Goal: Task Accomplishment & Management: Manage account settings

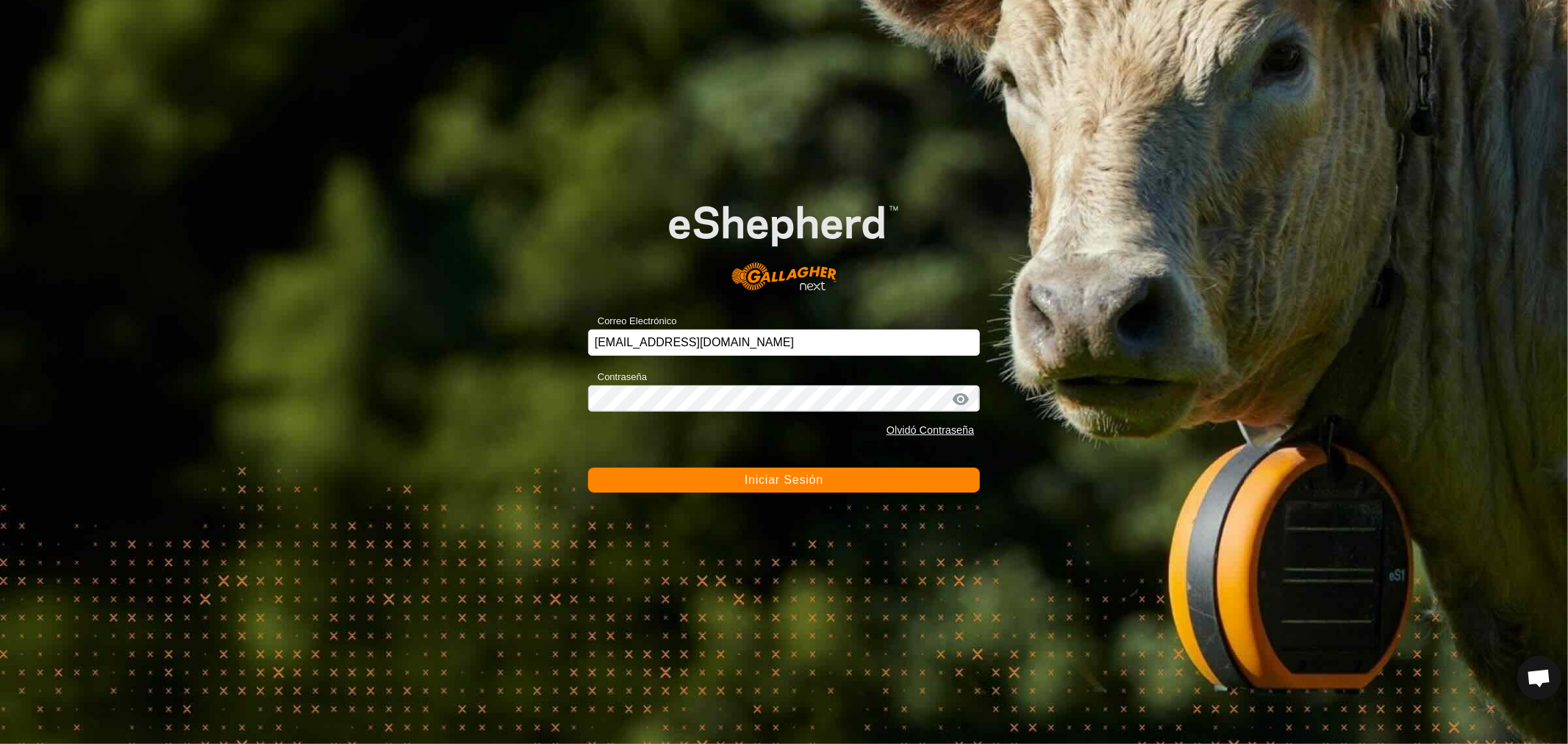
click at [704, 476] on button "Iniciar Sesión" at bounding box center [783, 480] width 392 height 25
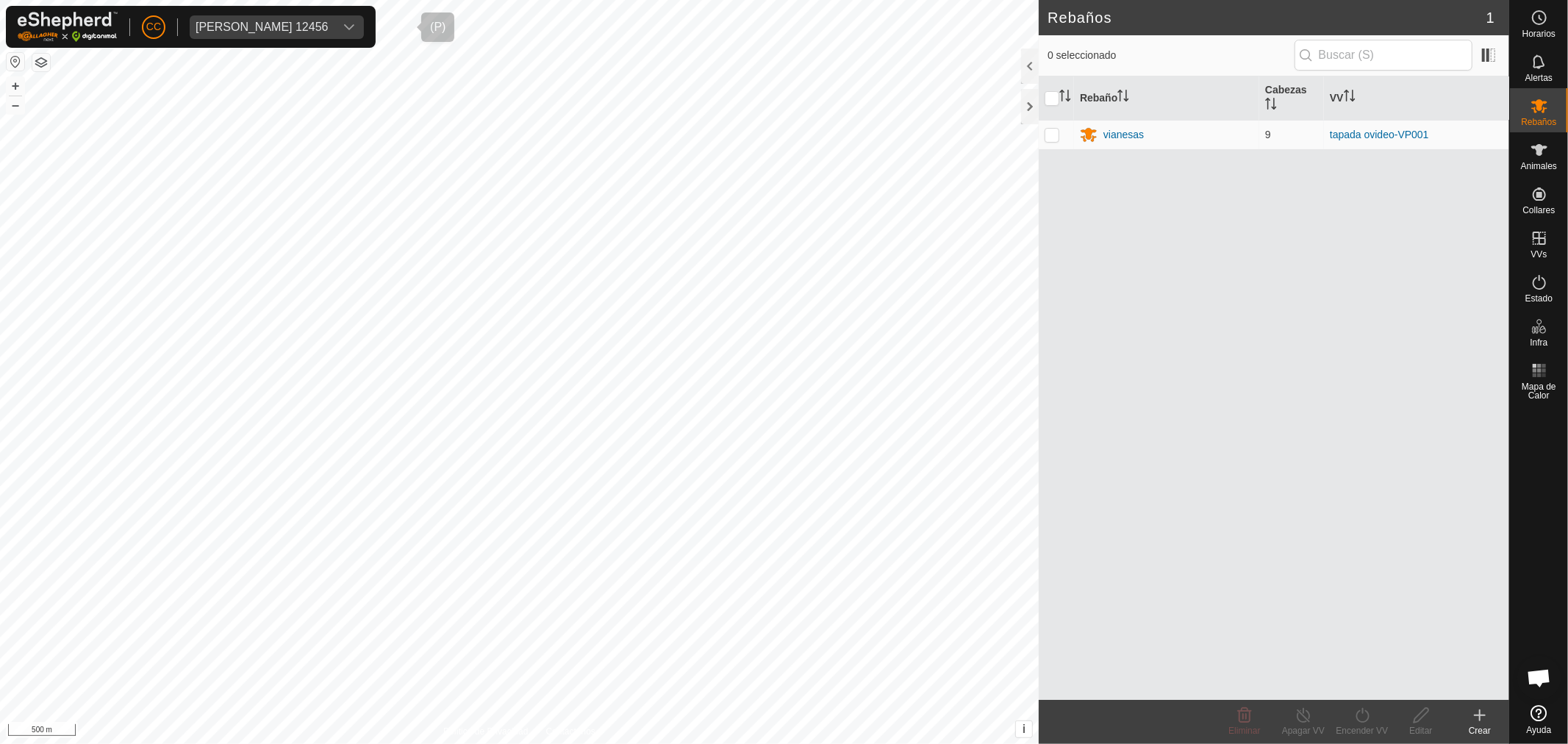
click at [261, 23] on div "[PERSON_NAME] 12456" at bounding box center [262, 28] width 133 height 12
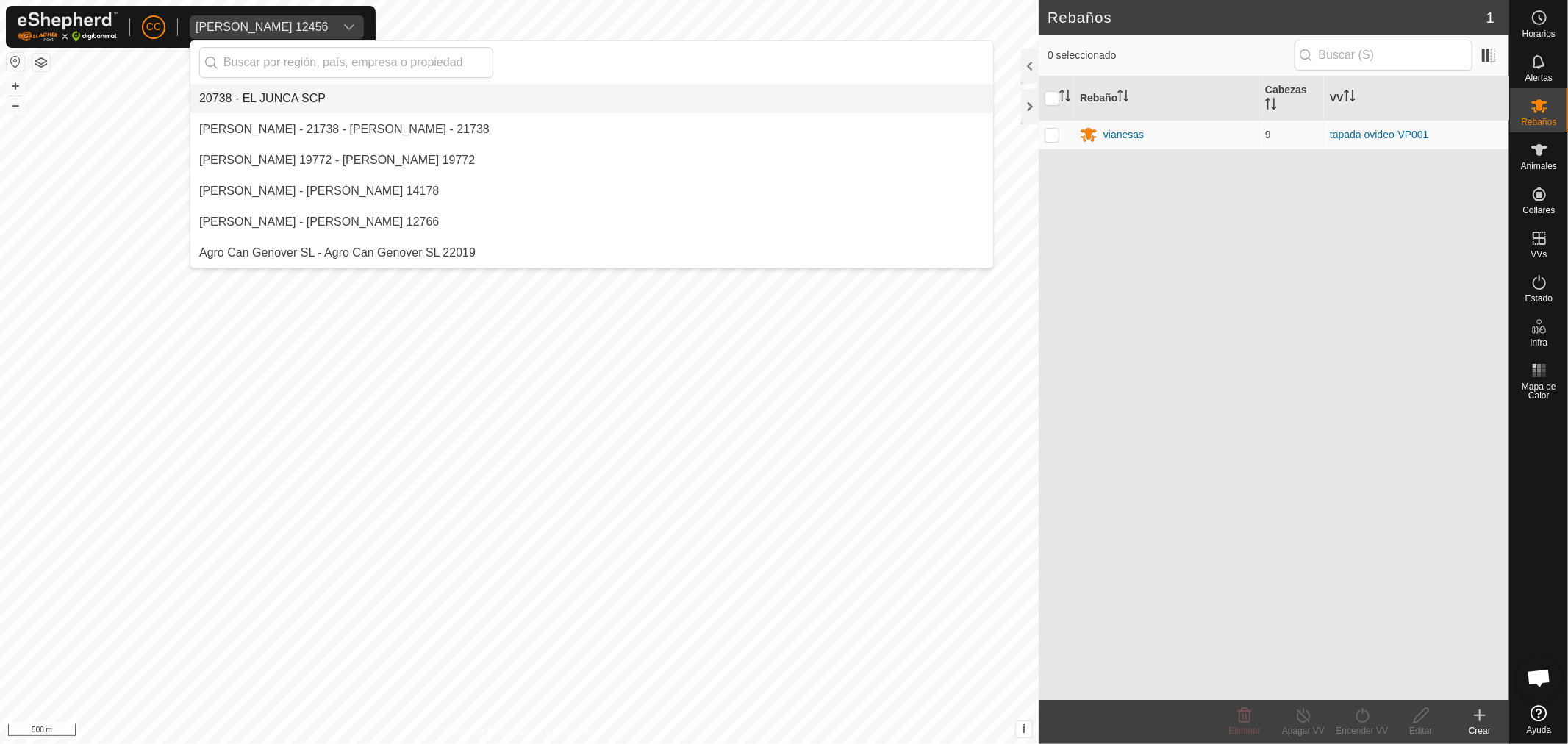
scroll to position [10710, 0]
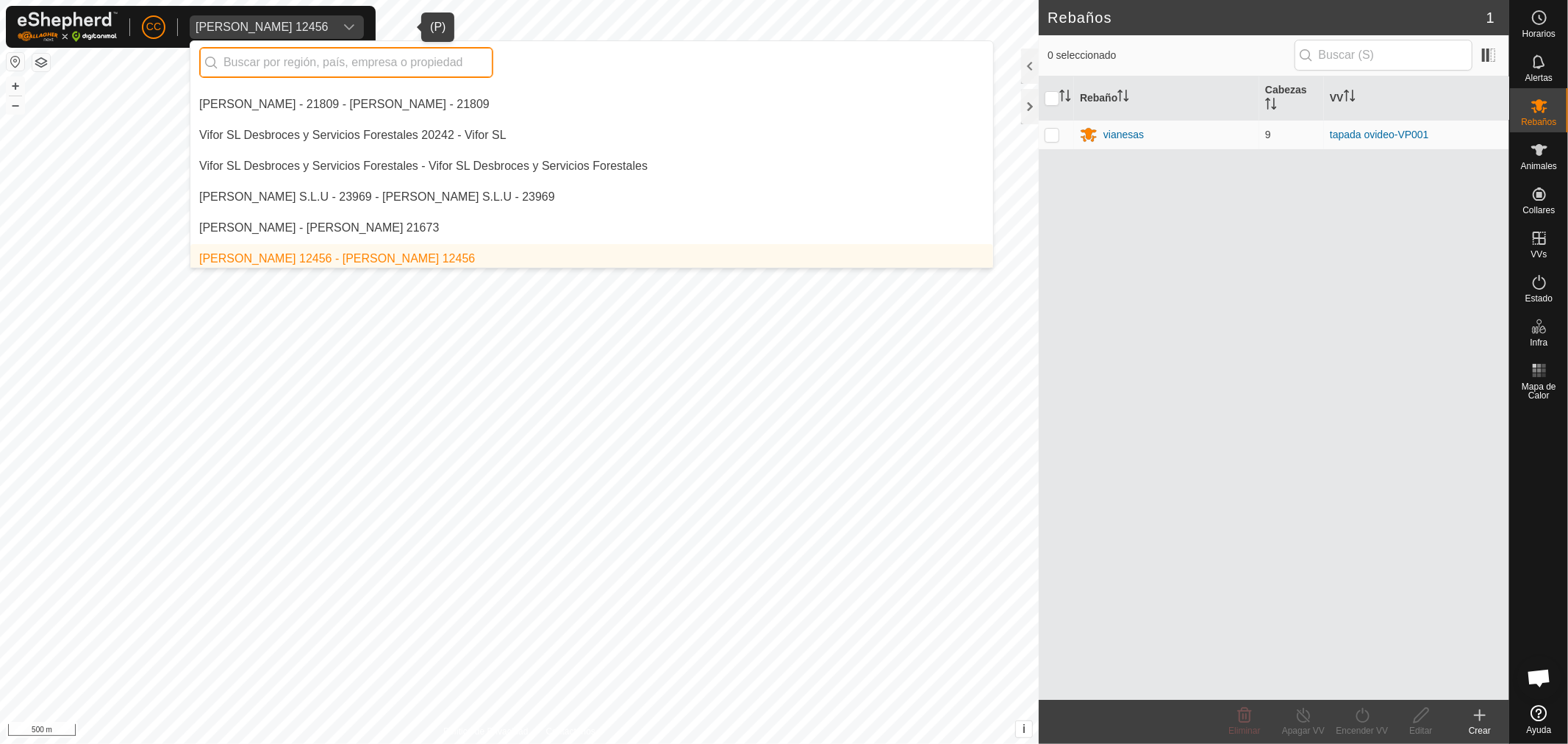
click at [336, 68] on input "text" at bounding box center [346, 62] width 294 height 31
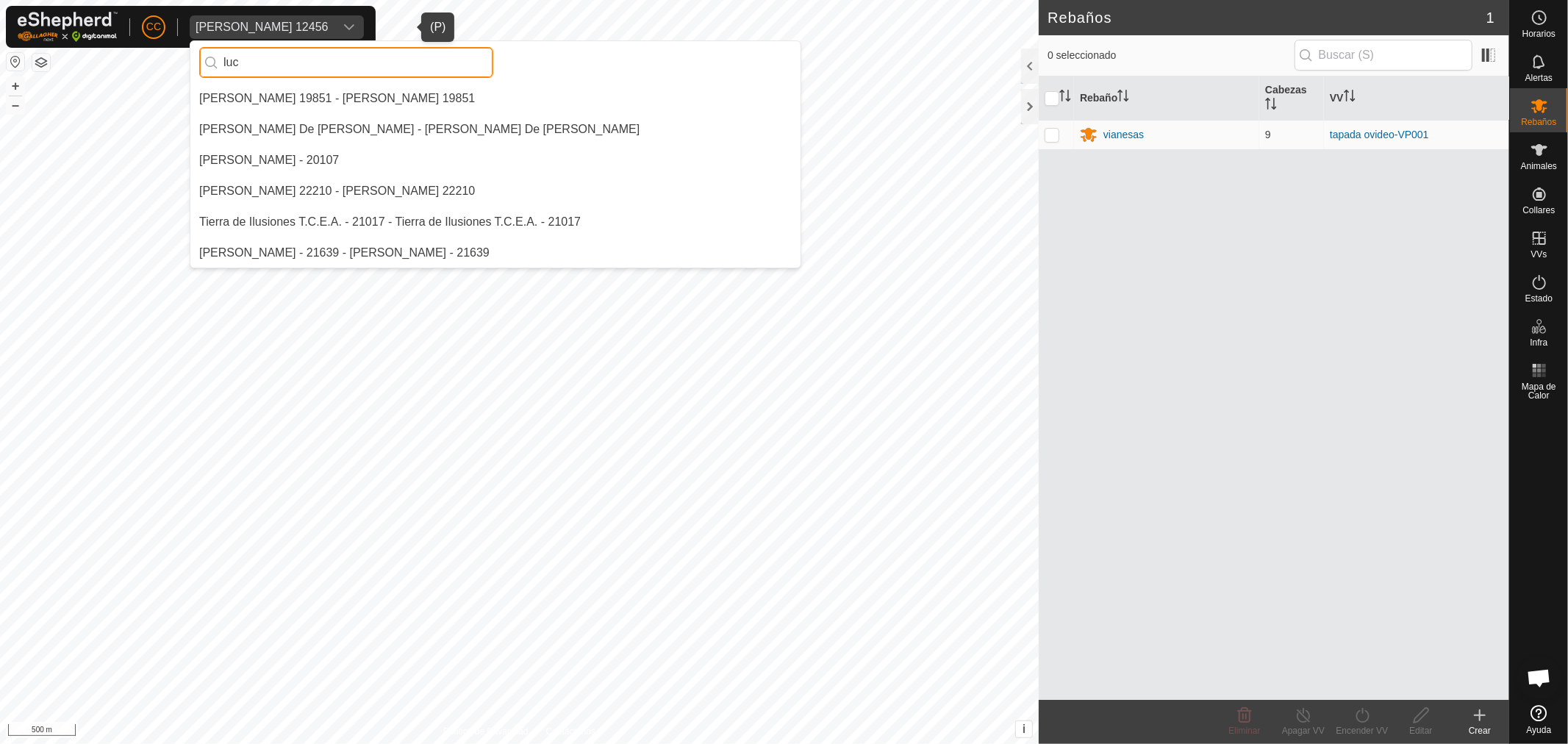
scroll to position [0, 0]
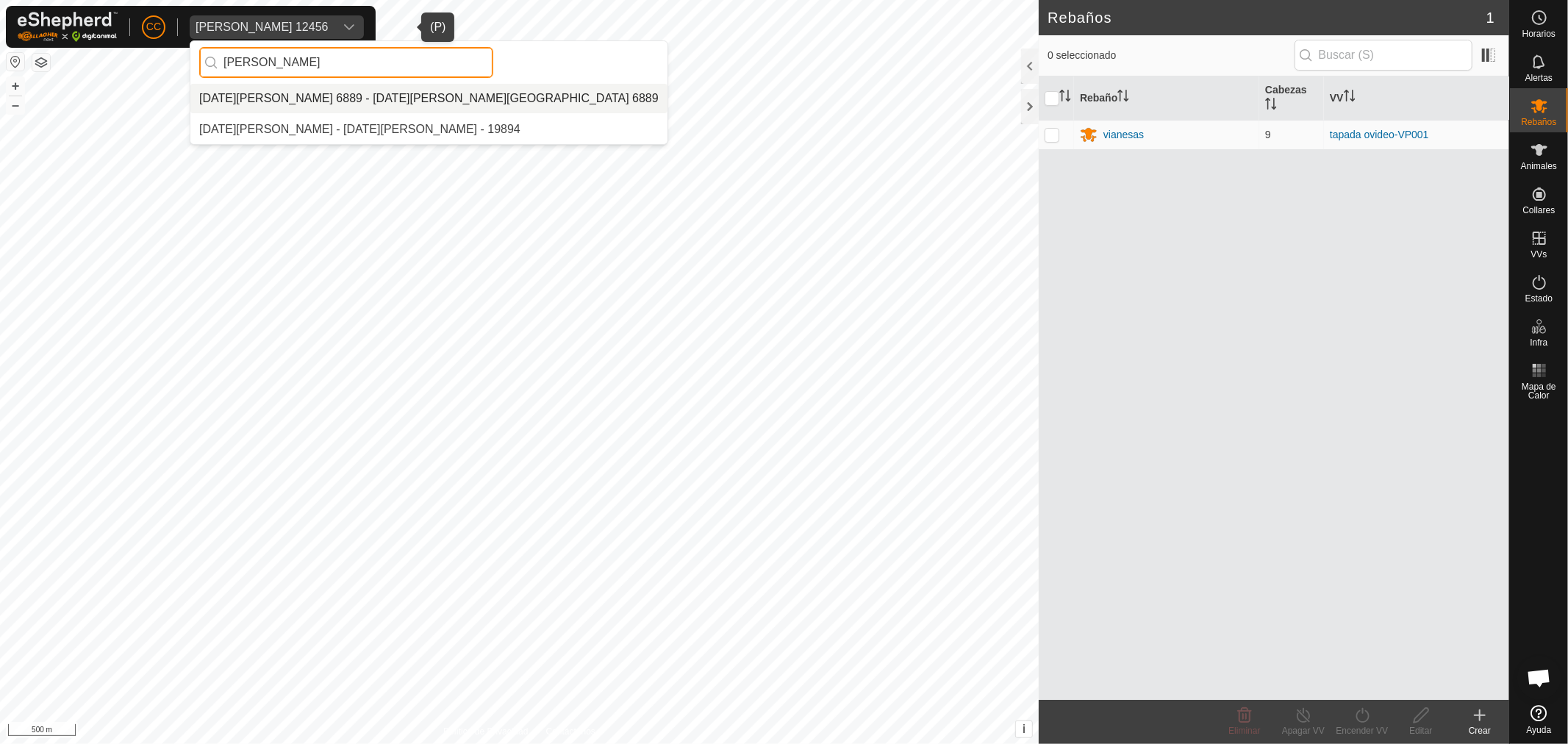
type input "lucia"
click at [346, 90] on li "[DATE][PERSON_NAME] 6889 - [DATE][PERSON_NAME][GEOGRAPHIC_DATA] 6889" at bounding box center [429, 98] width 477 height 29
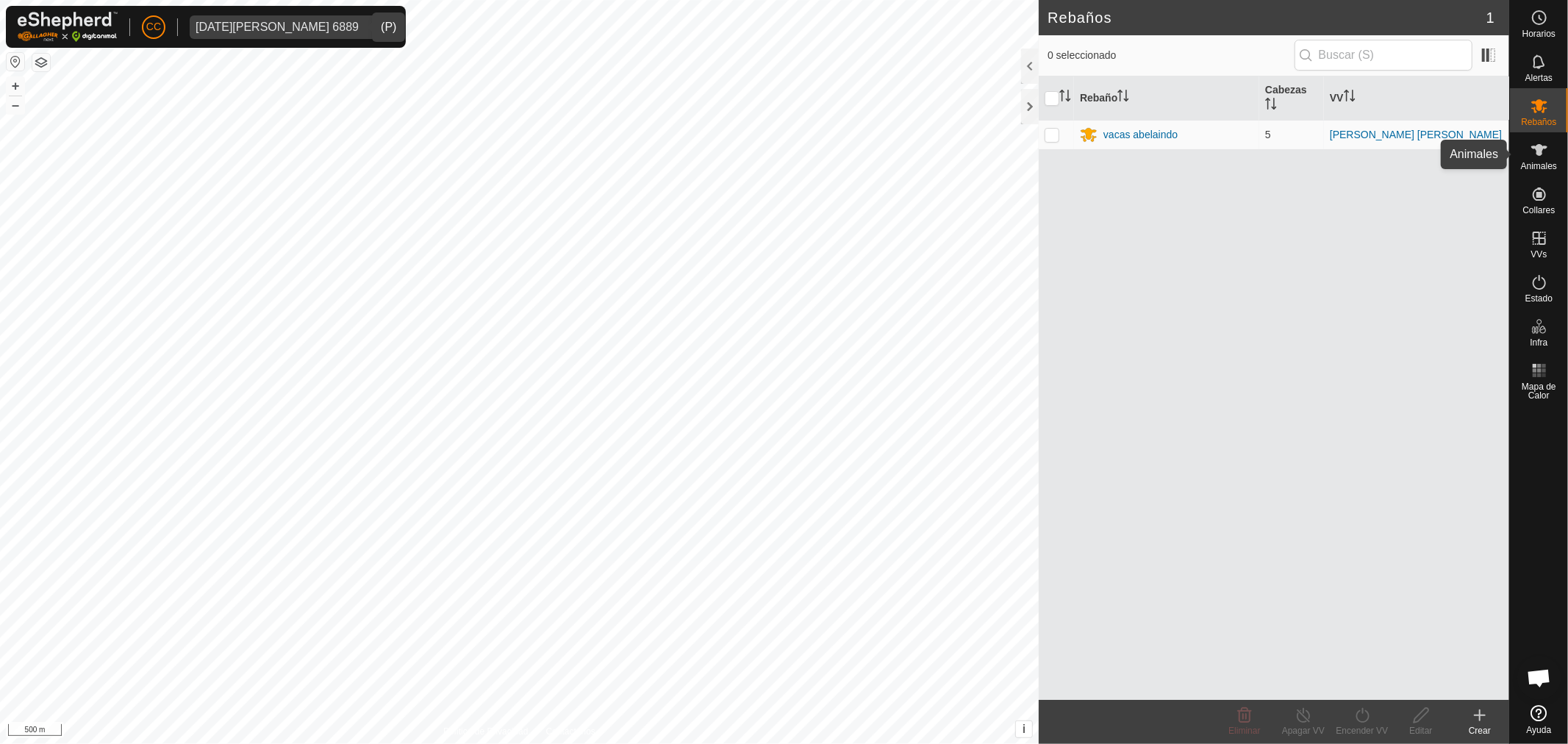
click at [1540, 157] on icon at bounding box center [1539, 150] width 18 height 18
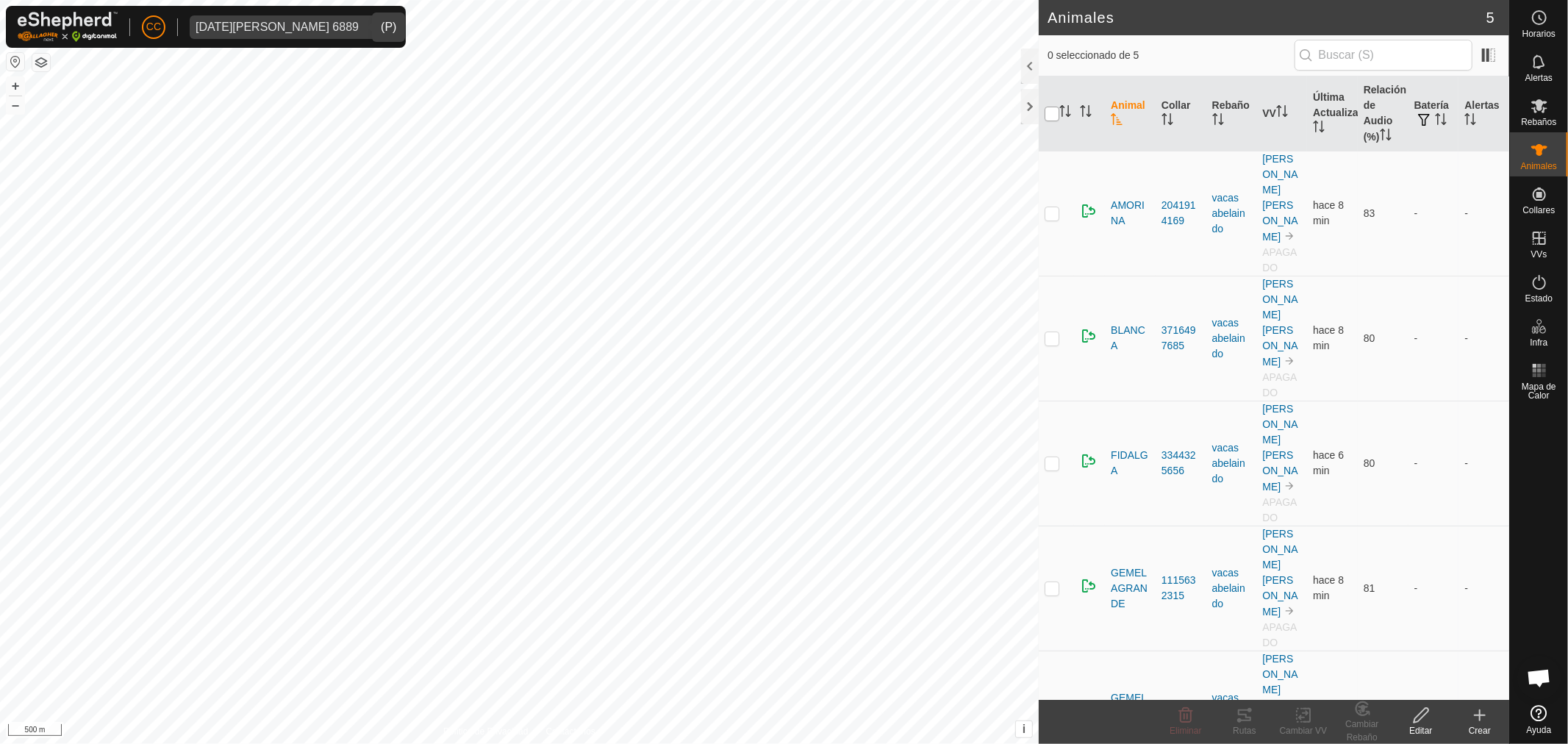
click at [1054, 117] on input "checkbox" at bounding box center [1052, 114] width 15 height 15
checkbox input "true"
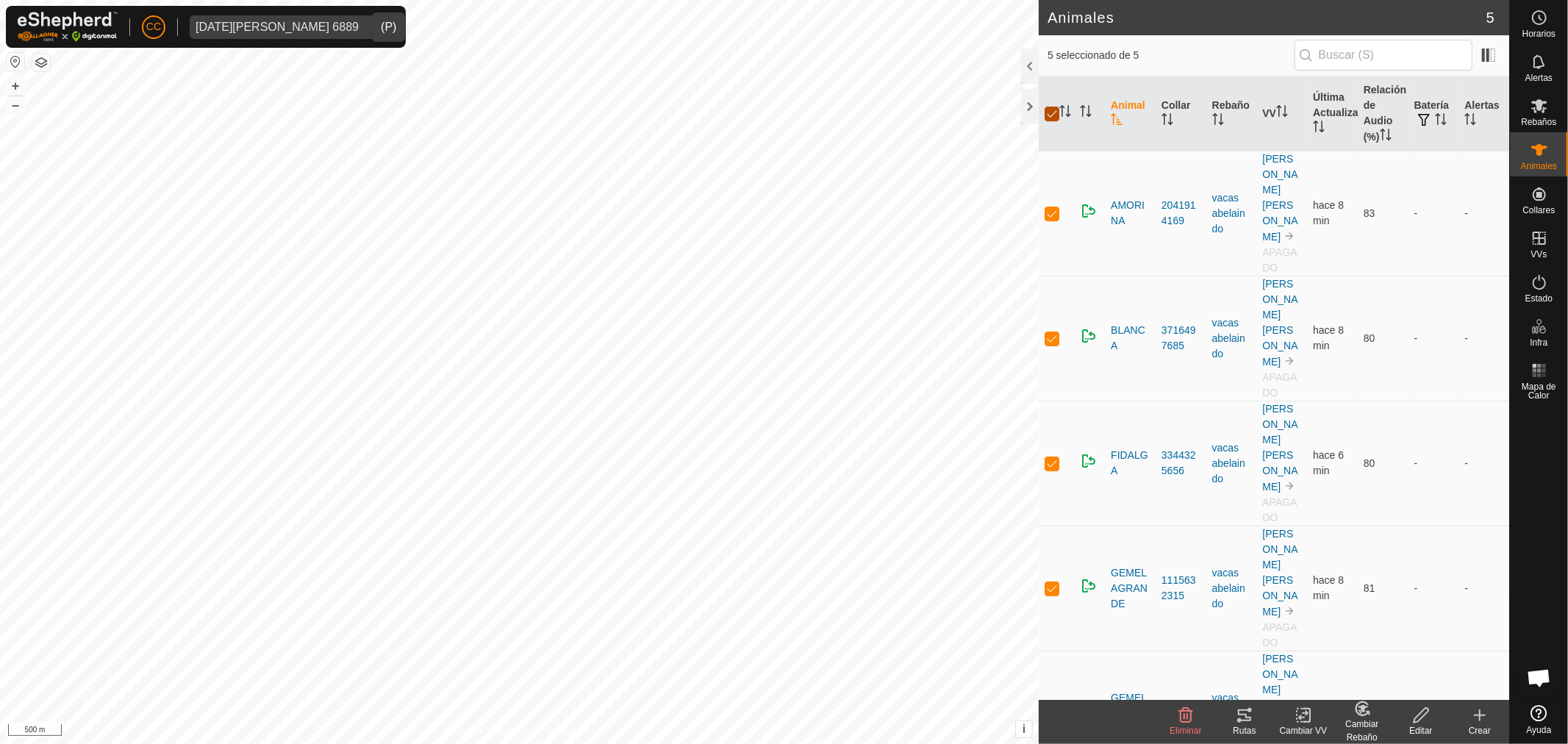
checkbox input "true"
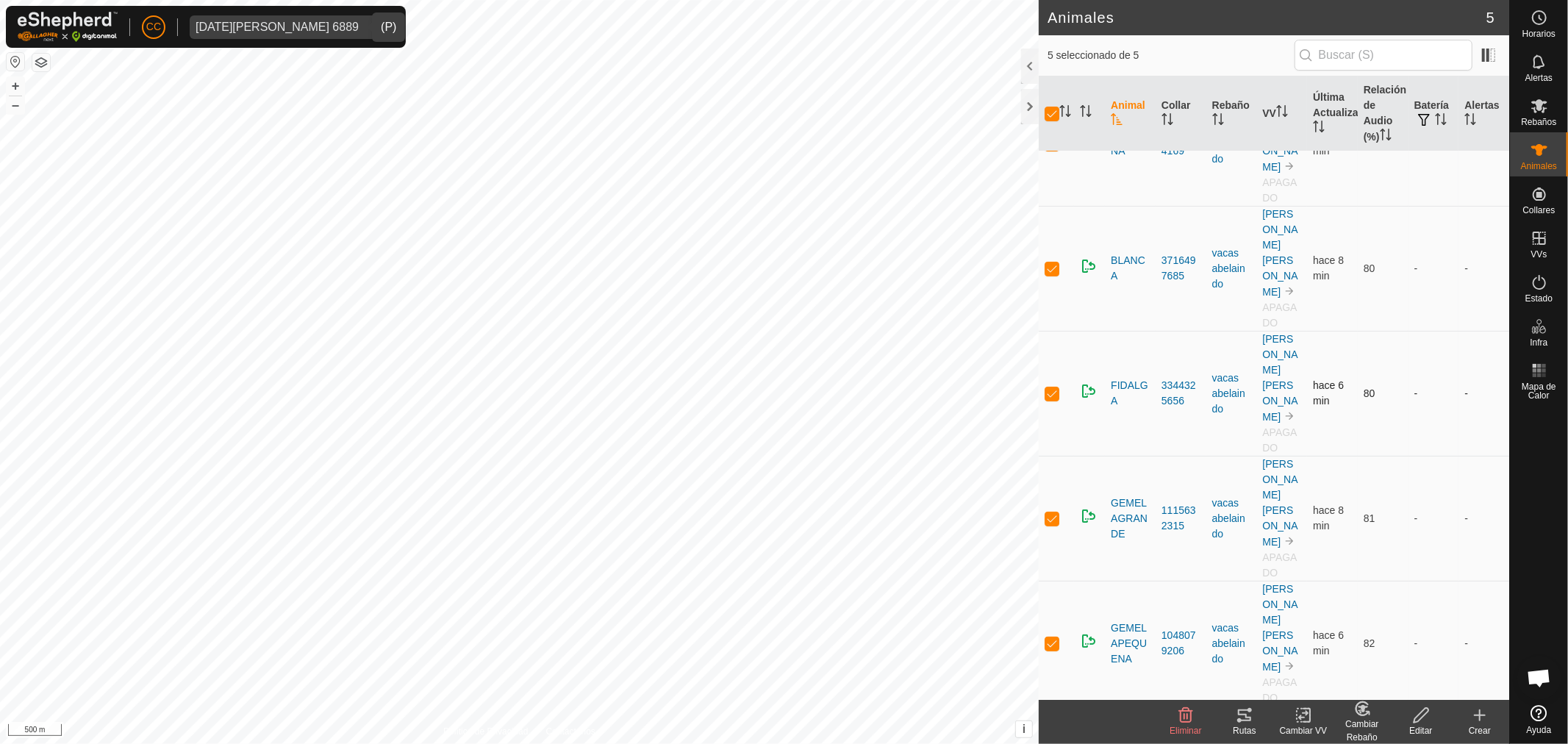
scroll to position [78, 0]
click at [1237, 719] on icon at bounding box center [1245, 716] width 18 height 18
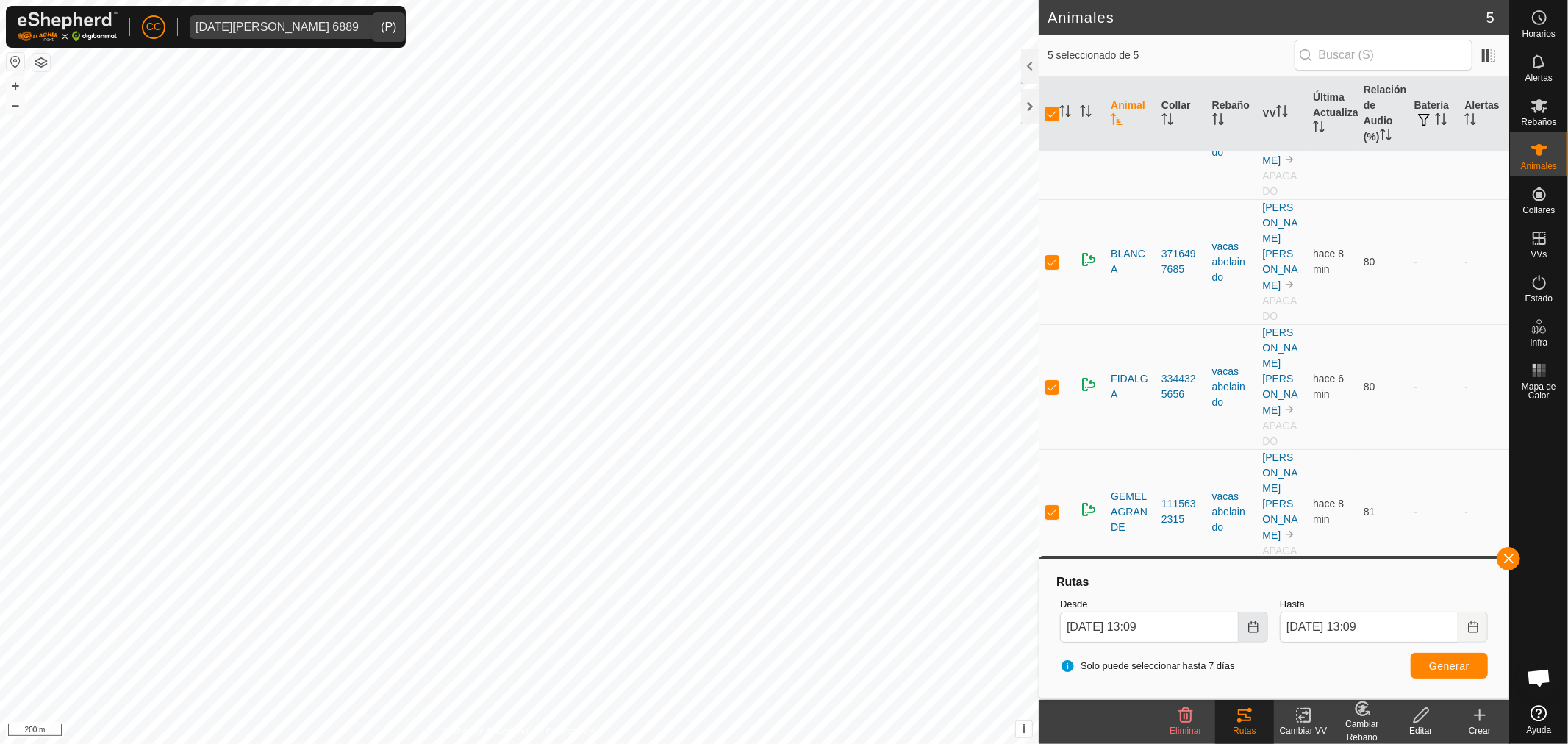
click at [1251, 636] on button "Choose Date" at bounding box center [1253, 627] width 29 height 31
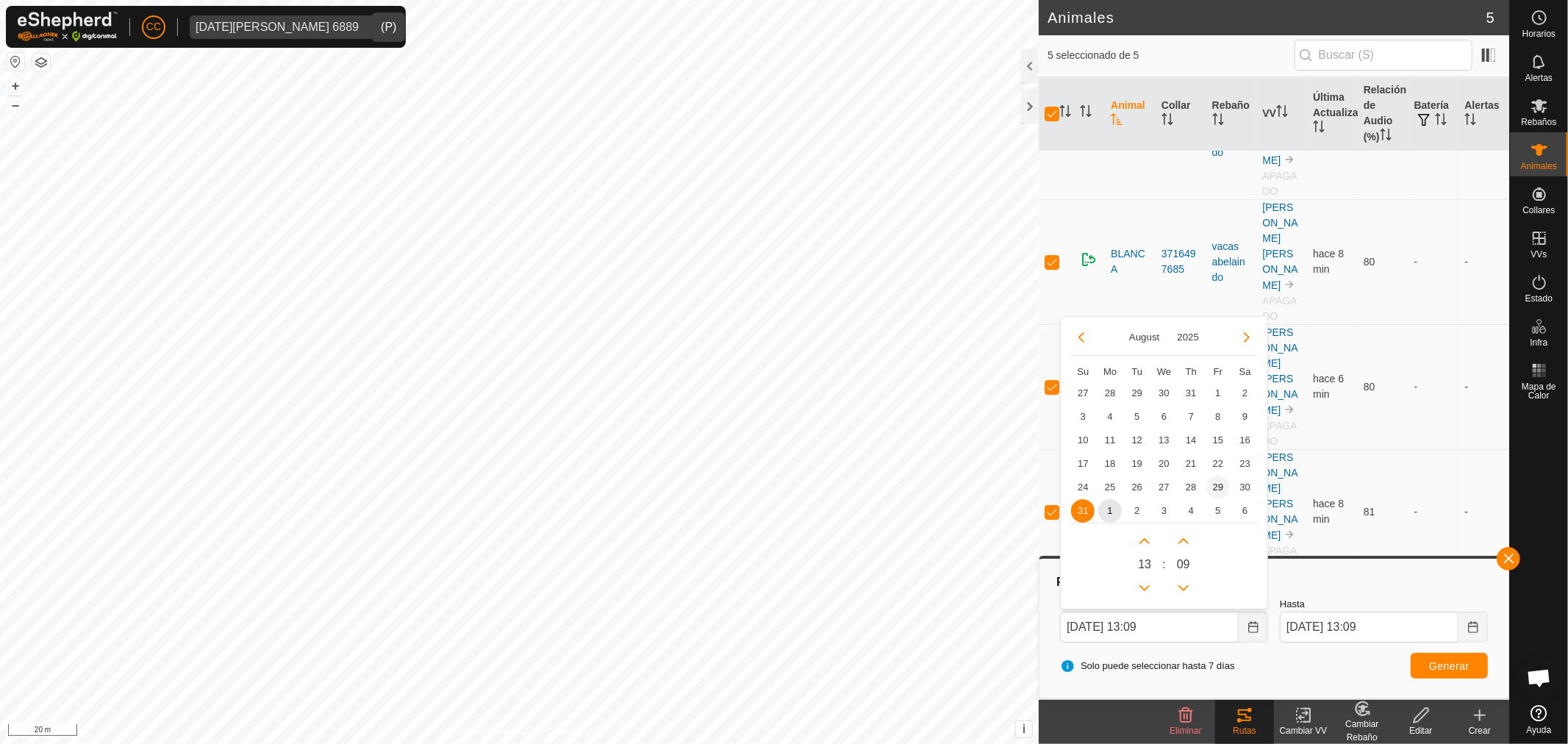
click at [1211, 482] on span "29" at bounding box center [1217, 487] width 23 height 23
type input "29 Aug, 2025 13:09"
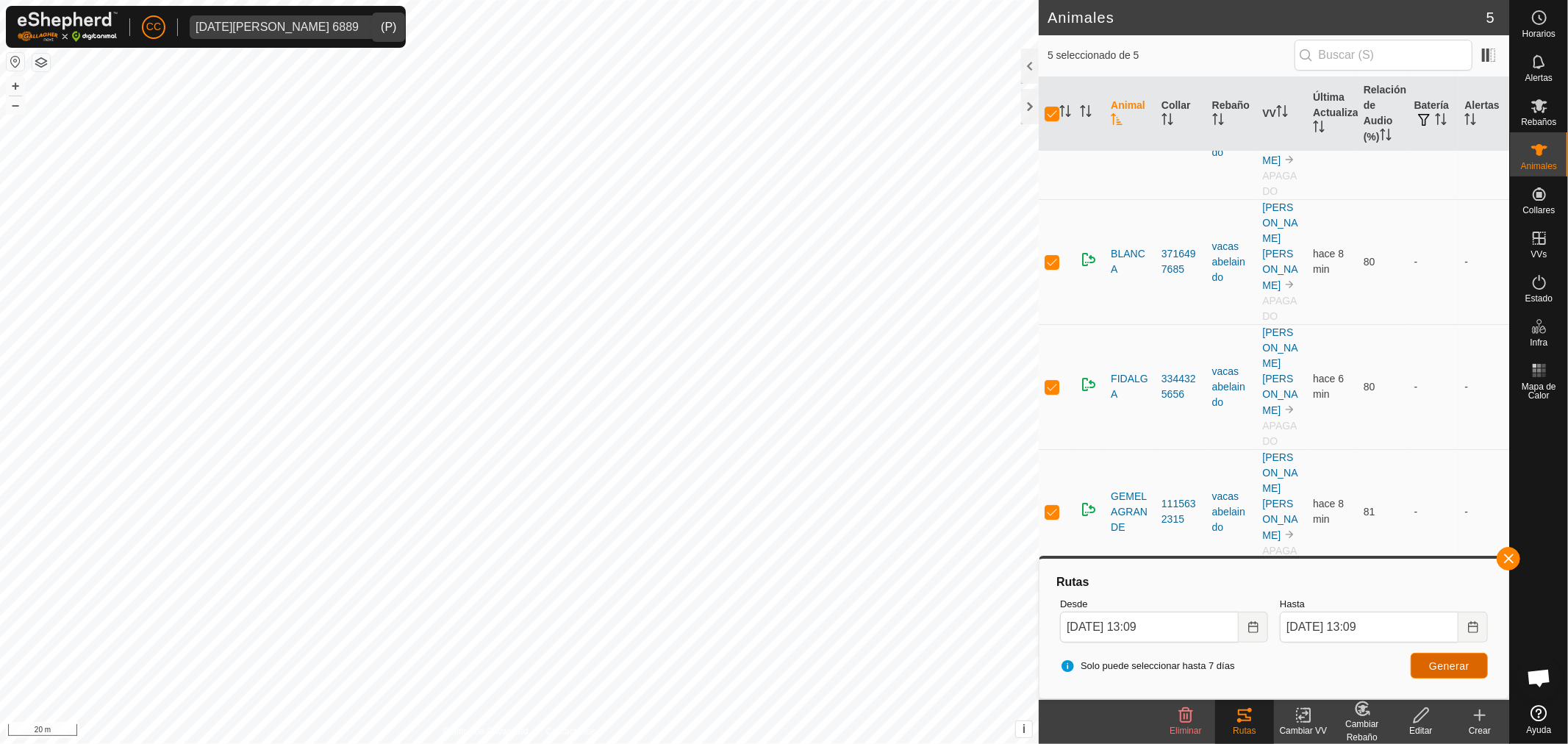
click at [1437, 672] on button "Generar" at bounding box center [1449, 666] width 77 height 25
click at [1546, 60] on icon at bounding box center [1539, 62] width 18 height 18
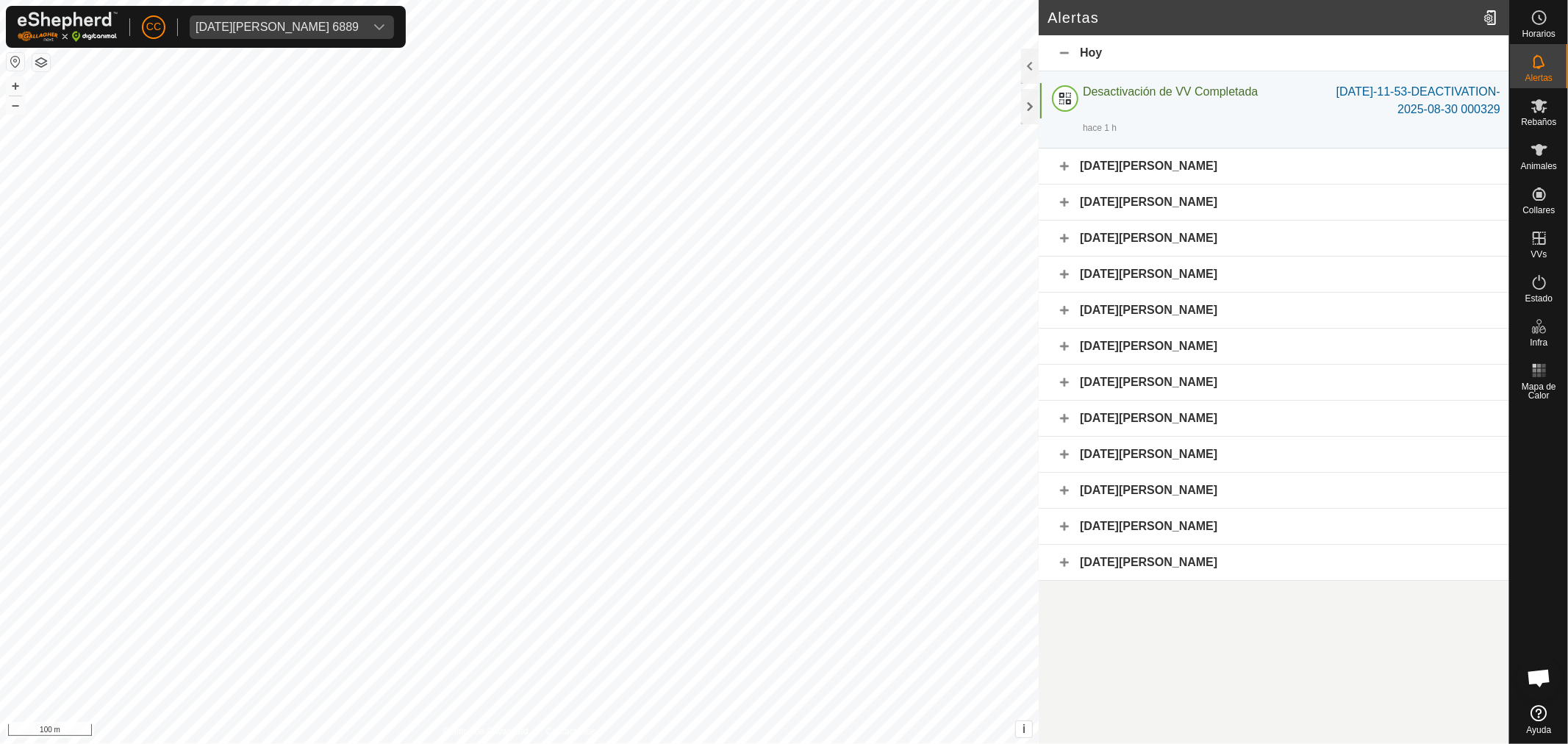
click at [1049, 220] on div "29 de agosto de 2025" at bounding box center [1274, 202] width 470 height 36
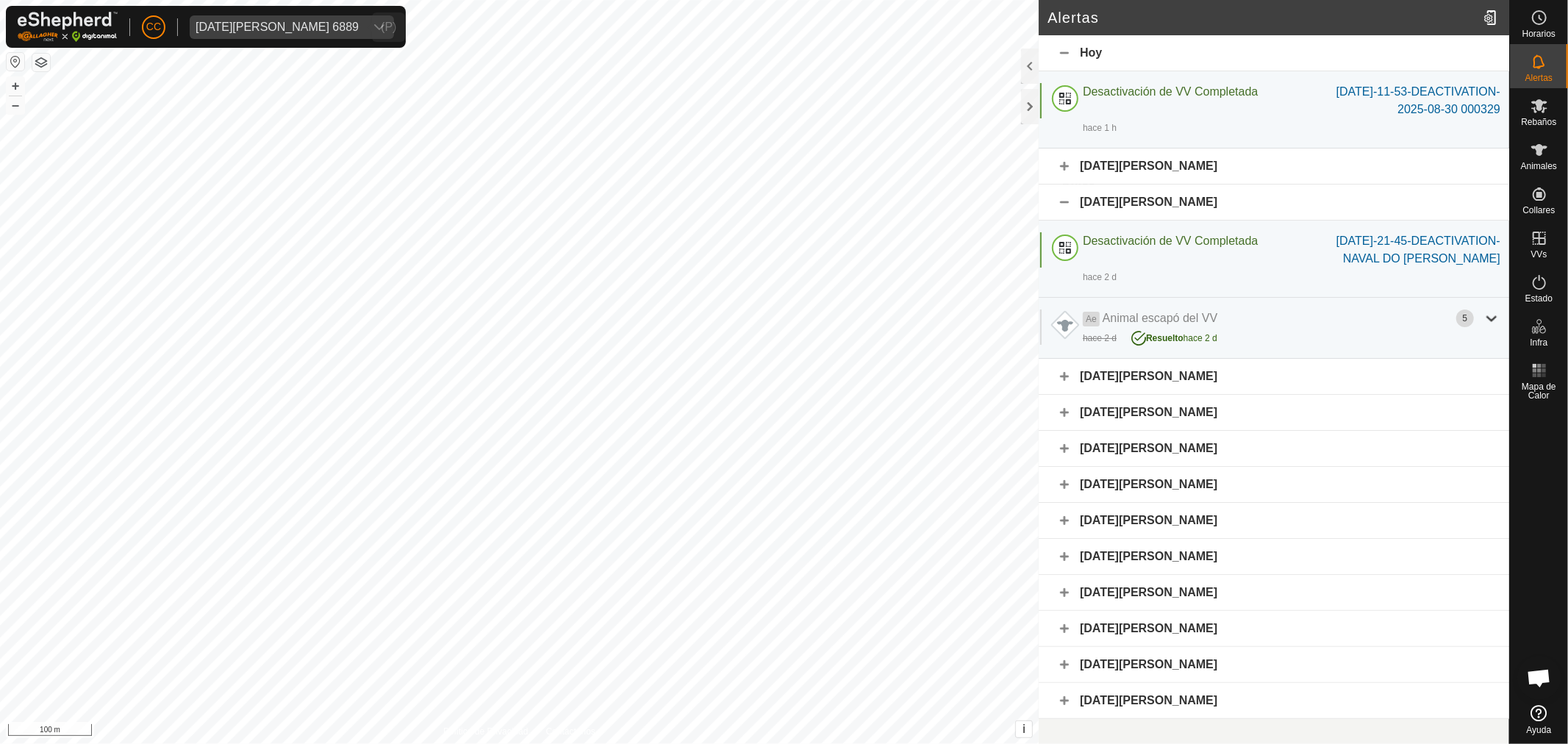
click at [267, 33] on span "Lucia Cortizo Covelo 6889" at bounding box center [277, 27] width 175 height 23
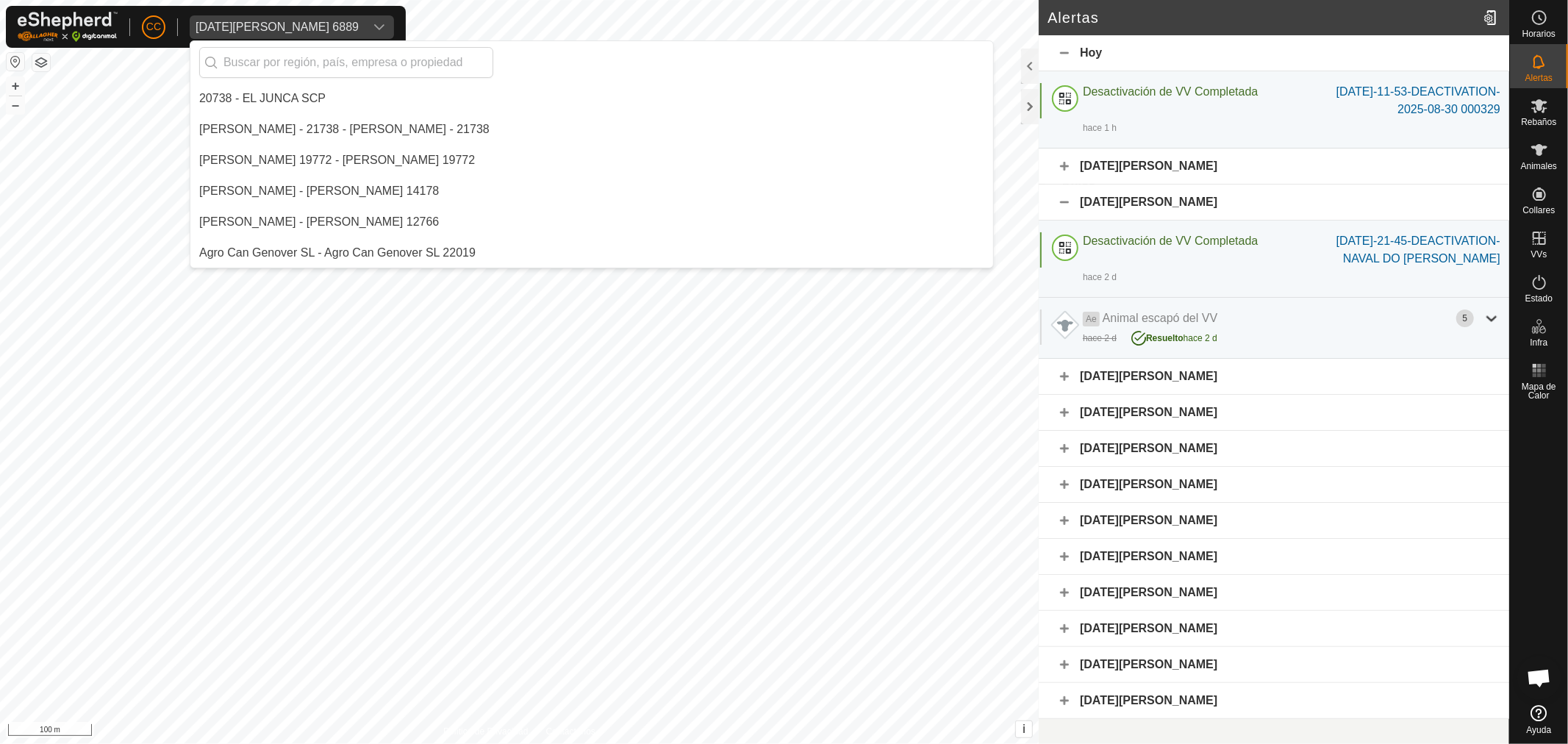
scroll to position [6605, 0]
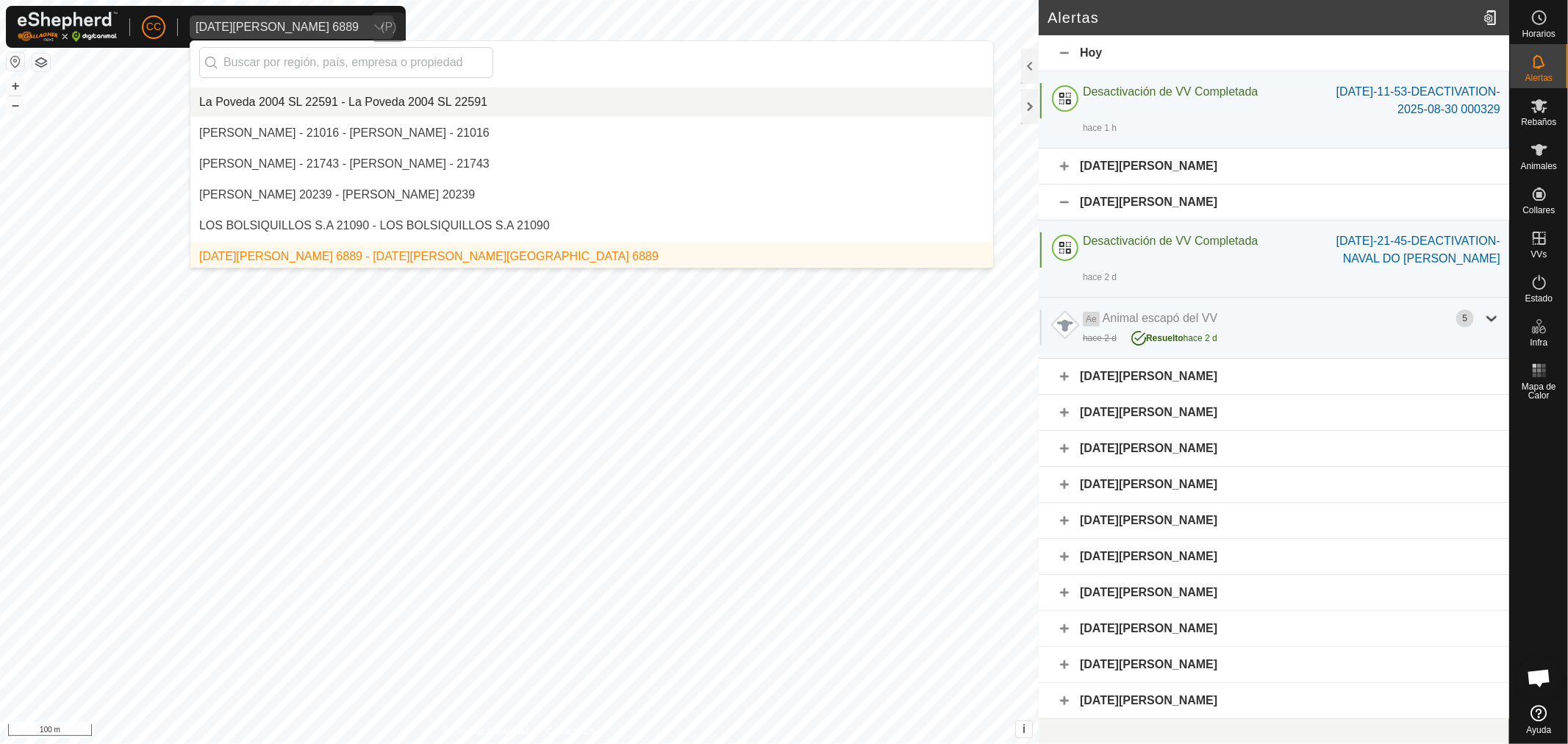
click at [223, 31] on div "Lucia Cortizo Covelo 6889" at bounding box center [277, 28] width 164 height 12
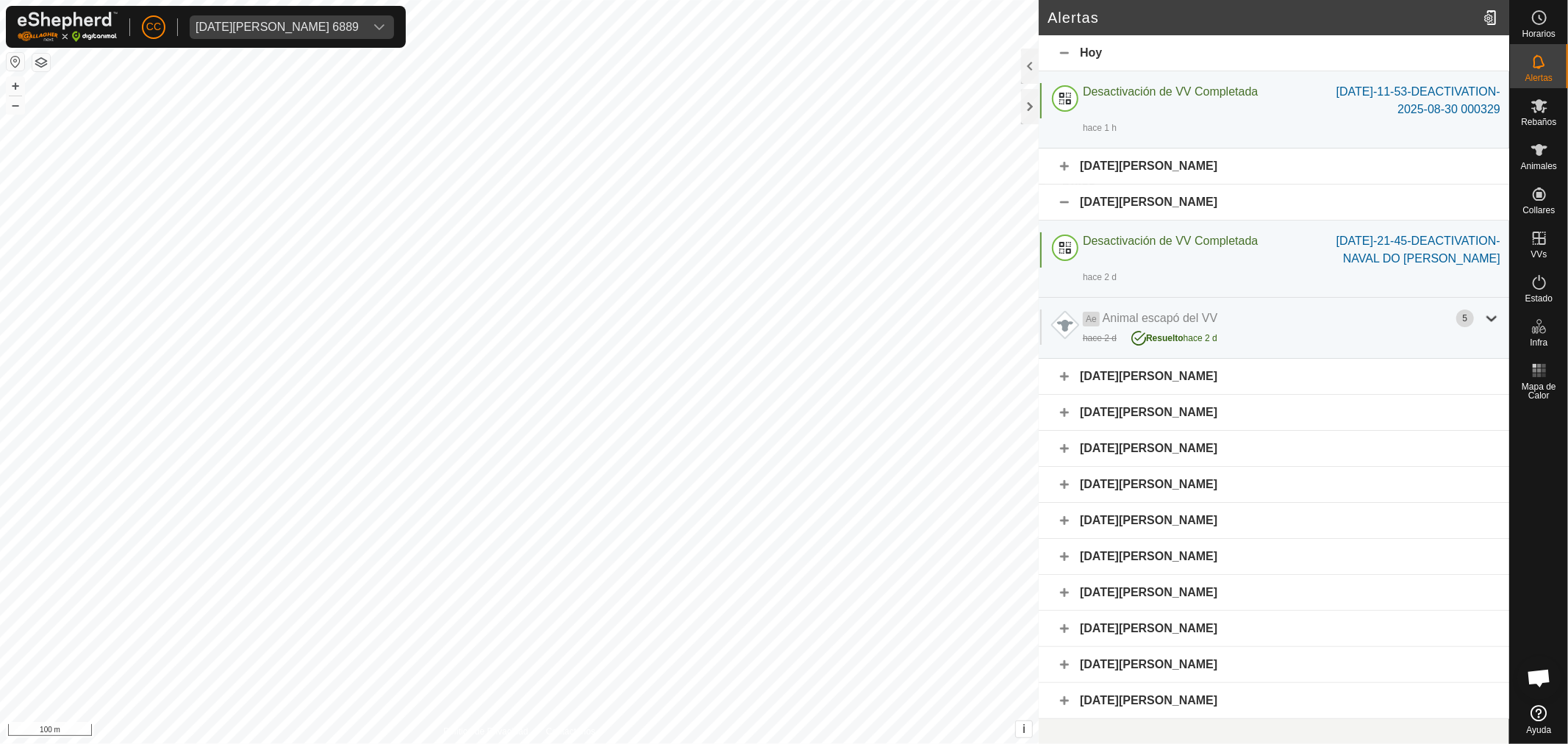
click at [157, 26] on span "CC" at bounding box center [154, 27] width 15 height 16
click at [211, 88] on link "Ajustes" at bounding box center [221, 87] width 146 height 23
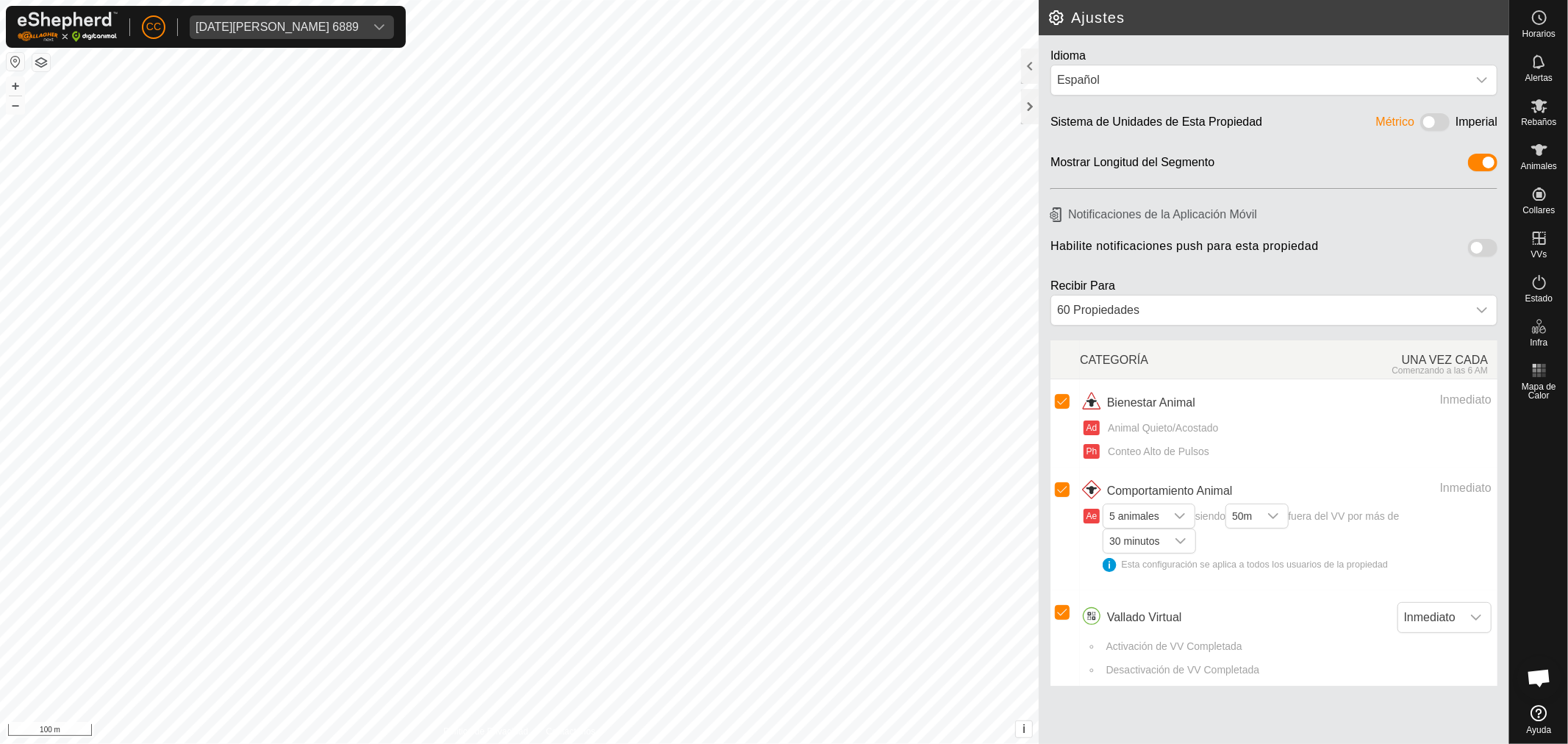
click at [1475, 250] on span at bounding box center [1482, 248] width 29 height 18
click at [1026, 111] on div at bounding box center [1030, 106] width 18 height 35
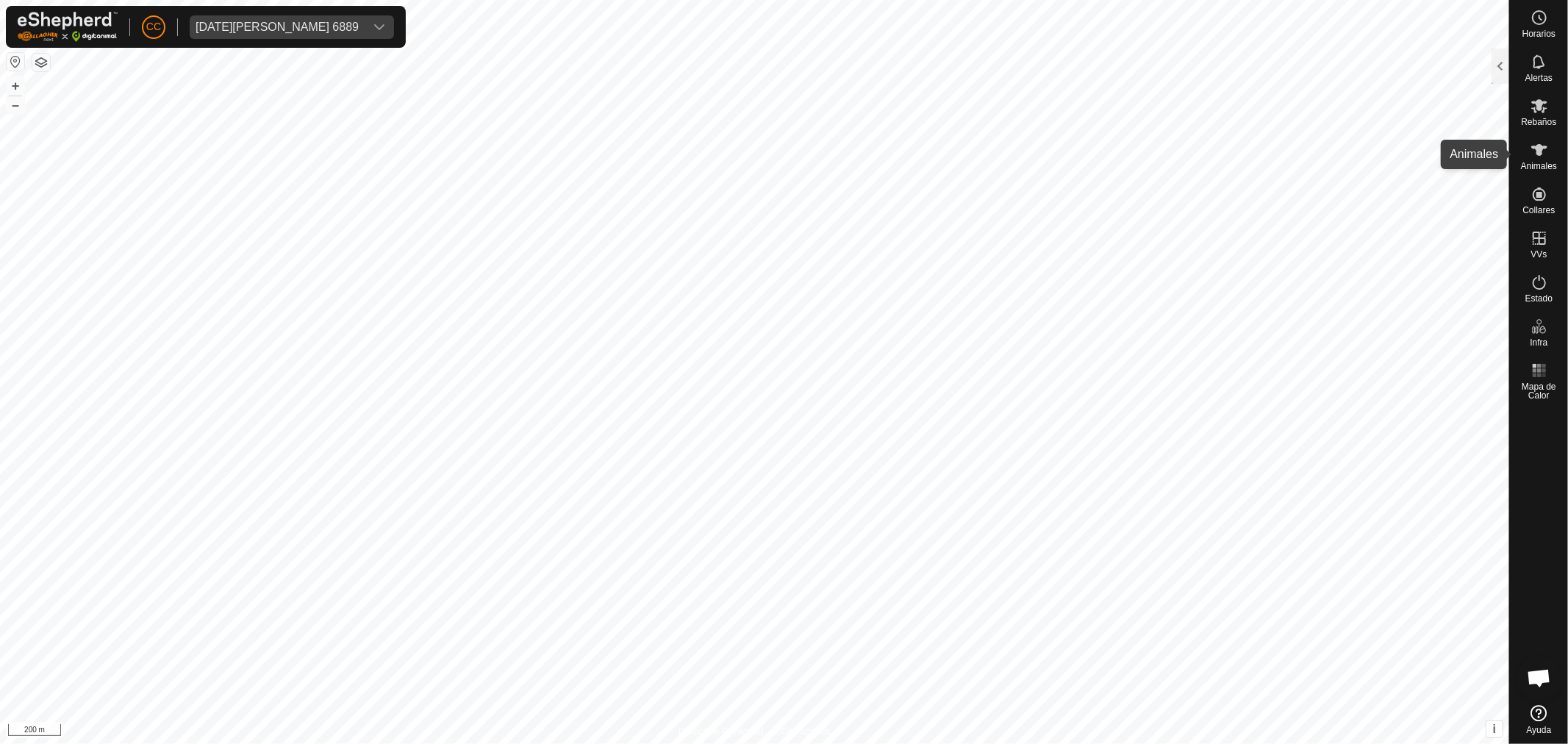
click at [1538, 157] on icon at bounding box center [1539, 150] width 18 height 18
click at [1505, 71] on div at bounding box center [1500, 66] width 18 height 35
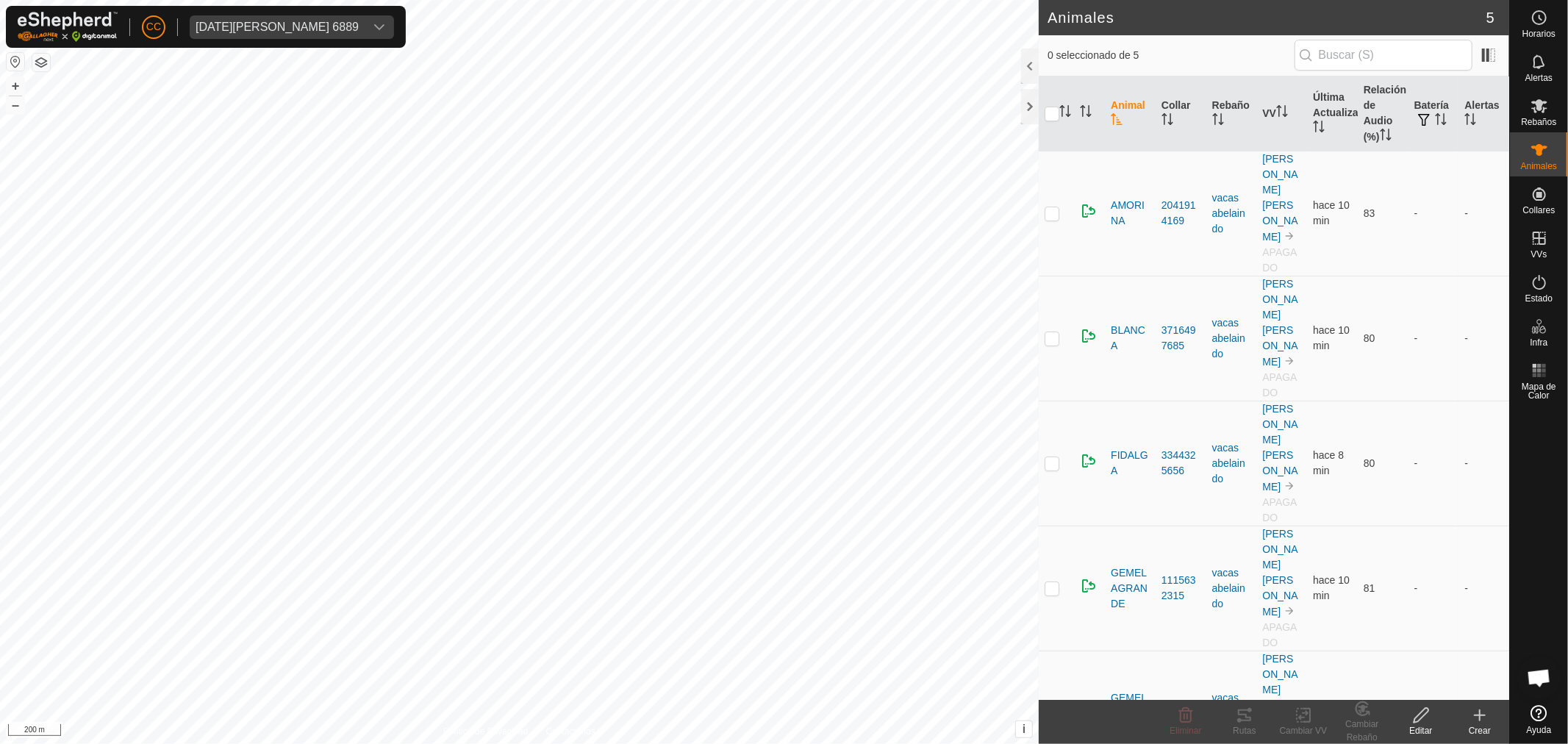
click at [1040, 108] on th at bounding box center [1056, 114] width 35 height 75
drag, startPoint x: 1051, startPoint y: 120, endPoint x: 1054, endPoint y: 127, distance: 7.6
click at [1053, 120] on input "checkbox" at bounding box center [1052, 114] width 15 height 15
checkbox input "true"
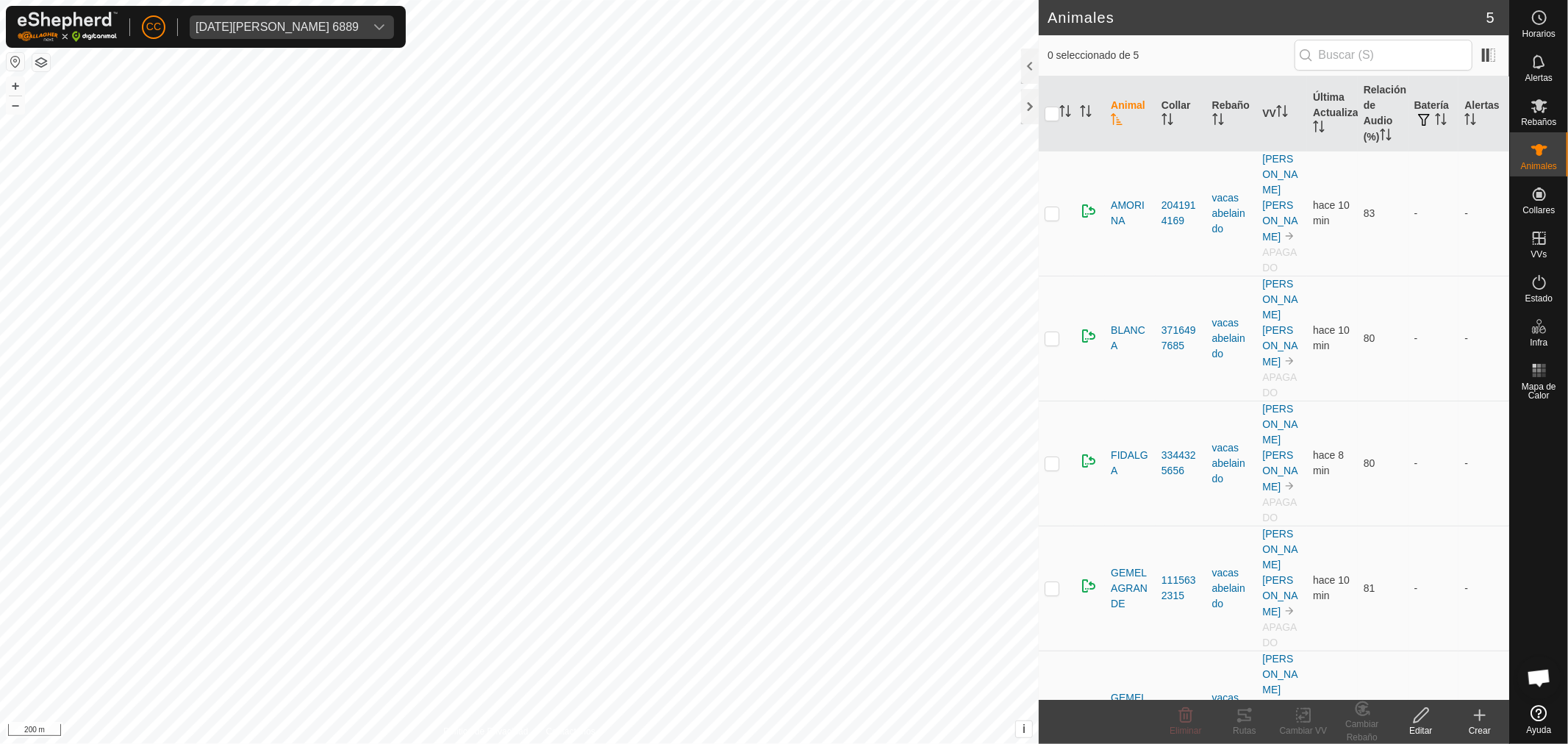
checkbox input "true"
click at [1538, 75] on span "Alertas" at bounding box center [1538, 78] width 27 height 9
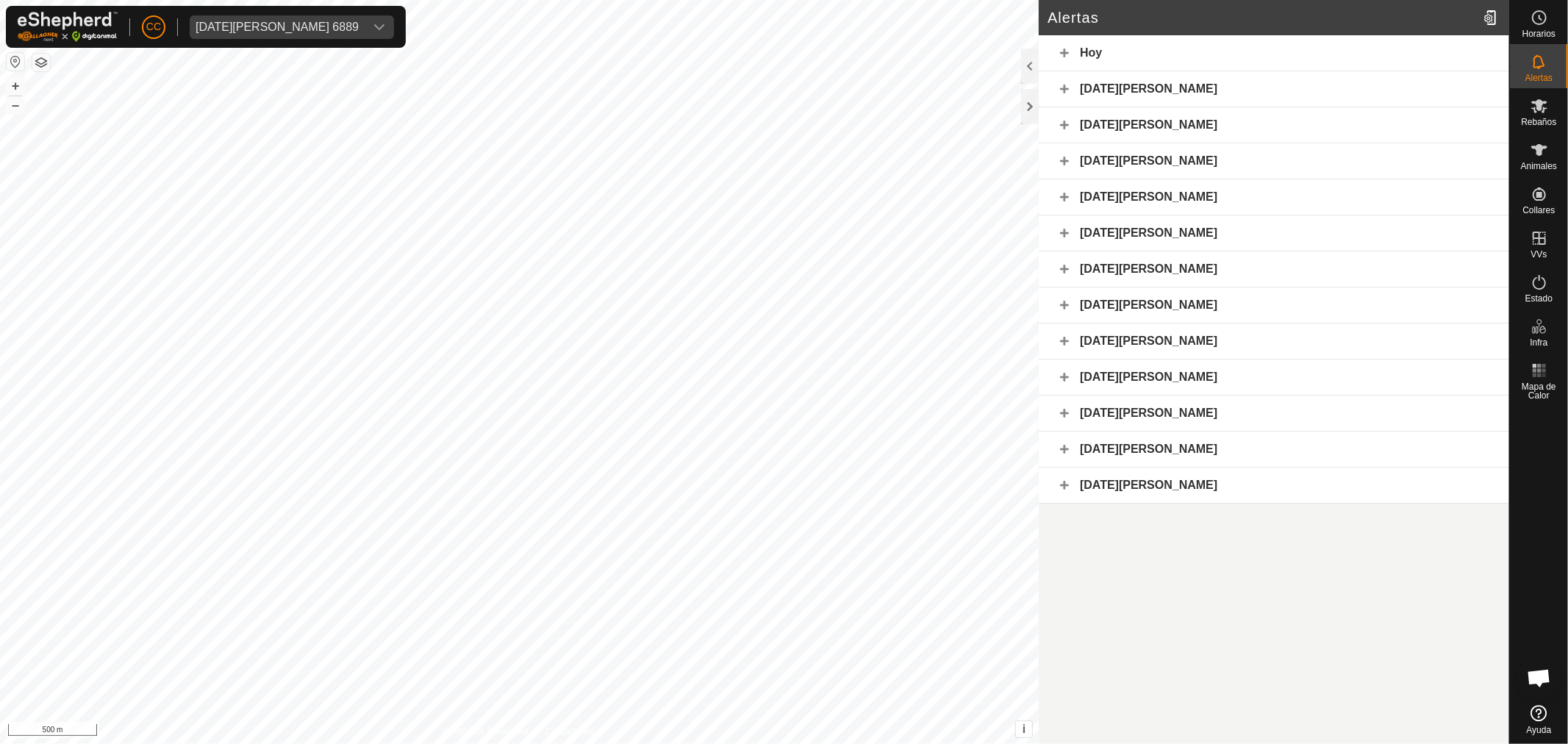
click at [1060, 128] on div "29 de agosto de 2025" at bounding box center [1274, 125] width 470 height 36
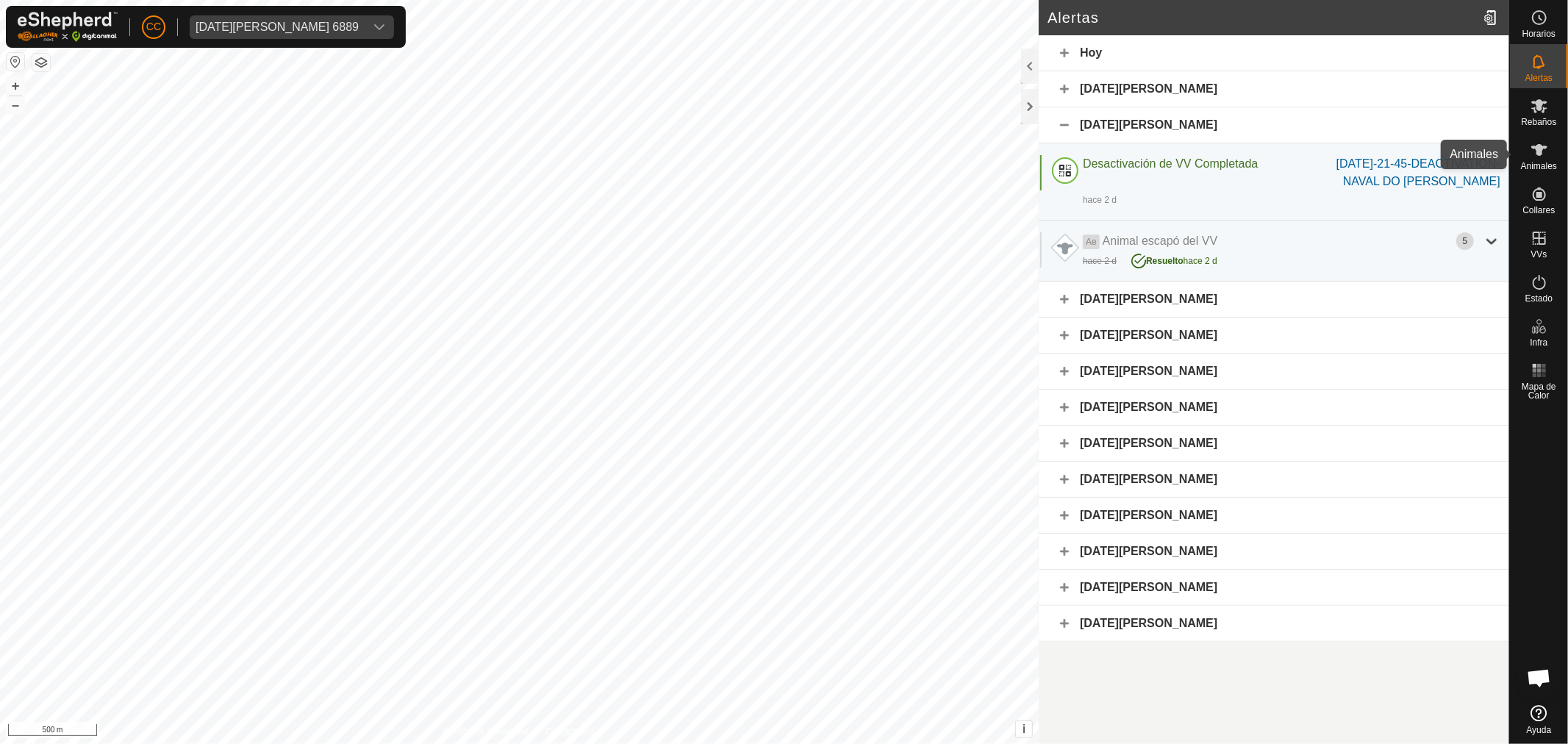
click at [1543, 145] on icon at bounding box center [1539, 150] width 18 height 18
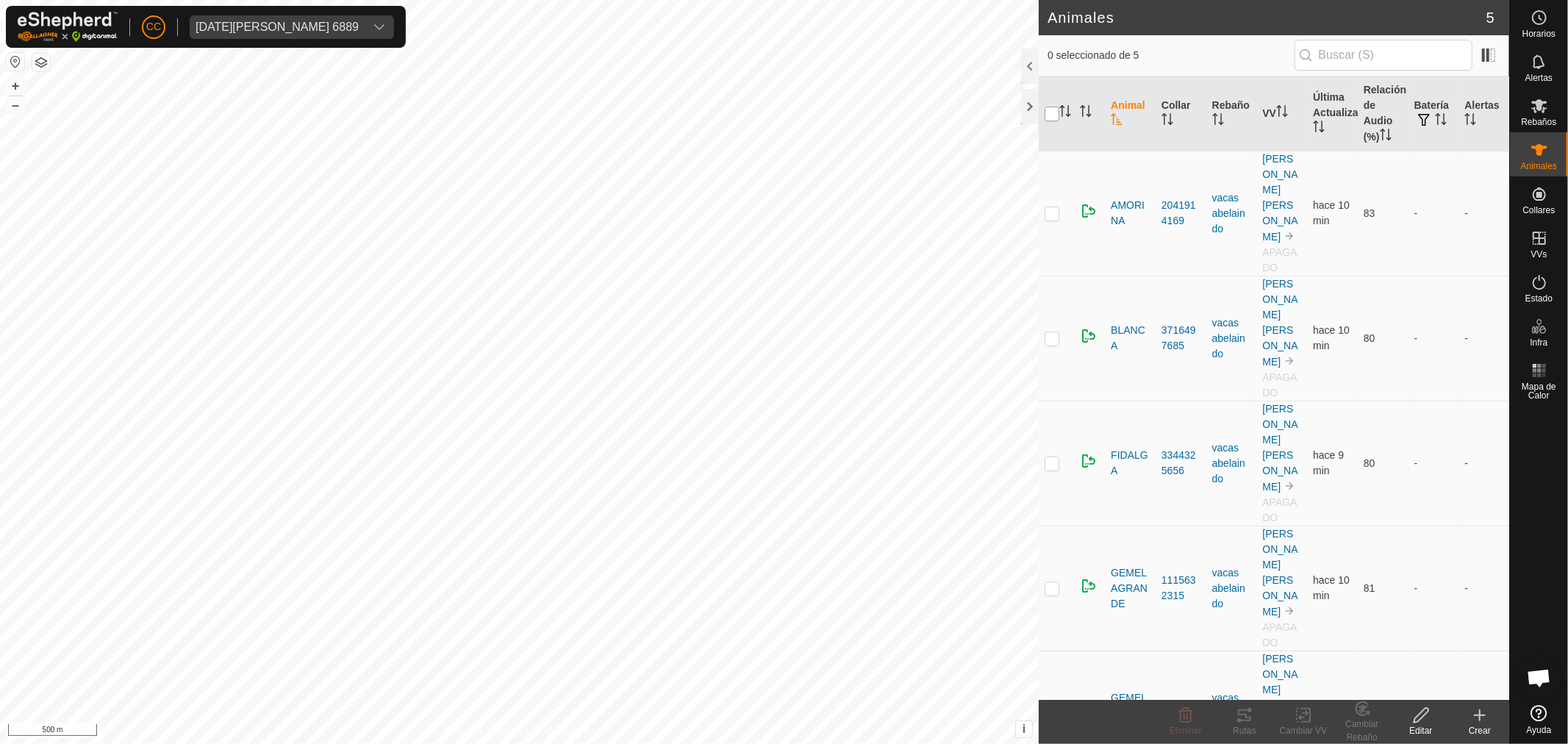
click at [1055, 117] on input "checkbox" at bounding box center [1052, 114] width 15 height 15
checkbox input "true"
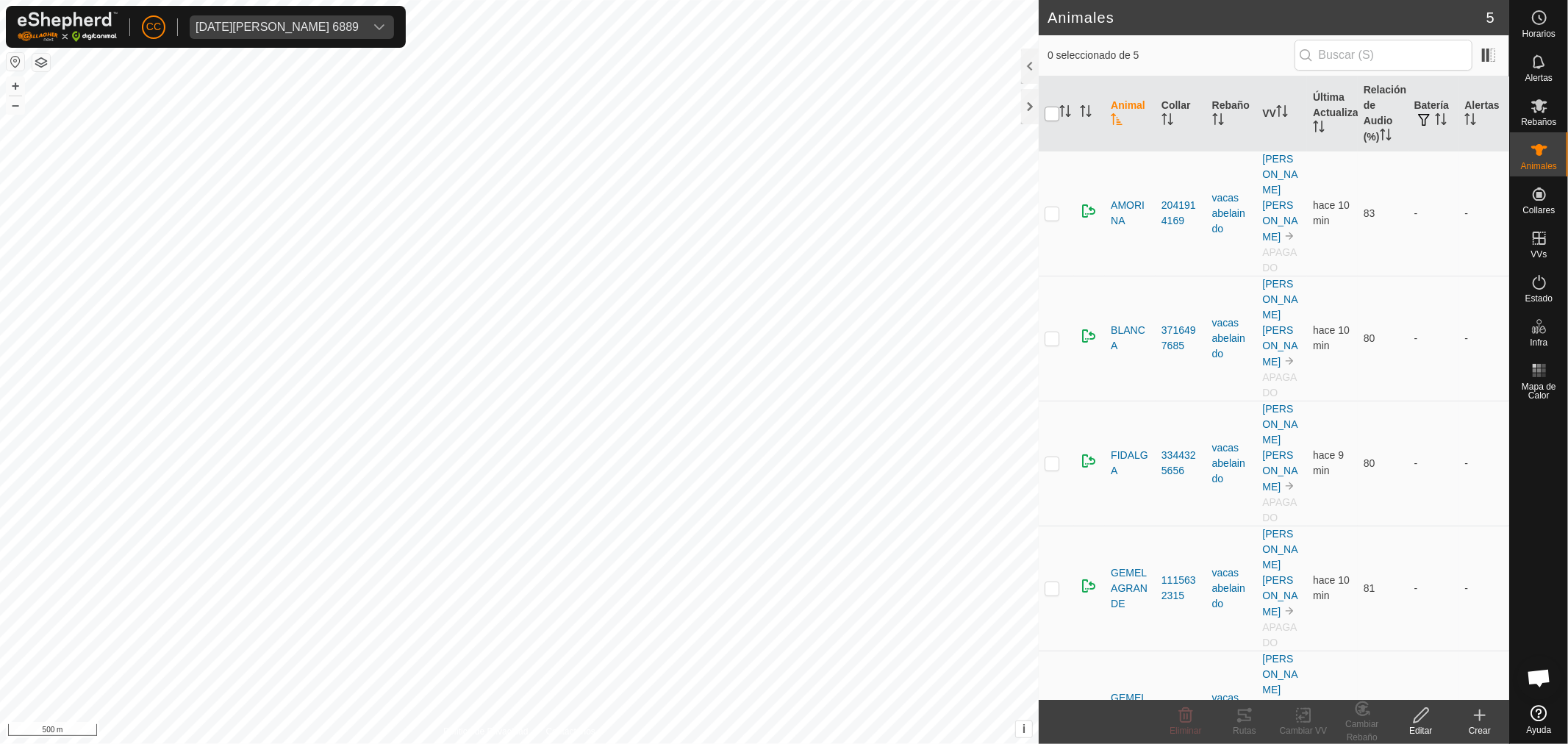
checkbox input "true"
click at [1245, 689] on td "vacas abelaindo" at bounding box center [1231, 713] width 51 height 125
click at [1241, 704] on div "Rutas" at bounding box center [1244, 722] width 59 height 44
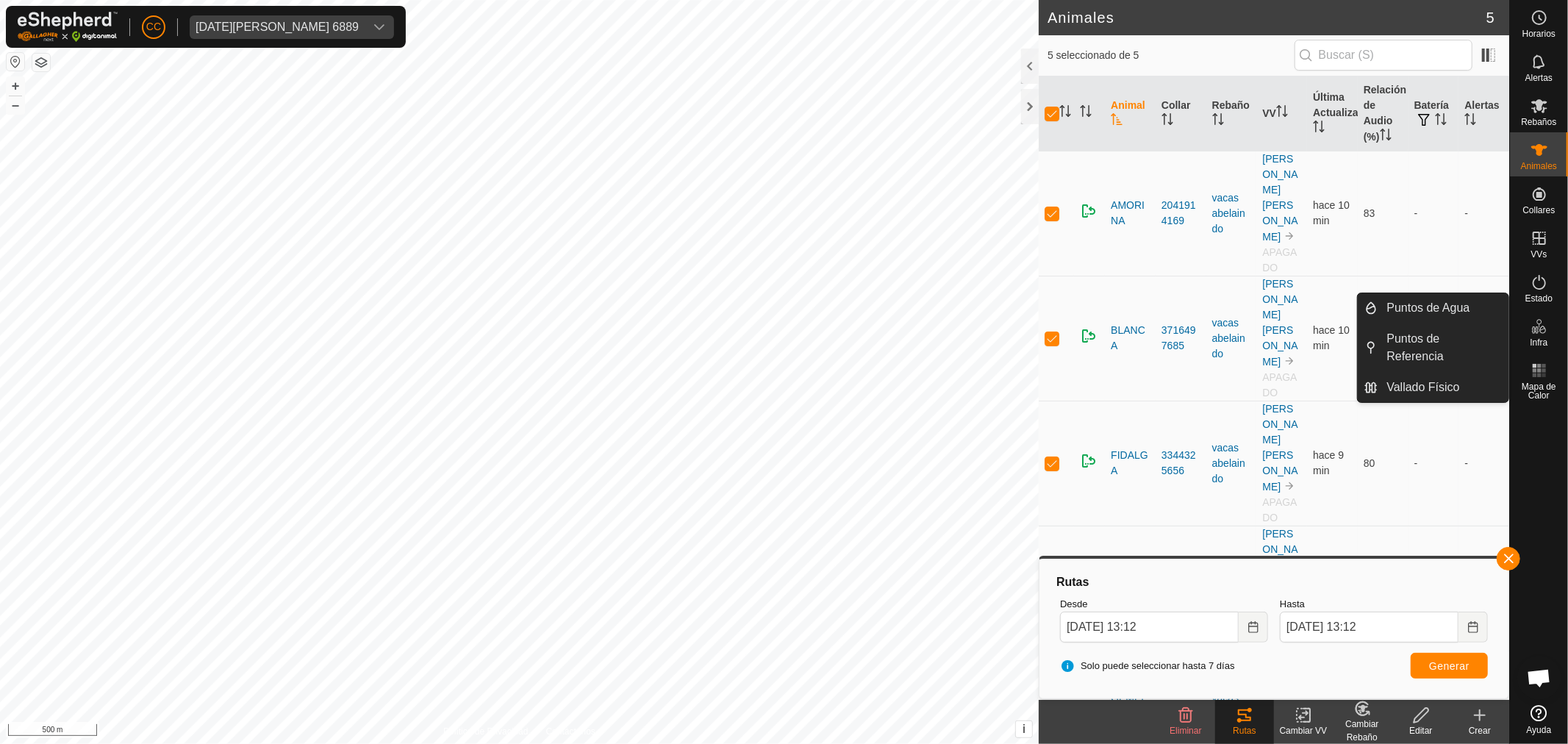
click at [1531, 292] on es-activation-svg-icon at bounding box center [1538, 282] width 26 height 23
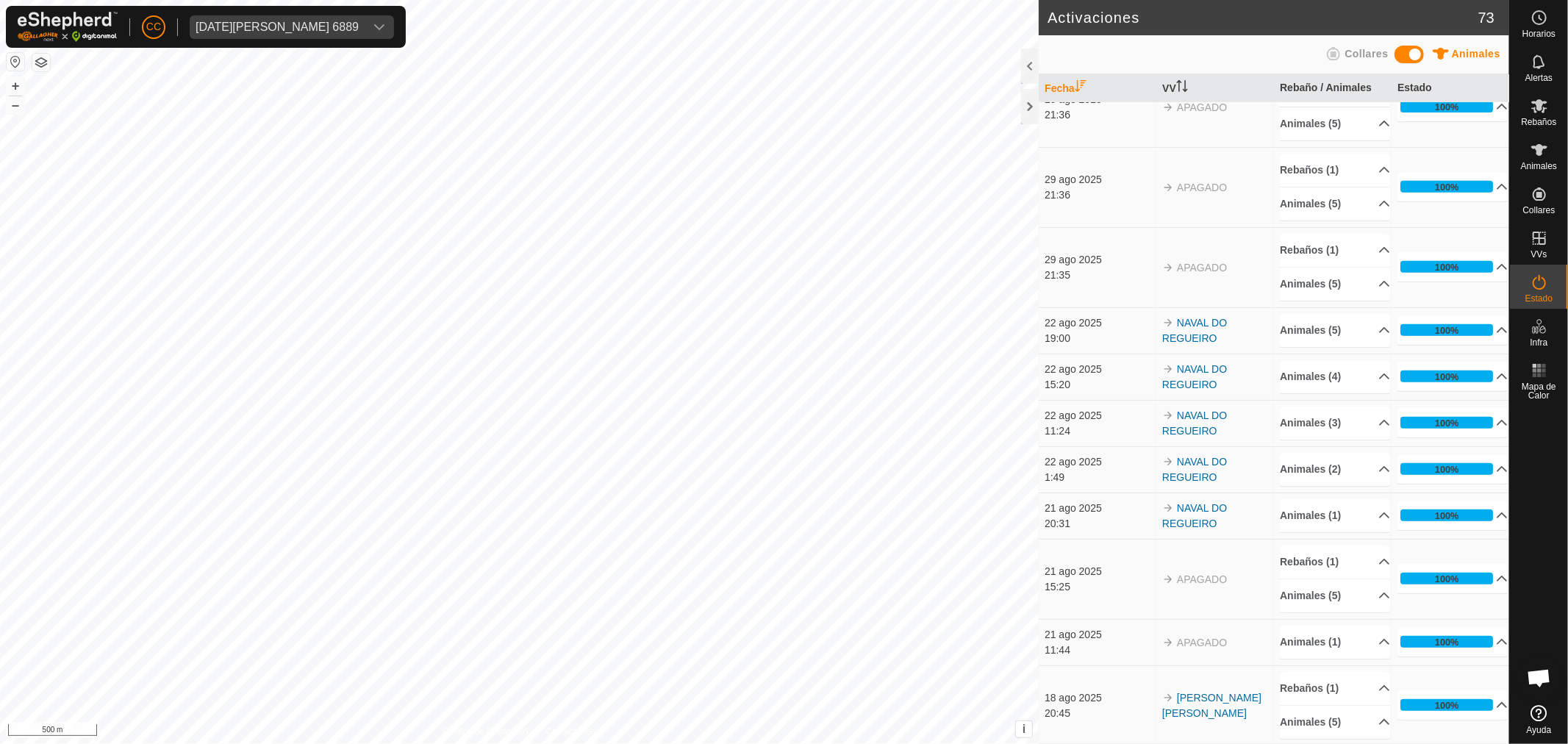
scroll to position [490, 0]
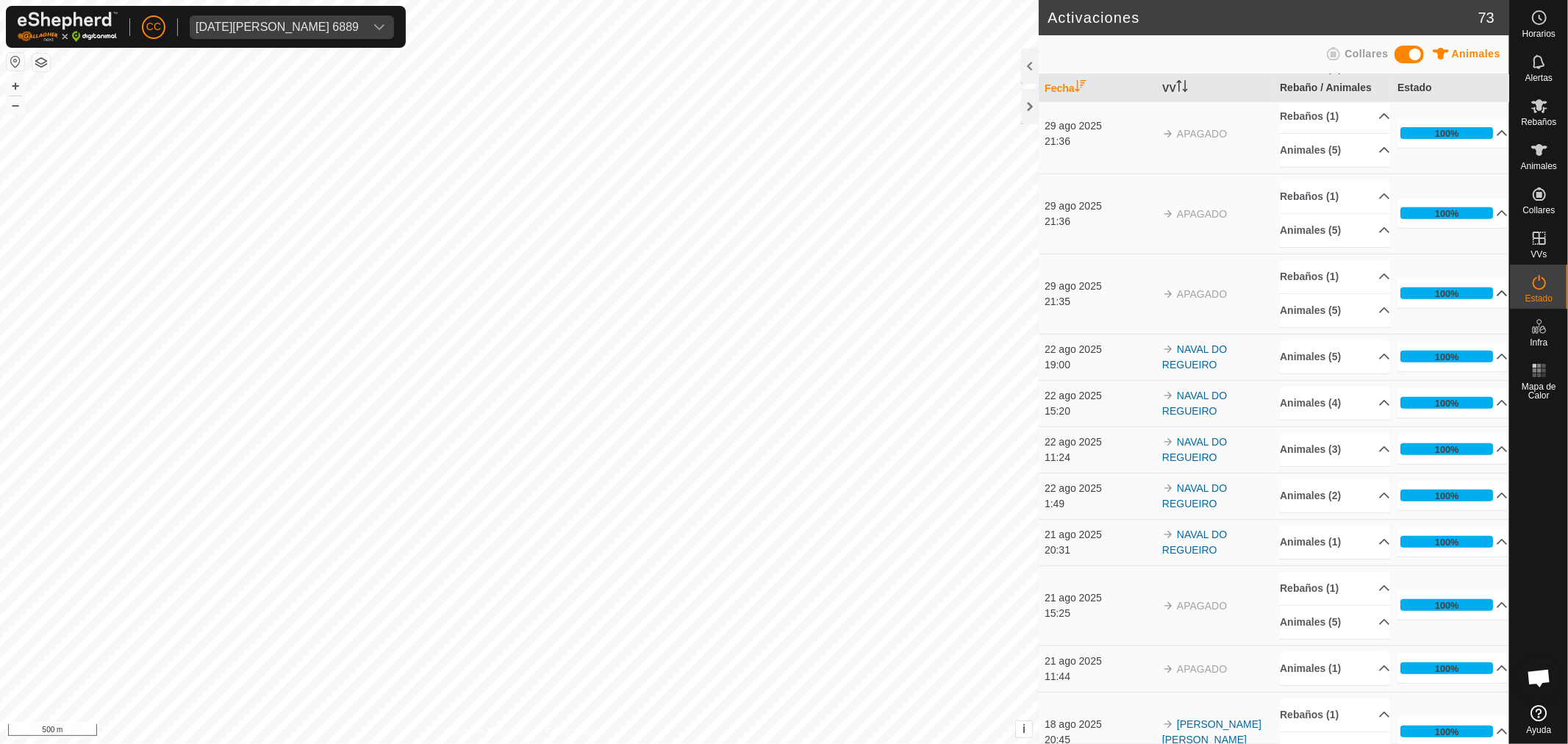
click at [1429, 285] on p-accordion-header "100%" at bounding box center [1452, 293] width 111 height 29
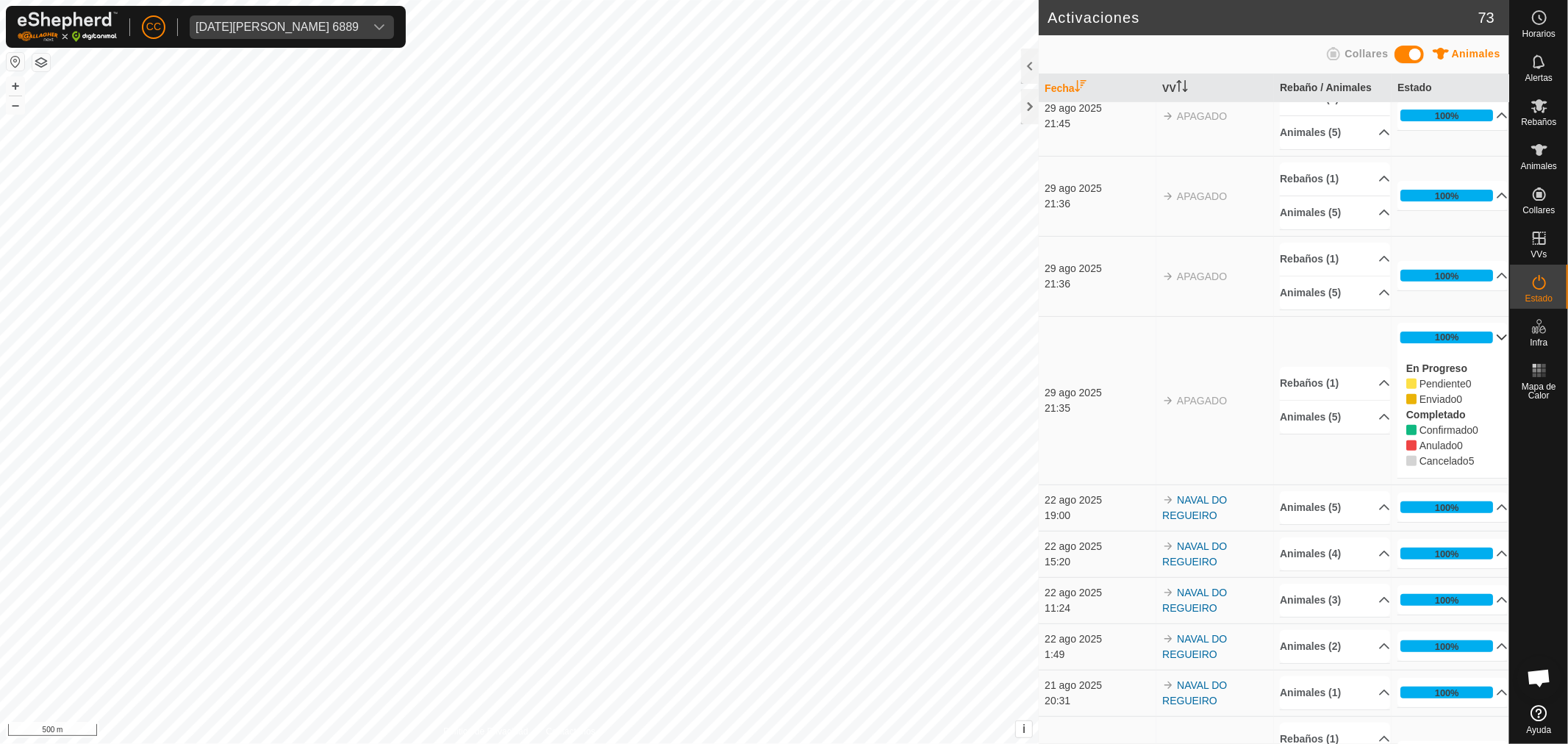
scroll to position [326, 0]
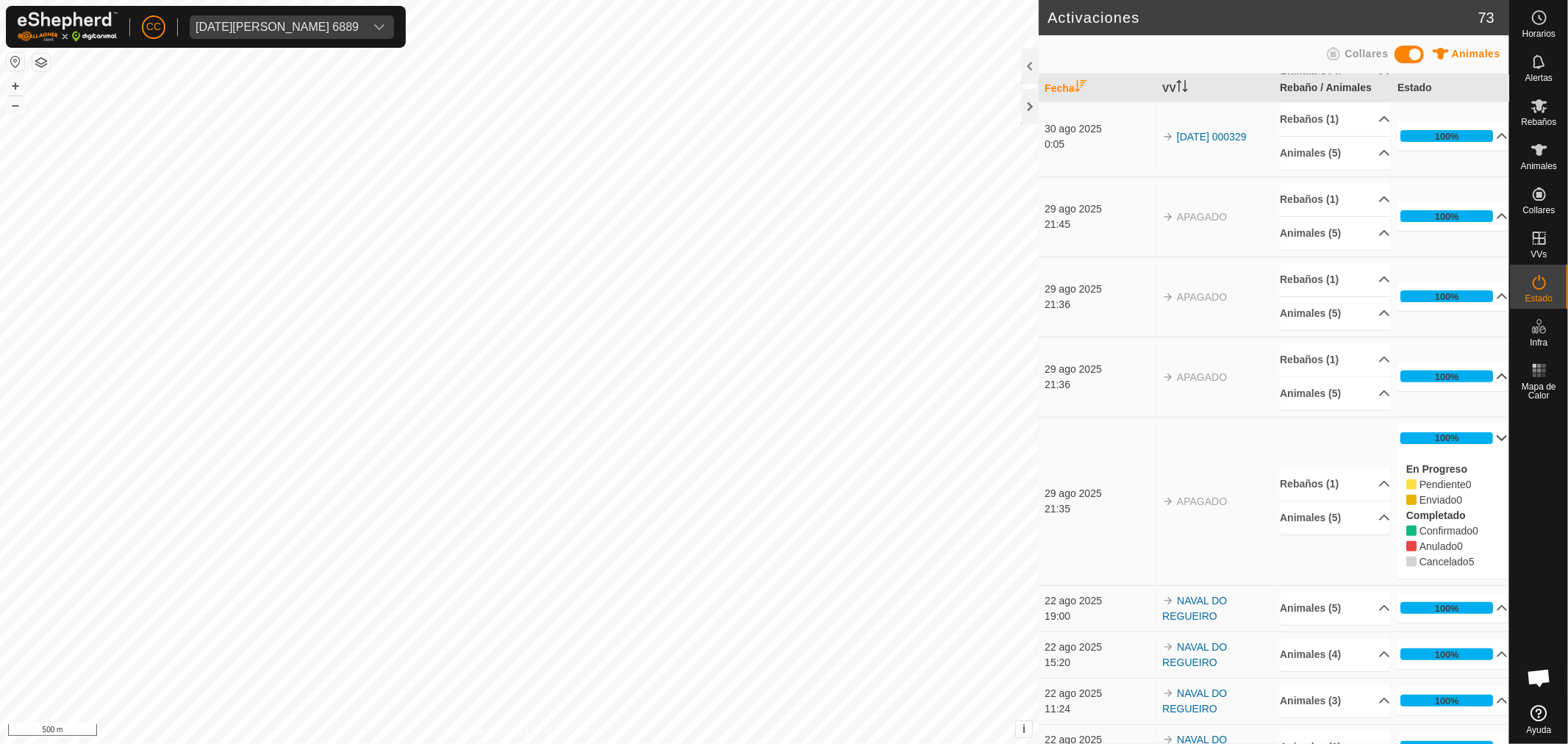
click at [1438, 383] on p-accordion-header "100%" at bounding box center [1452, 376] width 111 height 29
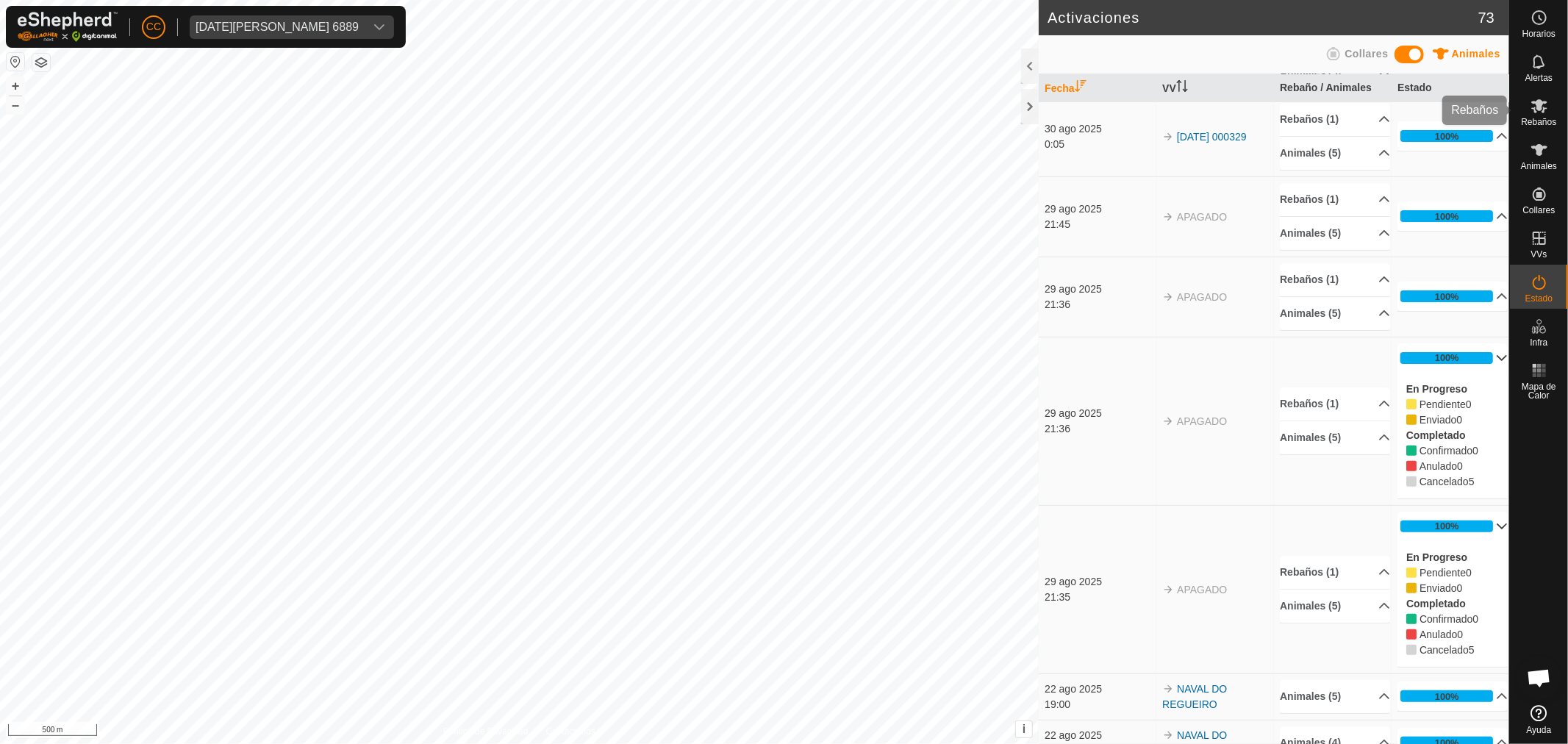
click at [1542, 97] on icon at bounding box center [1539, 106] width 18 height 18
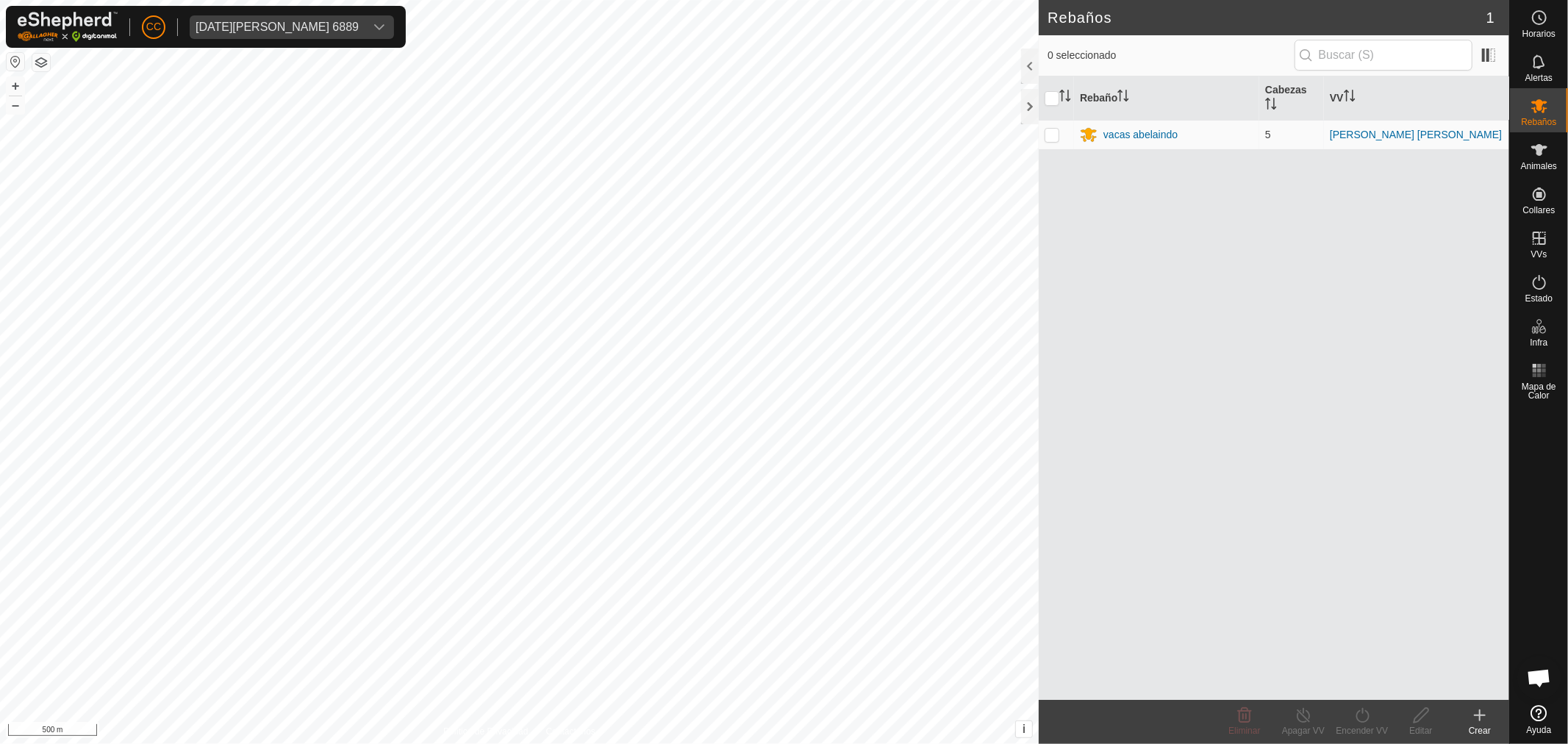
click at [1559, 147] on div "Animales" at bounding box center [1539, 154] width 58 height 44
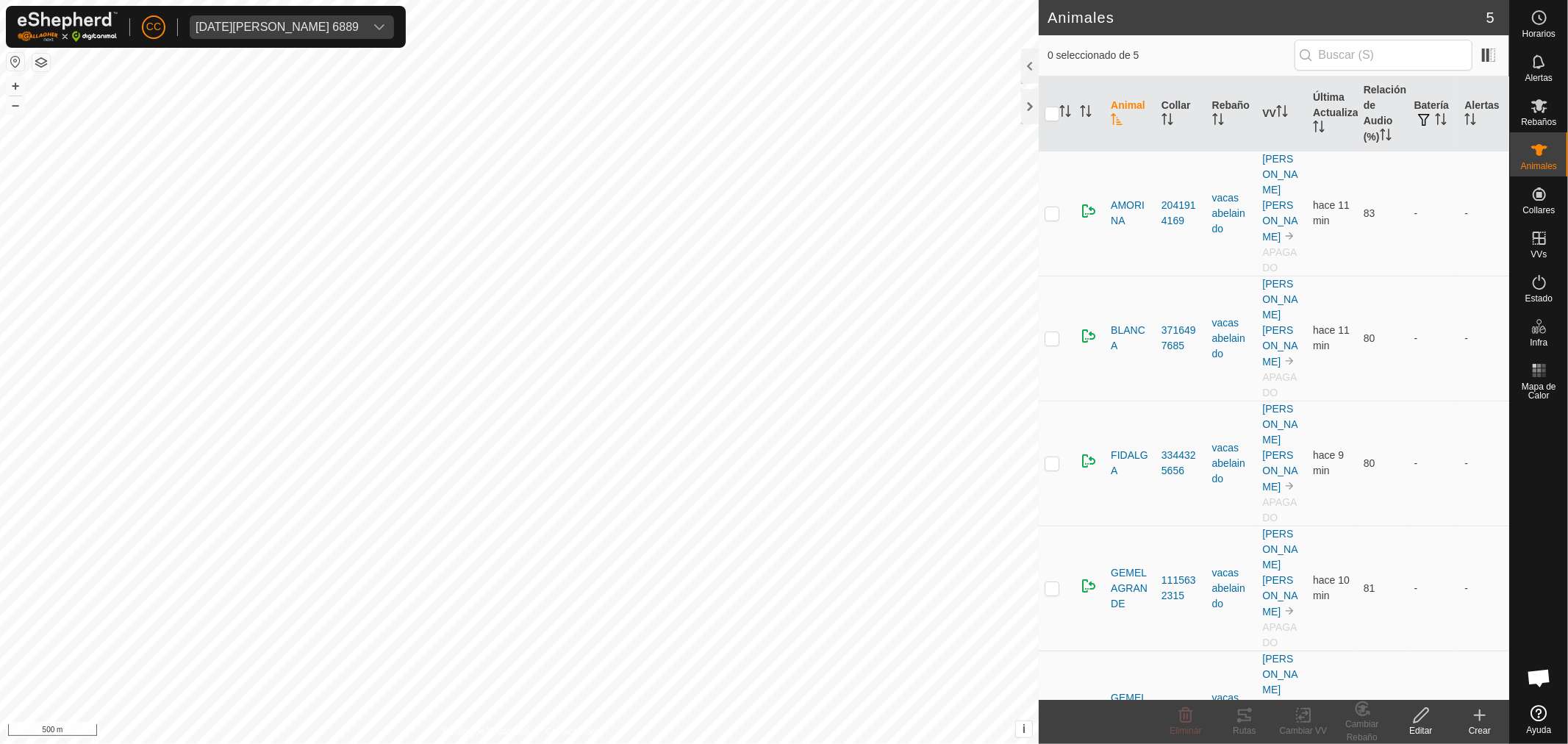
click at [1035, 114] on div at bounding box center [1030, 106] width 18 height 35
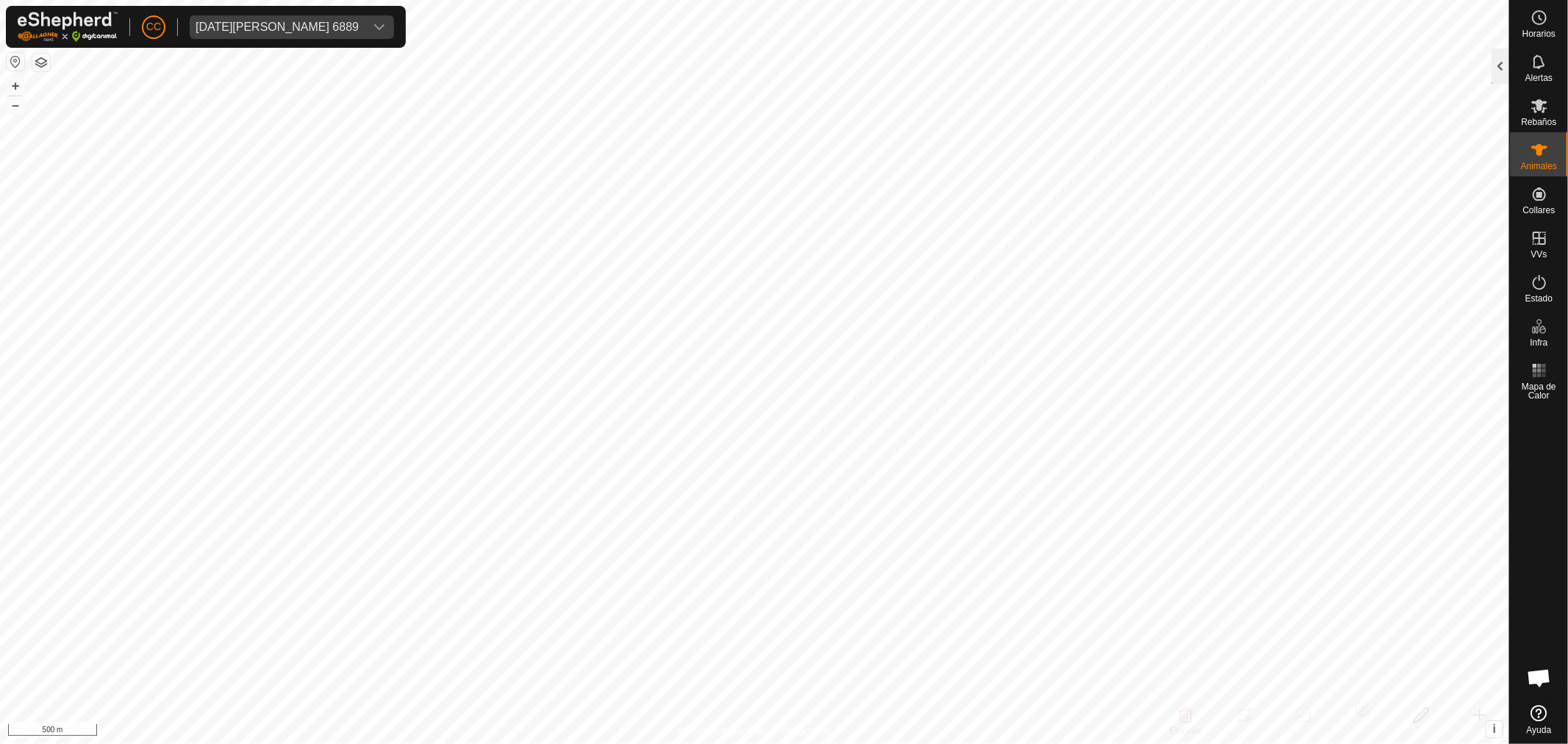
click at [1496, 72] on div at bounding box center [1500, 66] width 18 height 35
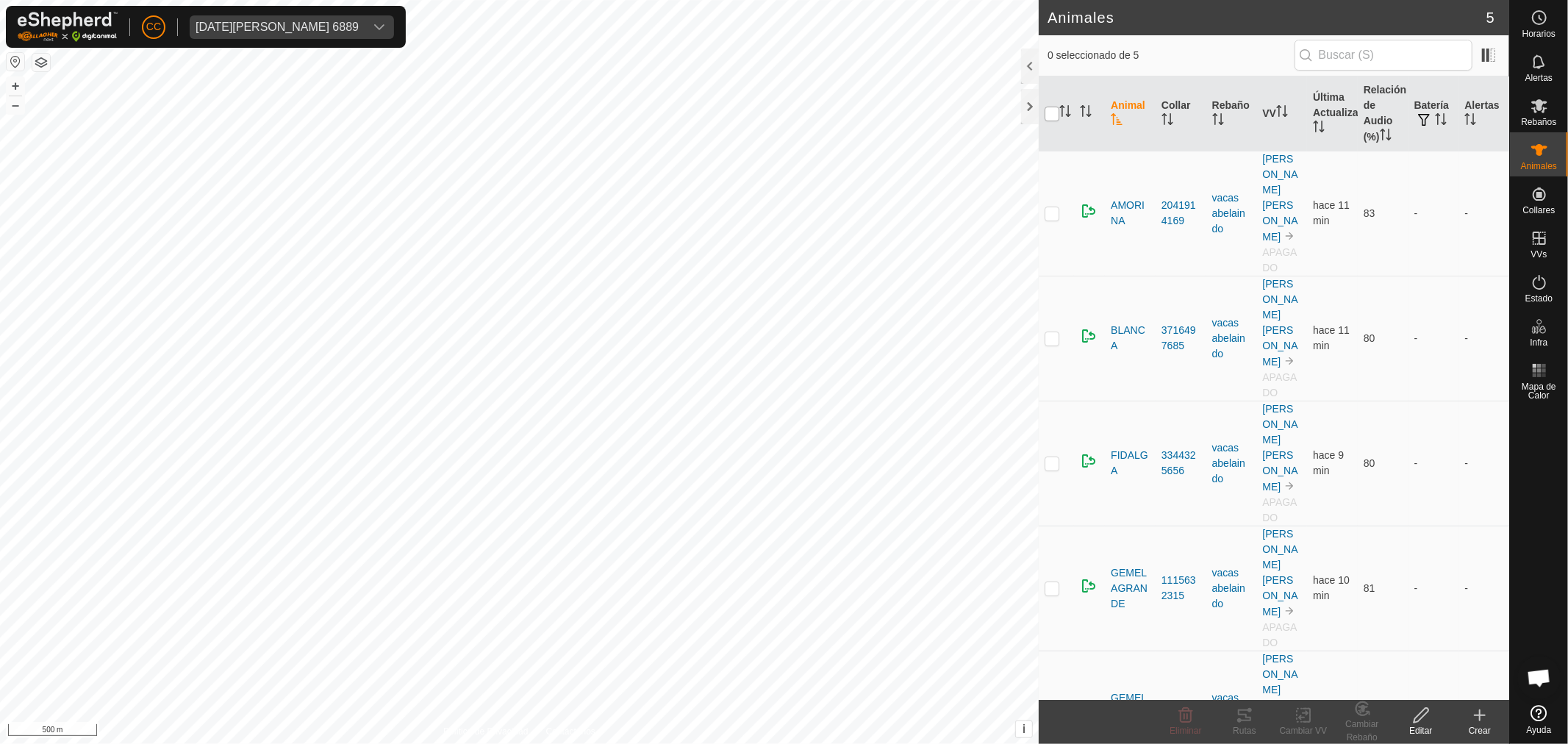
click at [1049, 113] on input "checkbox" at bounding box center [1052, 114] width 15 height 15
checkbox input "true"
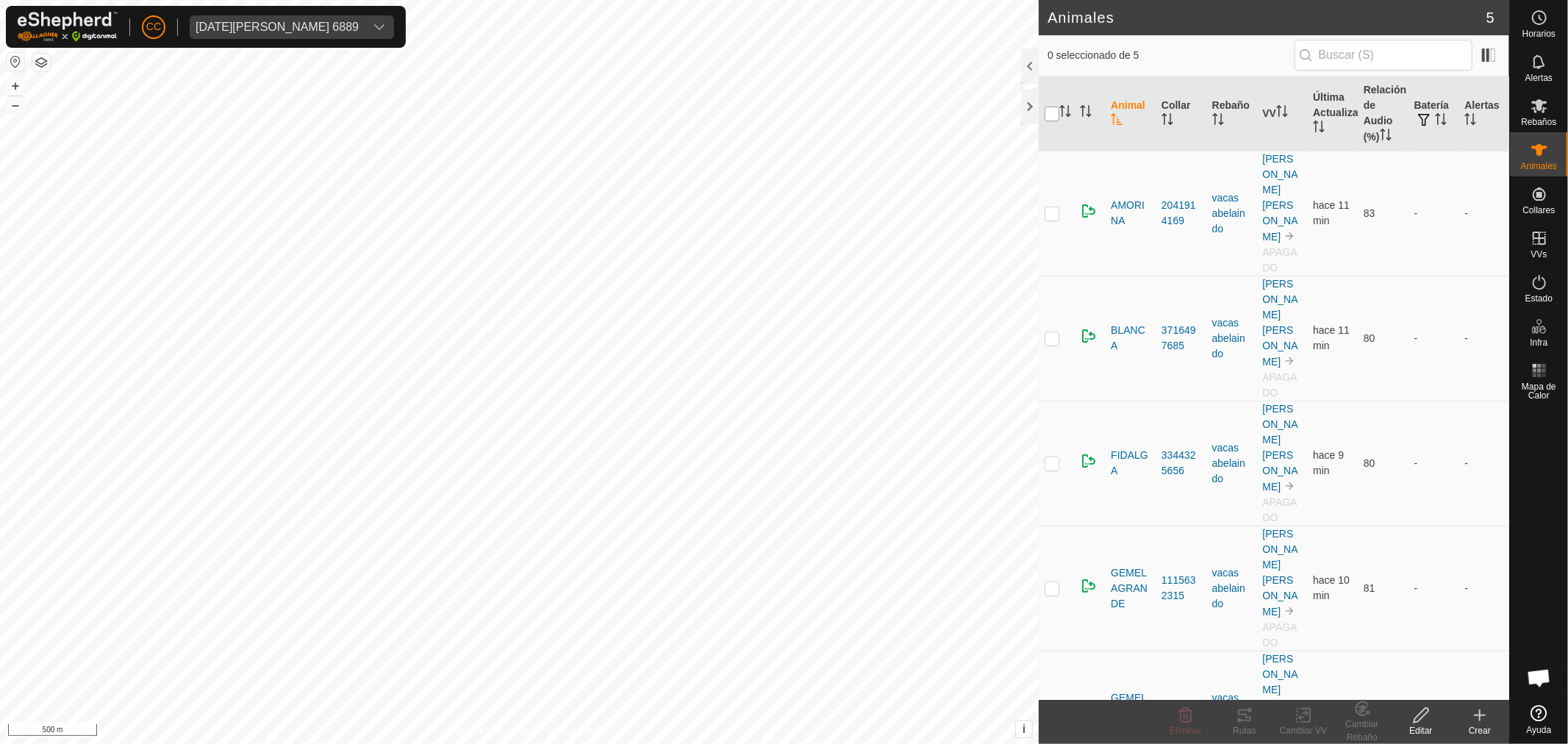
checkbox input "true"
click at [1240, 725] on div "Rutas" at bounding box center [1244, 731] width 59 height 13
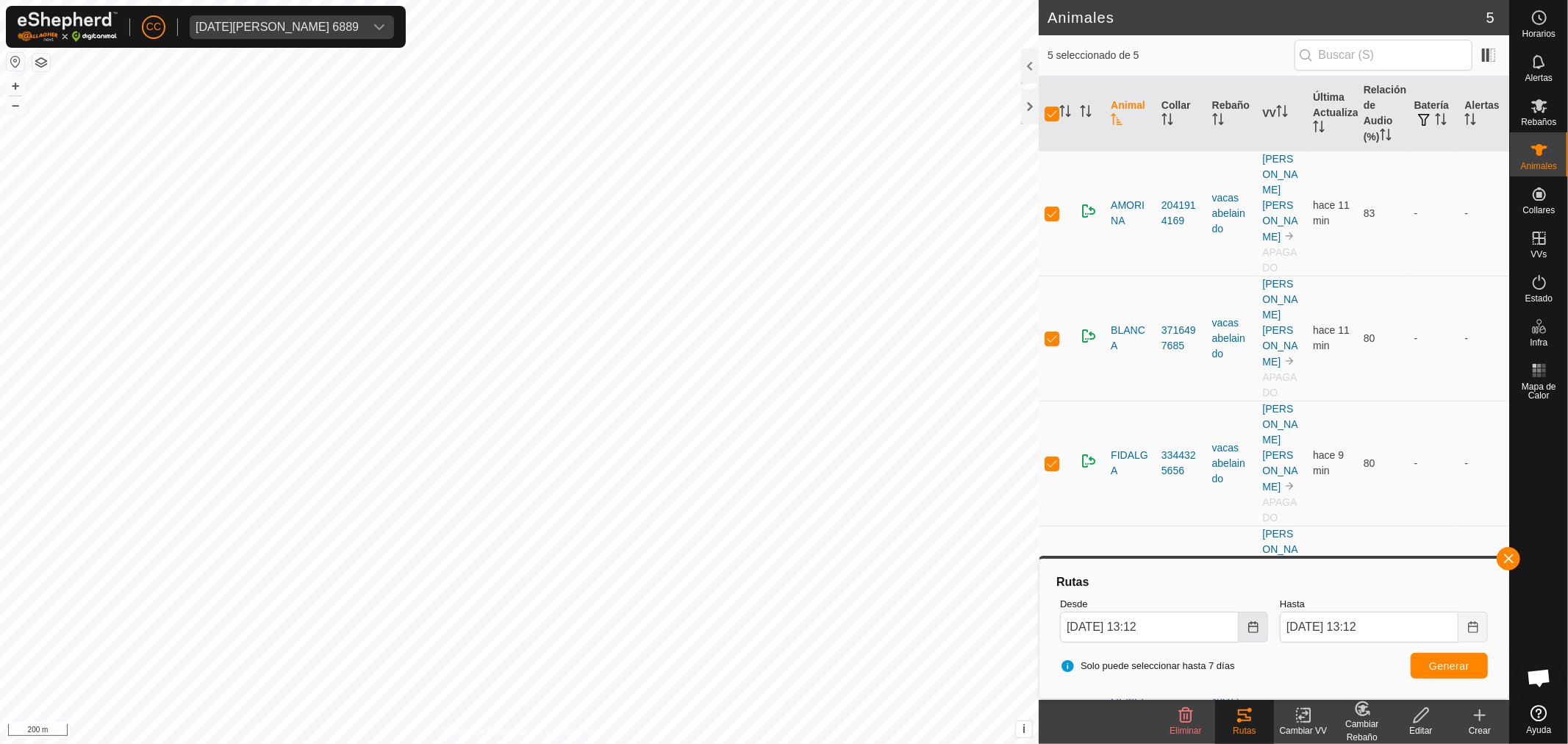
click at [1251, 630] on icon "Choose Date" at bounding box center [1253, 627] width 12 height 12
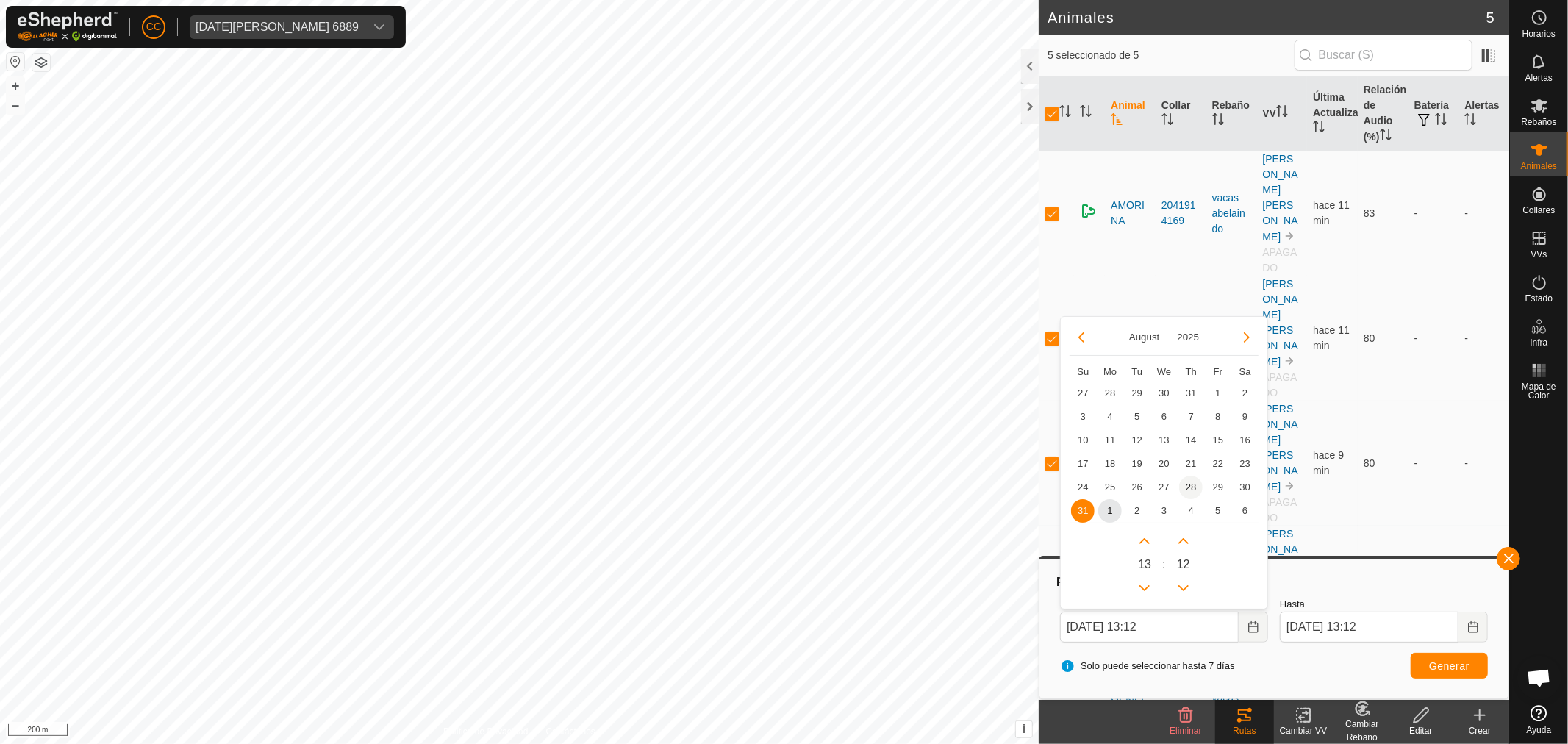
click at [1198, 486] on span "28" at bounding box center [1190, 487] width 23 height 23
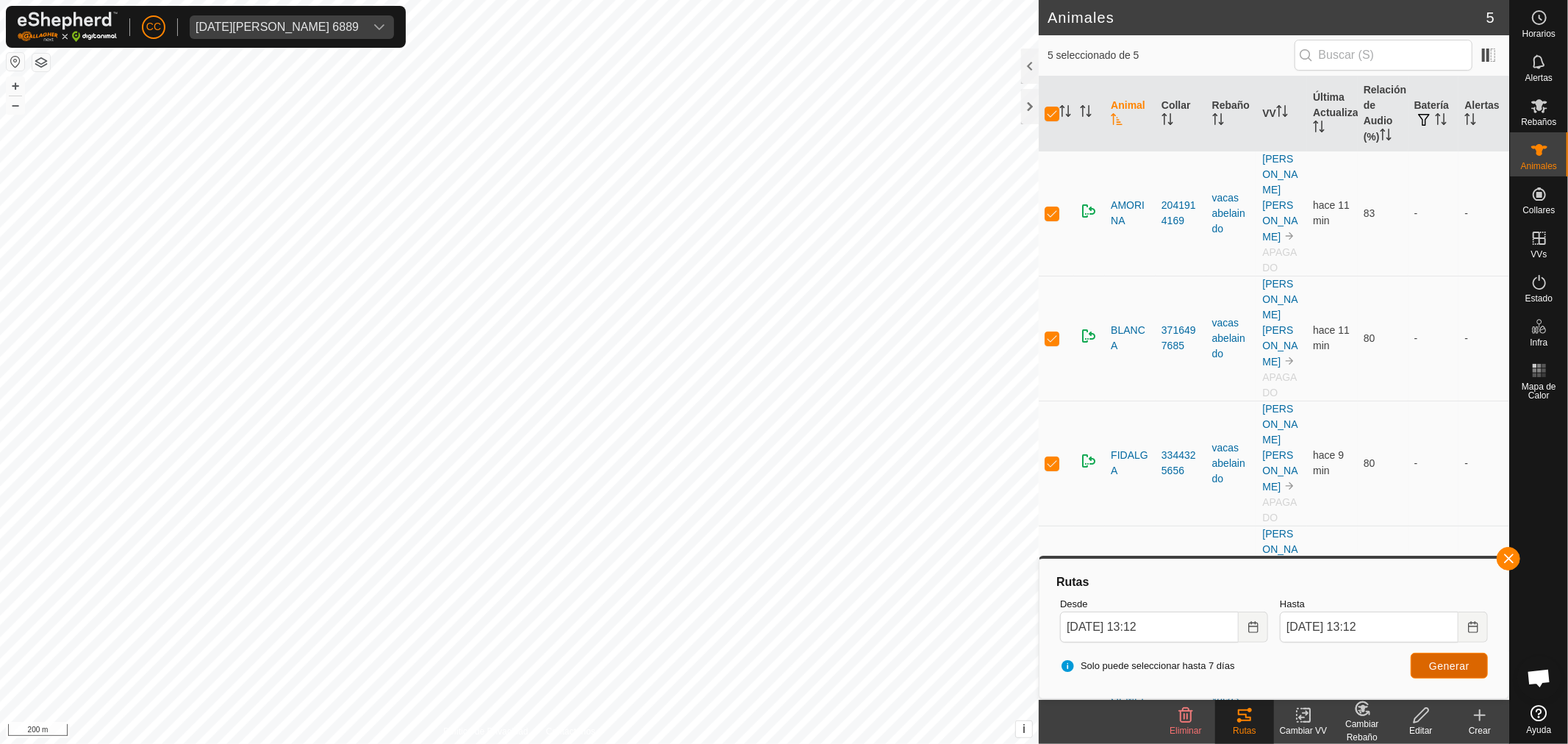
click at [1473, 666] on button "Generar" at bounding box center [1449, 666] width 77 height 25
click at [1257, 633] on button "Choose Date" at bounding box center [1253, 627] width 29 height 31
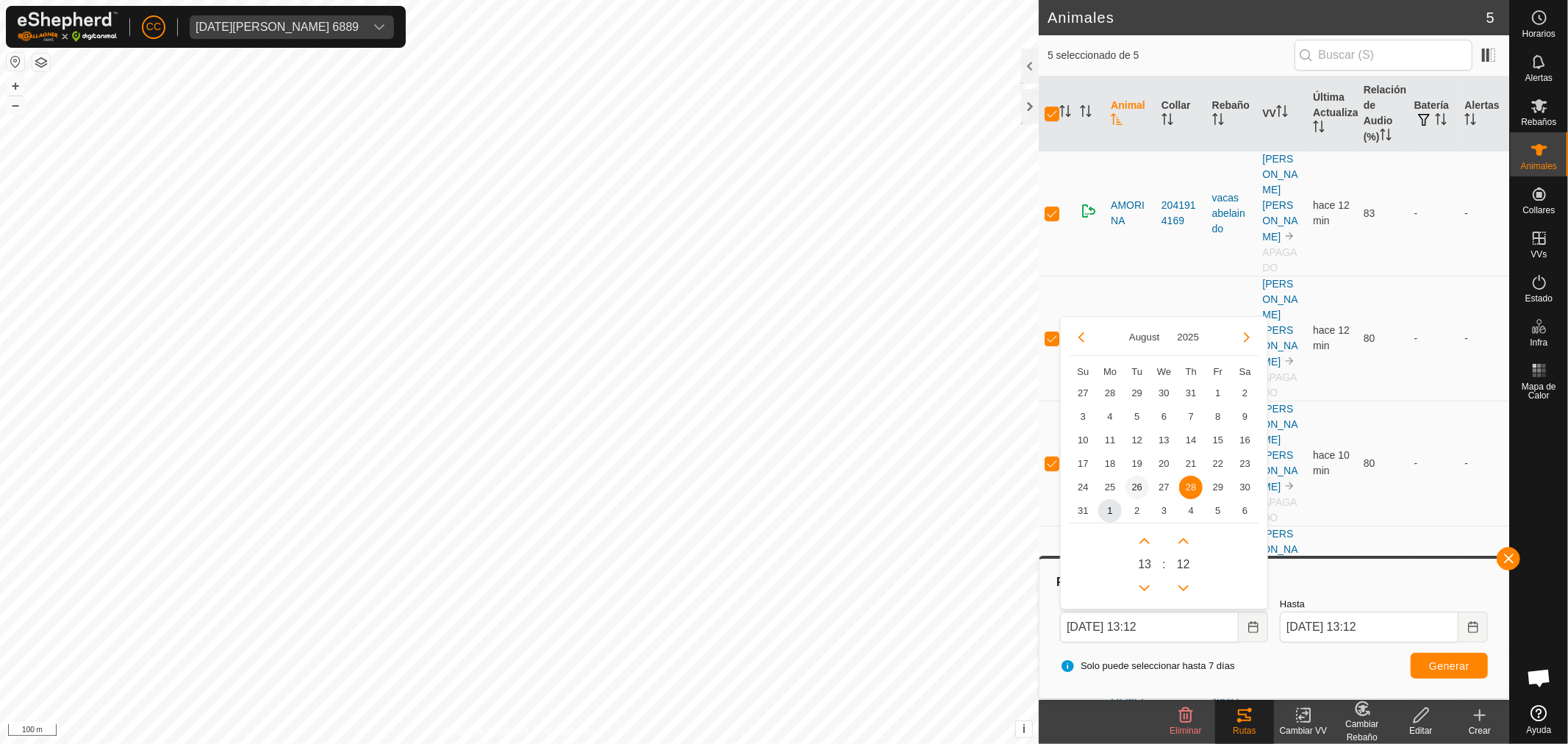
click at [1141, 482] on span "26" at bounding box center [1136, 487] width 23 height 23
type input "26 Aug, 2025 13:12"
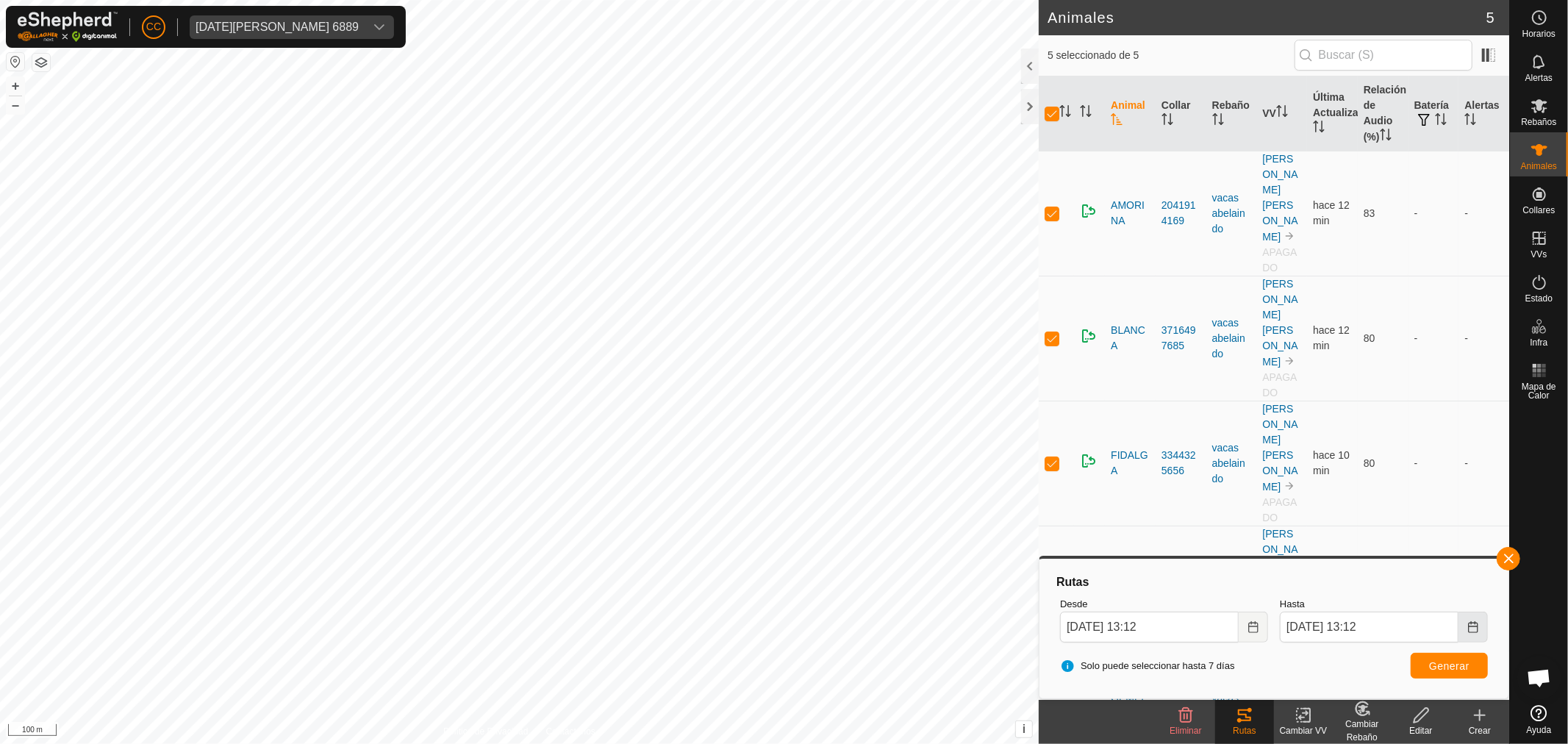
click at [1464, 627] on button "Choose Date" at bounding box center [1472, 627] width 29 height 31
click at [1305, 359] on button "Previous Month" at bounding box center [1300, 361] width 23 height 23
click at [1412, 509] on span "28" at bounding box center [1410, 510] width 23 height 23
type input "28 Aug, 2025 13:12"
click at [1431, 672] on button "Generar" at bounding box center [1449, 666] width 77 height 25
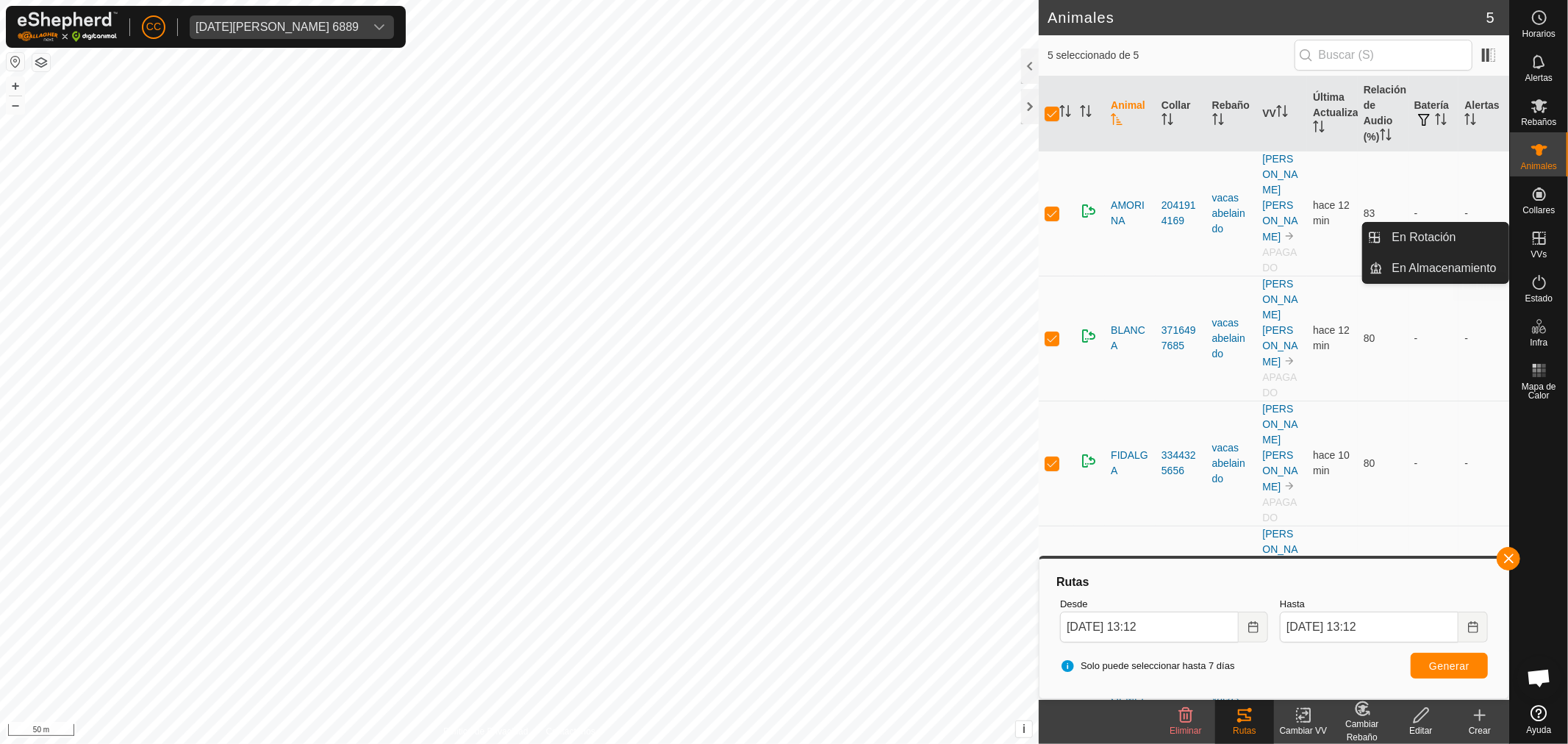
click at [1544, 281] on icon at bounding box center [1539, 282] width 13 height 15
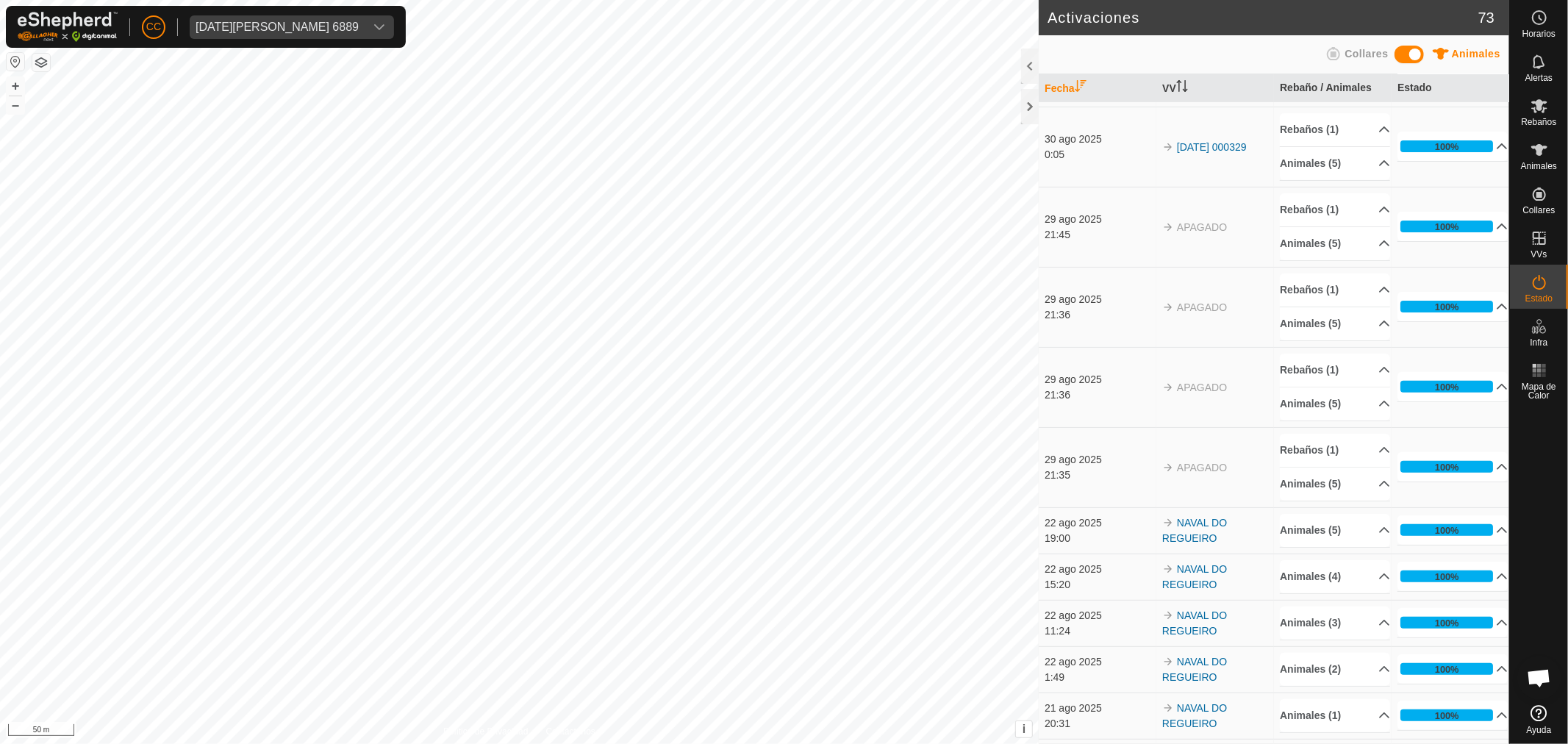
scroll to position [326, 0]
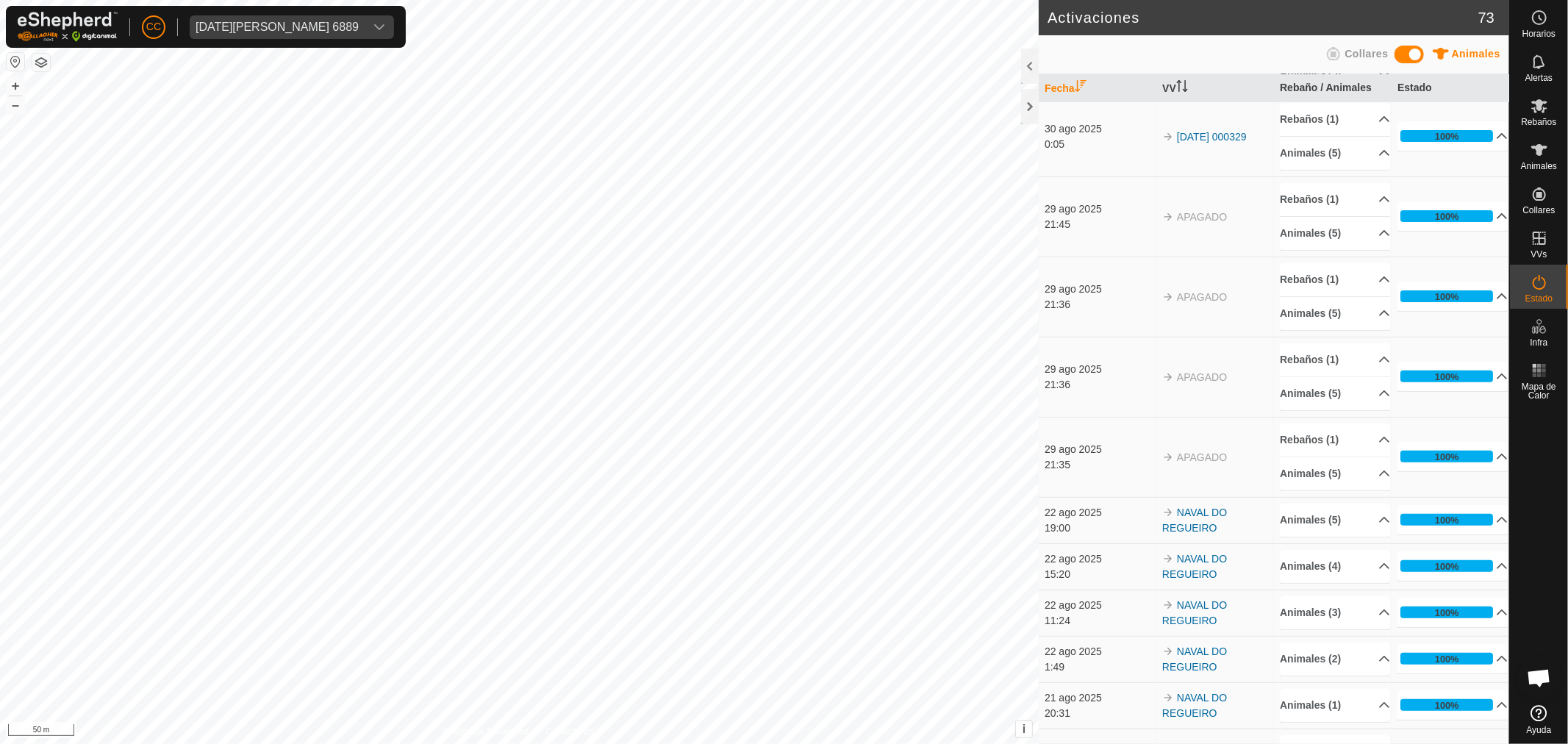
click at [1183, 522] on td "NAVAL DO REGUEIRO" at bounding box center [1214, 520] width 117 height 46
click at [1207, 510] on link "NAVAL DO REGUEIRO" at bounding box center [1194, 520] width 65 height 27
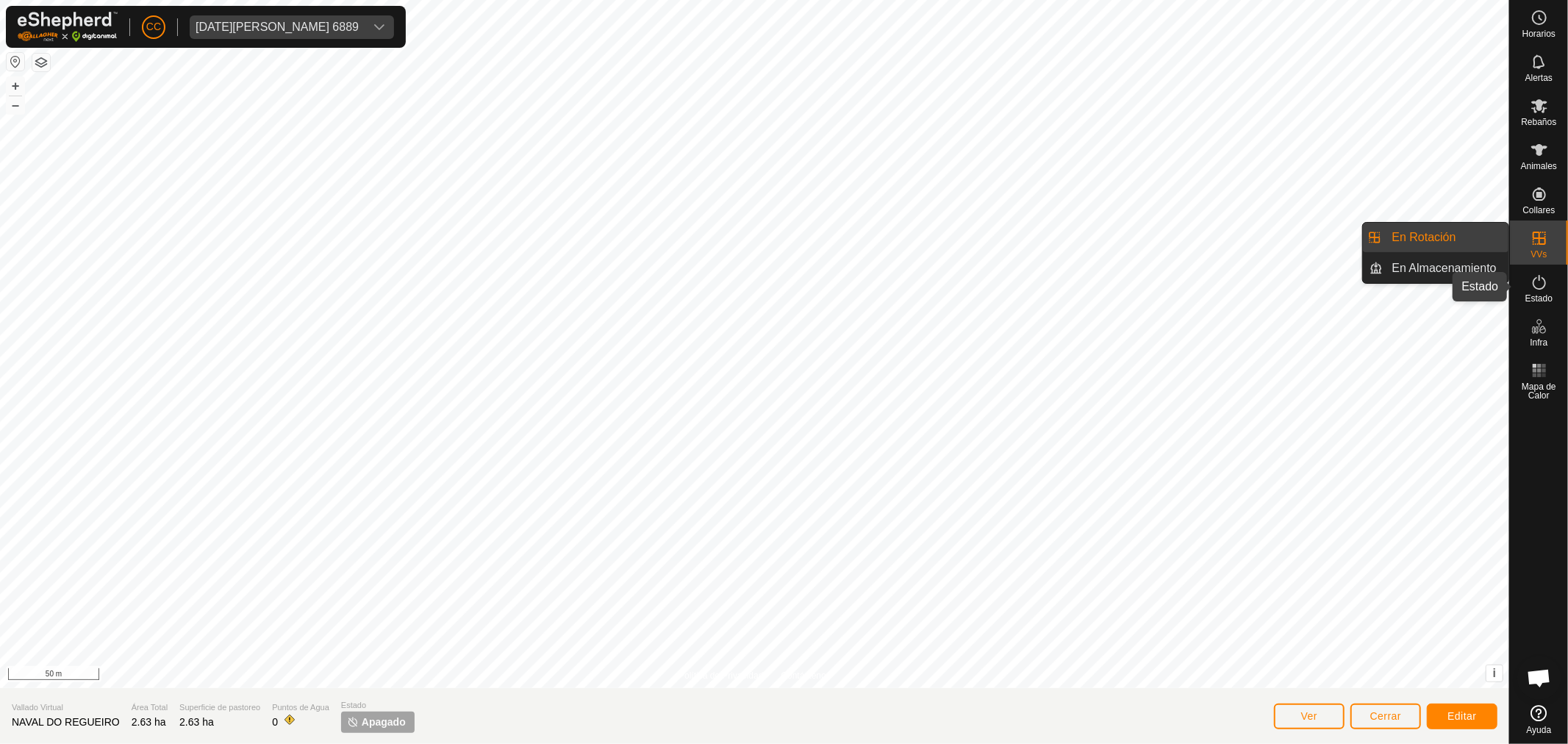
click at [1539, 285] on icon at bounding box center [1539, 282] width 18 height 18
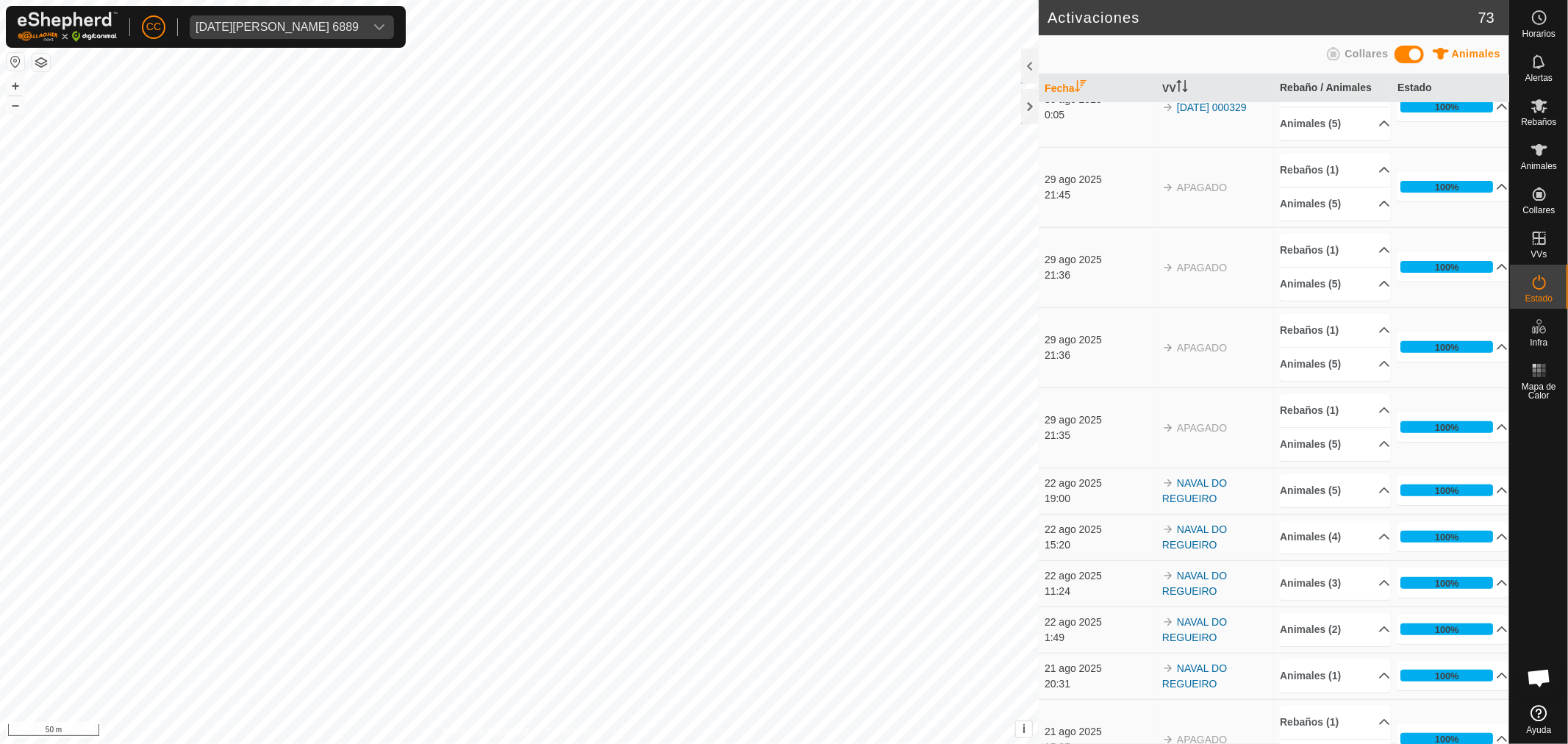
scroll to position [326, 0]
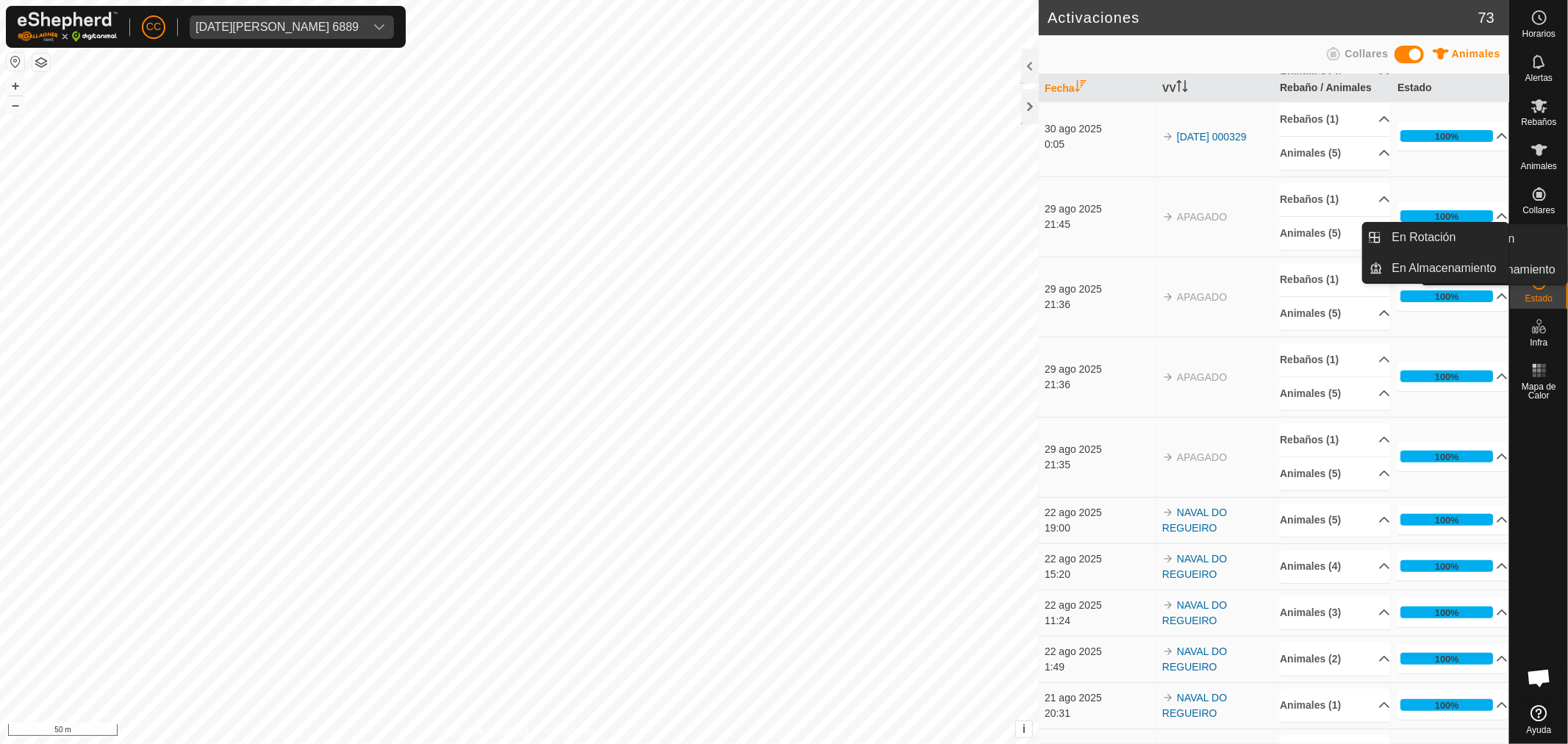
click at [1527, 243] on es-virtualpaddocks-svg-icon at bounding box center [1538, 238] width 26 height 23
click at [1544, 244] on icon at bounding box center [1539, 238] width 13 height 13
click at [1449, 238] on link "En Rotación" at bounding box center [1446, 237] width 125 height 29
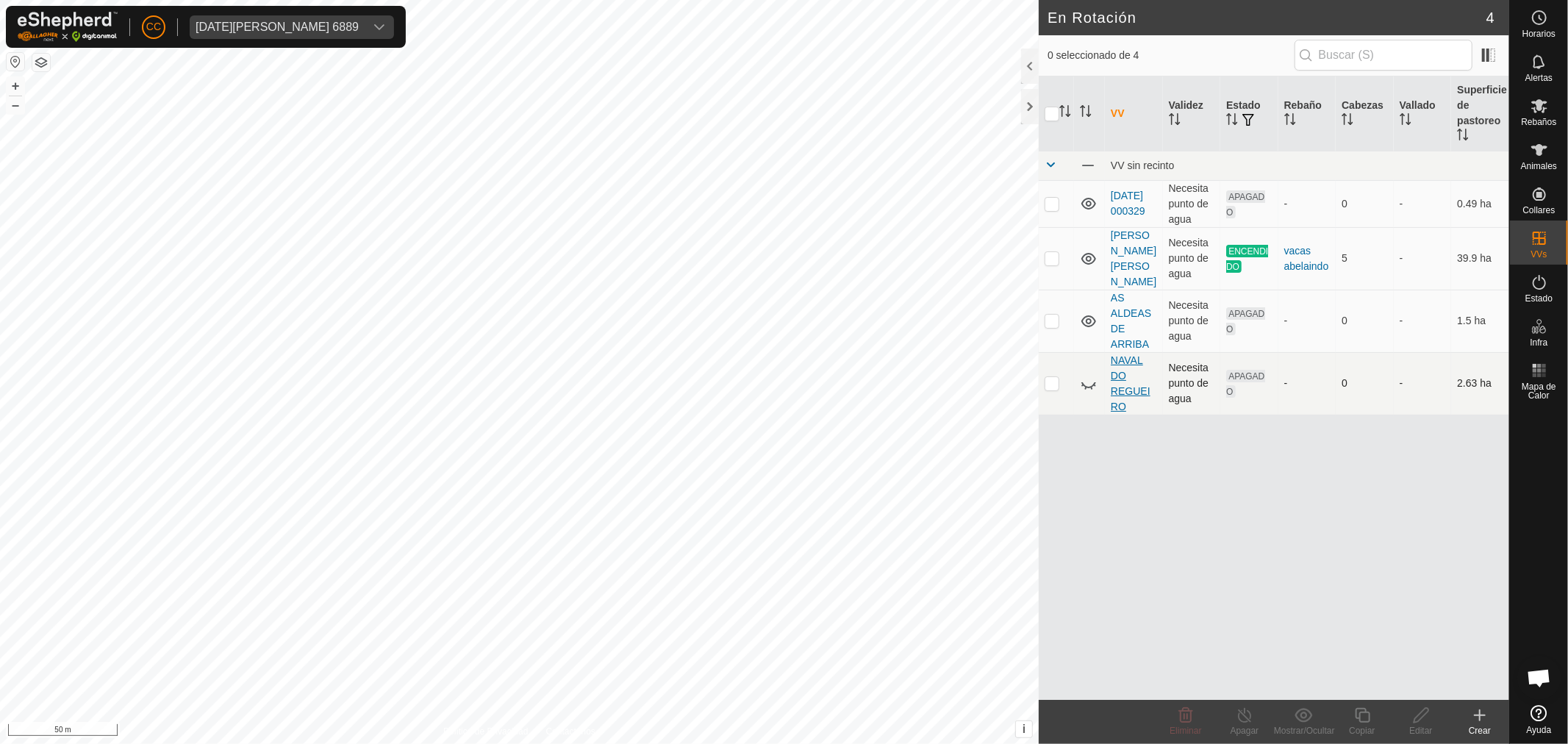
click at [1132, 392] on link "NAVAL DO REGUEIRO" at bounding box center [1130, 383] width 40 height 58
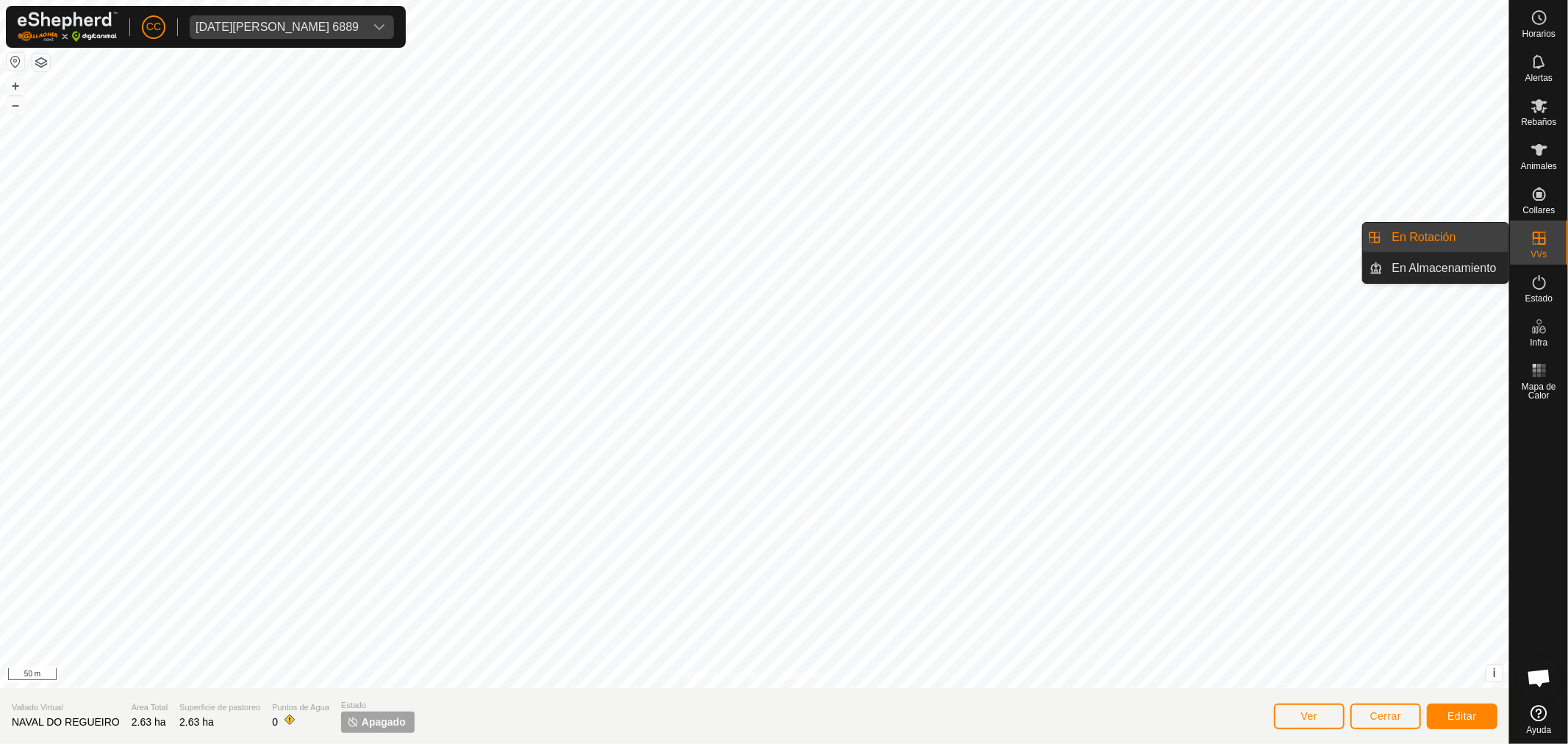
click at [1530, 243] on icon at bounding box center [1539, 238] width 18 height 18
click at [1444, 233] on link "En Rotación" at bounding box center [1446, 237] width 125 height 29
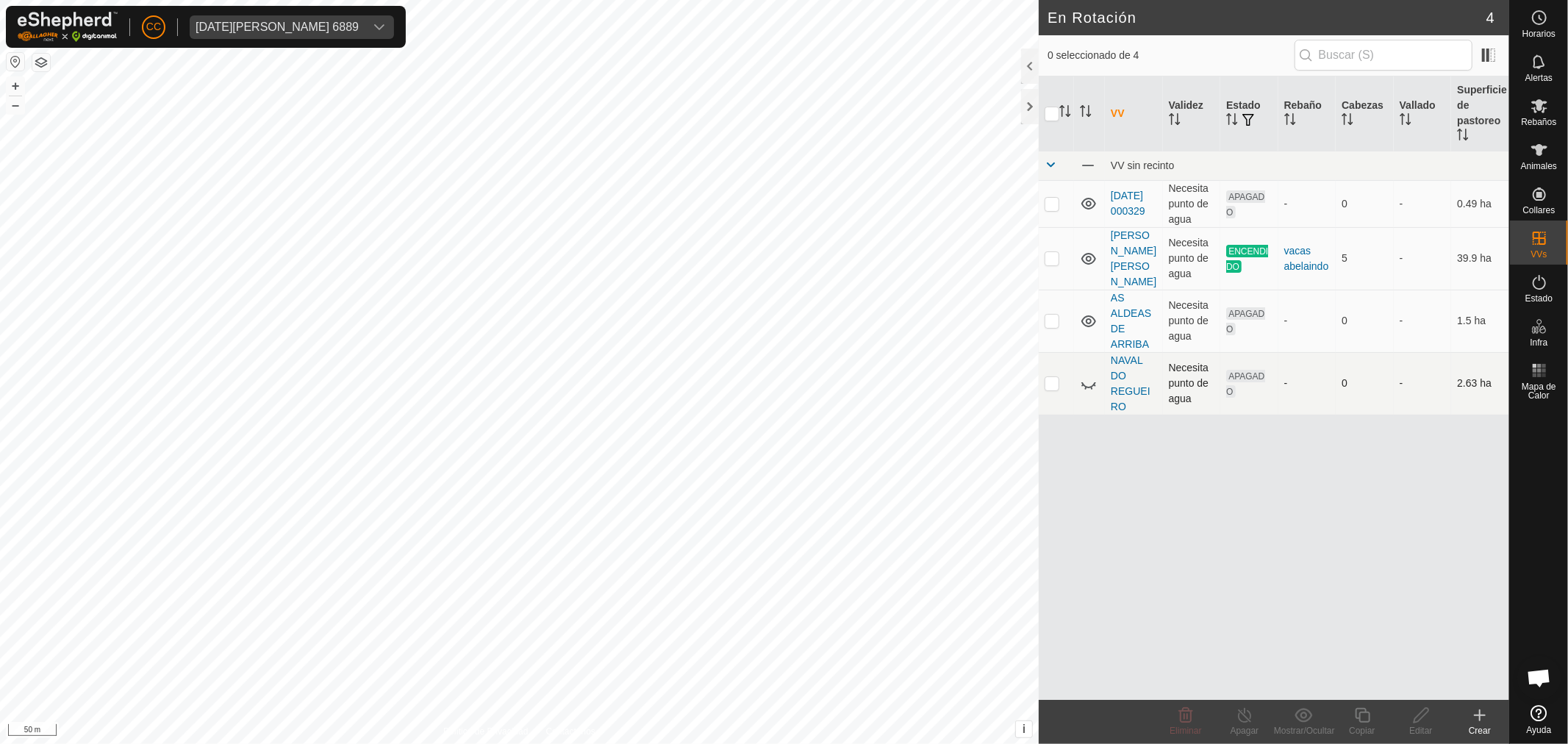
click at [1054, 383] on p-checkbox at bounding box center [1052, 383] width 15 height 12
checkbox input "true"
click at [1083, 380] on icon at bounding box center [1089, 384] width 18 height 18
click at [1532, 294] on span "Estado" at bounding box center [1538, 299] width 27 height 9
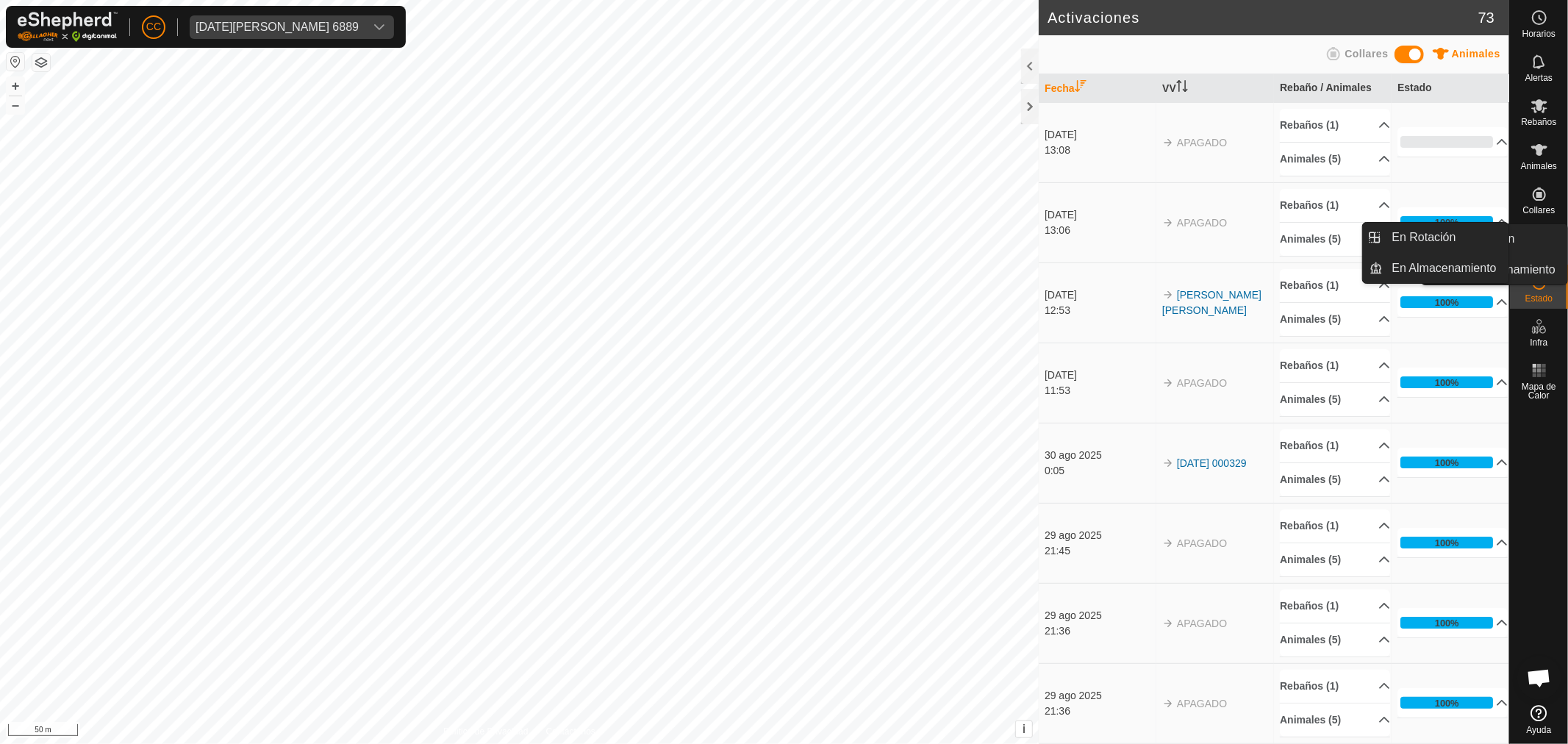
drag, startPoint x: 1546, startPoint y: 261, endPoint x: 1556, endPoint y: 250, distance: 14.9
click at [1556, 250] on div "VVs" at bounding box center [1539, 242] width 58 height 44
click at [1476, 240] on link "En Rotación" at bounding box center [1446, 237] width 125 height 29
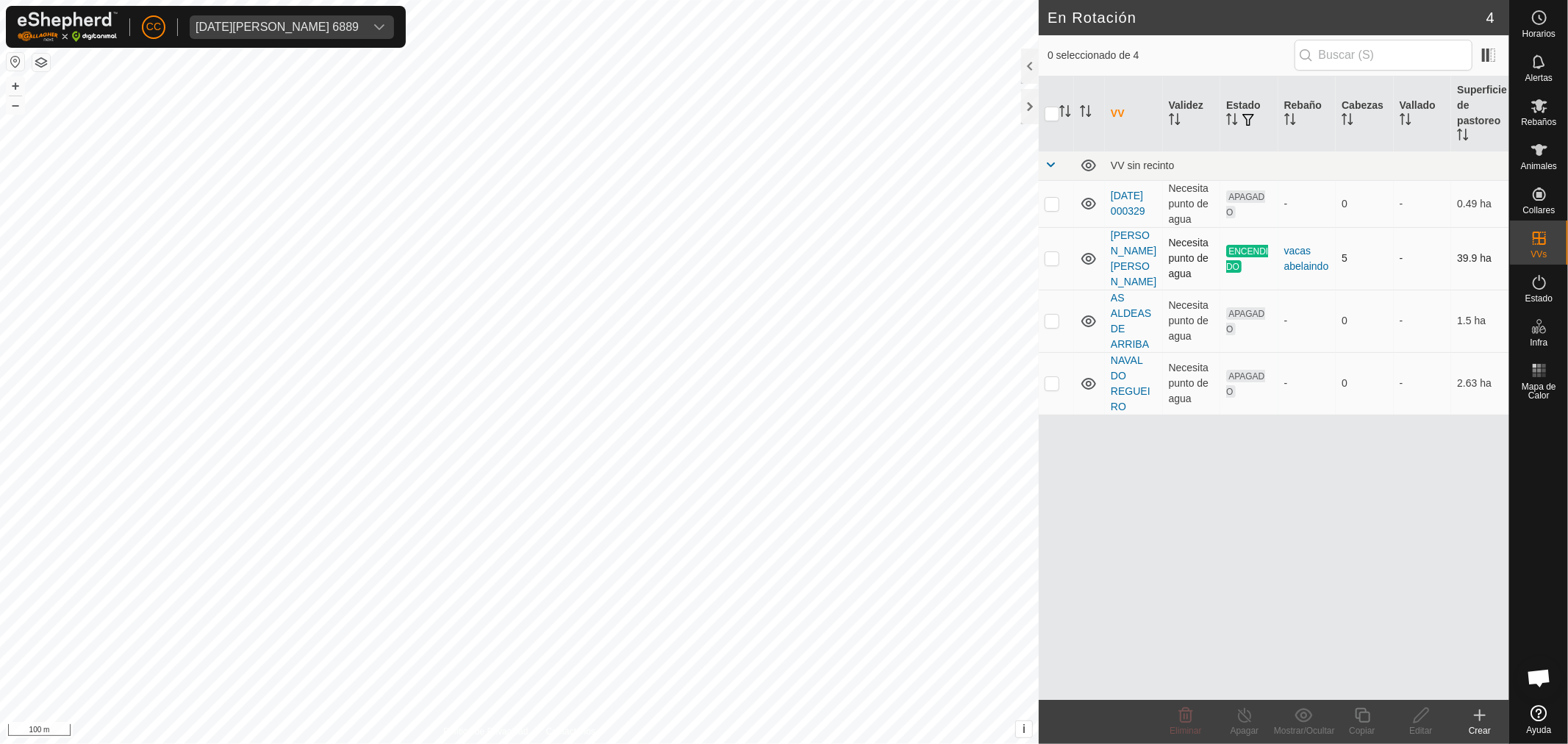
checkbox input "true"
click at [1532, 153] on icon at bounding box center [1539, 150] width 18 height 18
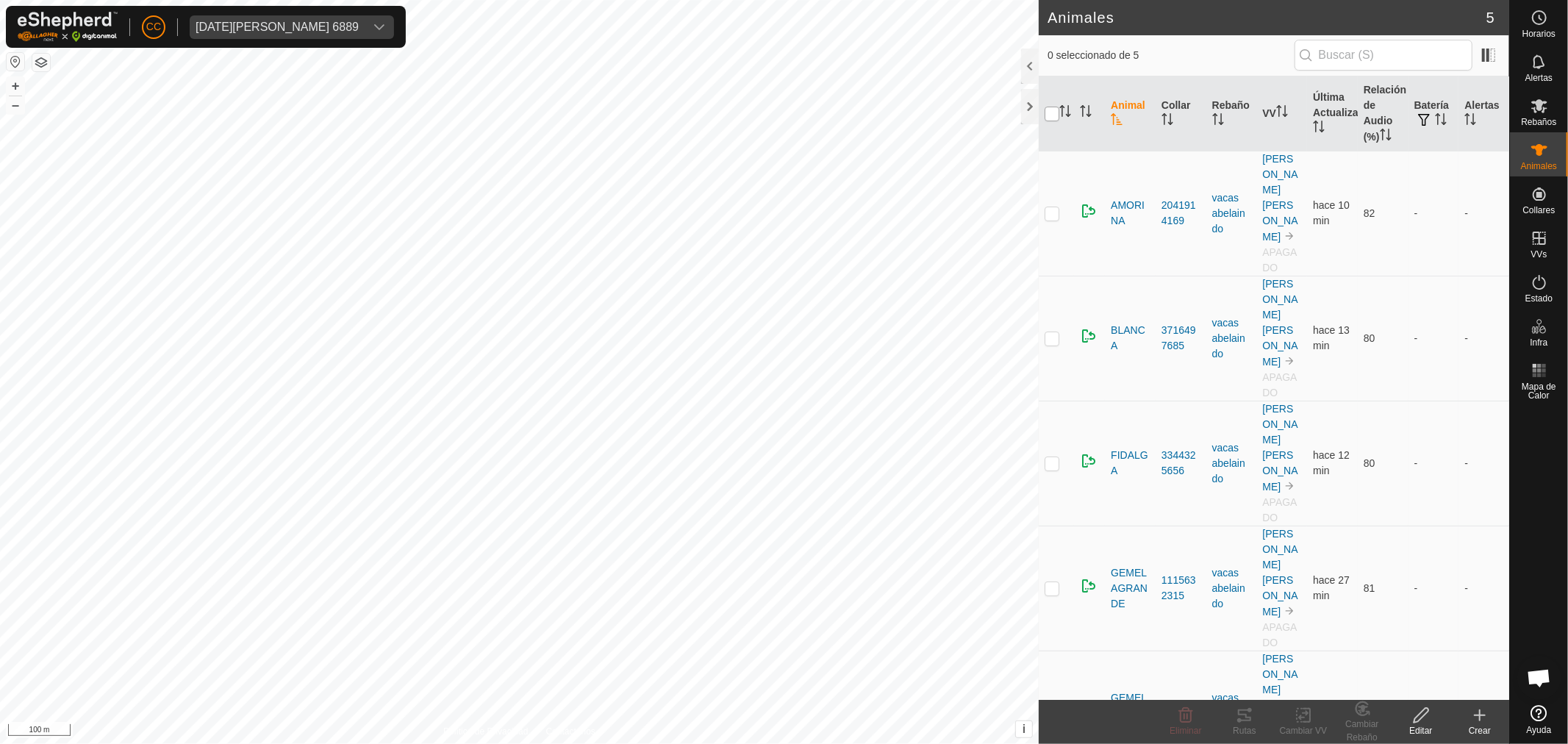
click at [1058, 112] on input "checkbox" at bounding box center [1052, 114] width 15 height 15
checkbox input "true"
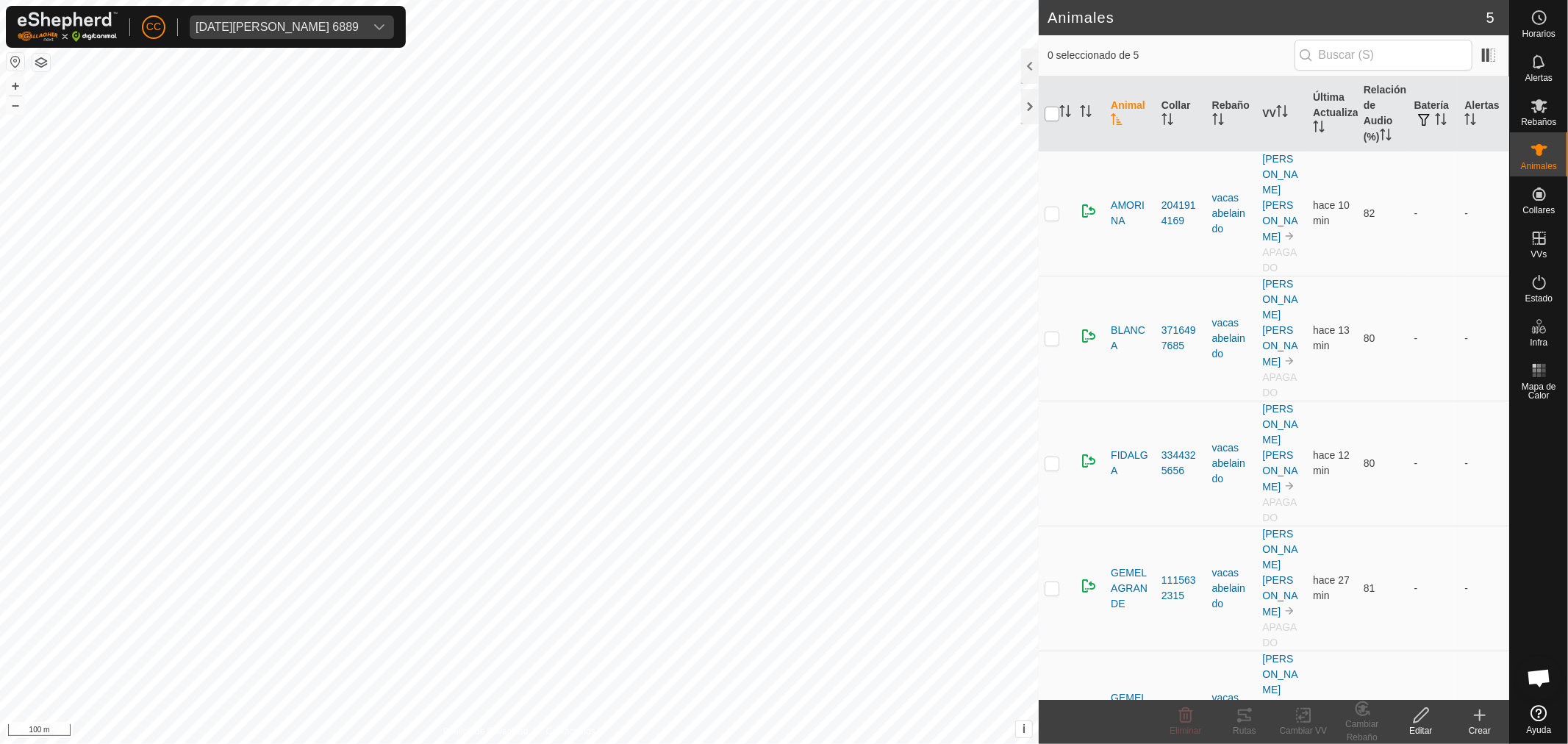
checkbox input "true"
click at [1242, 726] on div "Rutas" at bounding box center [1244, 731] width 59 height 13
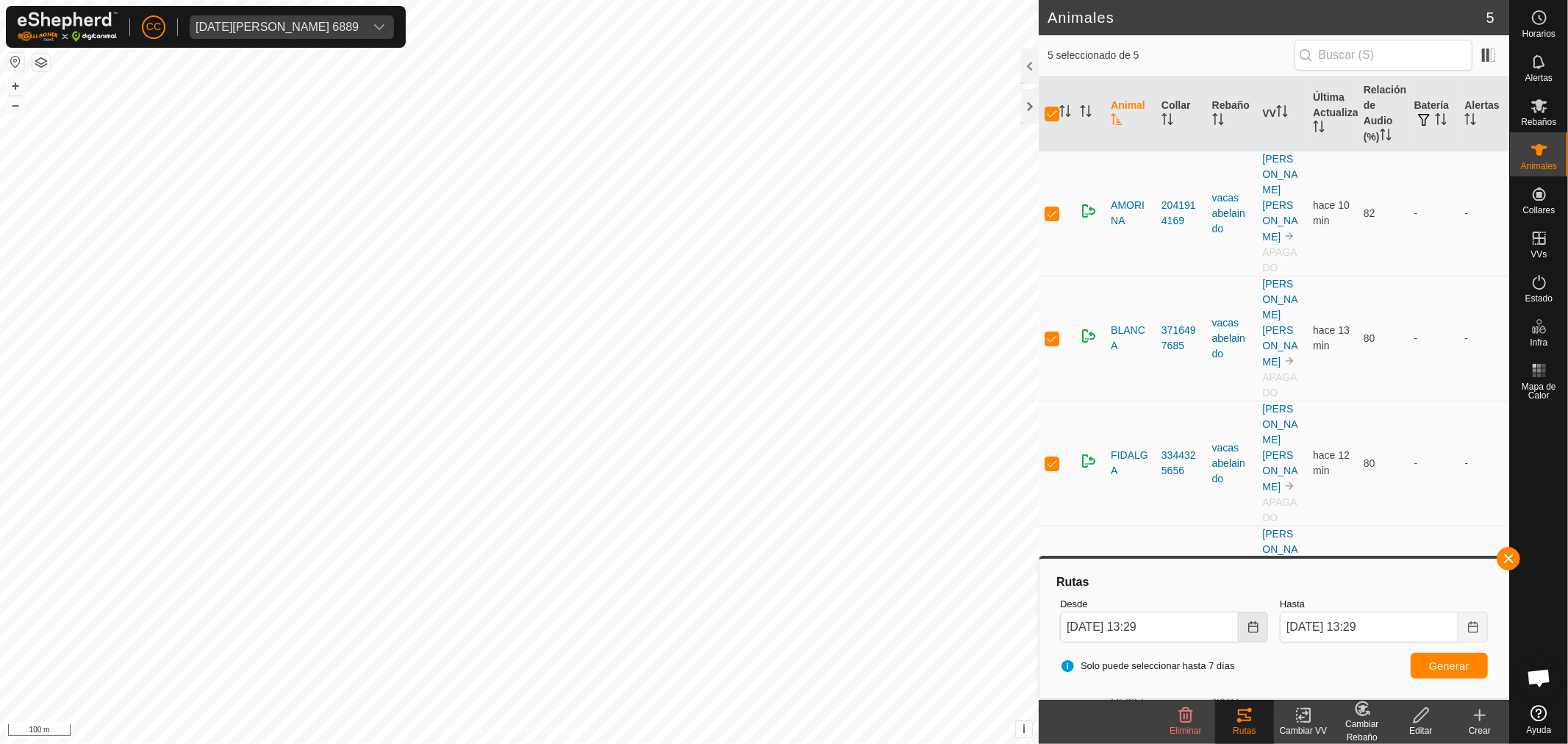
click at [1248, 625] on icon "Choose Date" at bounding box center [1252, 627] width 10 height 12
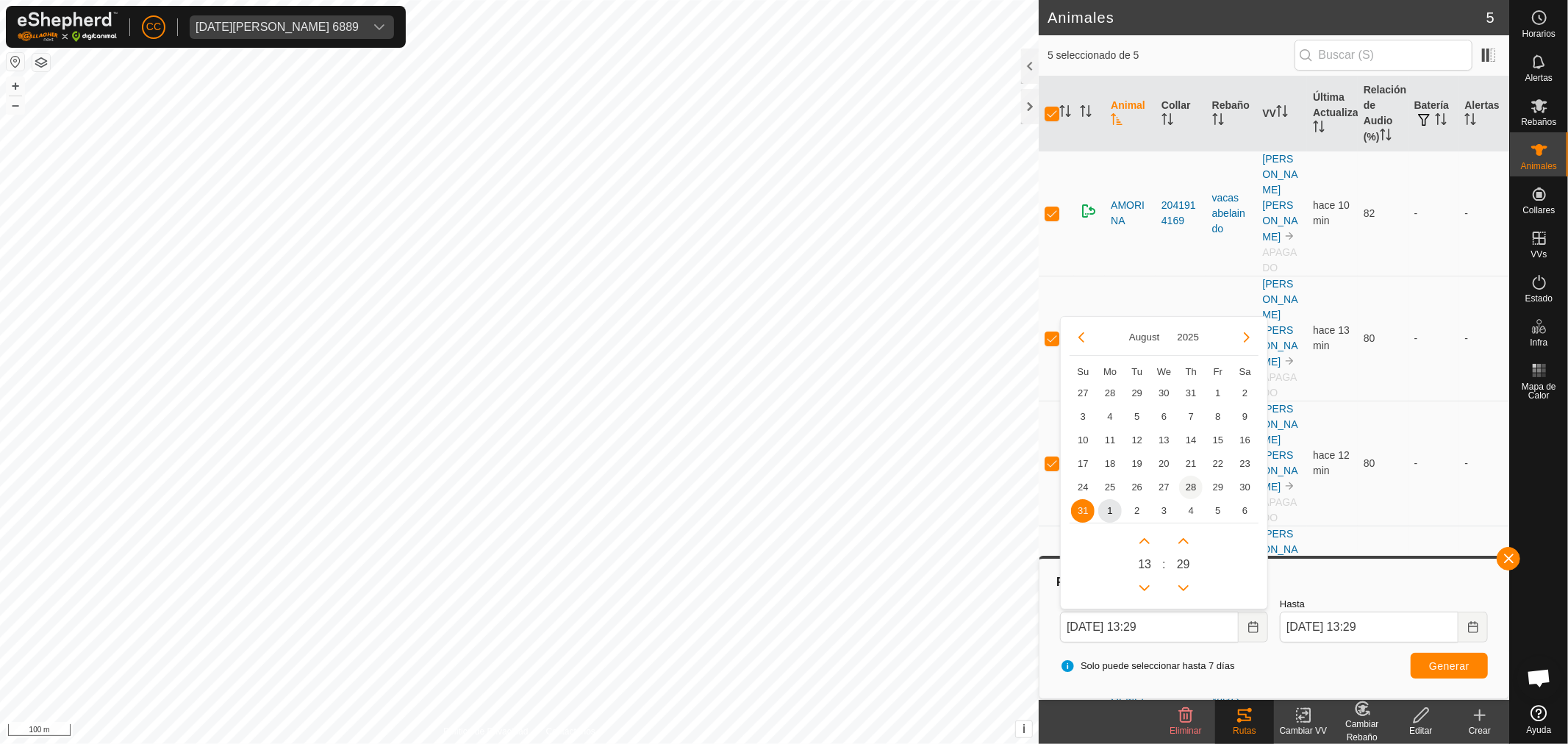
click at [1187, 490] on span "28" at bounding box center [1190, 487] width 23 height 23
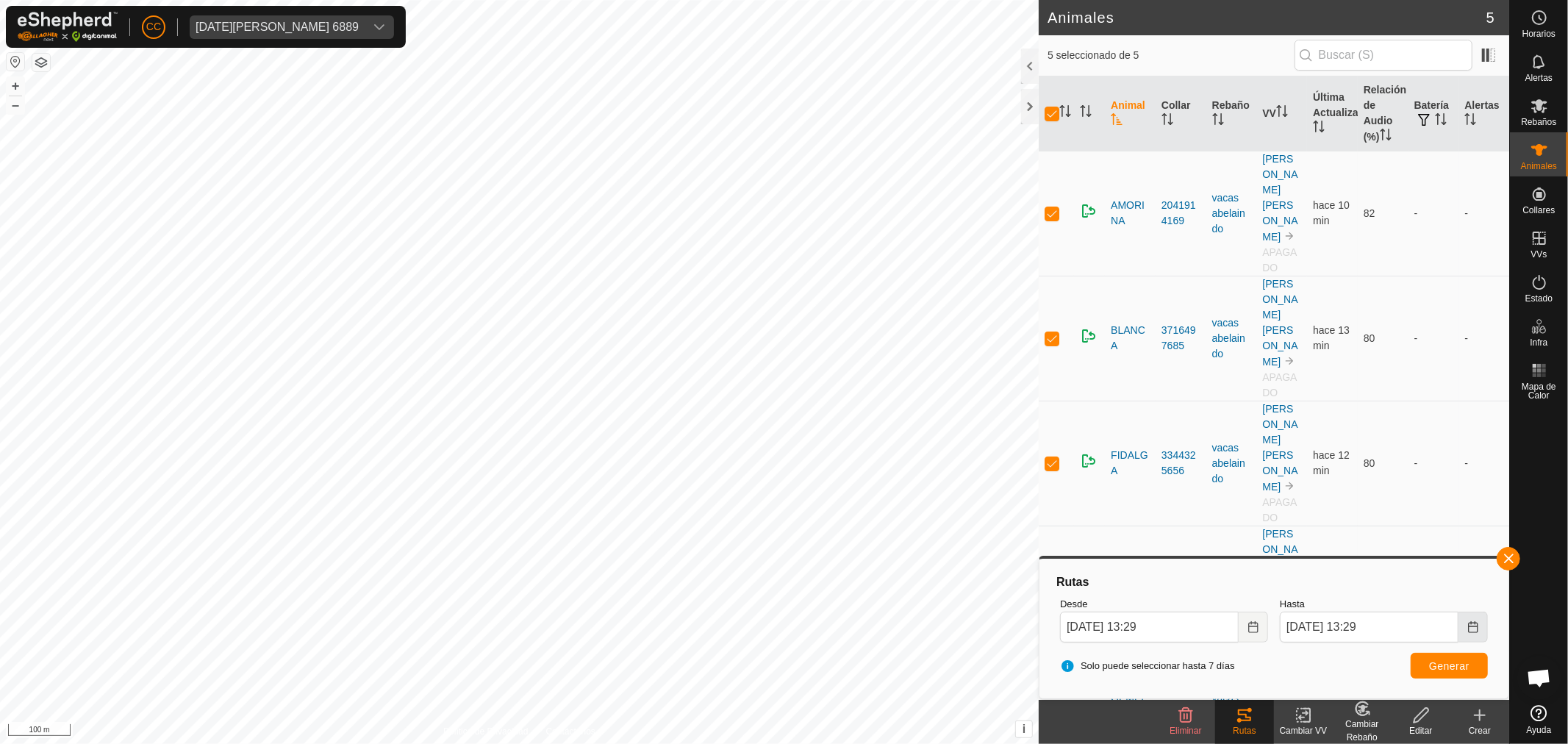
click at [1473, 621] on icon "Choose Date" at bounding box center [1473, 627] width 12 height 12
click at [1438, 464] on span "19" at bounding box center [1437, 463] width 23 height 23
type input "12 Sep, 2025 13:29"
drag, startPoint x: 1397, startPoint y: 630, endPoint x: 1360, endPoint y: 616, distance: 39.6
click at [1360, 616] on input "19 Sep, 2025 13:29" at bounding box center [1369, 627] width 178 height 31
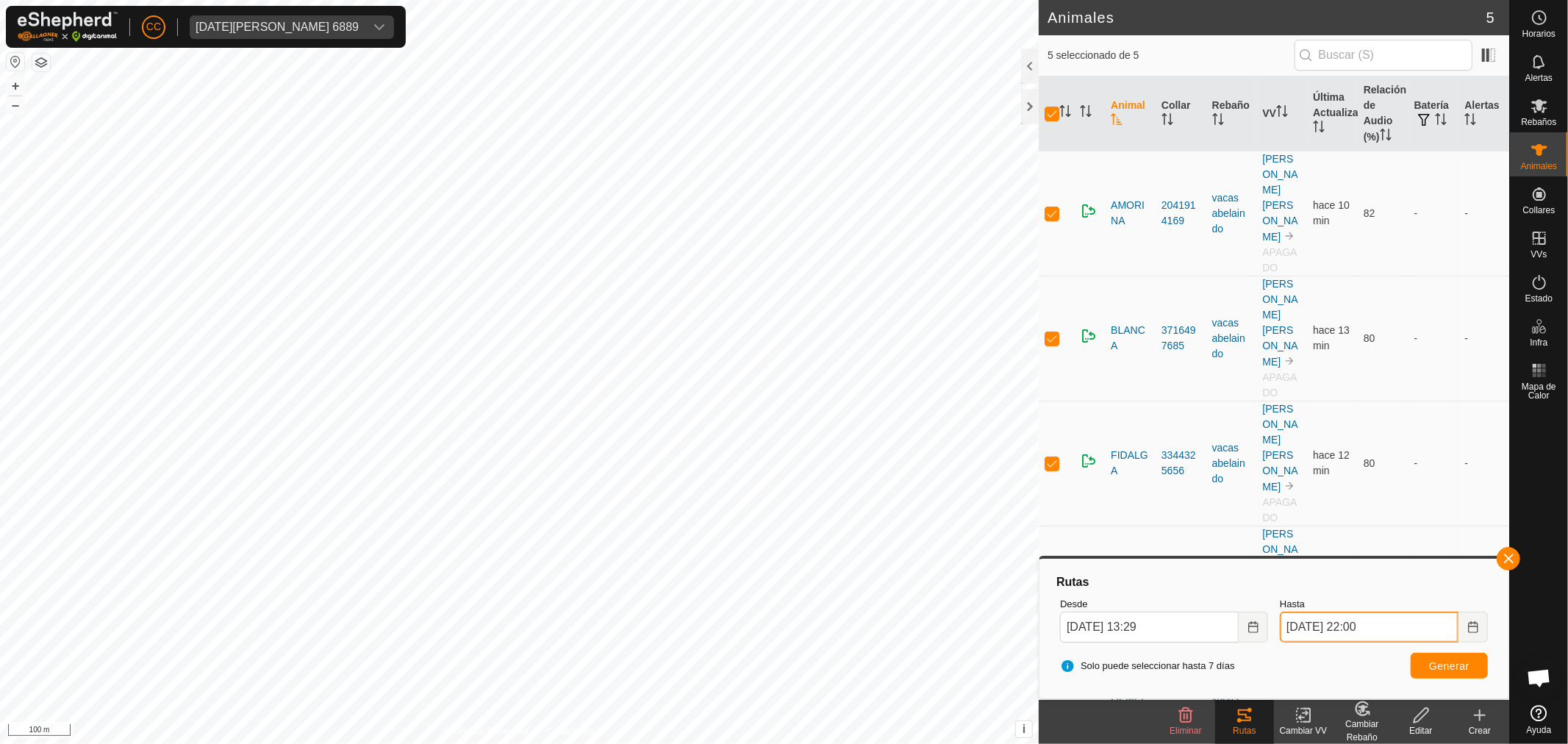
type input "19 Sep, 2025 22:00"
click at [1435, 663] on span "Generar" at bounding box center [1449, 666] width 40 height 12
click at [1247, 627] on icon "Choose Date" at bounding box center [1253, 627] width 12 height 12
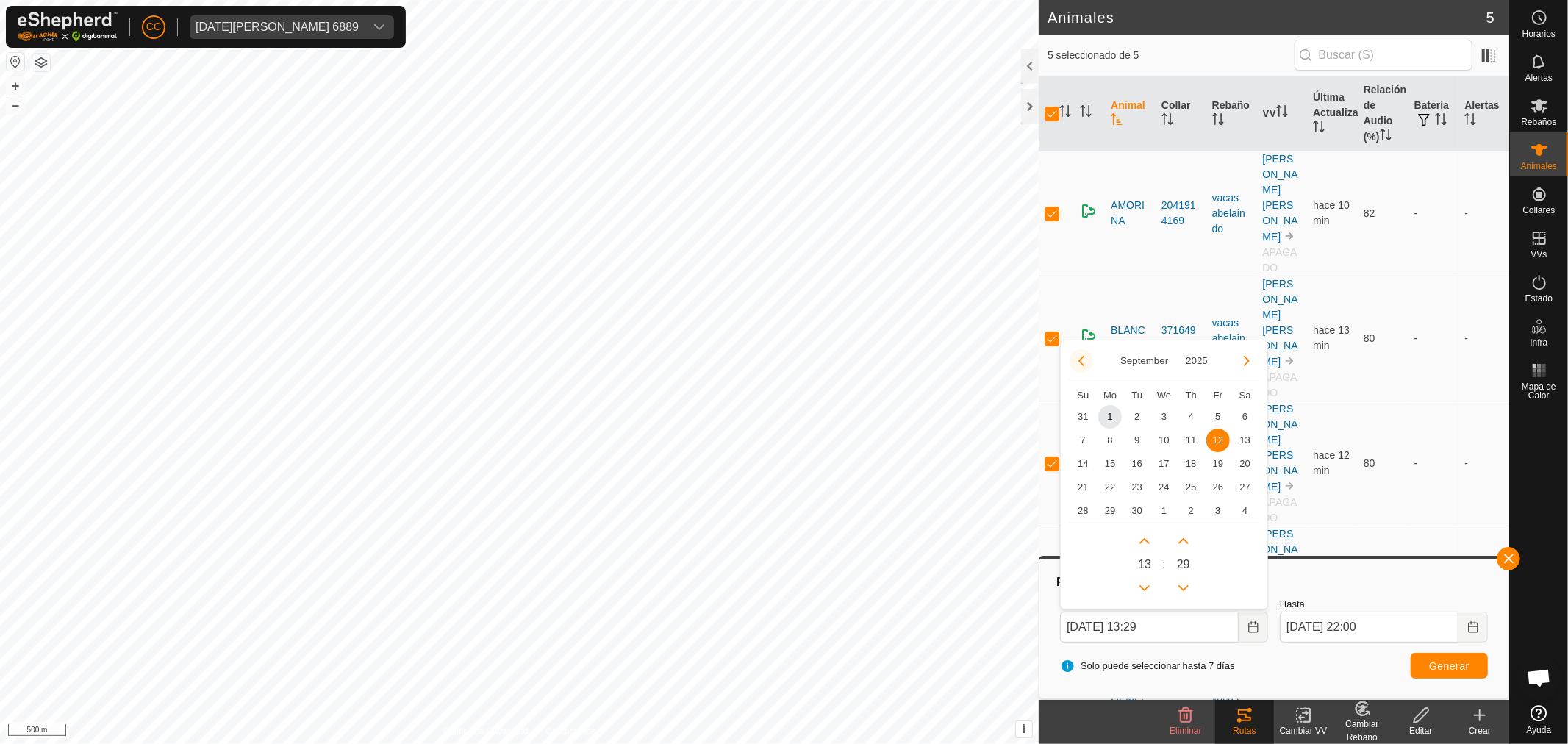
click at [1077, 359] on button "Previous Month" at bounding box center [1080, 361] width 23 height 23
click at [1188, 511] on span "28" at bounding box center [1190, 510] width 23 height 23
type input "28 Aug, 2025 13:29"
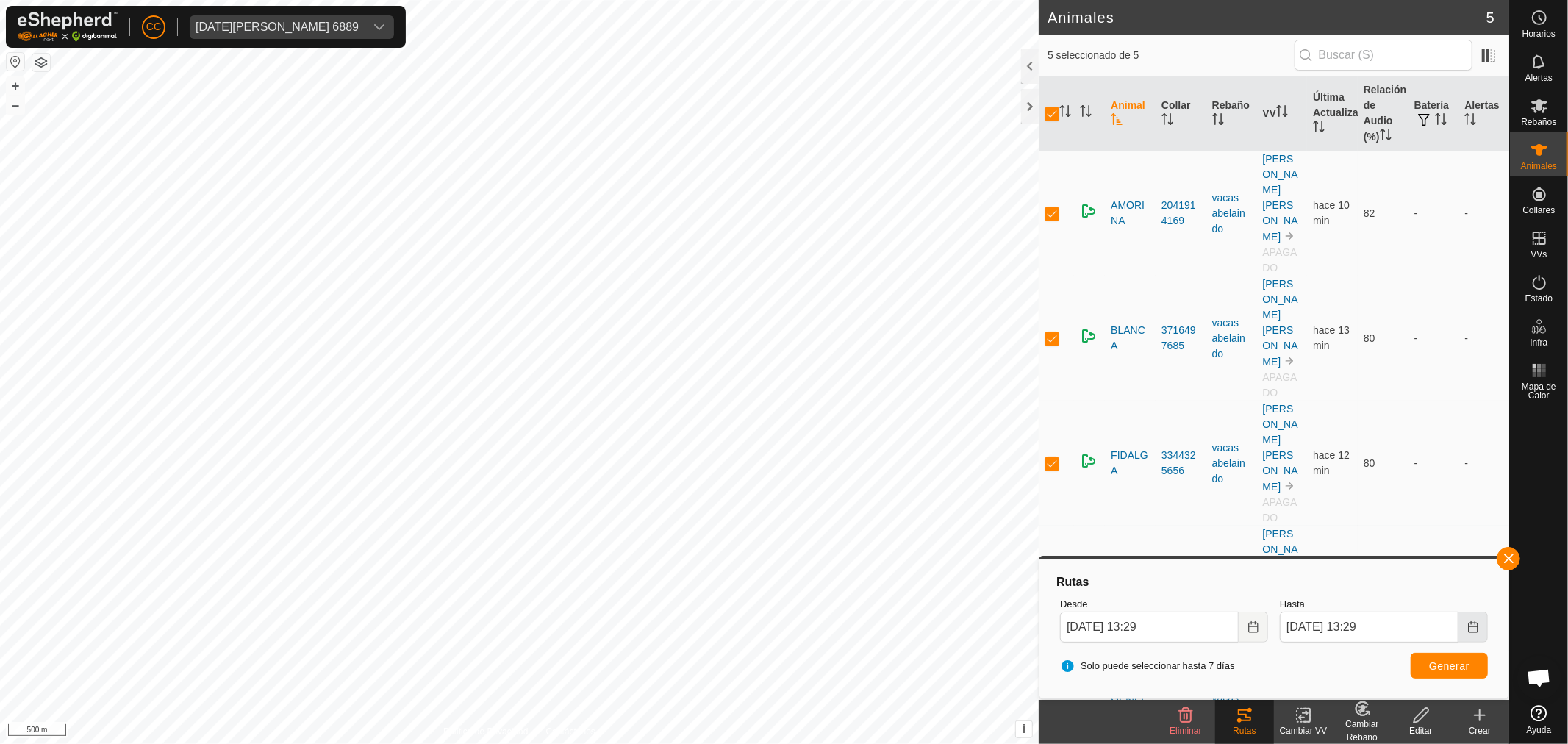
click at [1464, 629] on button "Choose Date" at bounding box center [1472, 627] width 29 height 31
click at [1296, 356] on icon "Previous Month" at bounding box center [1301, 361] width 12 height 12
click at [1446, 512] on span "29" at bounding box center [1437, 510] width 23 height 23
drag, startPoint x: 1397, startPoint y: 624, endPoint x: 1361, endPoint y: 613, distance: 37.6
click at [1361, 623] on input "29 Aug, 2025 13:29" at bounding box center [1369, 627] width 178 height 31
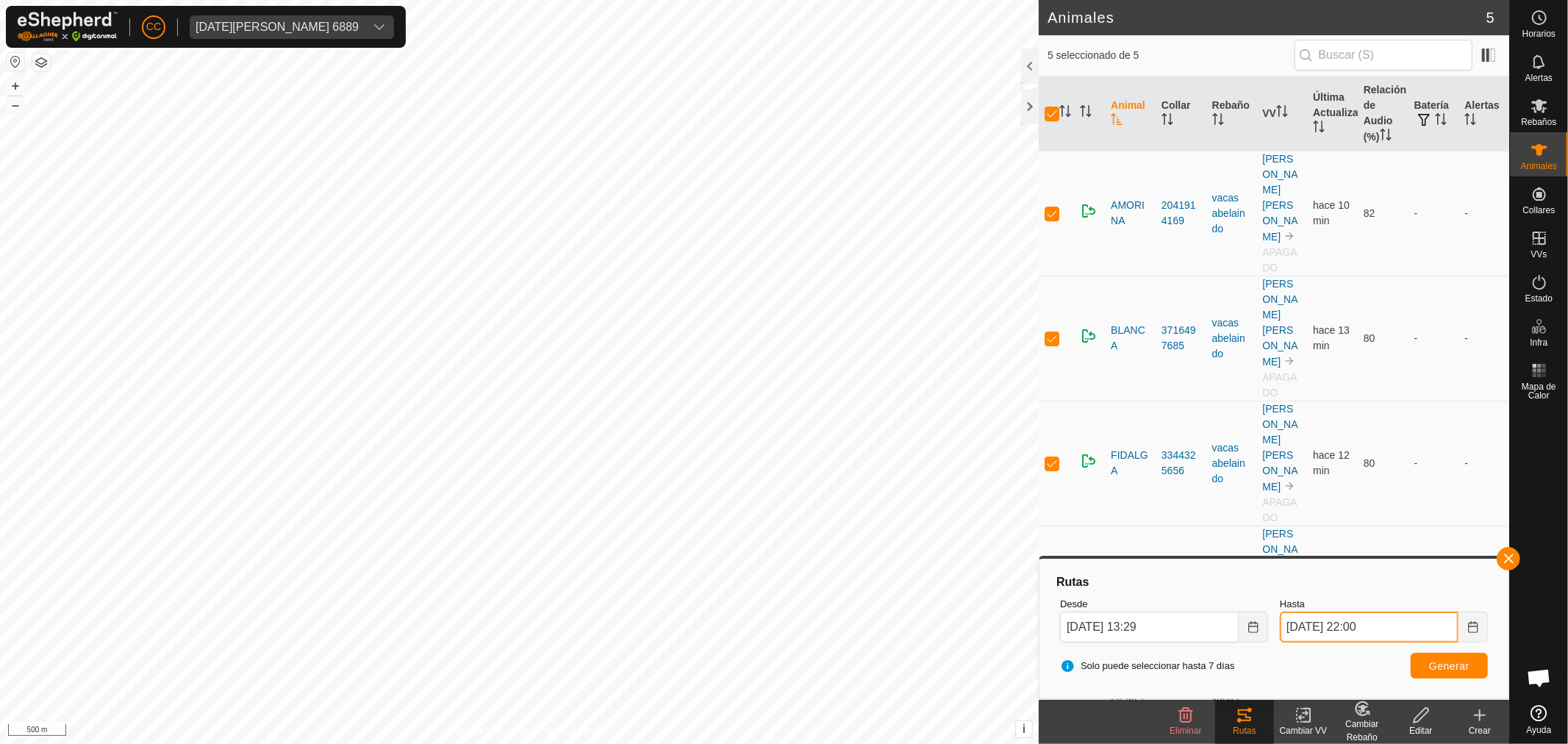
type input "29 Aug, 2025 22:00"
click at [1443, 663] on span "Generar" at bounding box center [1449, 666] width 40 height 12
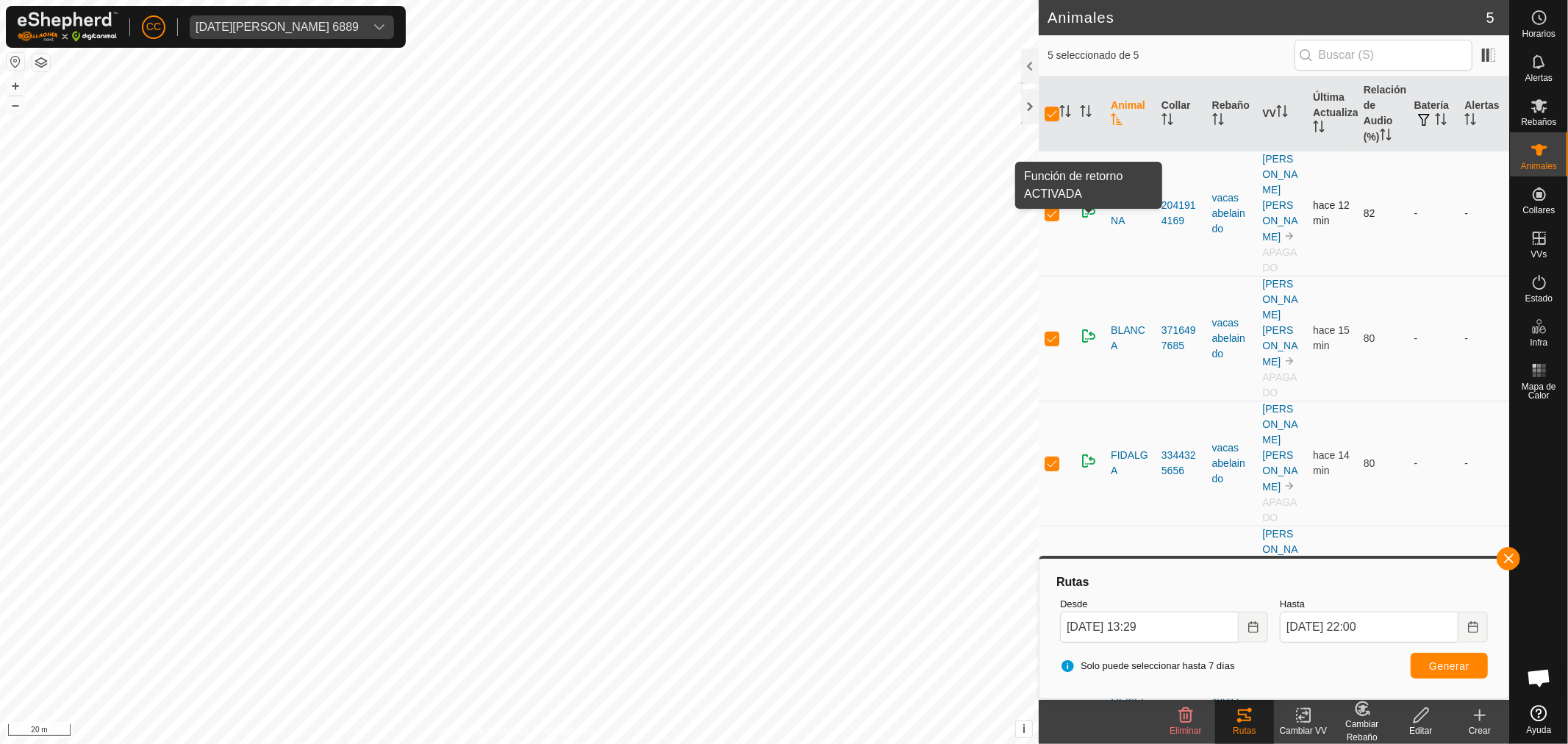
click at [1083, 208] on img at bounding box center [1089, 211] width 18 height 18
click at [298, 27] on div "Lucia Cortizo Covelo 6889" at bounding box center [277, 28] width 164 height 12
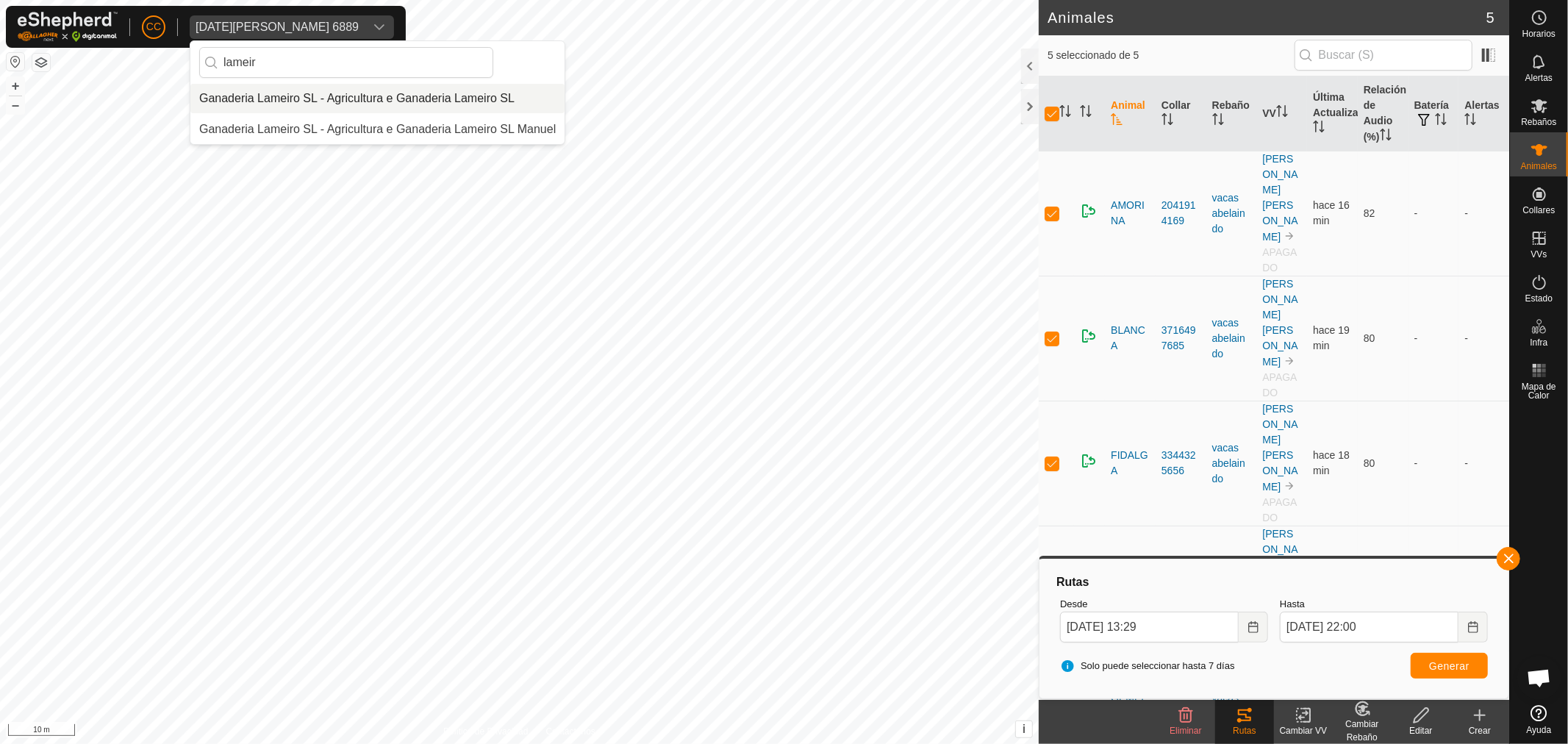
type input "lameir"
click at [326, 99] on li "Ganaderia Lameiro SL - Agricultura e Ganaderia Lameiro SL" at bounding box center [377, 98] width 374 height 29
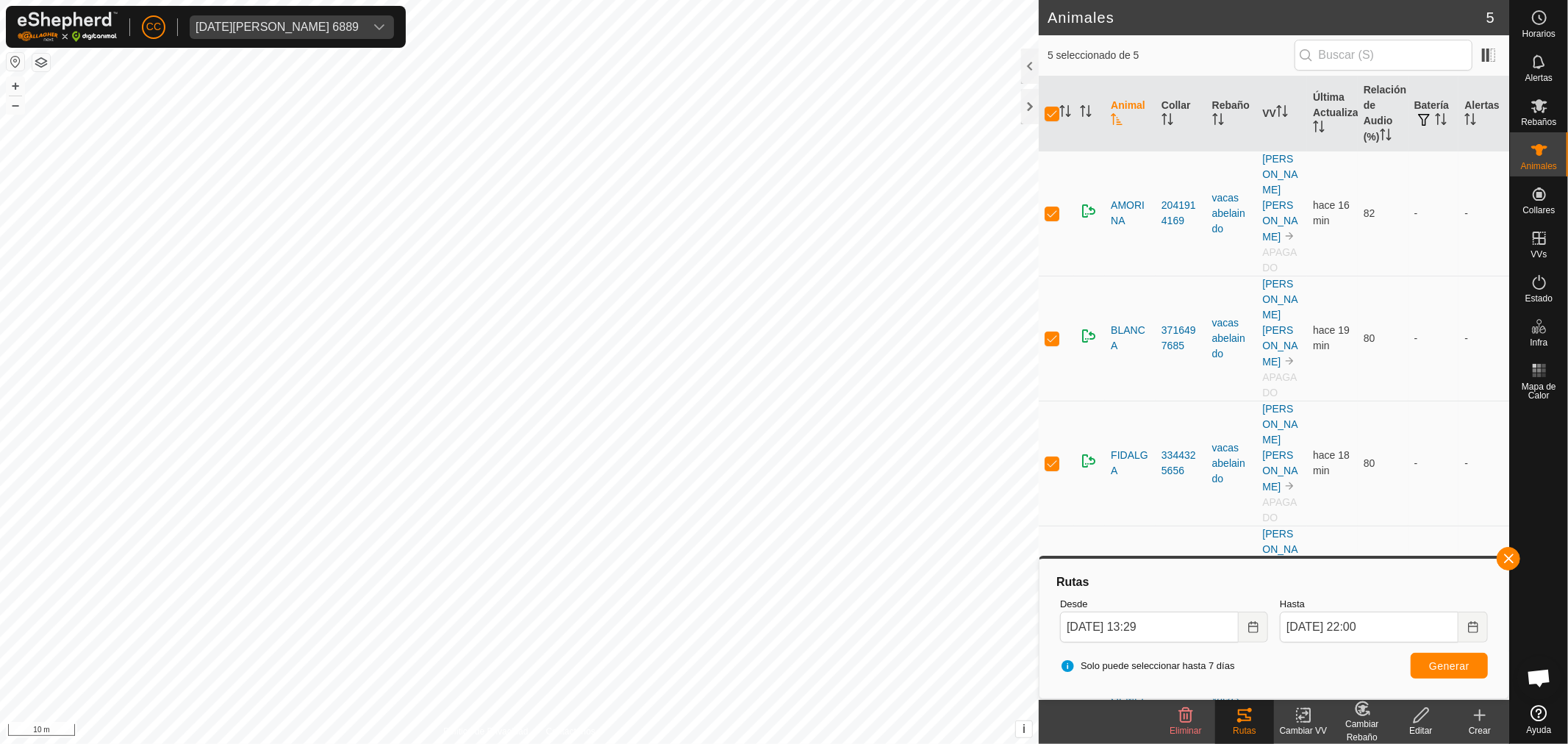
checkbox input "false"
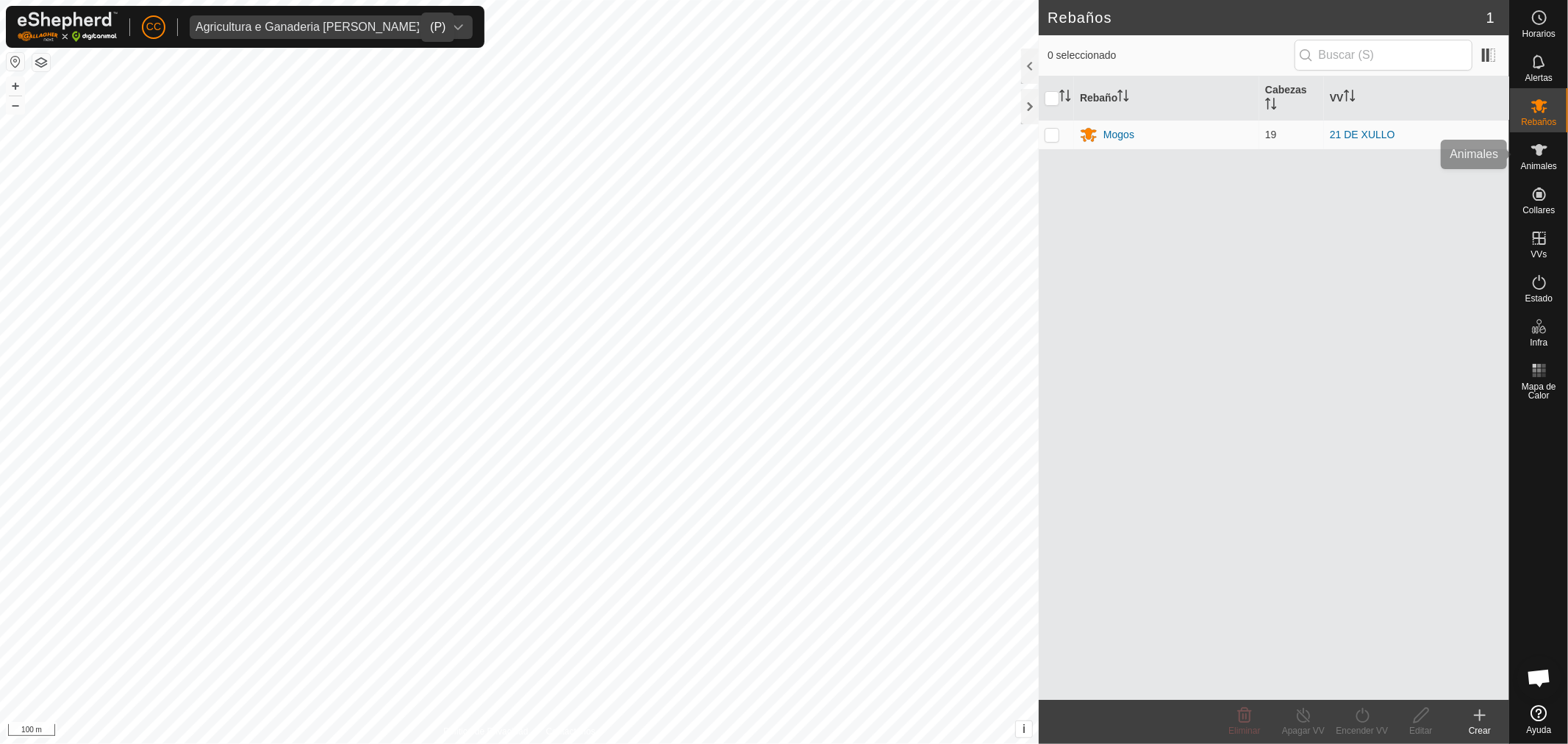
drag, startPoint x: 1547, startPoint y: 152, endPoint x: 1514, endPoint y: 193, distance: 52.6
click at [1547, 152] on icon at bounding box center [1539, 150] width 18 height 18
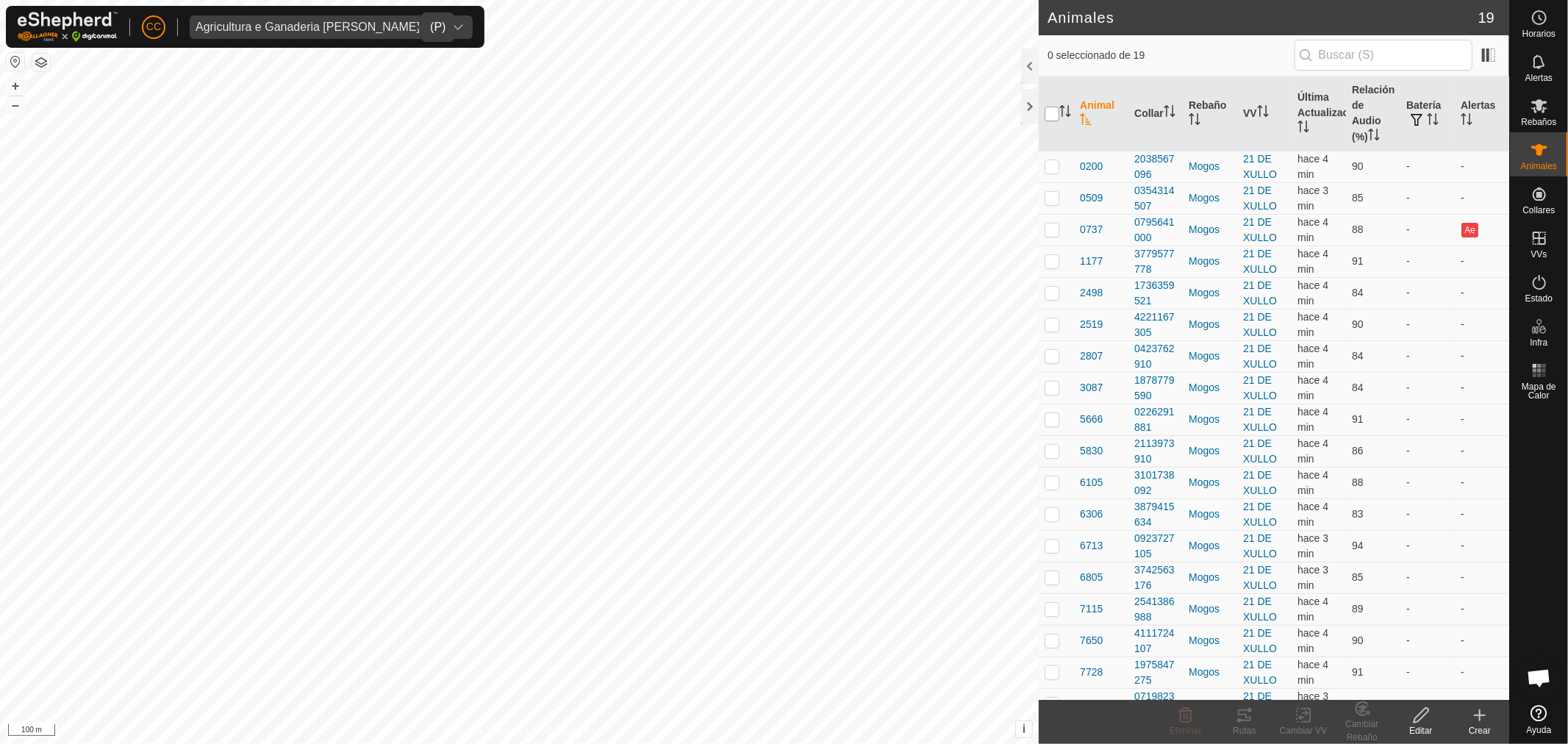
click at [1058, 117] on input "checkbox" at bounding box center [1052, 114] width 15 height 15
checkbox input "true"
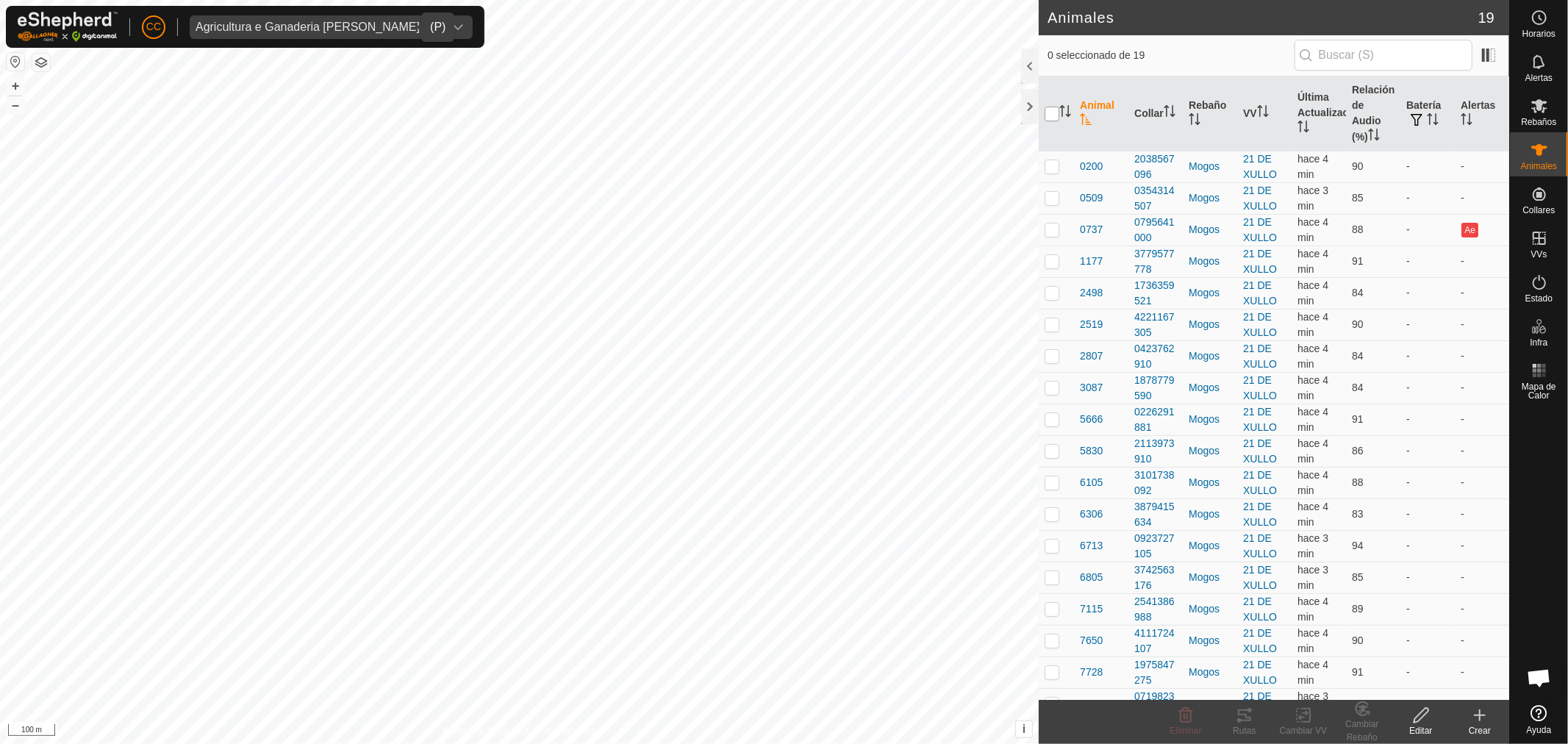
checkbox input "true"
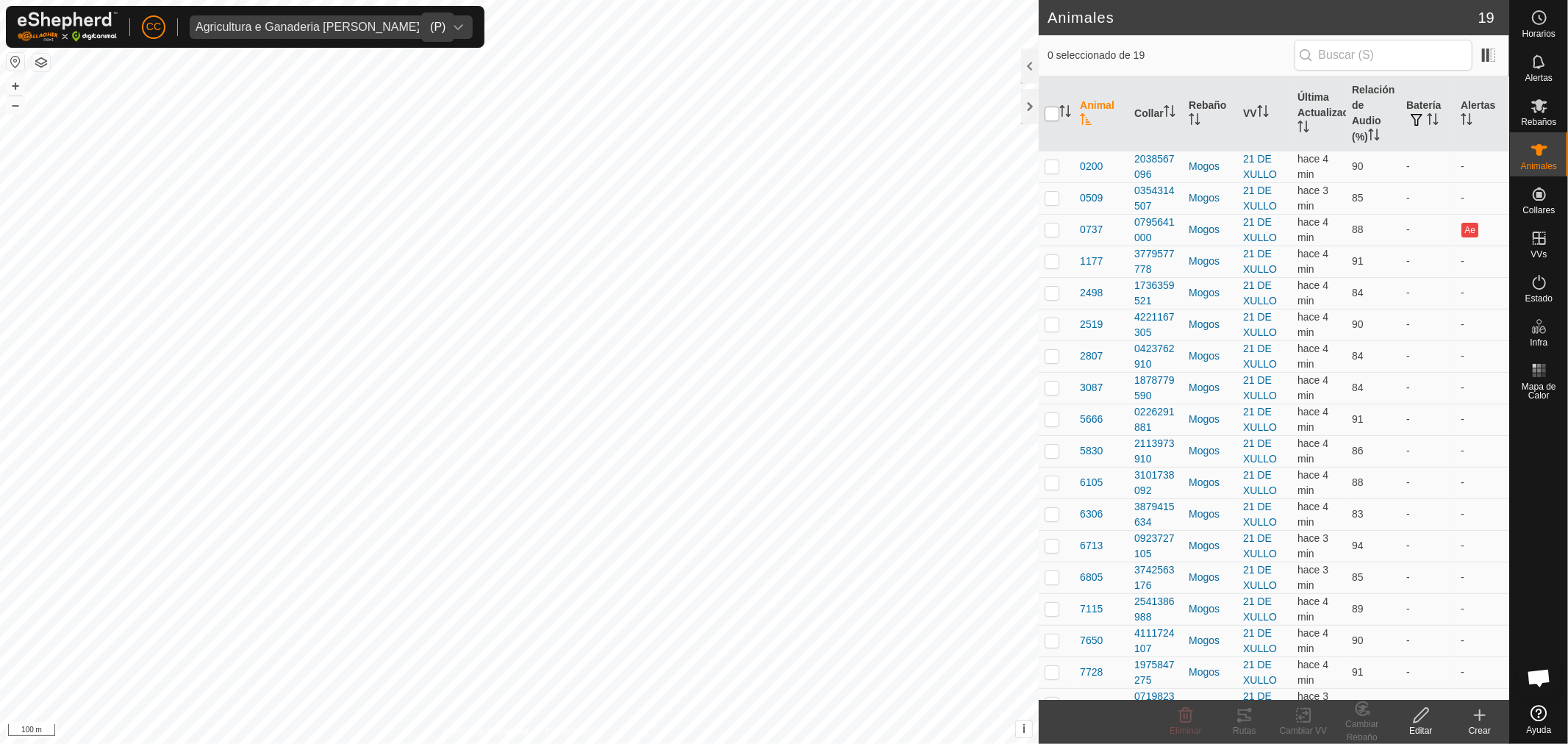
checkbox input "true"
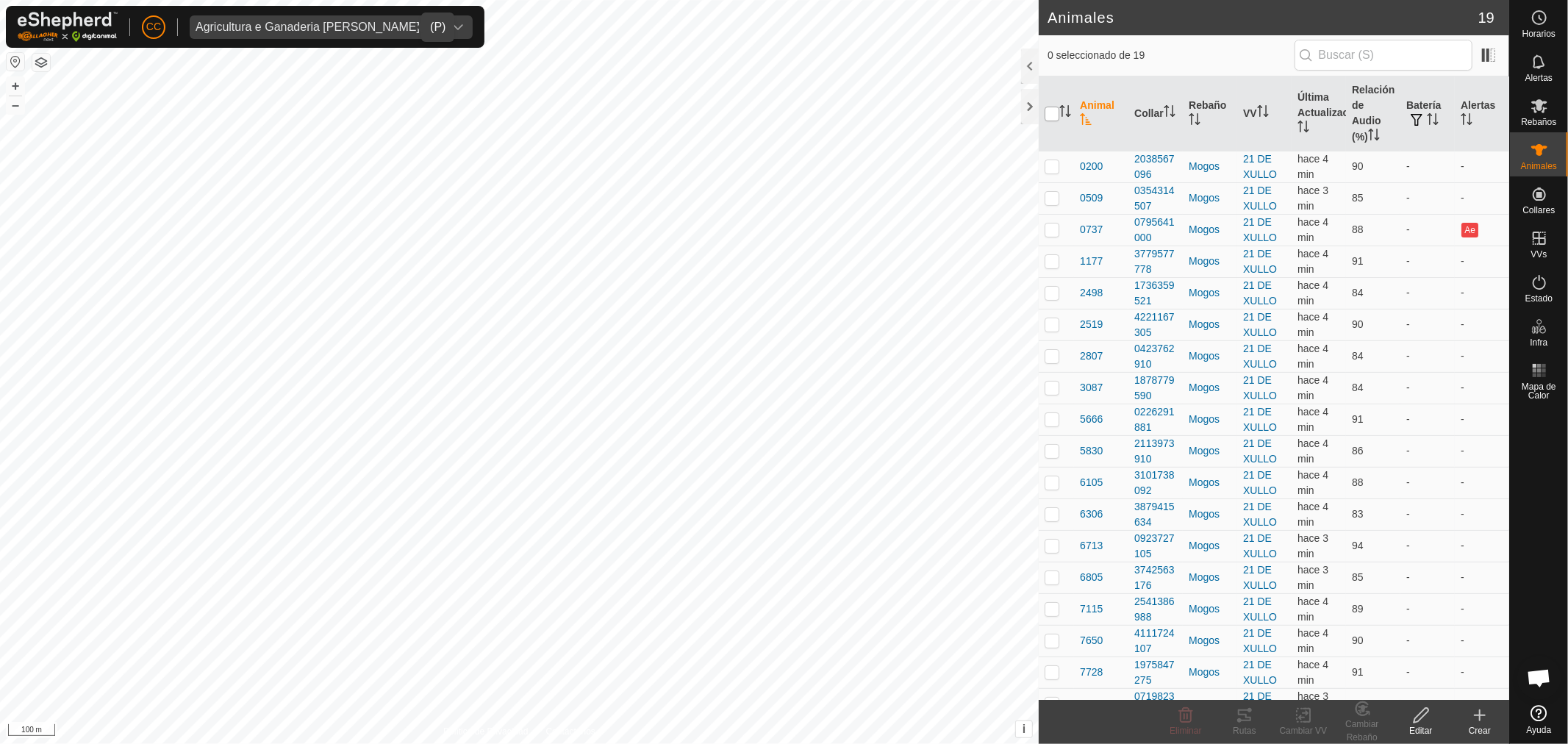
checkbox input "true"
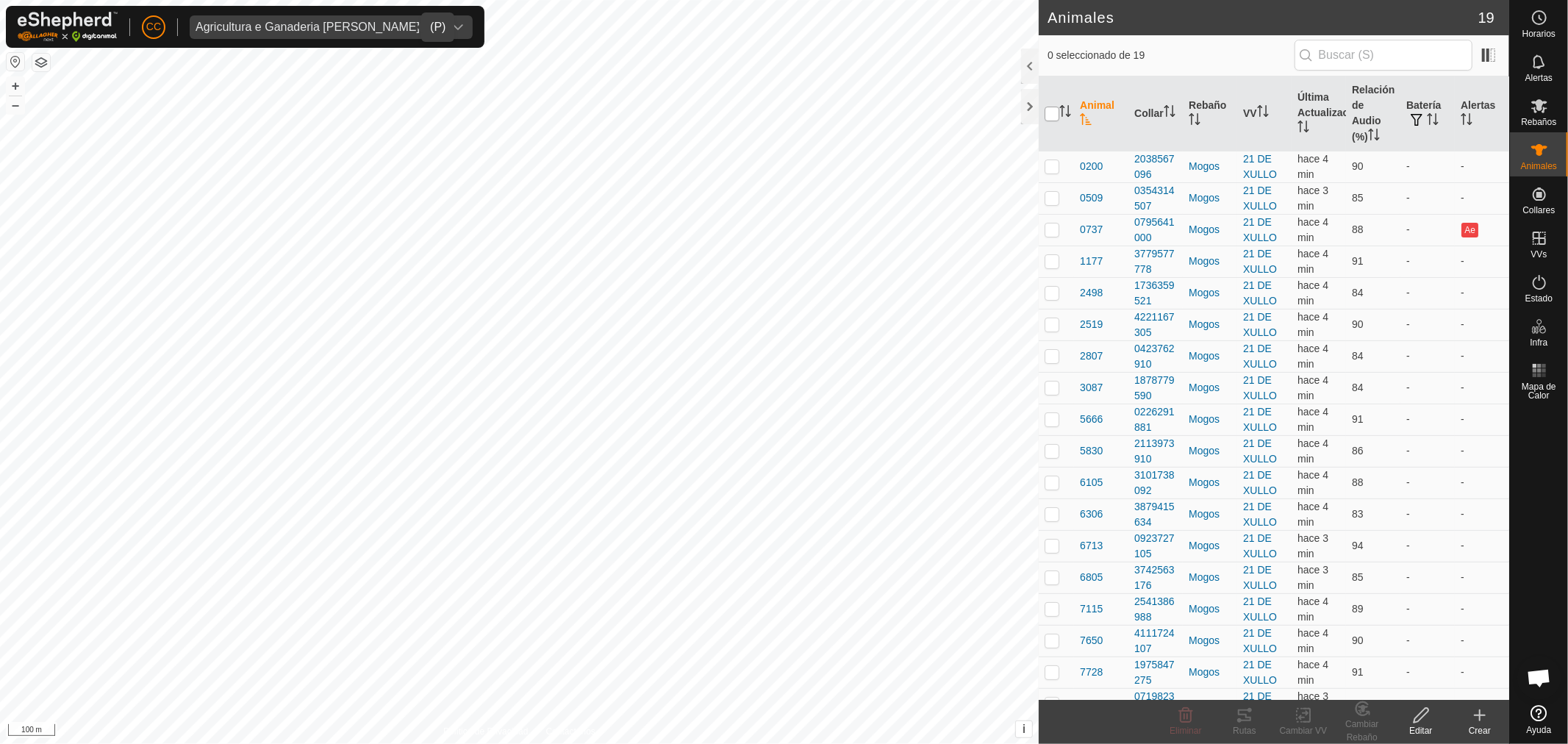
checkbox input "true"
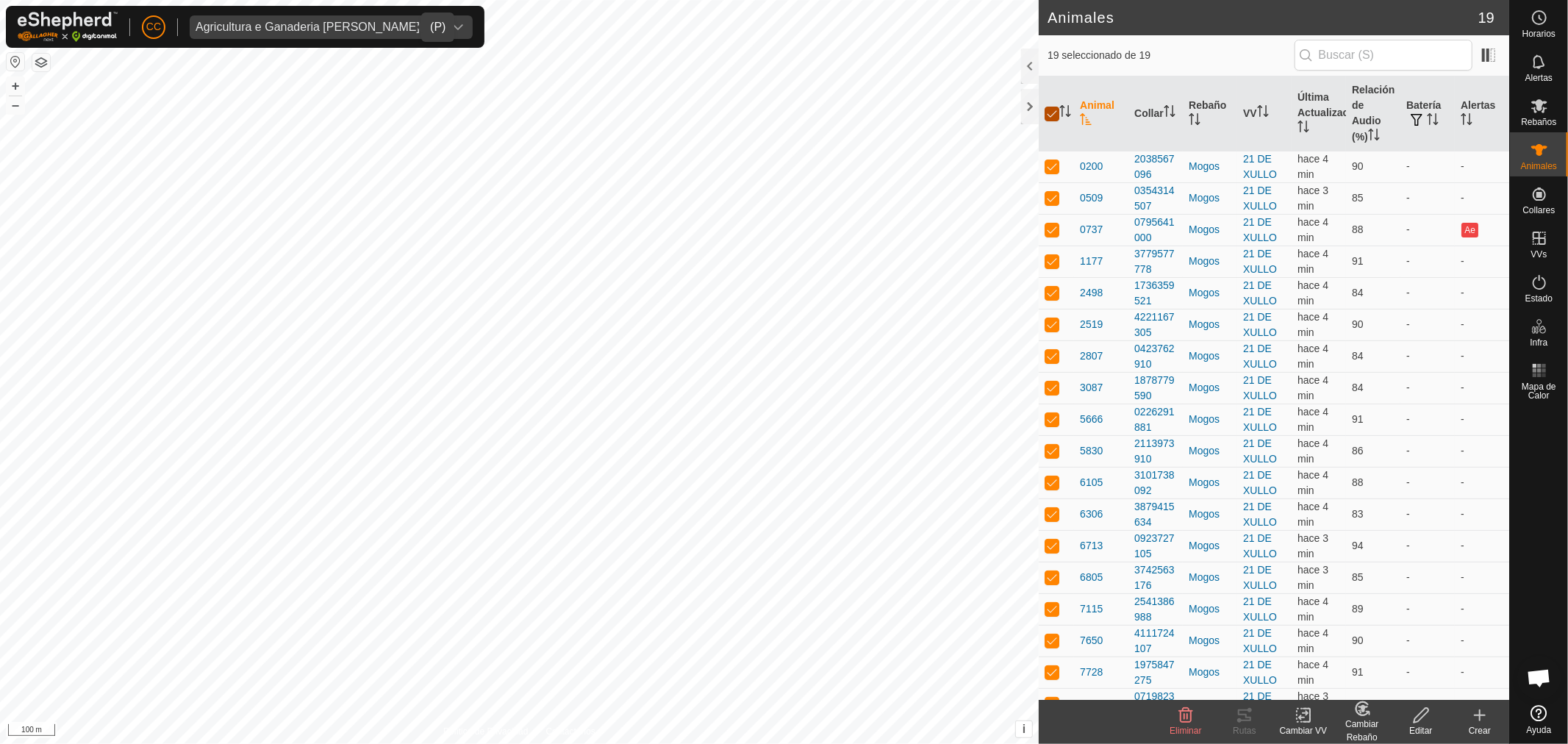
click at [1053, 108] on input "checkbox" at bounding box center [1052, 114] width 15 height 15
checkbox input "false"
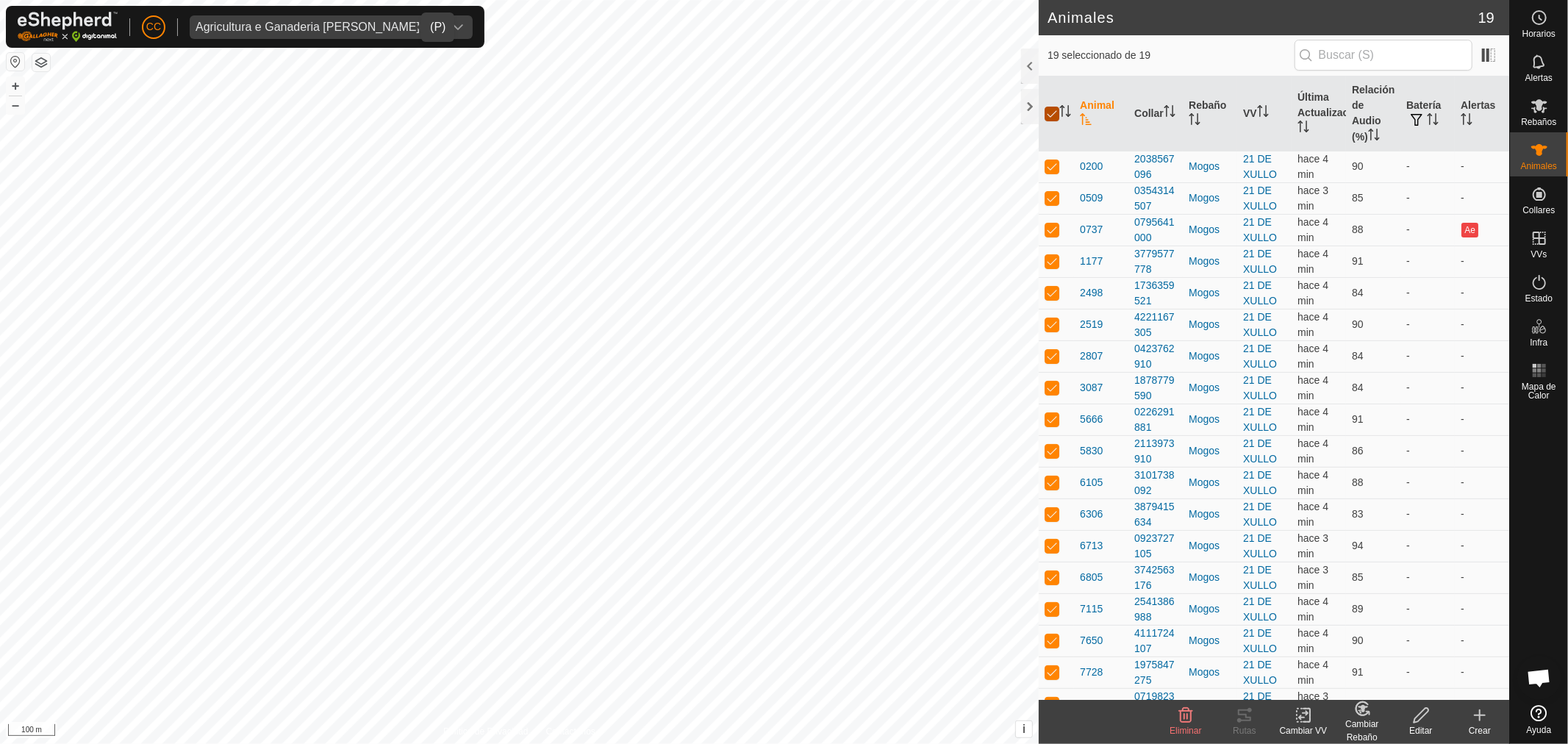
checkbox input "false"
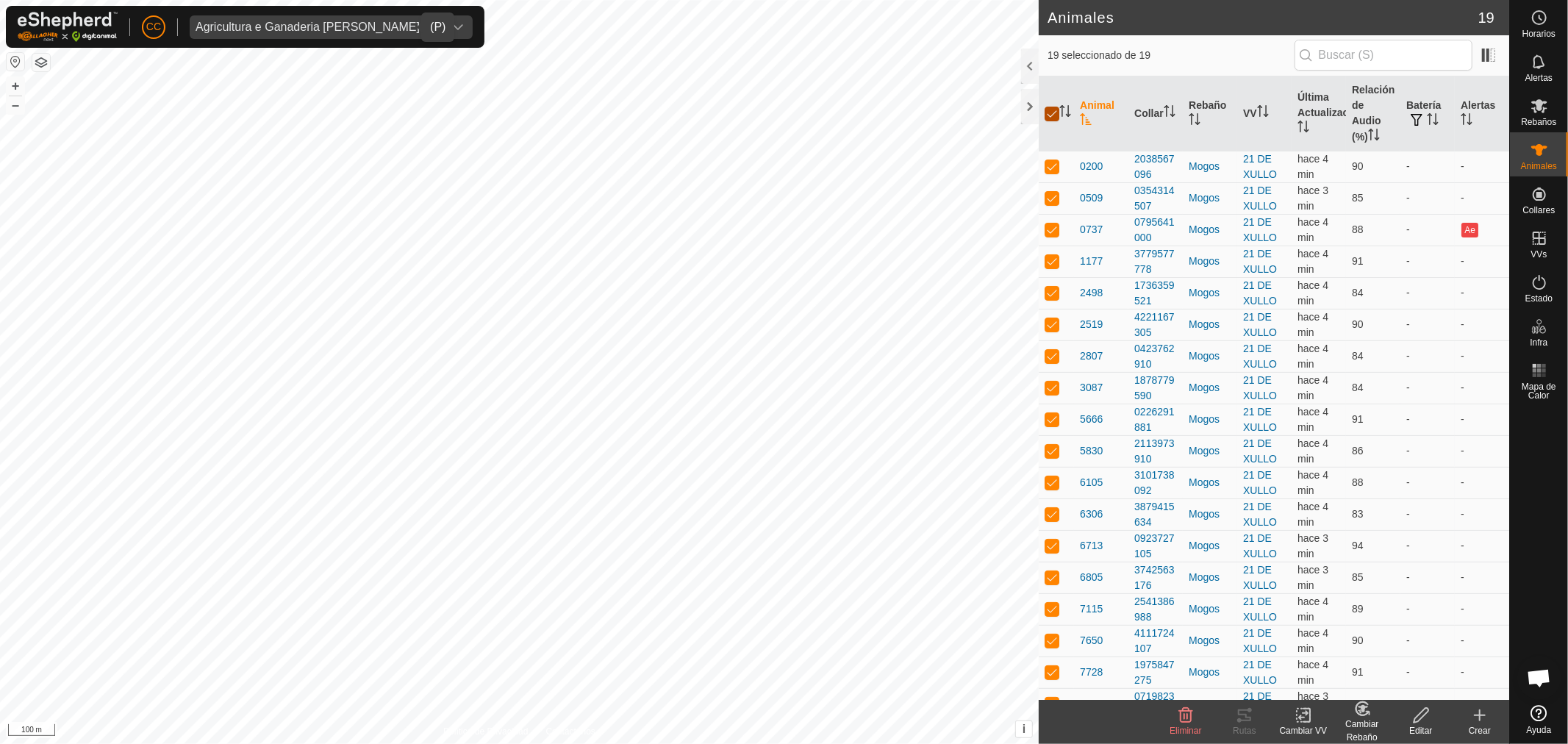
checkbox input "false"
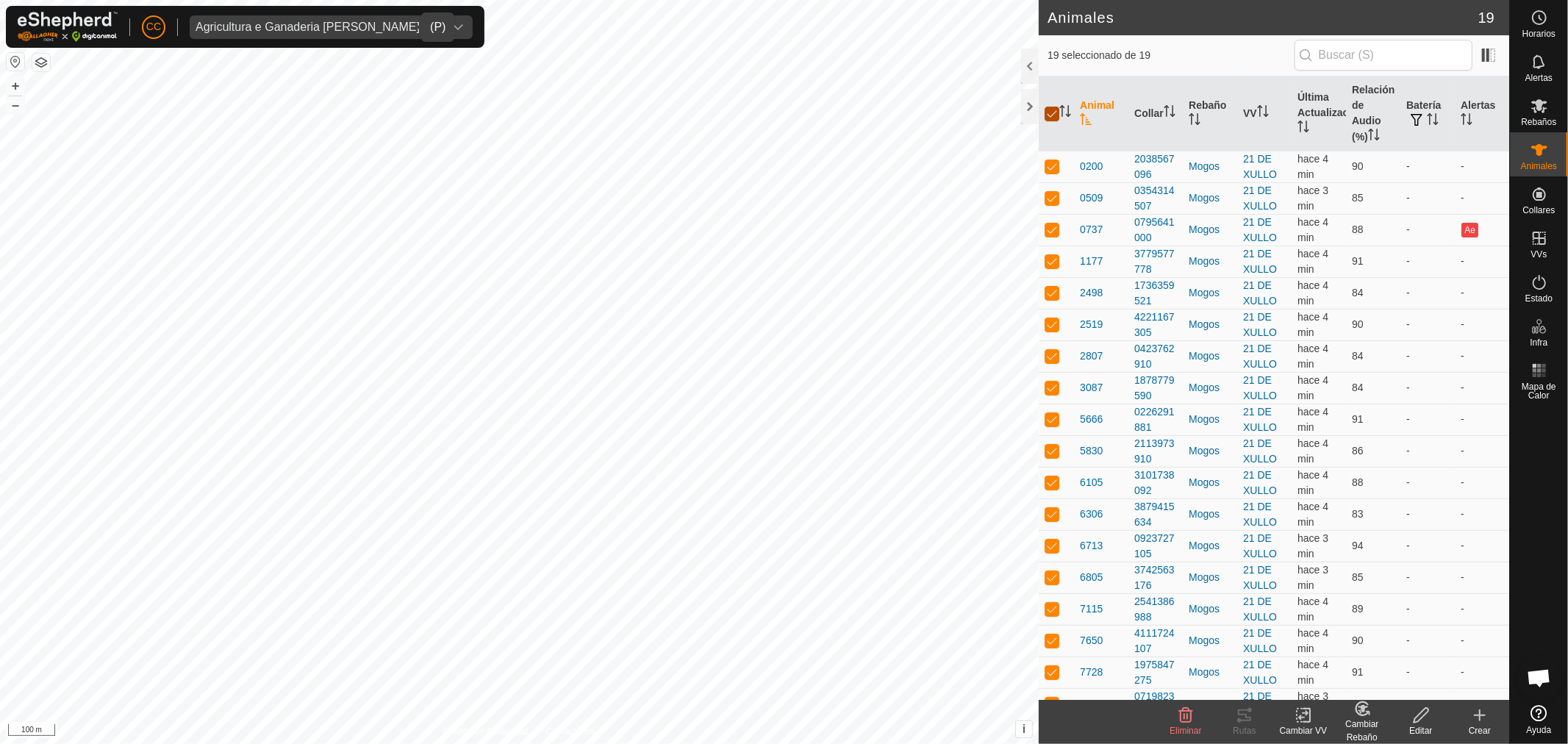
checkbox input "false"
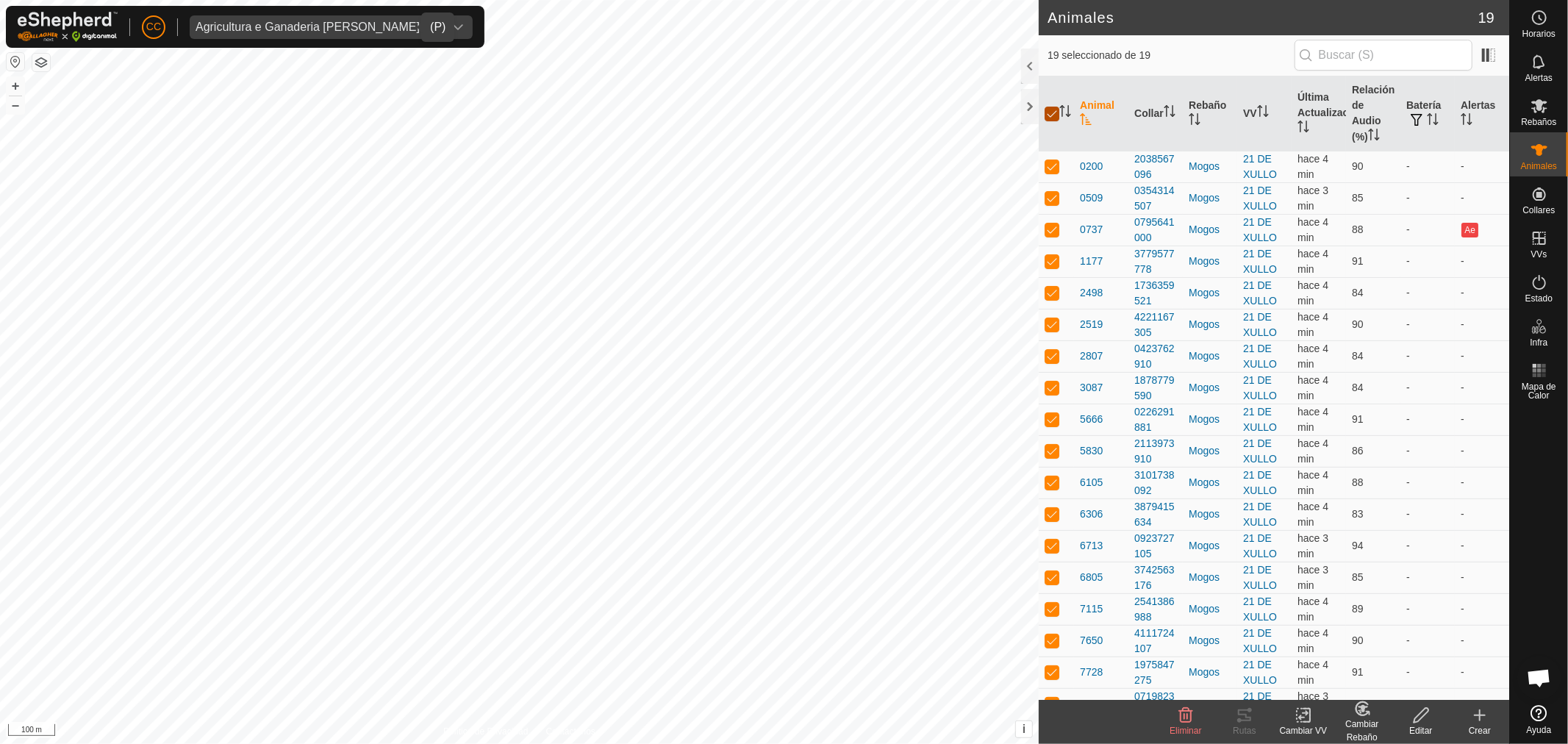
checkbox input "false"
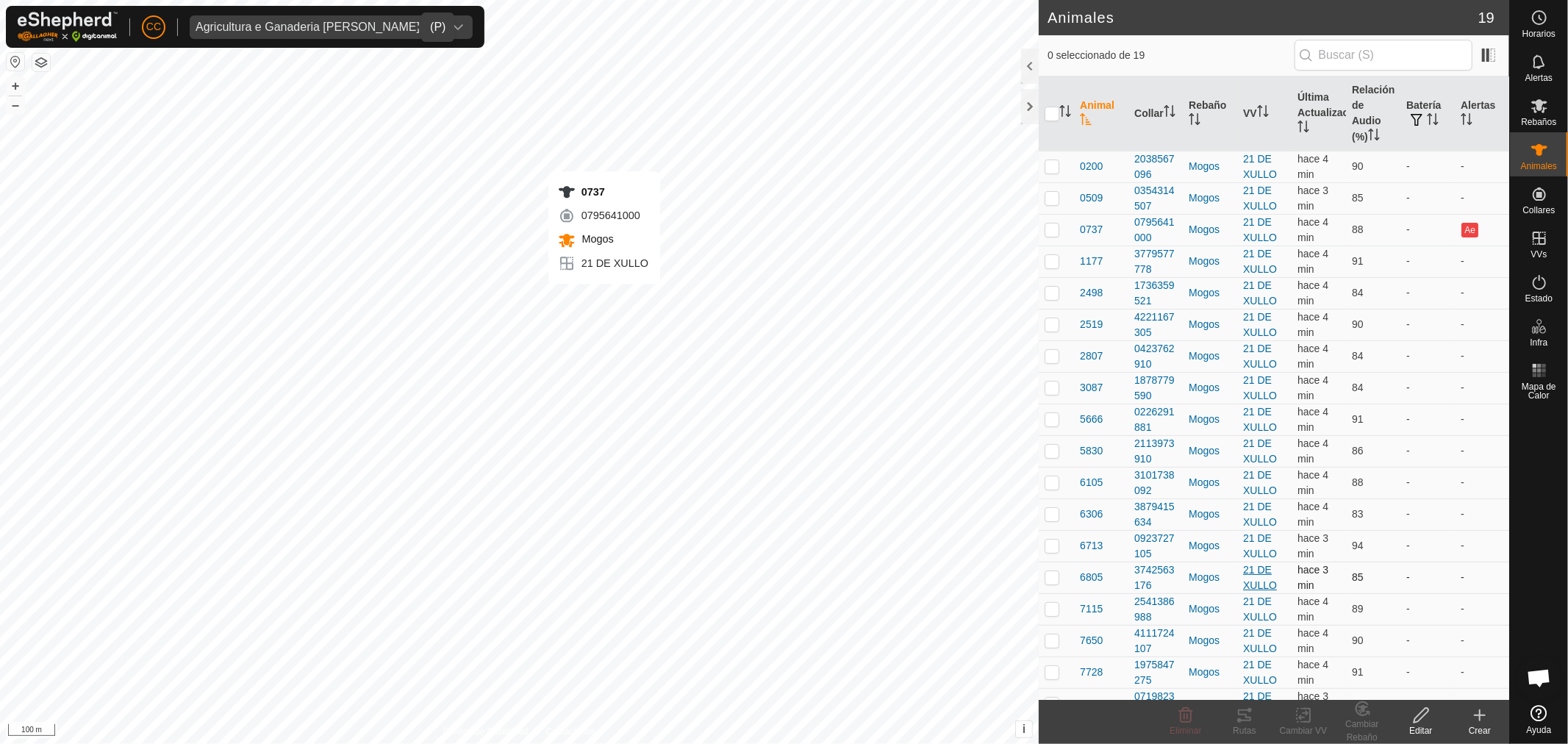
checkbox input "true"
click at [1230, 732] on div "Rutas" at bounding box center [1244, 731] width 59 height 13
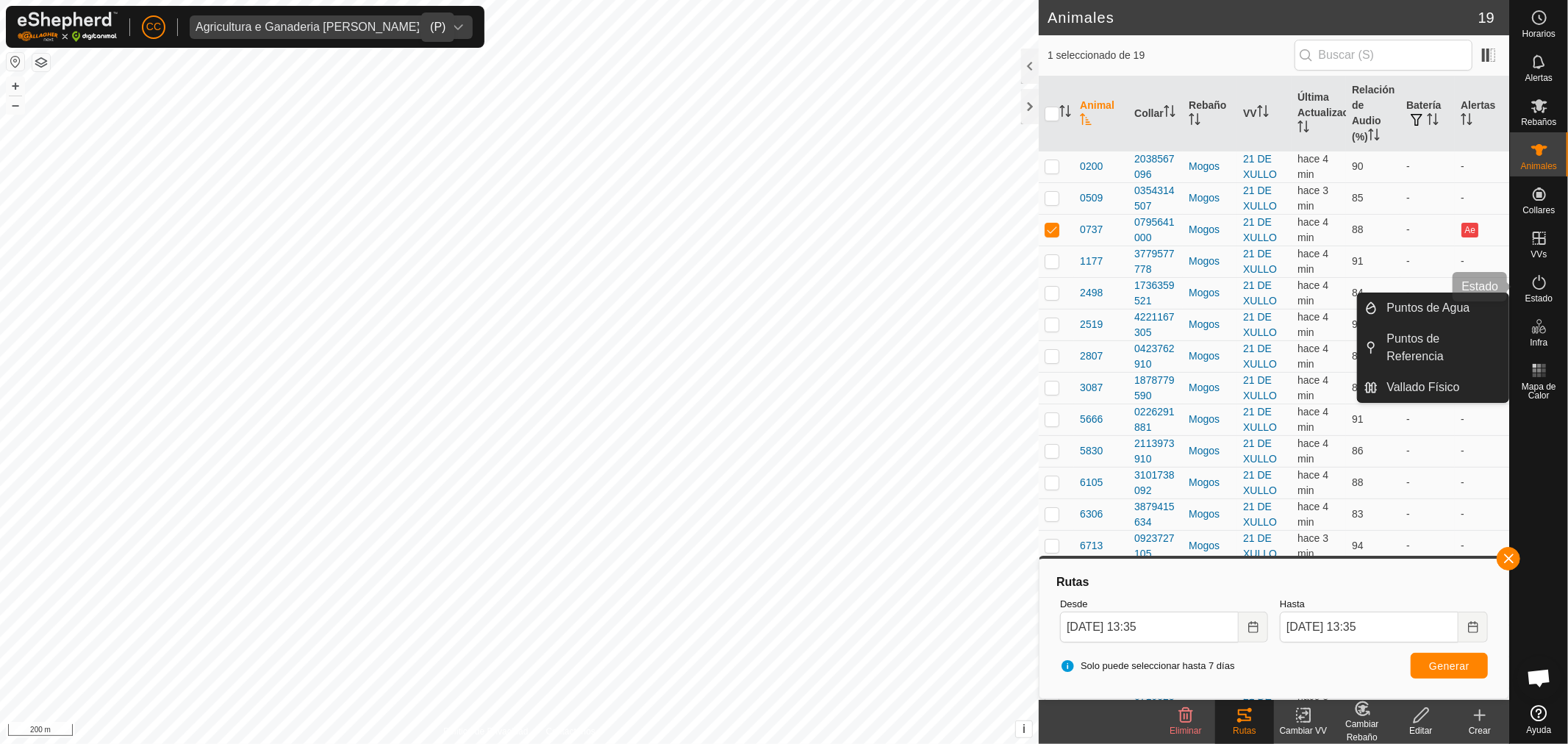
click at [1547, 237] on icon at bounding box center [1539, 238] width 18 height 18
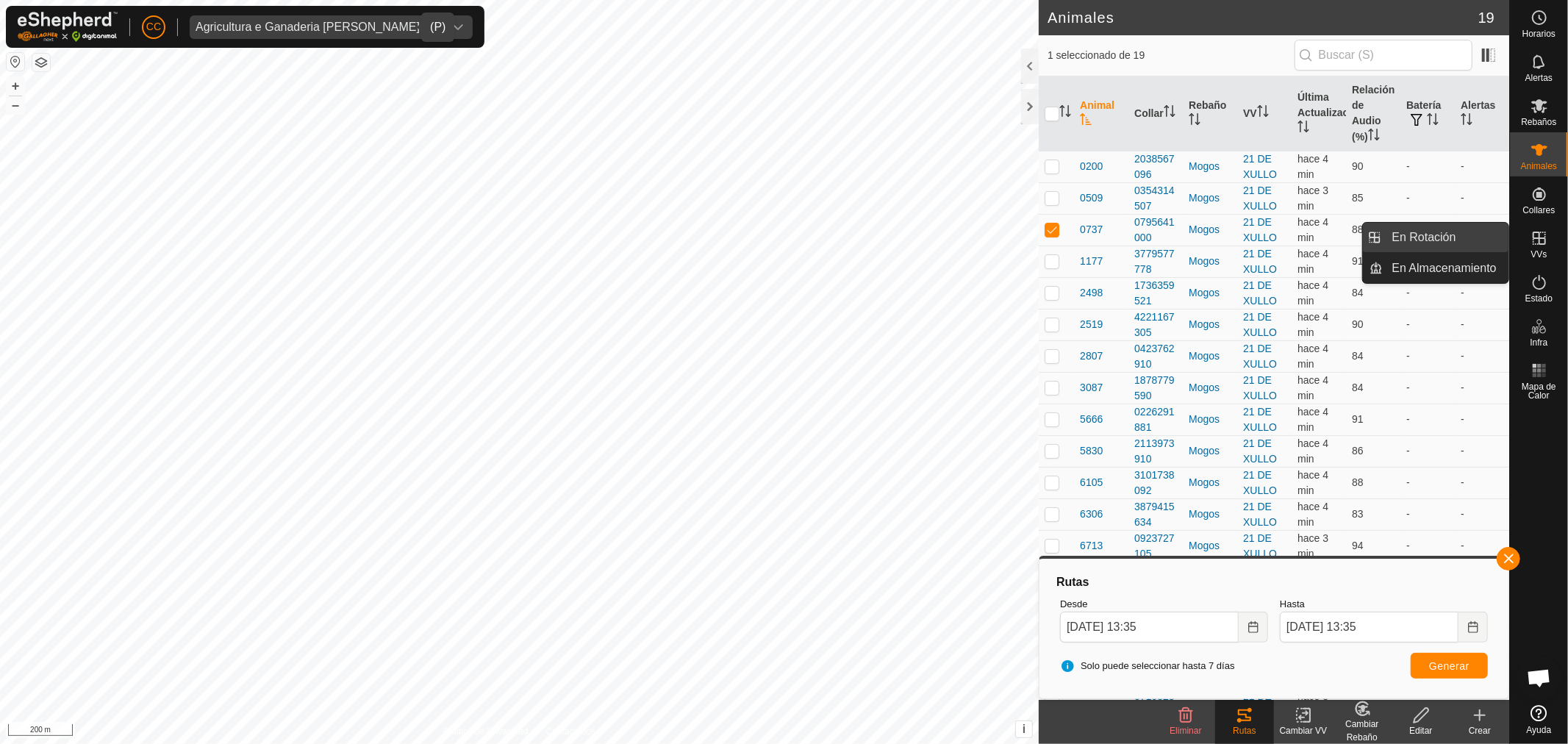
click at [1470, 228] on link "En Rotación" at bounding box center [1446, 237] width 125 height 29
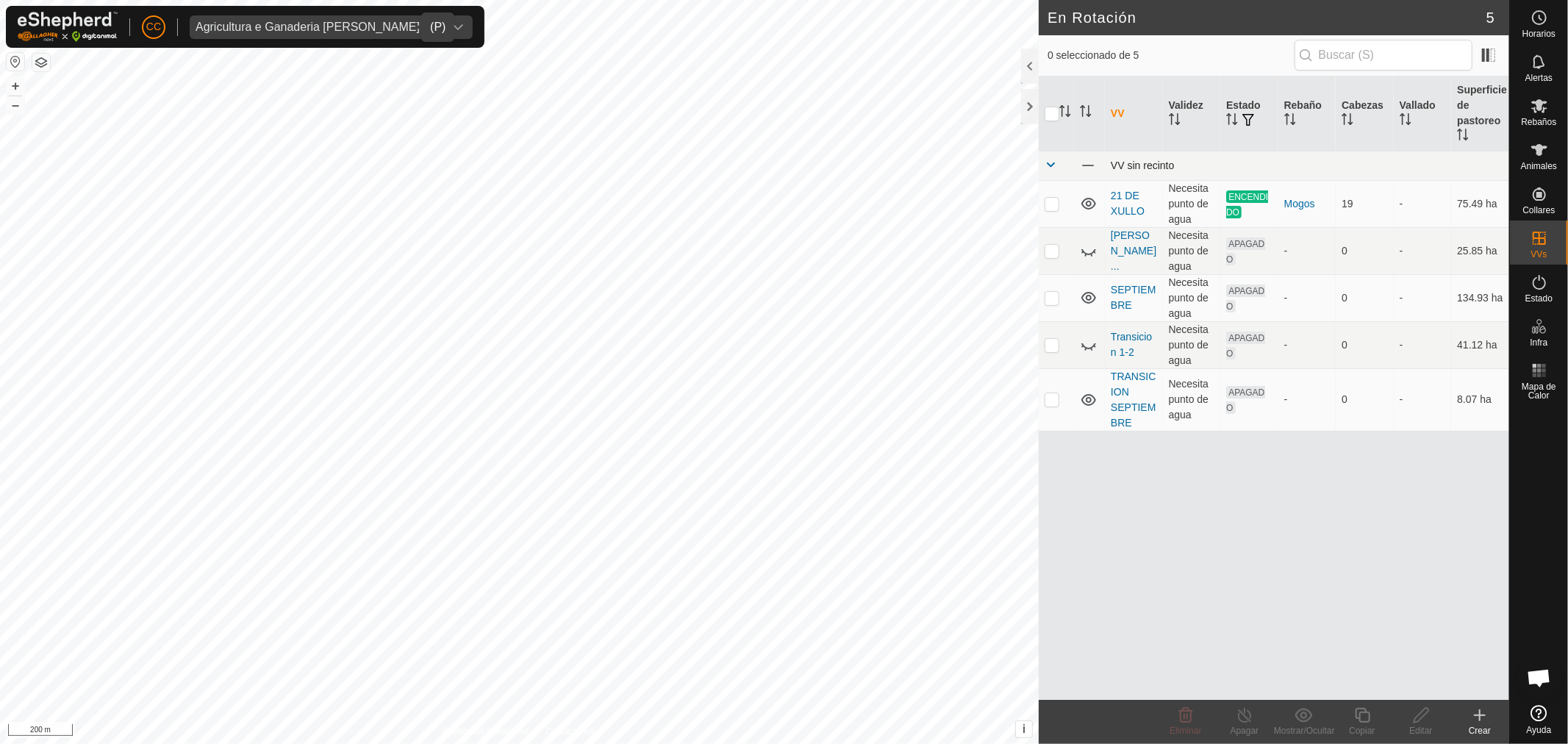
click at [1051, 164] on span at bounding box center [1051, 165] width 12 height 12
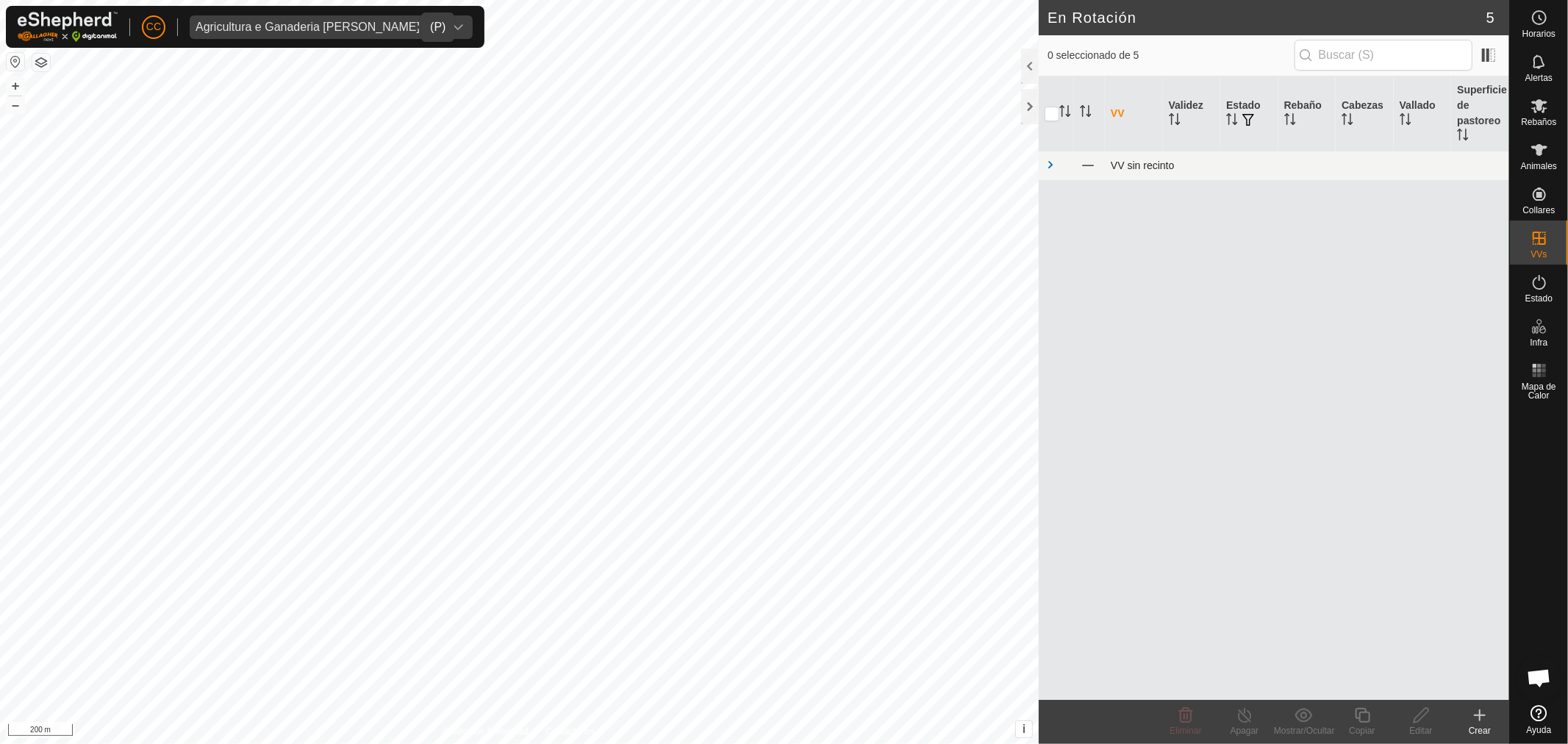
click at [1051, 164] on span at bounding box center [1051, 165] width 12 height 12
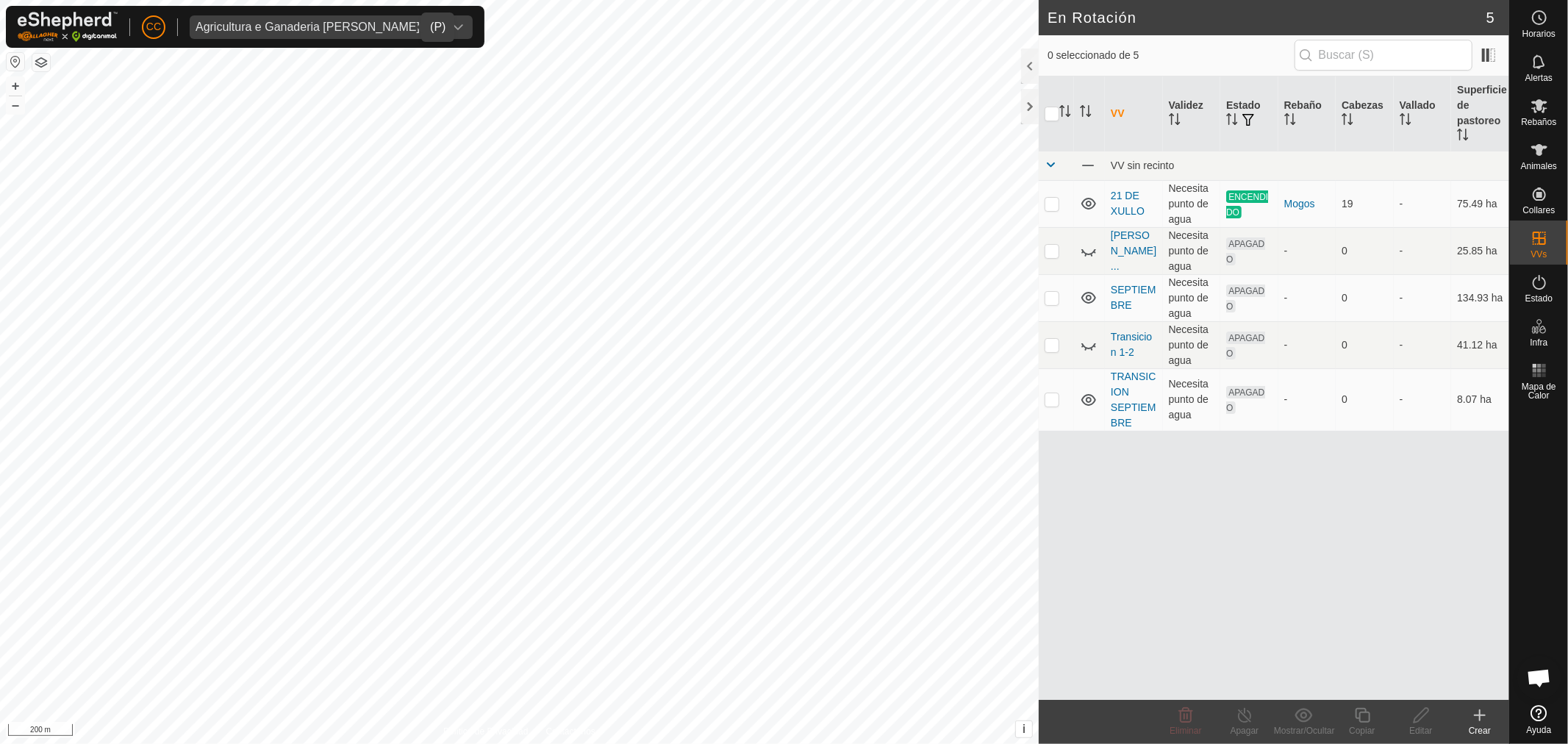
click at [319, 27] on div "Agricultura e Ganaderia Lameiro SL" at bounding box center [317, 28] width 242 height 12
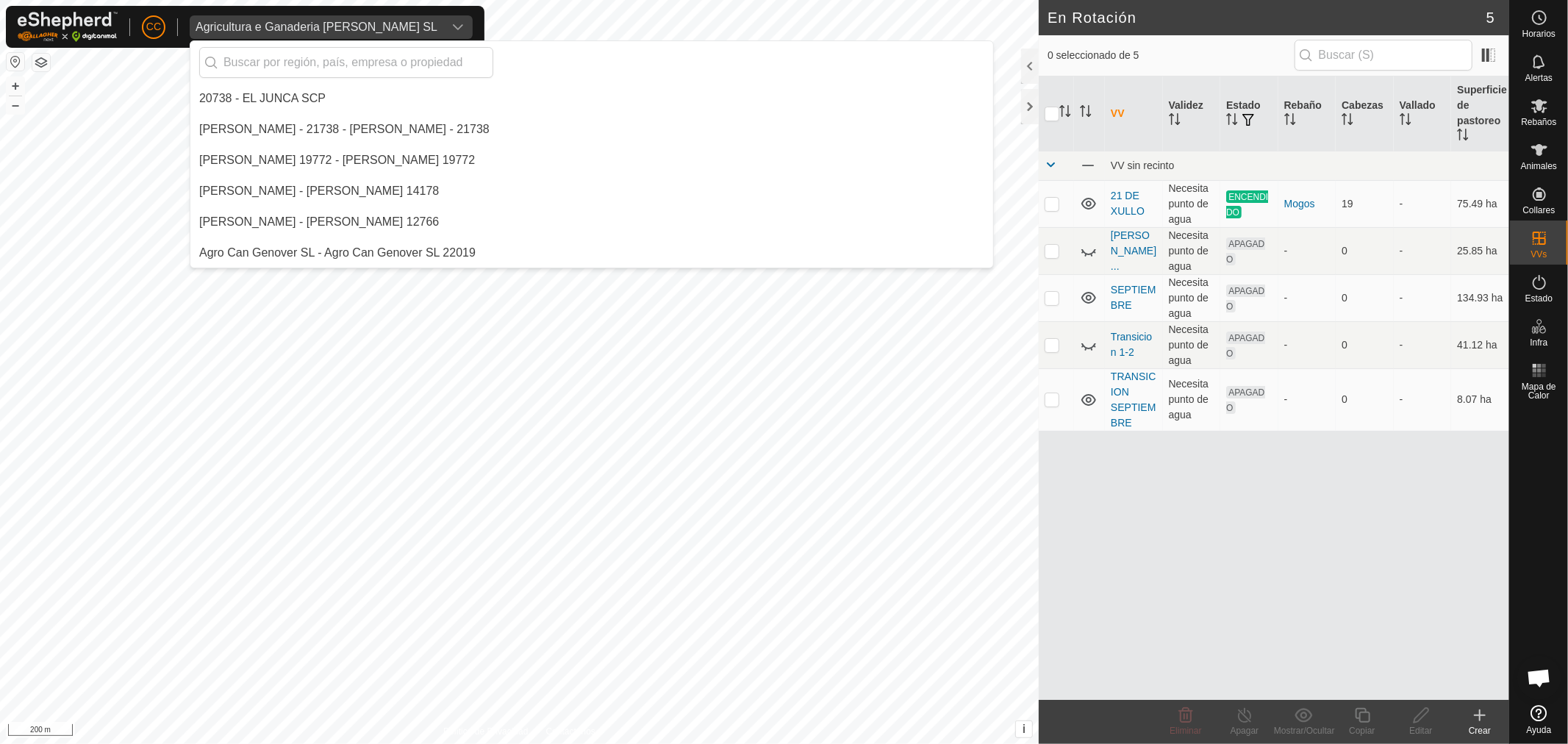
scroll to position [3919, 0]
type input "t"
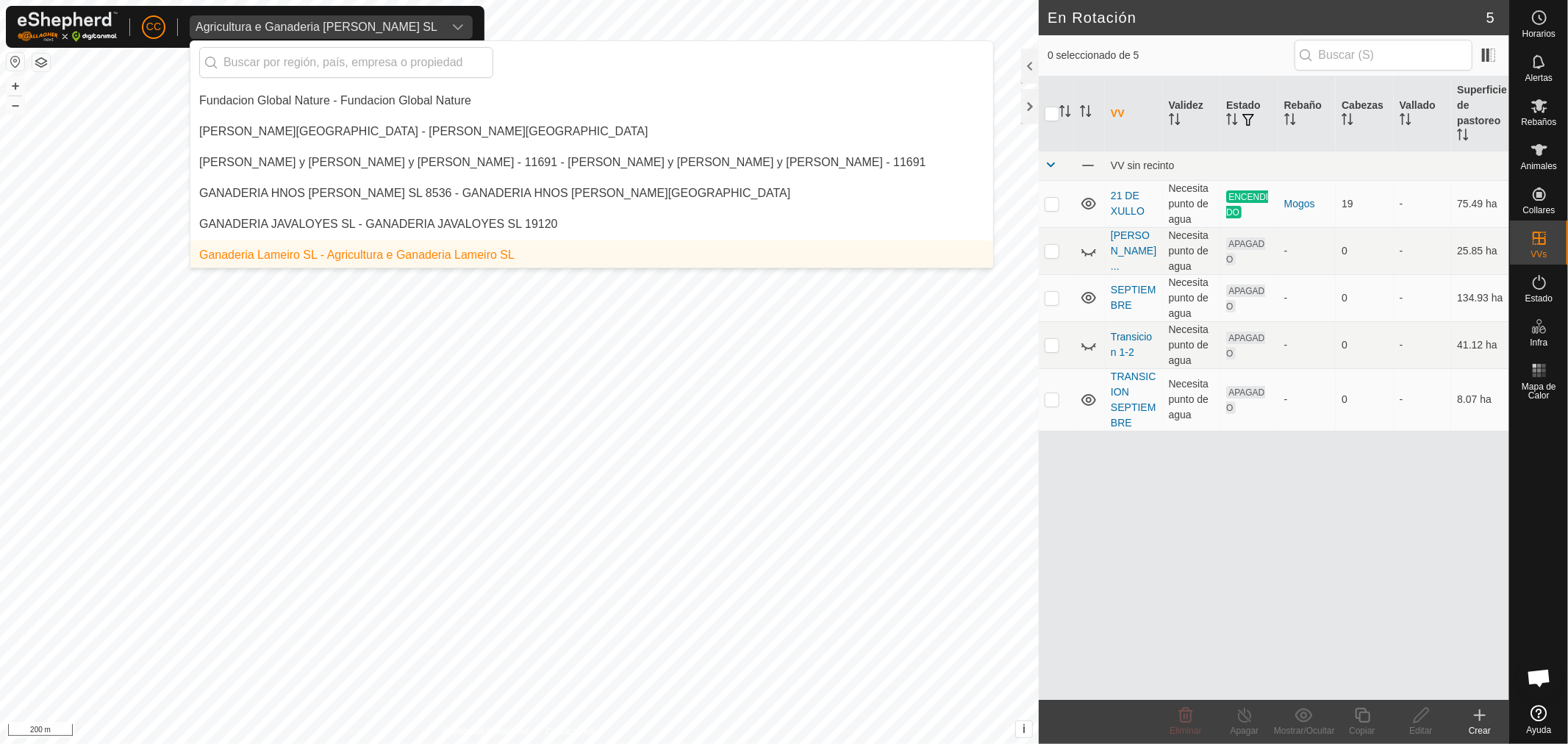
scroll to position [4074, 0]
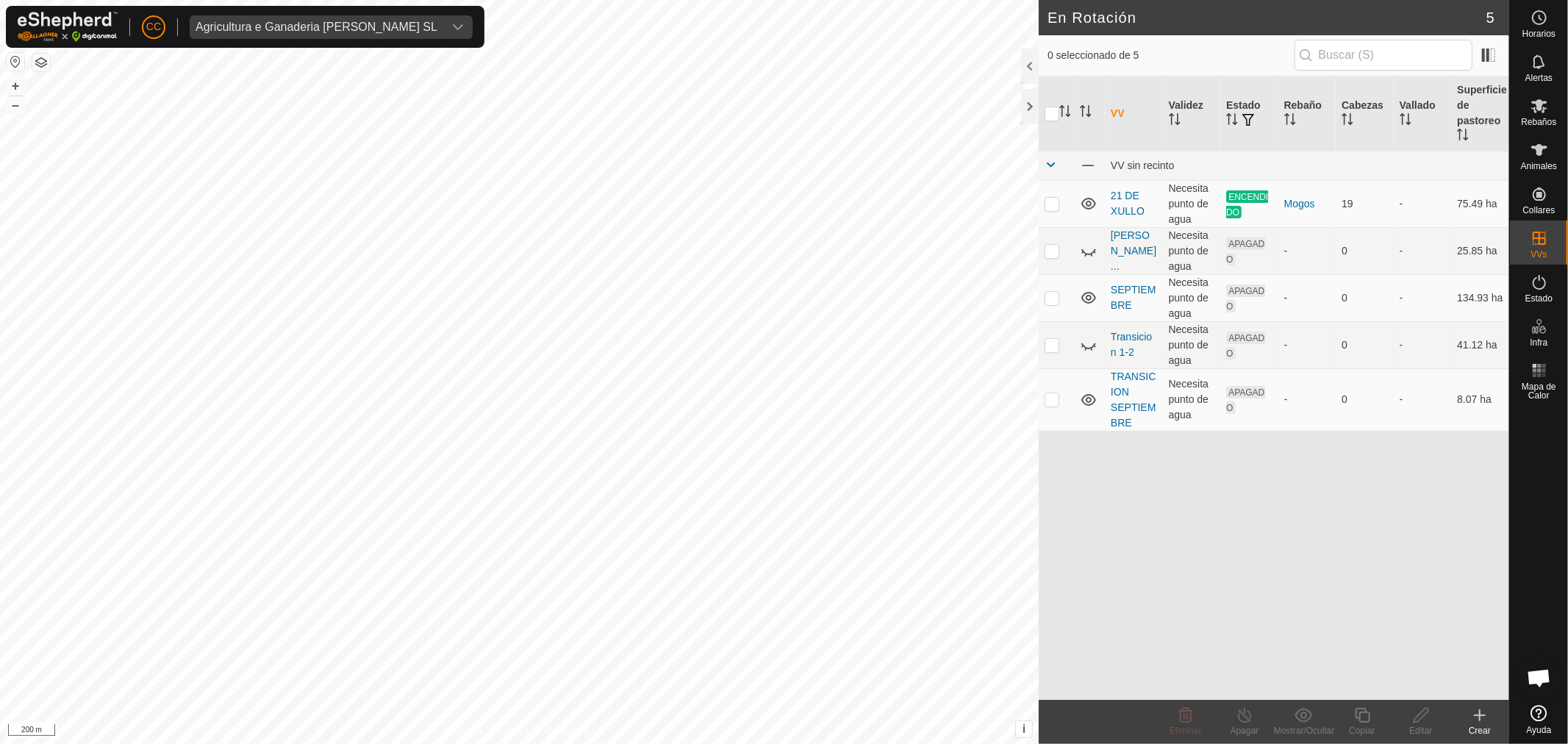
checkbox input "true"
checkbox input "false"
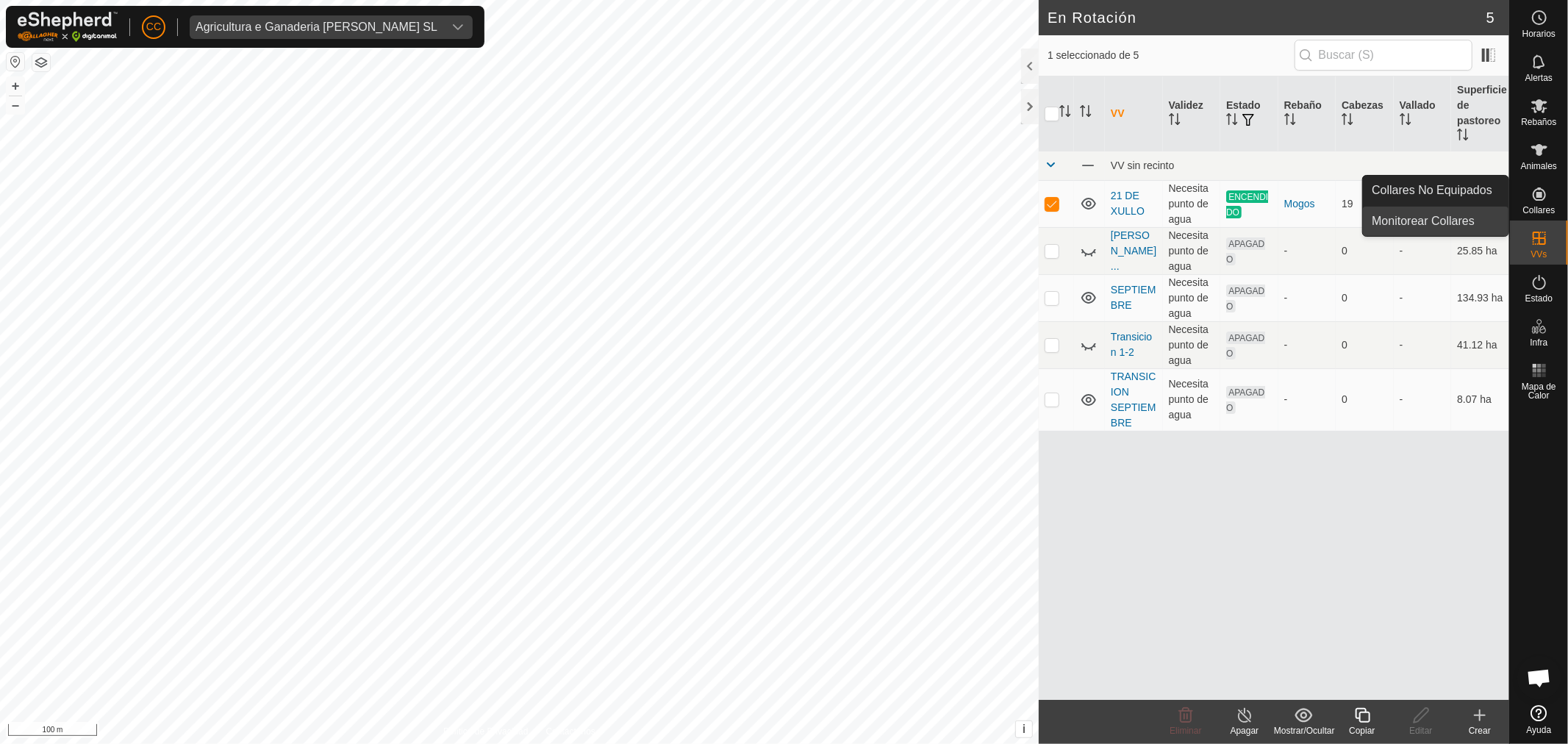
drag, startPoint x: 1534, startPoint y: 149, endPoint x: 1389, endPoint y: 209, distance: 156.9
click at [1534, 149] on icon at bounding box center [1539, 150] width 18 height 18
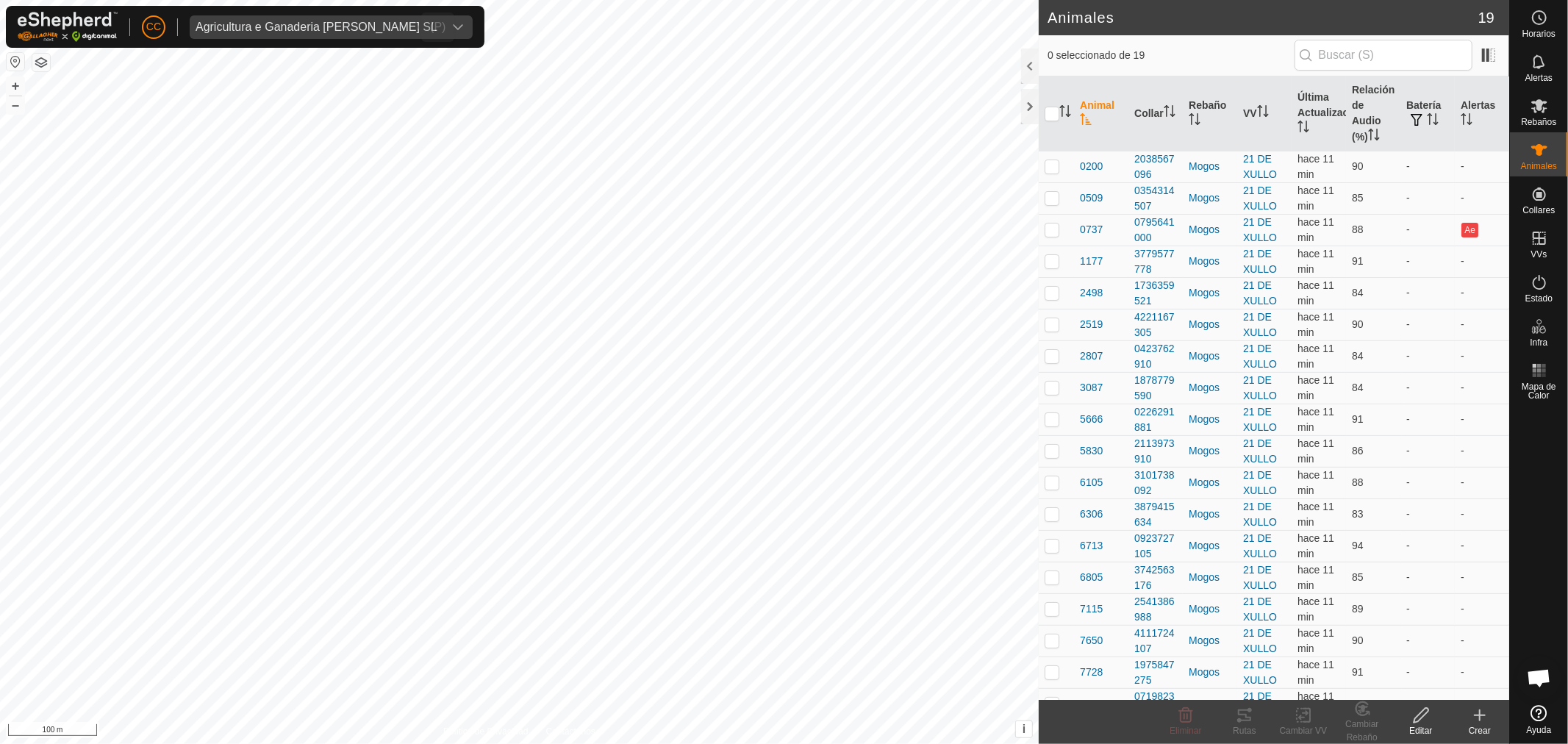
click at [342, 37] on span "Agricultura e Ganaderia Lameiro SL" at bounding box center [317, 27] width 254 height 23
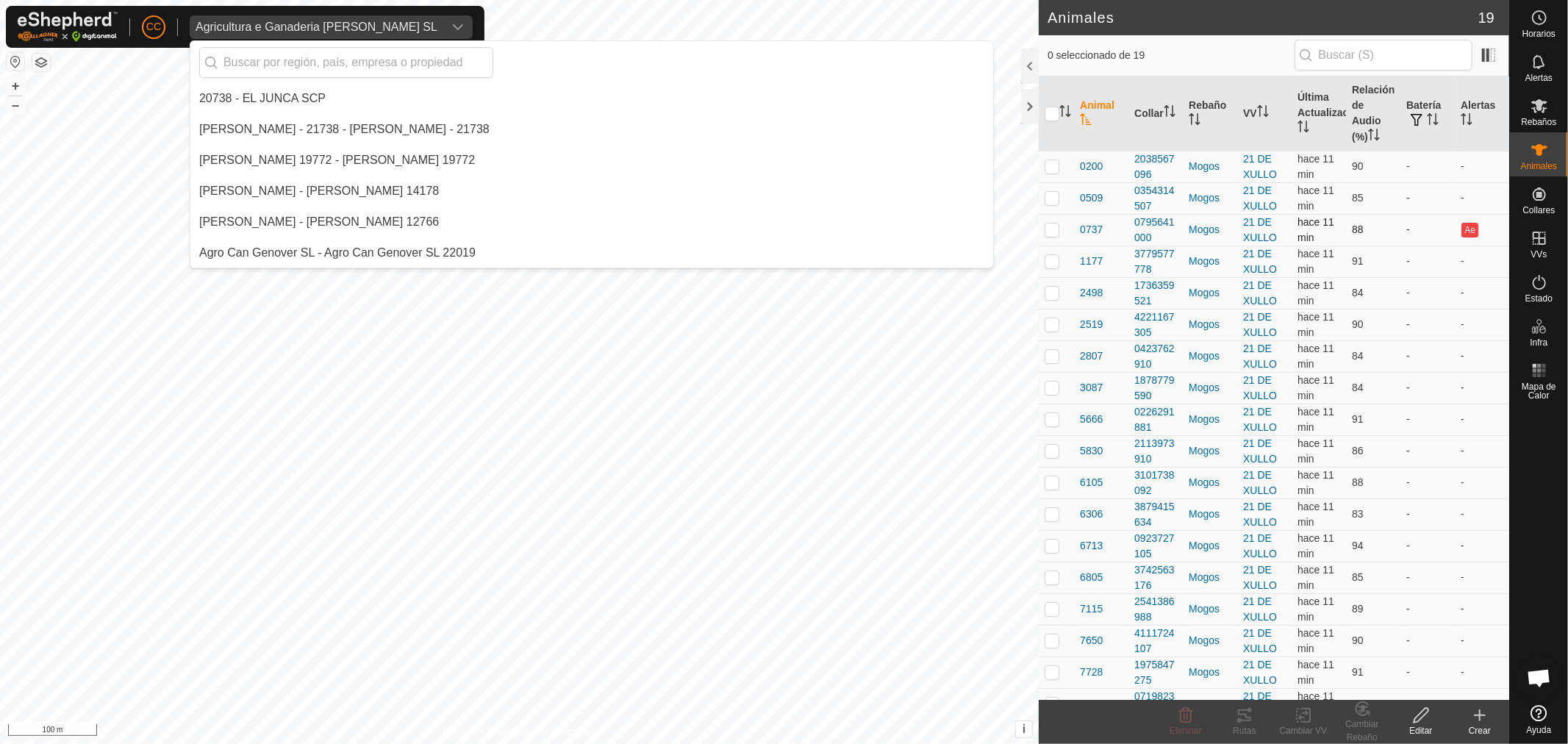
scroll to position [3919, 0]
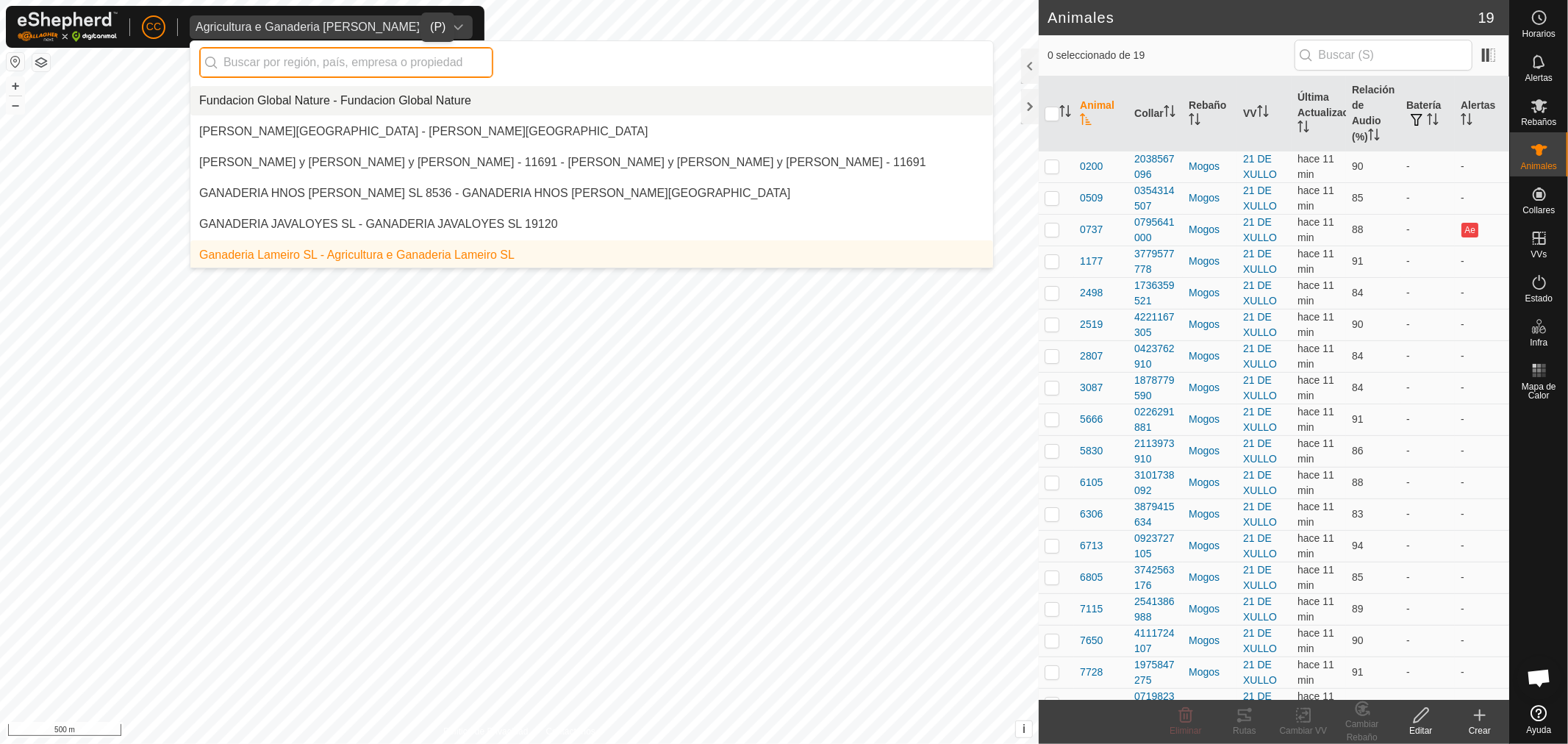
click at [347, 47] on input "text" at bounding box center [346, 62] width 294 height 31
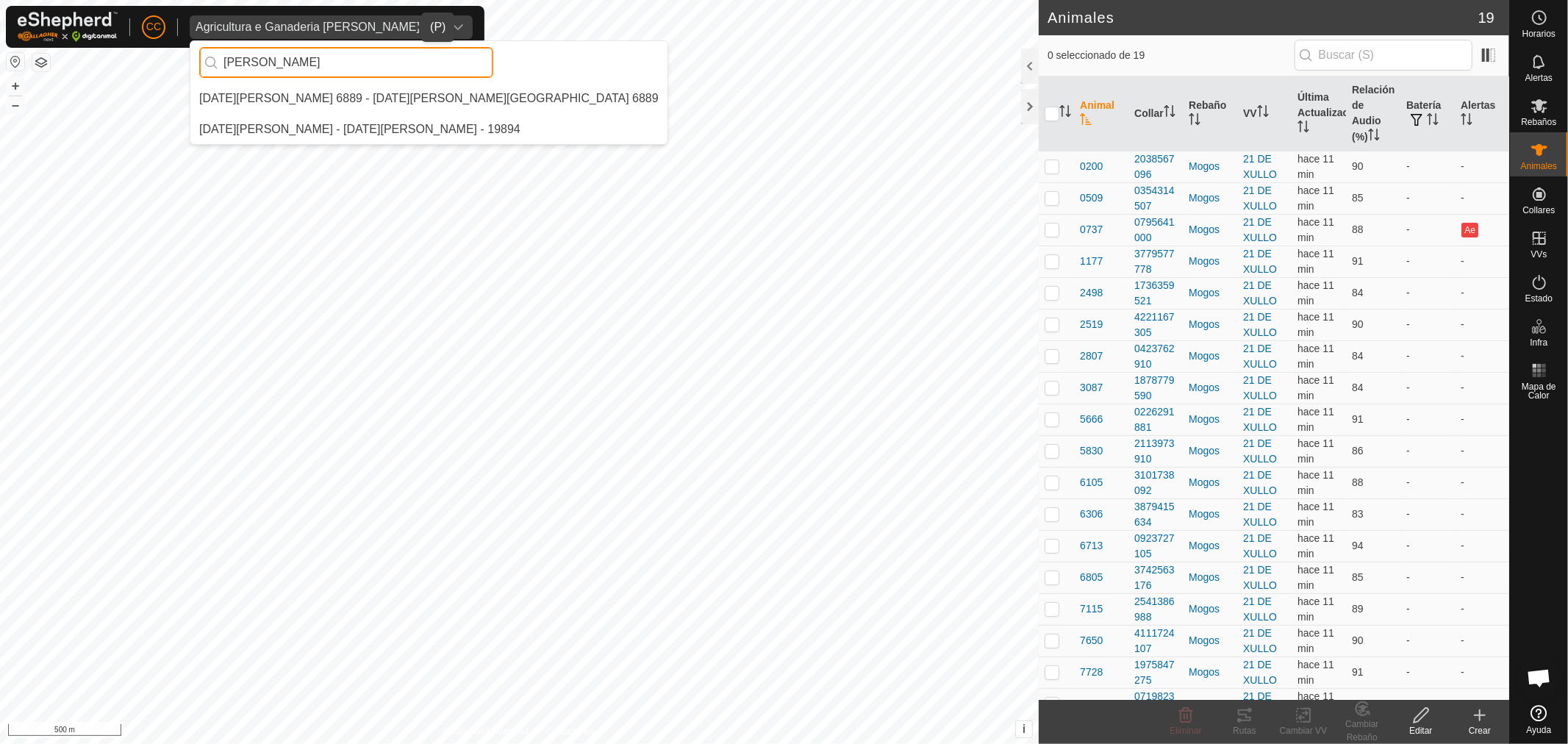
scroll to position [0, 0]
type input "lucia"
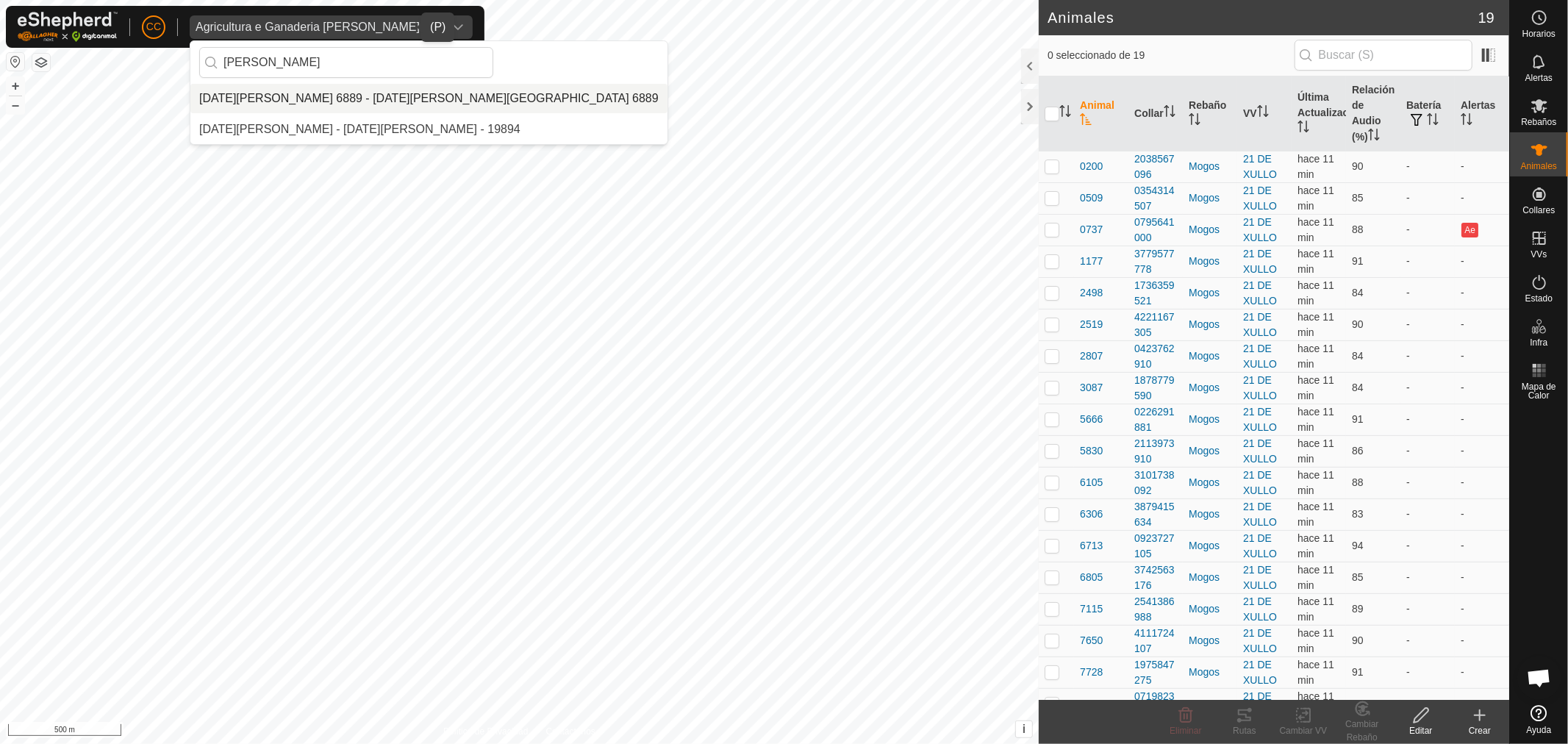
click at [264, 93] on li "[DATE][PERSON_NAME] 6889 - [DATE][PERSON_NAME][GEOGRAPHIC_DATA] 6889" at bounding box center [429, 98] width 477 height 29
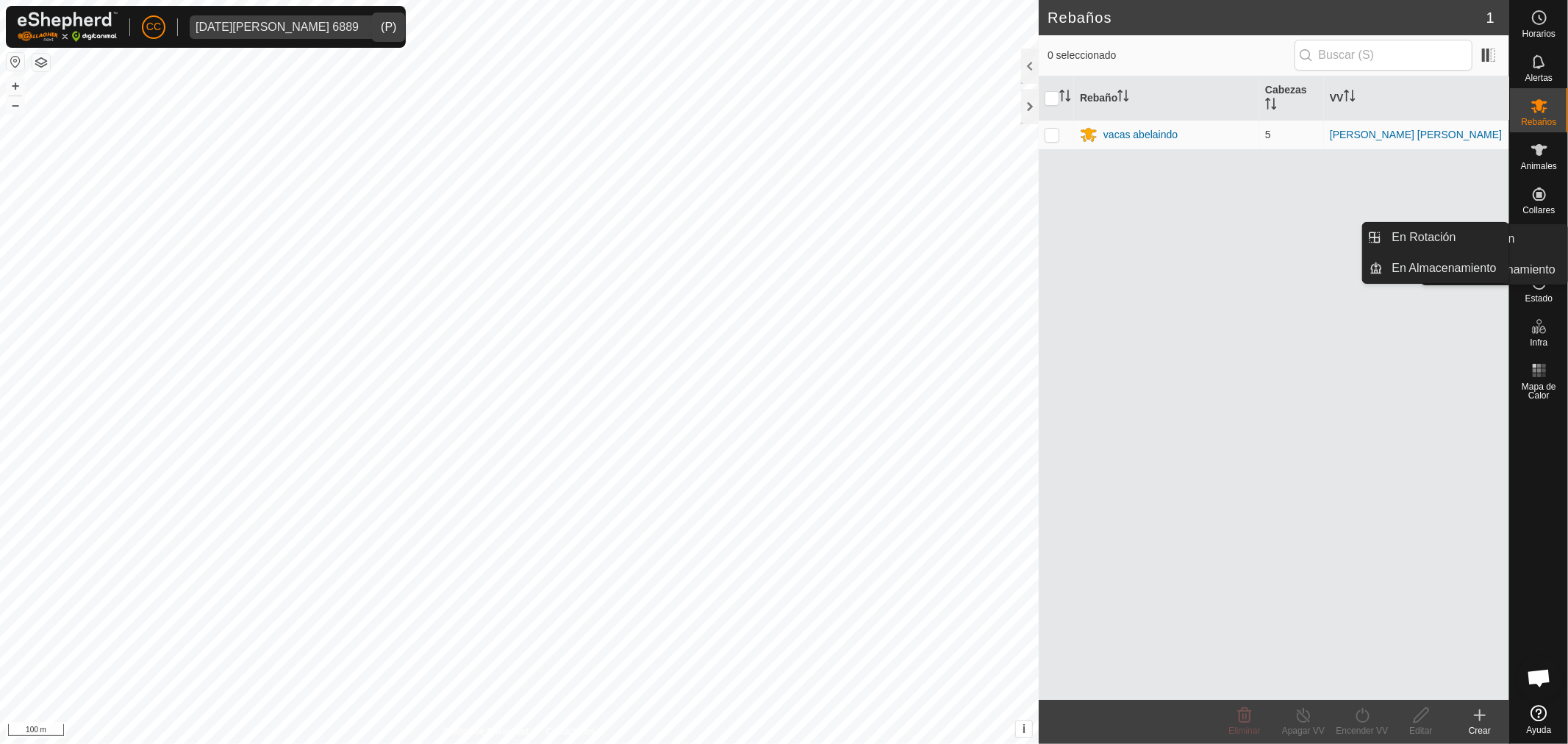
click at [1537, 238] on icon at bounding box center [1539, 238] width 13 height 13
click at [1466, 230] on link "En Rotación" at bounding box center [1446, 237] width 125 height 29
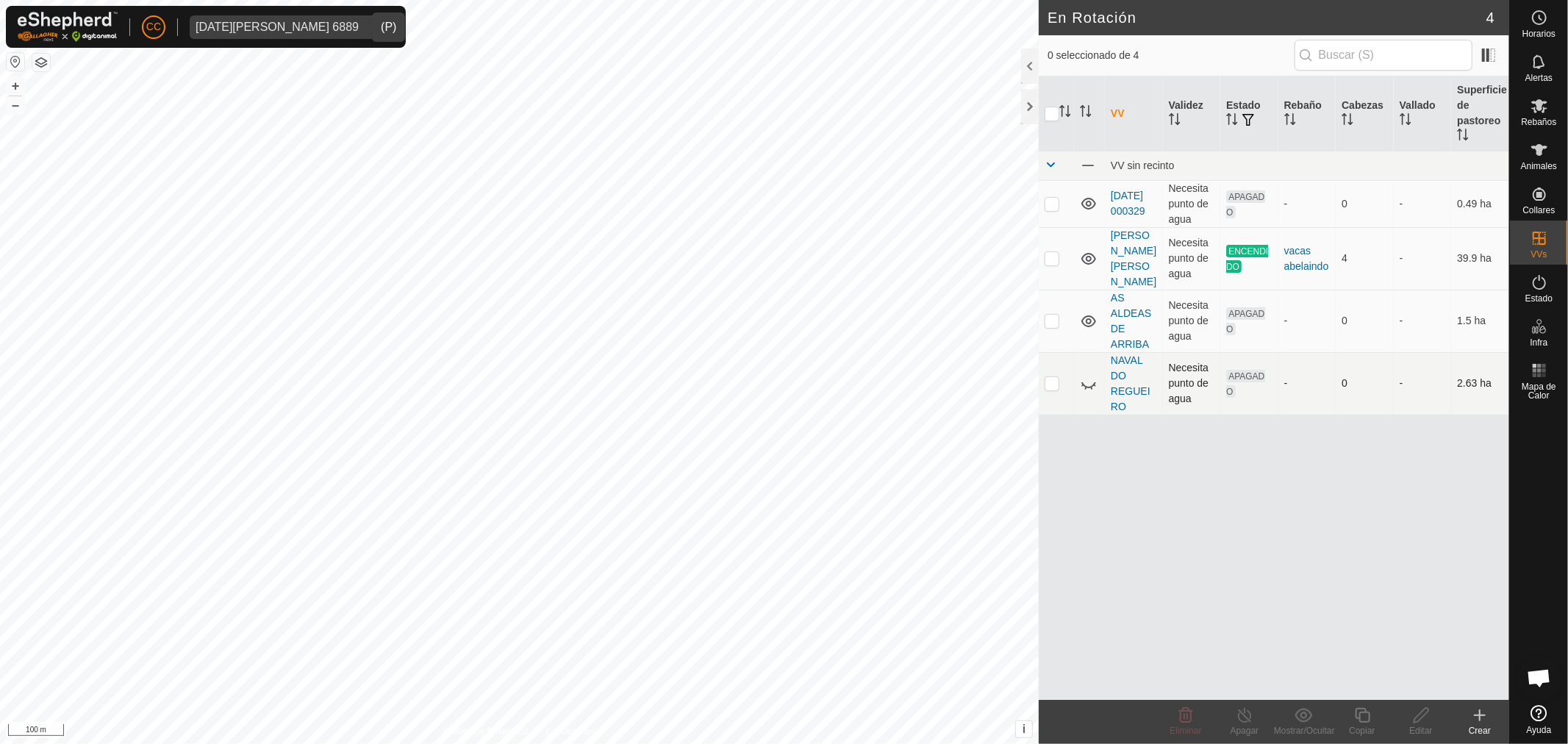
click at [1084, 392] on icon at bounding box center [1089, 384] width 18 height 18
click at [1090, 383] on icon at bounding box center [1089, 384] width 18 height 18
click at [1090, 383] on icon at bounding box center [1089, 384] width 15 height 12
checkbox input "false"
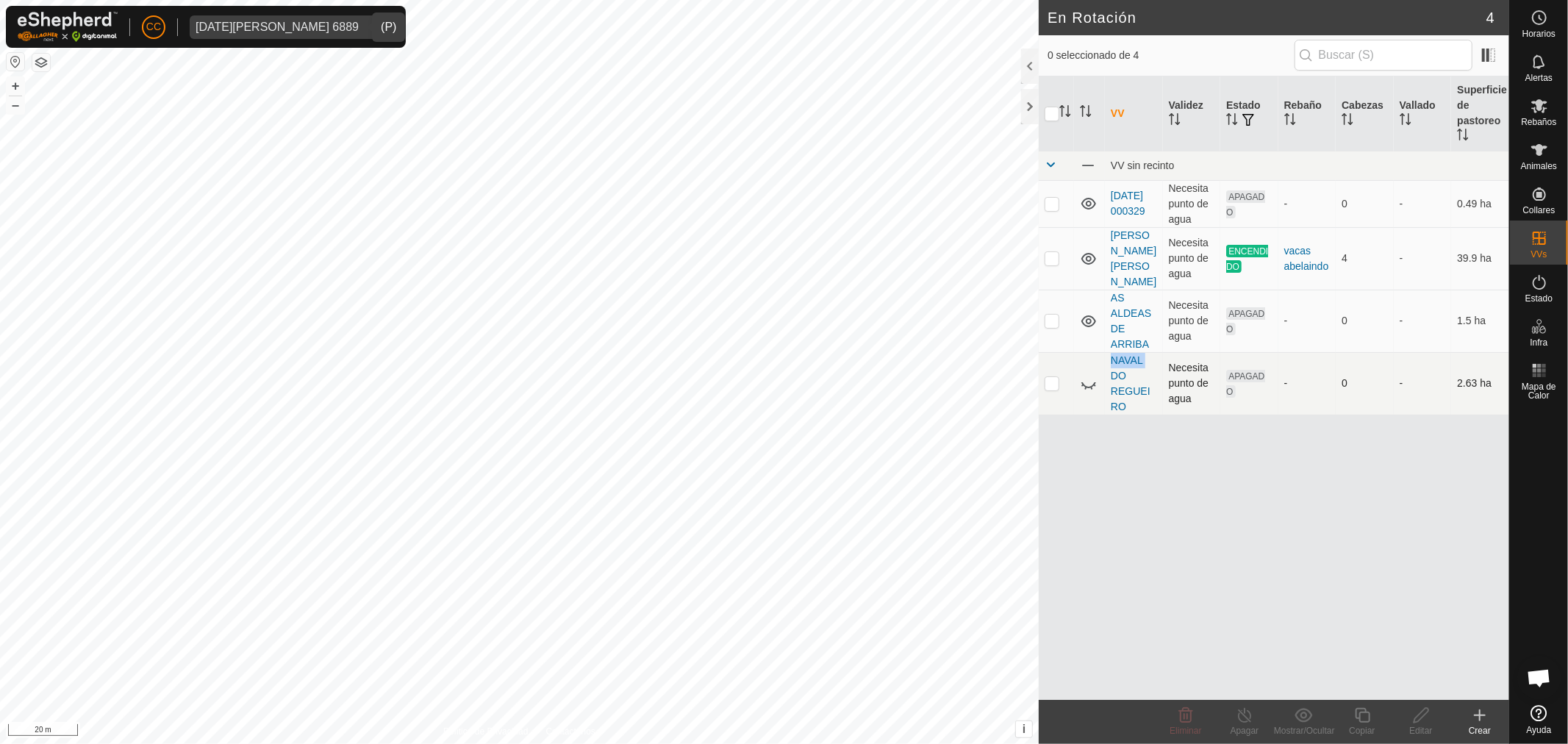
click at [1089, 382] on icon at bounding box center [1089, 384] width 18 height 18
click at [1093, 387] on icon at bounding box center [1089, 384] width 15 height 12
click at [1537, 132] on div "Animales" at bounding box center [1539, 154] width 58 height 44
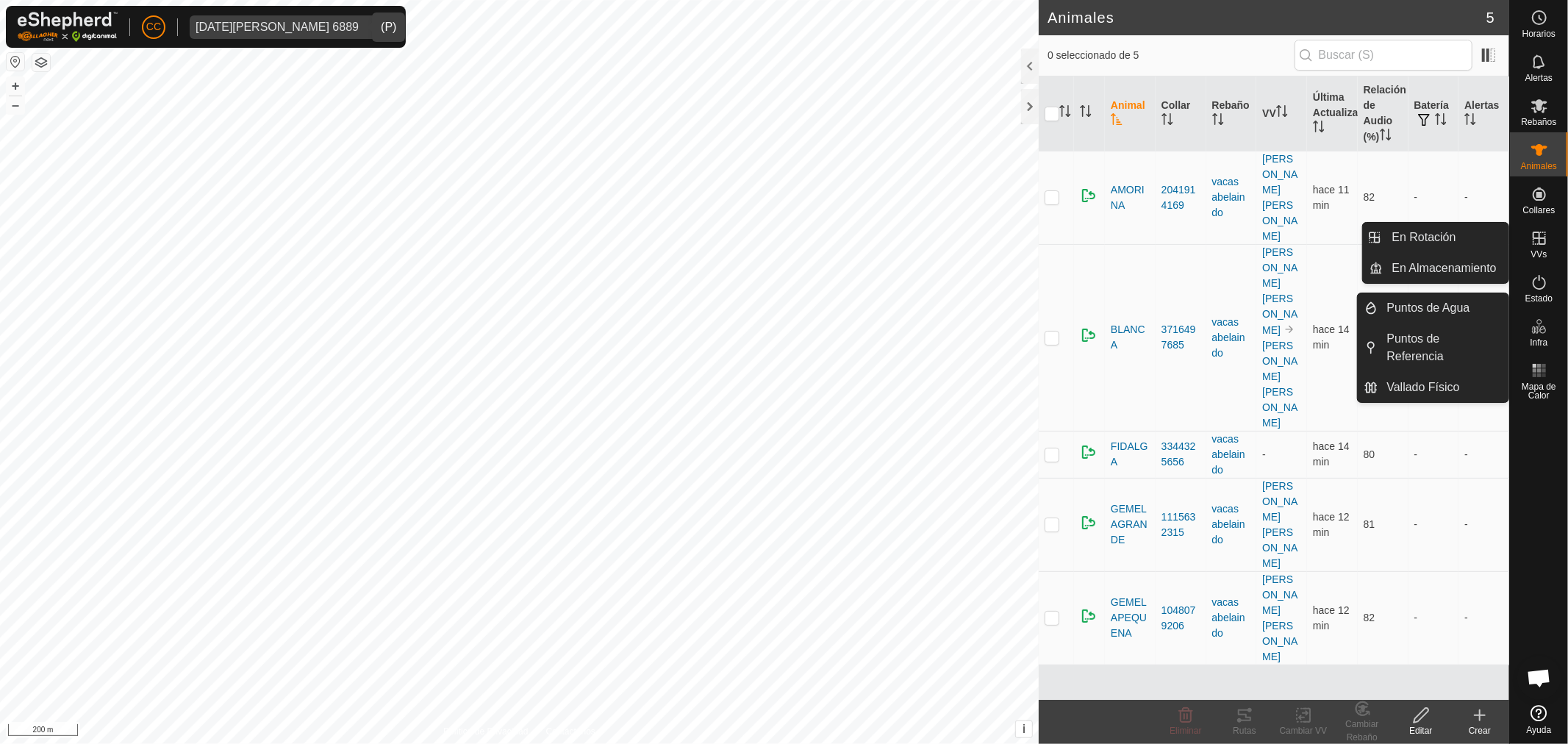
click at [1541, 240] on icon at bounding box center [1539, 238] width 18 height 18
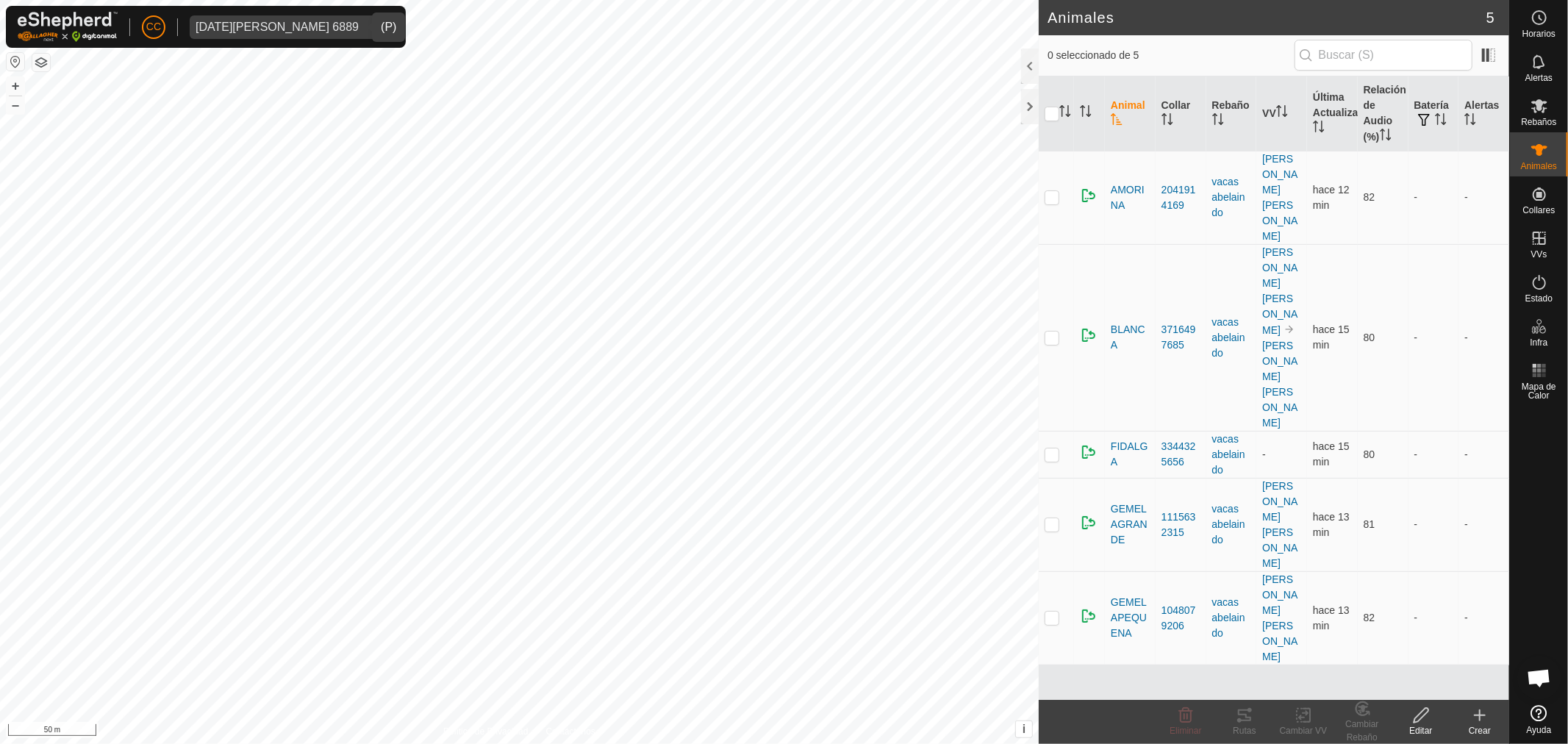
drag, startPoint x: 1045, startPoint y: 115, endPoint x: 1054, endPoint y: 128, distance: 15.8
click at [1045, 115] on input "checkbox" at bounding box center [1052, 114] width 15 height 15
checkbox input "true"
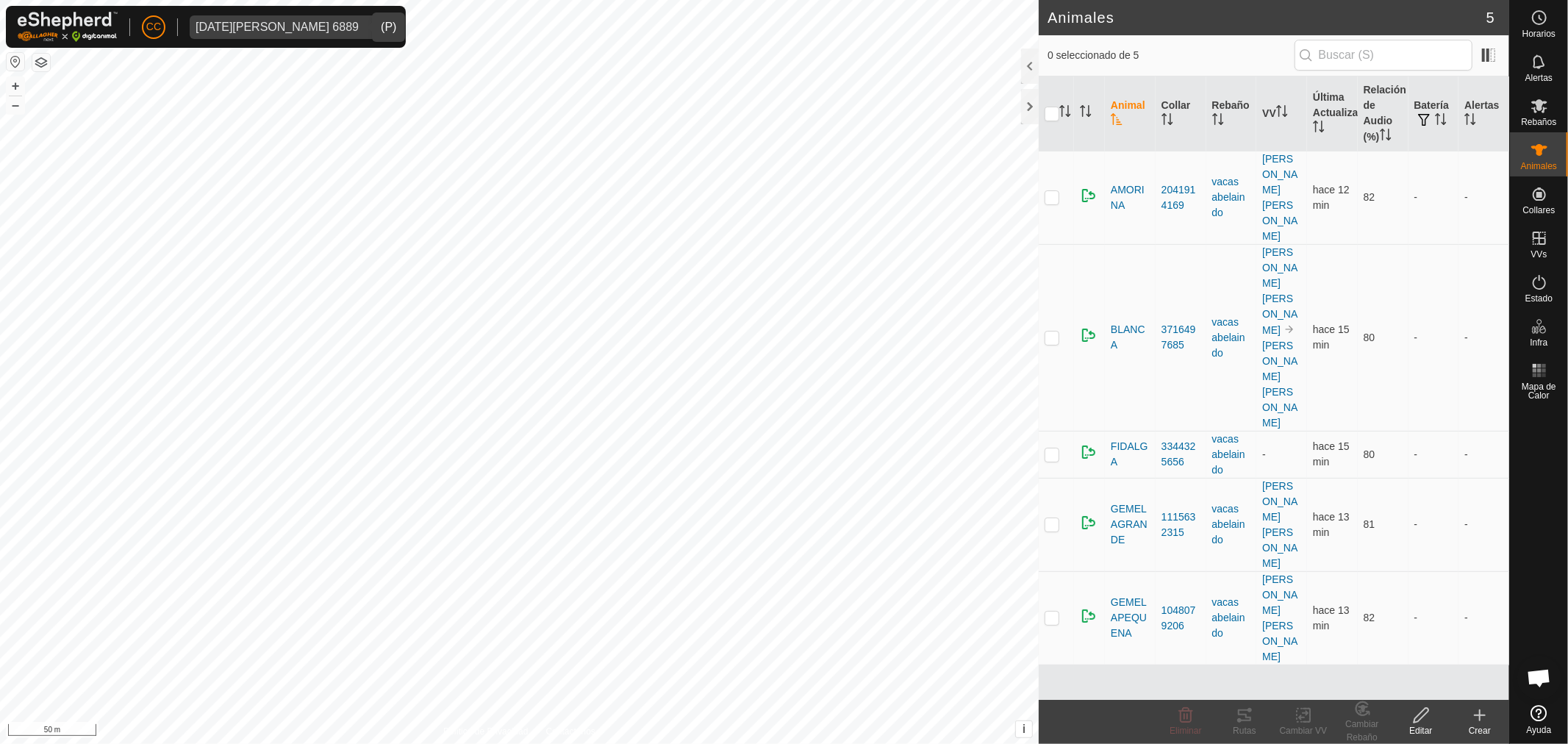
checkbox input "true"
click at [1237, 721] on icon at bounding box center [1245, 716] width 18 height 18
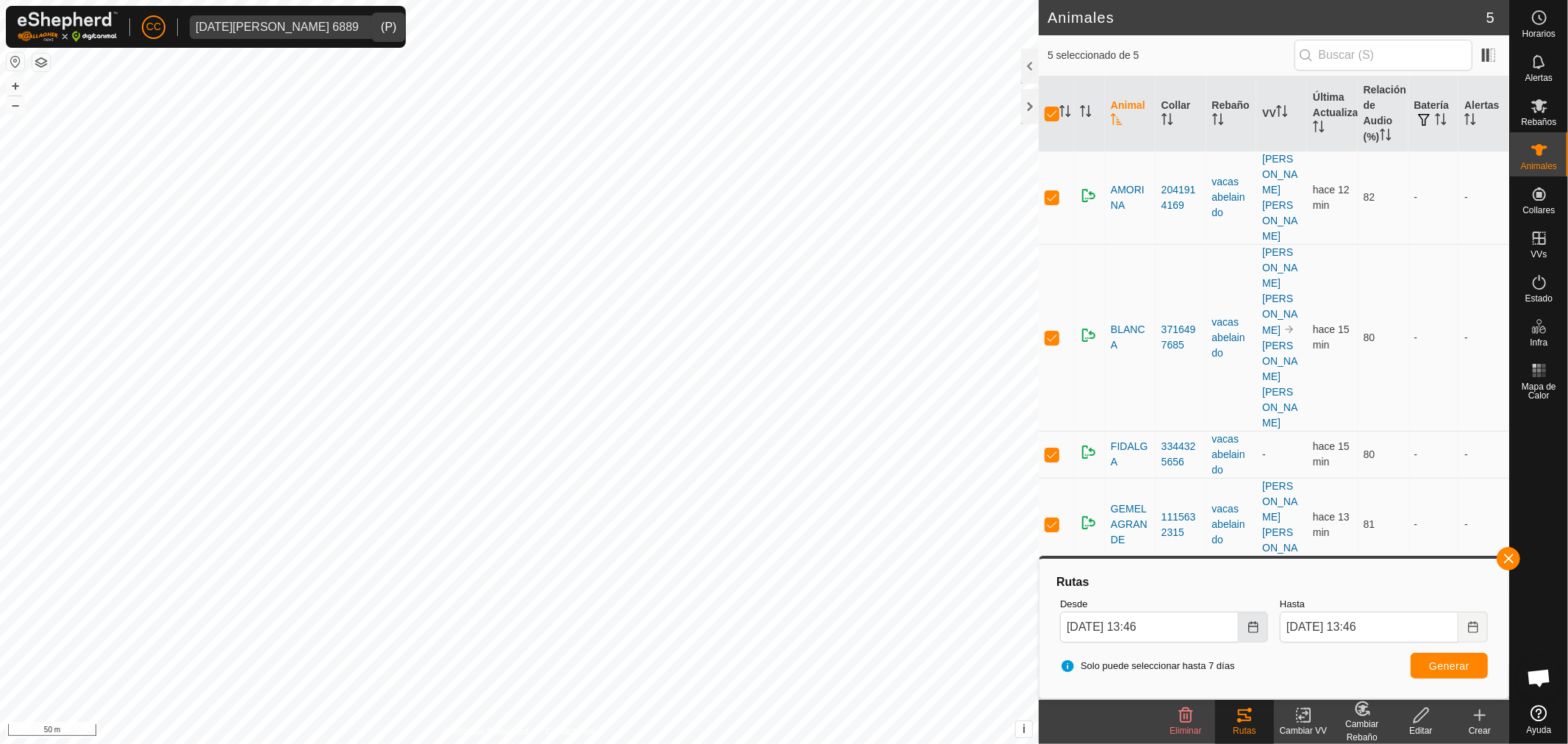
click at [1251, 633] on icon "Choose Date" at bounding box center [1252, 627] width 10 height 12
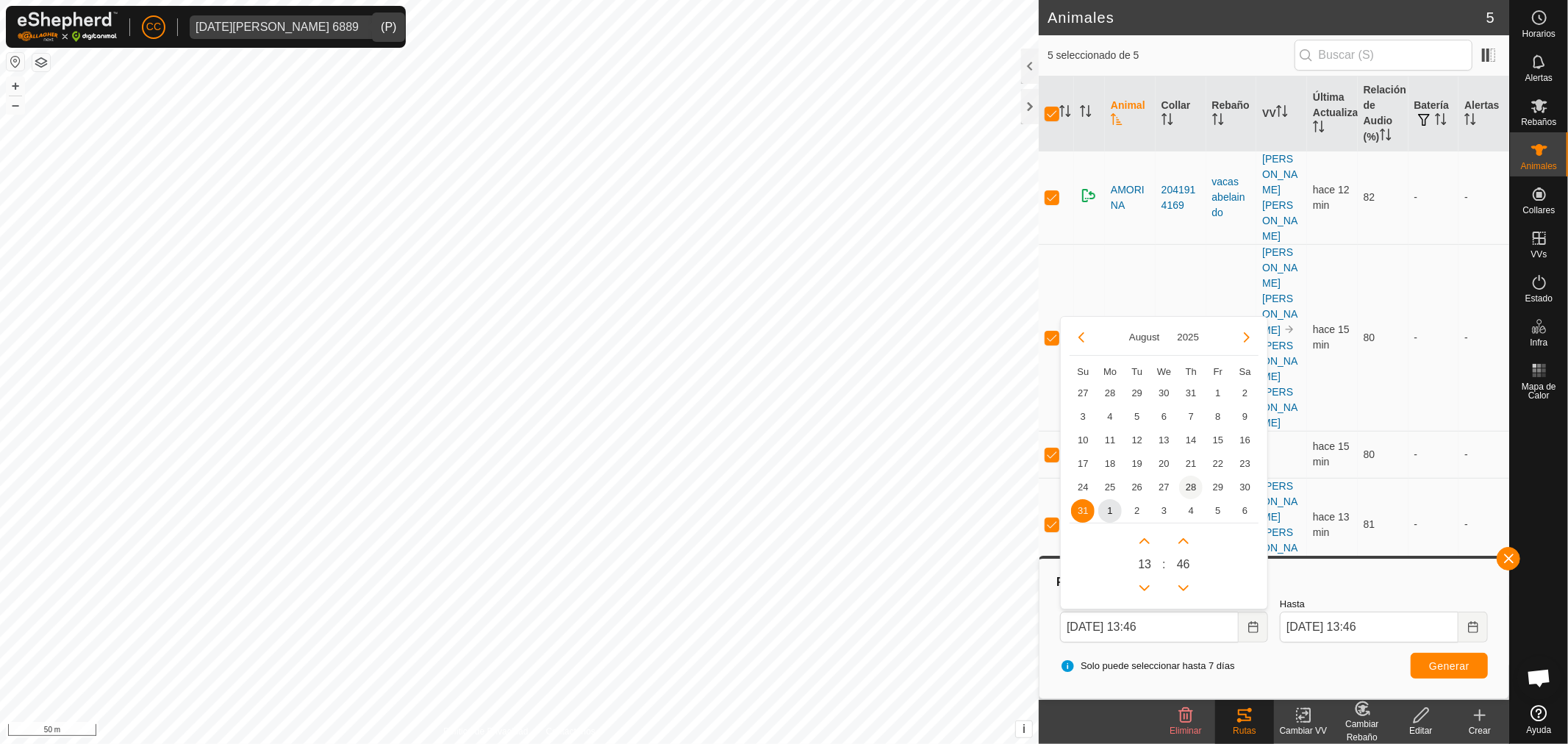
click at [1192, 483] on span "28" at bounding box center [1190, 487] width 23 height 23
type input "28 Aug, 2025 13:46"
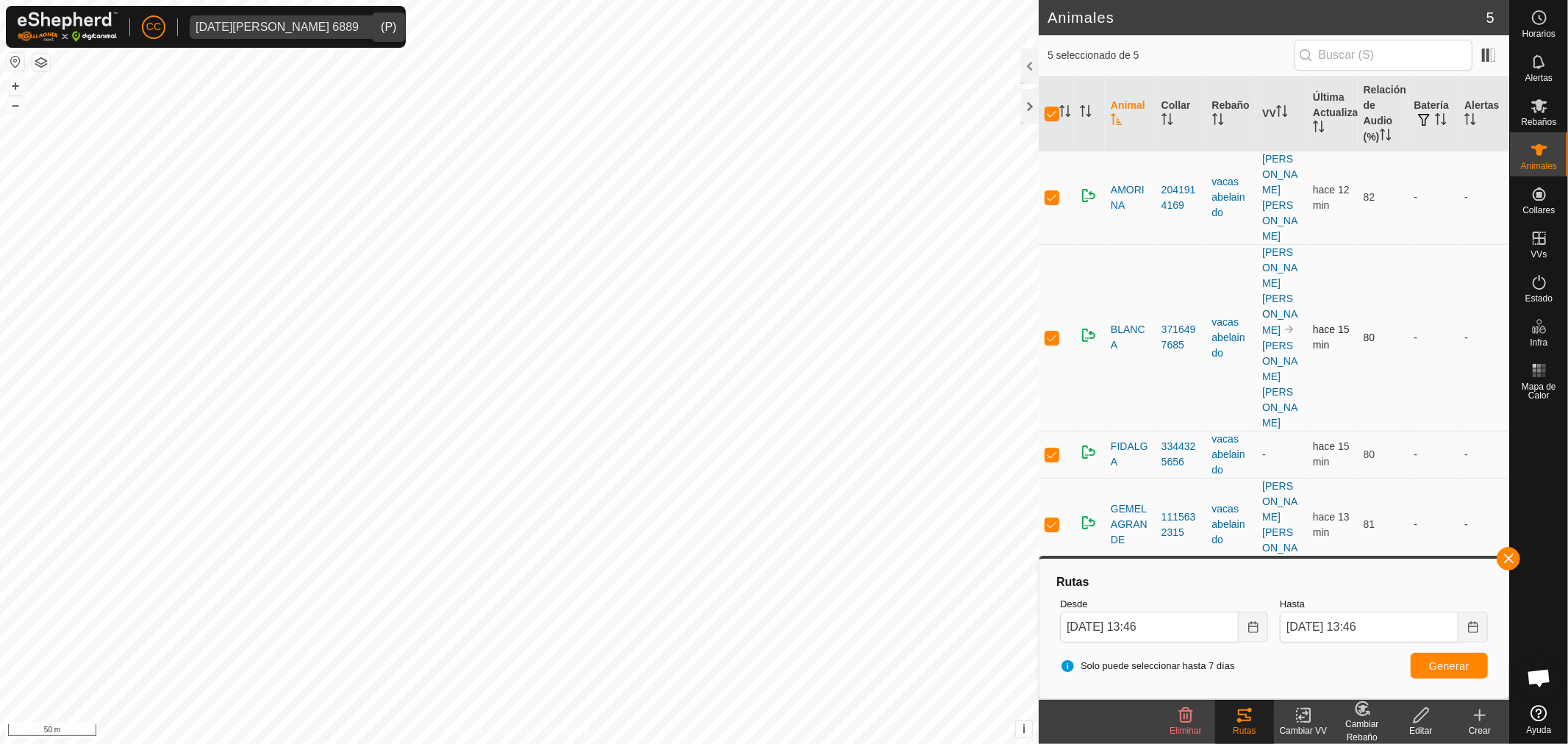
click at [1471, 627] on icon "Choose Date" at bounding box center [1473, 627] width 12 height 12
click at [1293, 360] on button "Previous Month" at bounding box center [1300, 361] width 23 height 23
click at [1436, 509] on span "29" at bounding box center [1437, 510] width 23 height 23
type input "29 Aug, 2025 13:46"
click at [1438, 660] on span "Generar" at bounding box center [1449, 666] width 40 height 12
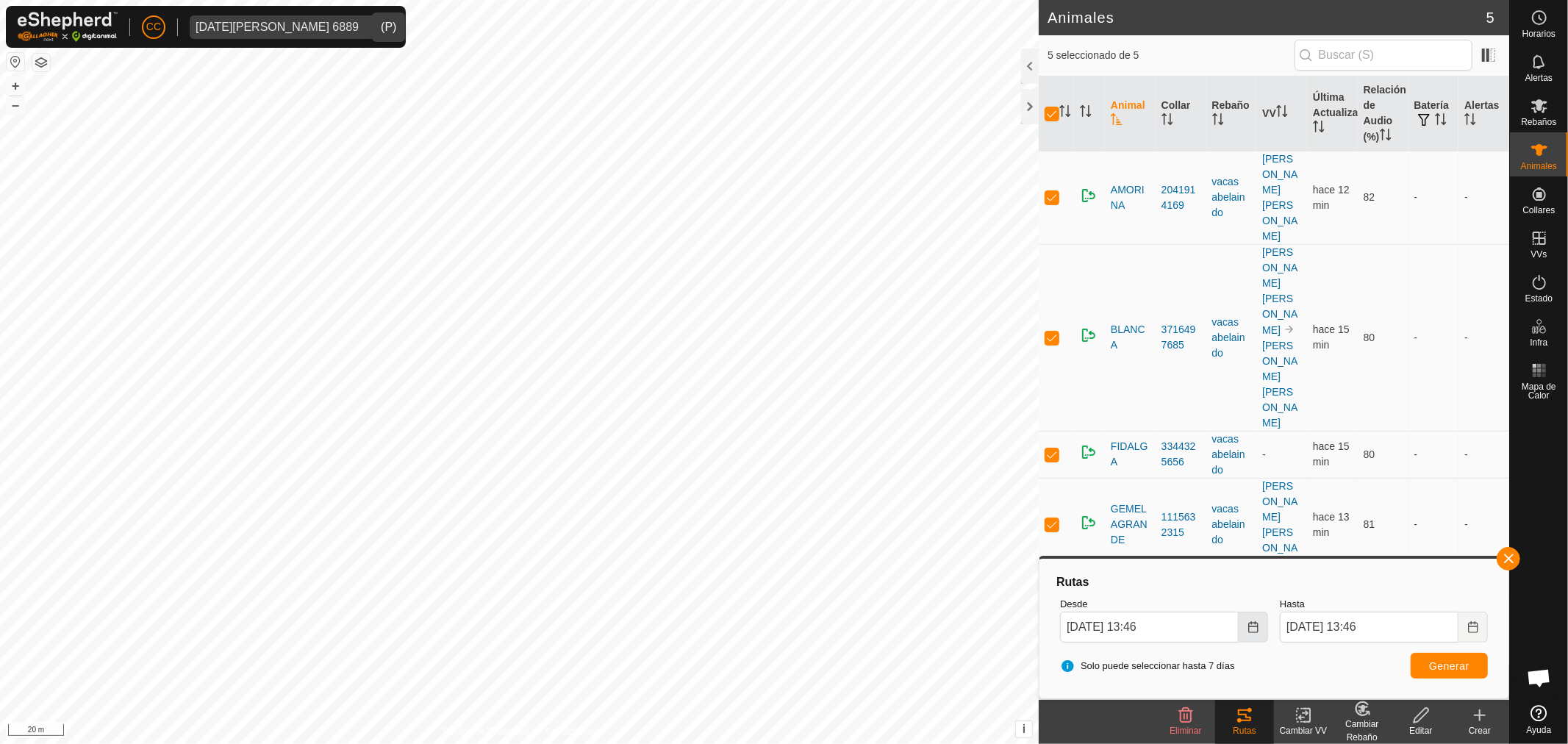
click at [1248, 627] on icon "Choose Date" at bounding box center [1253, 627] width 12 height 12
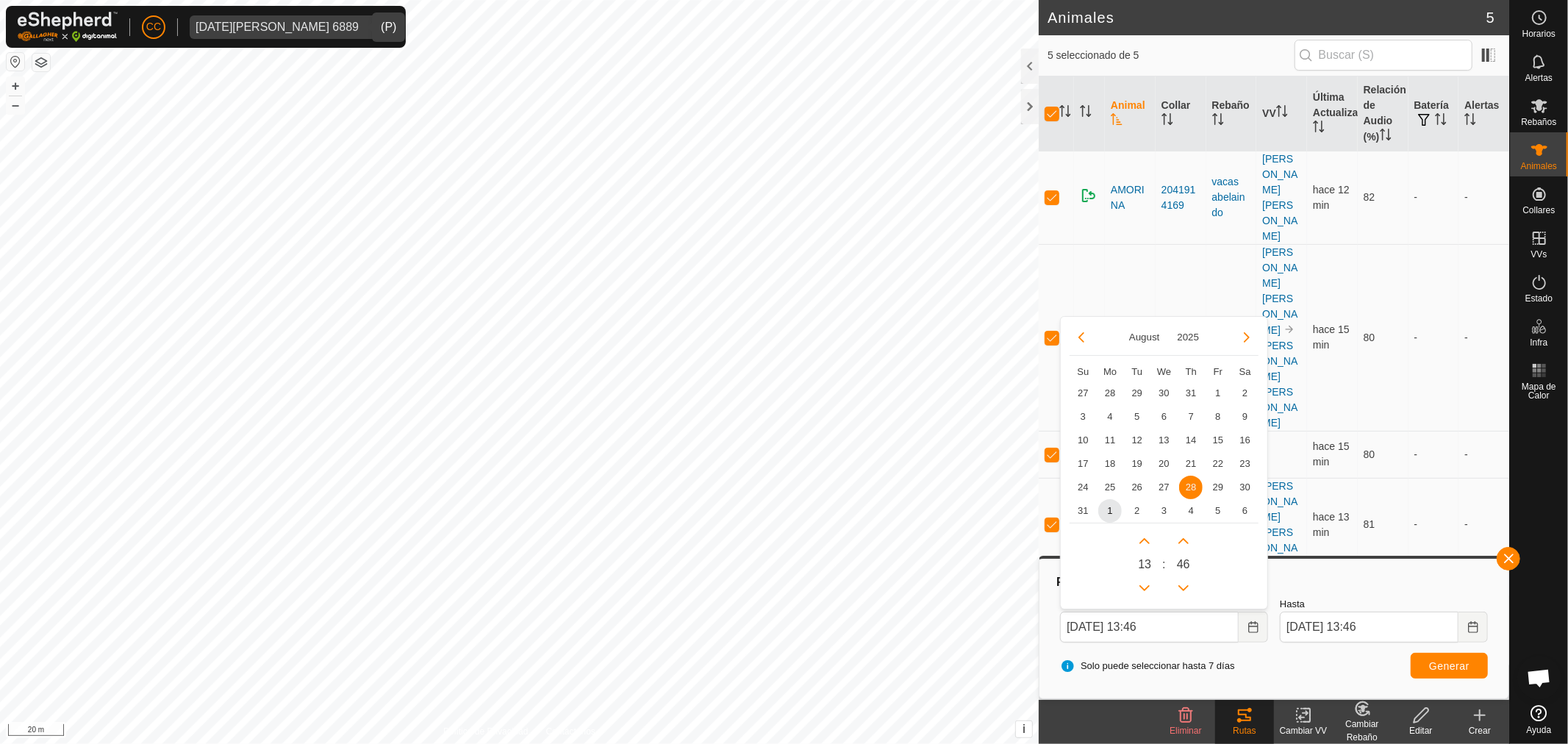
click at [1083, 483] on span "24" at bounding box center [1082, 487] width 23 height 23
type input "24 Aug, 2025 13:46"
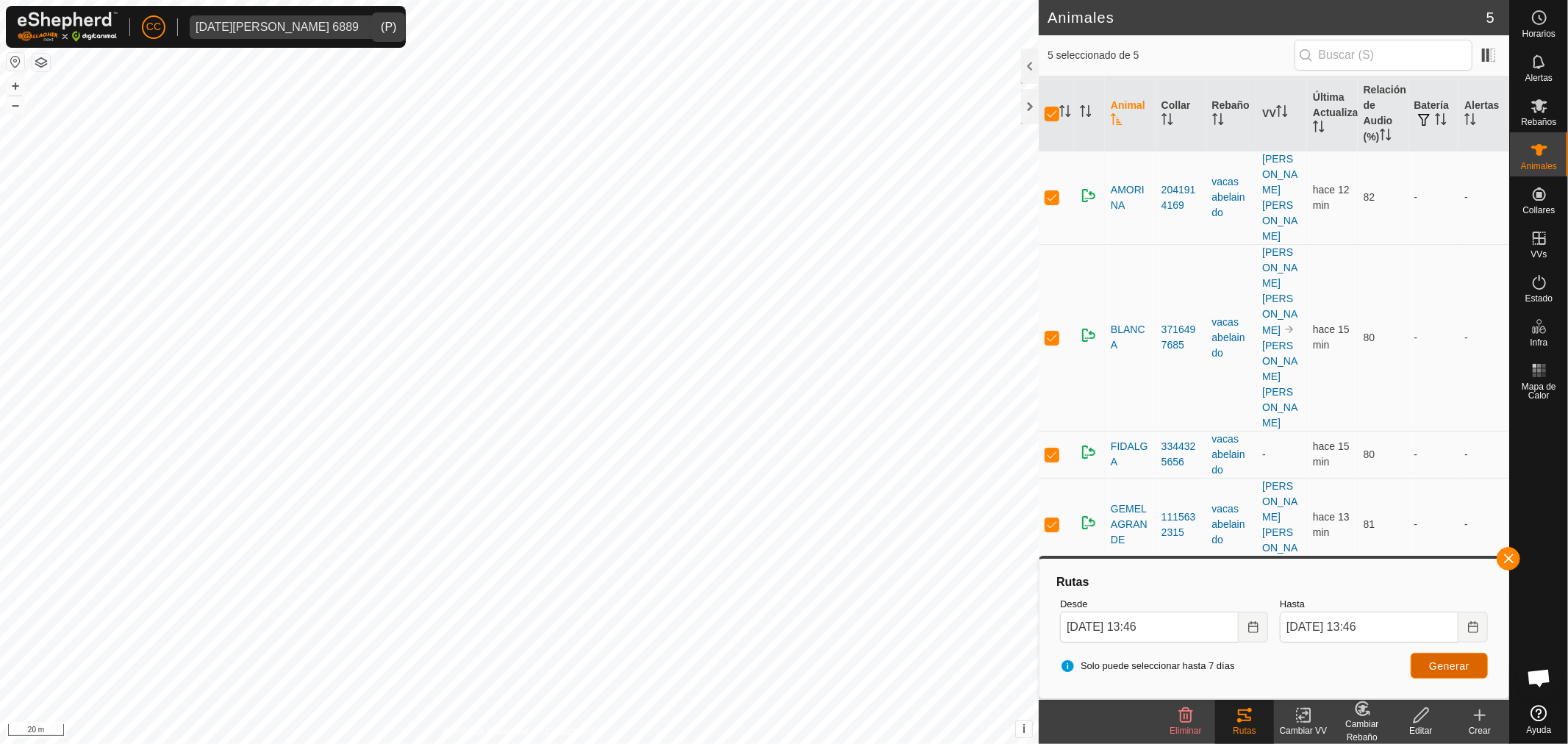
click at [1429, 666] on span "Generar" at bounding box center [1449, 666] width 40 height 12
click at [303, 30] on div "Lucia Cortizo Covelo 6889" at bounding box center [277, 28] width 164 height 12
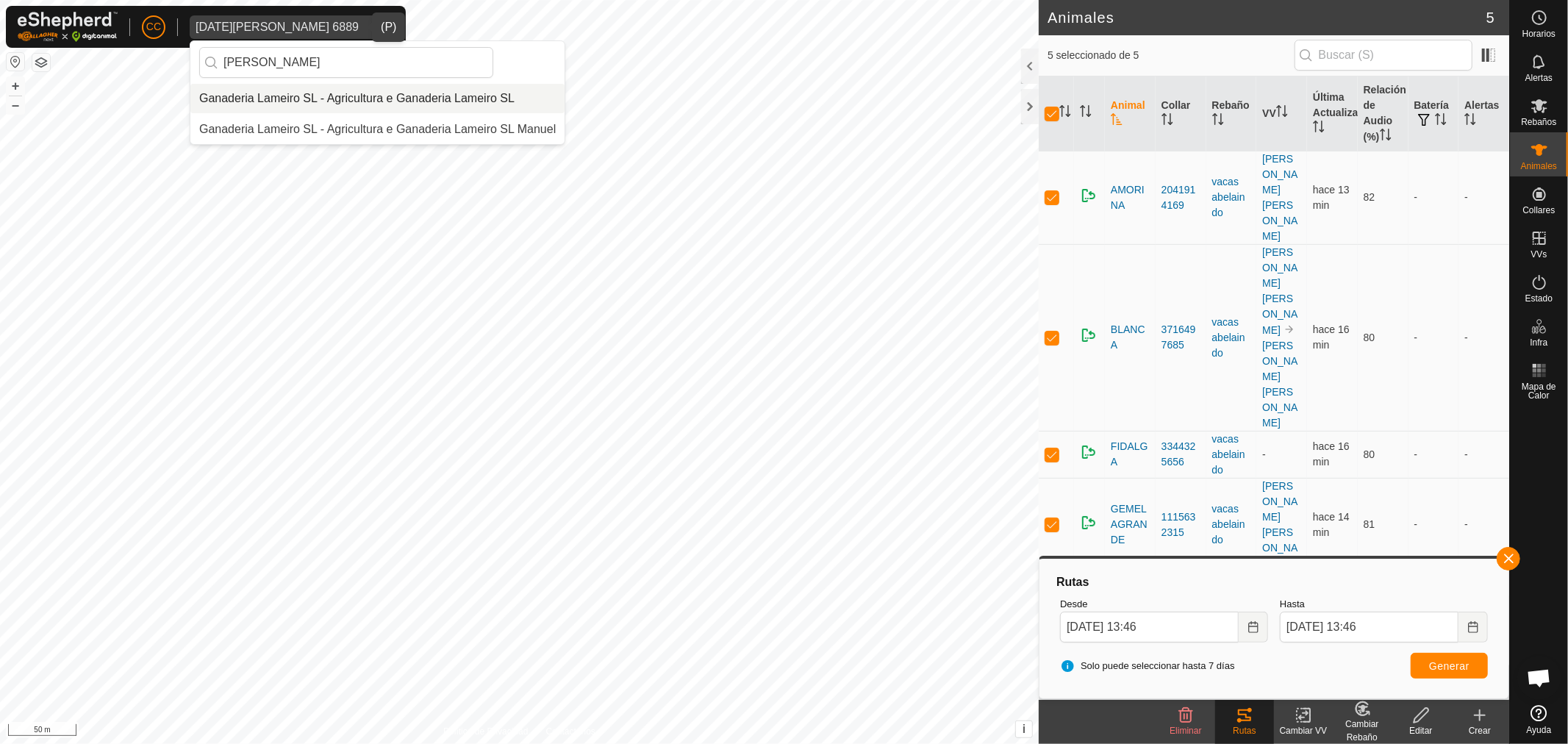
type input "lameiro"
click at [358, 98] on li "Ganaderia Lameiro SL - Agricultura e Ganaderia Lameiro SL" at bounding box center [377, 98] width 374 height 29
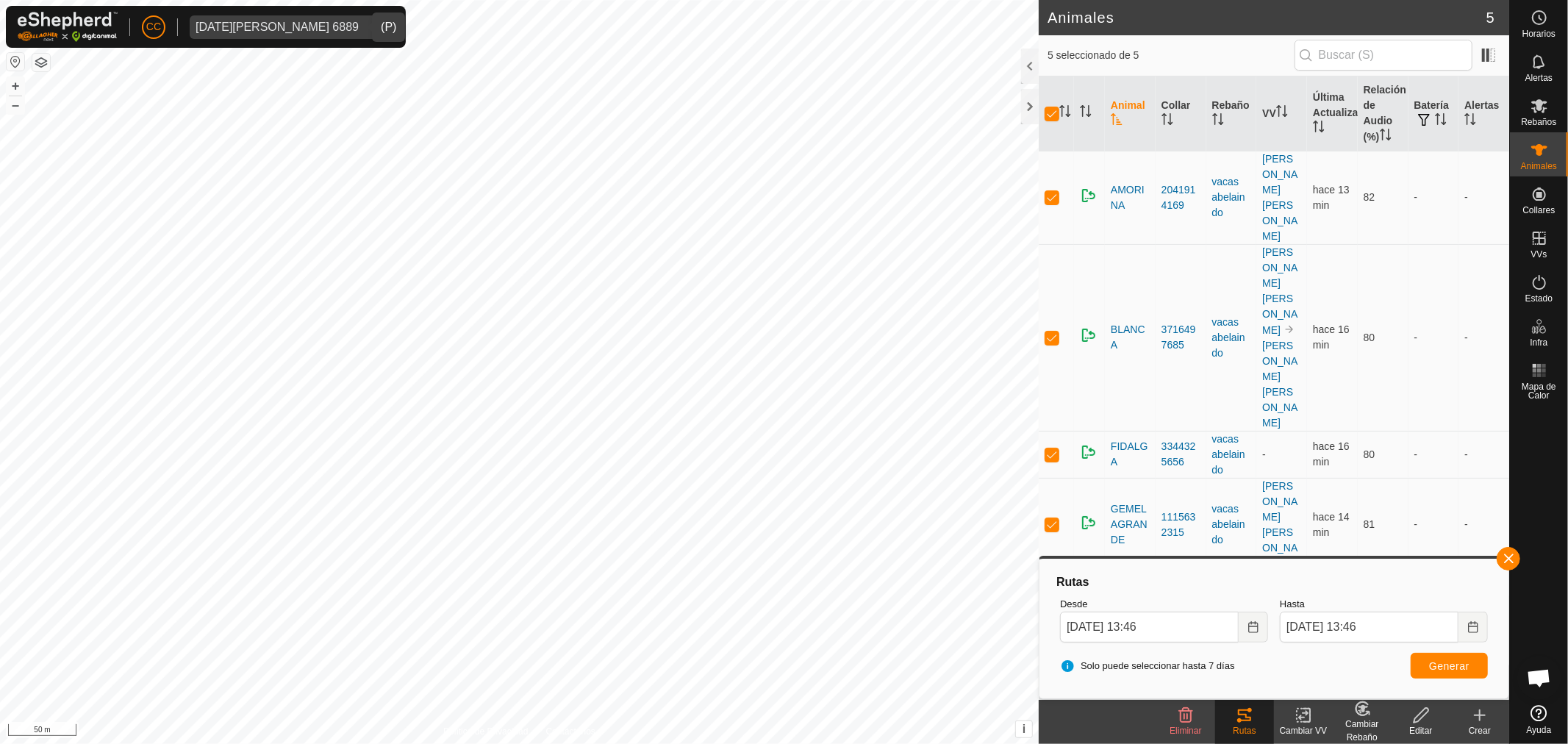
checkbox input "false"
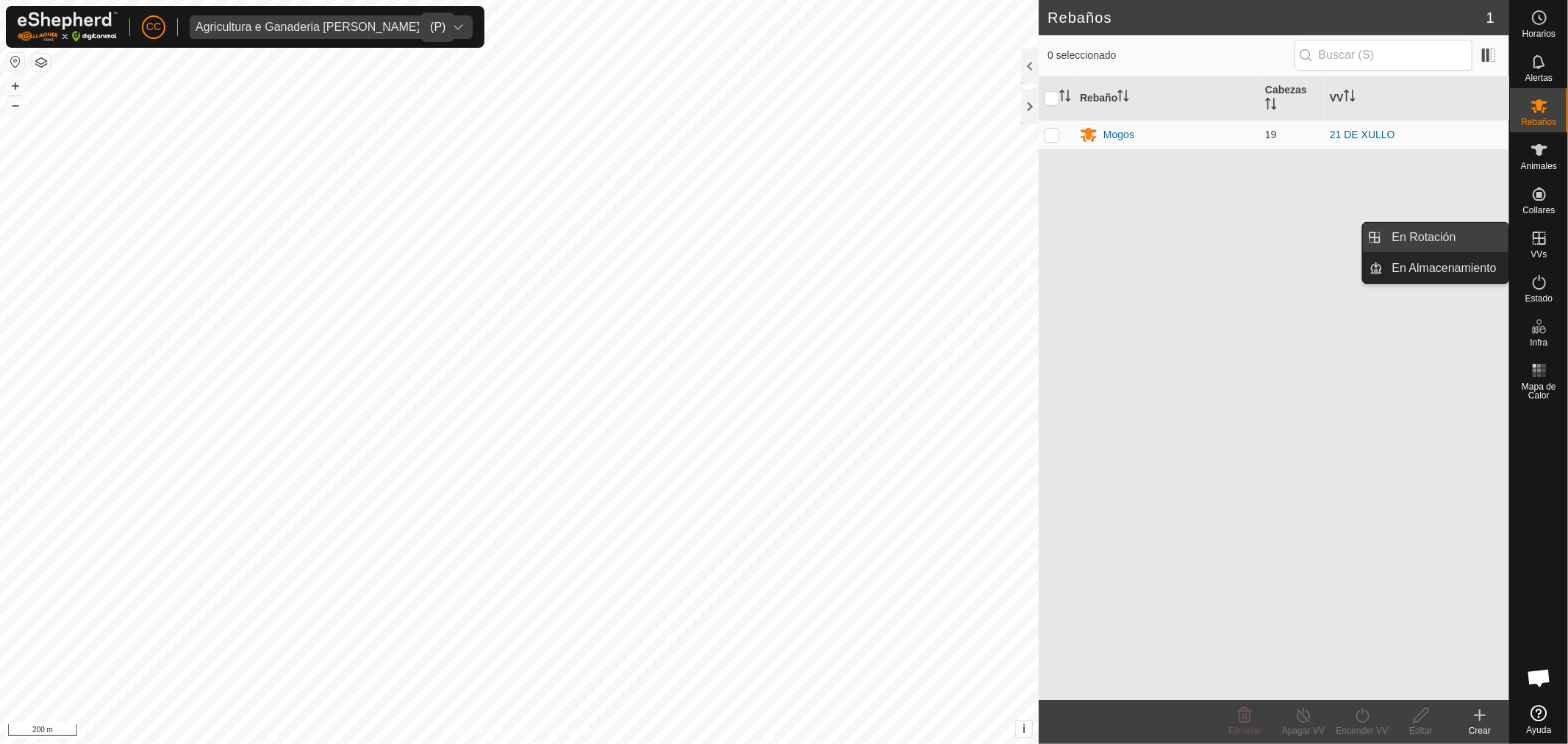
click at [1475, 231] on link "En Rotación" at bounding box center [1446, 237] width 125 height 29
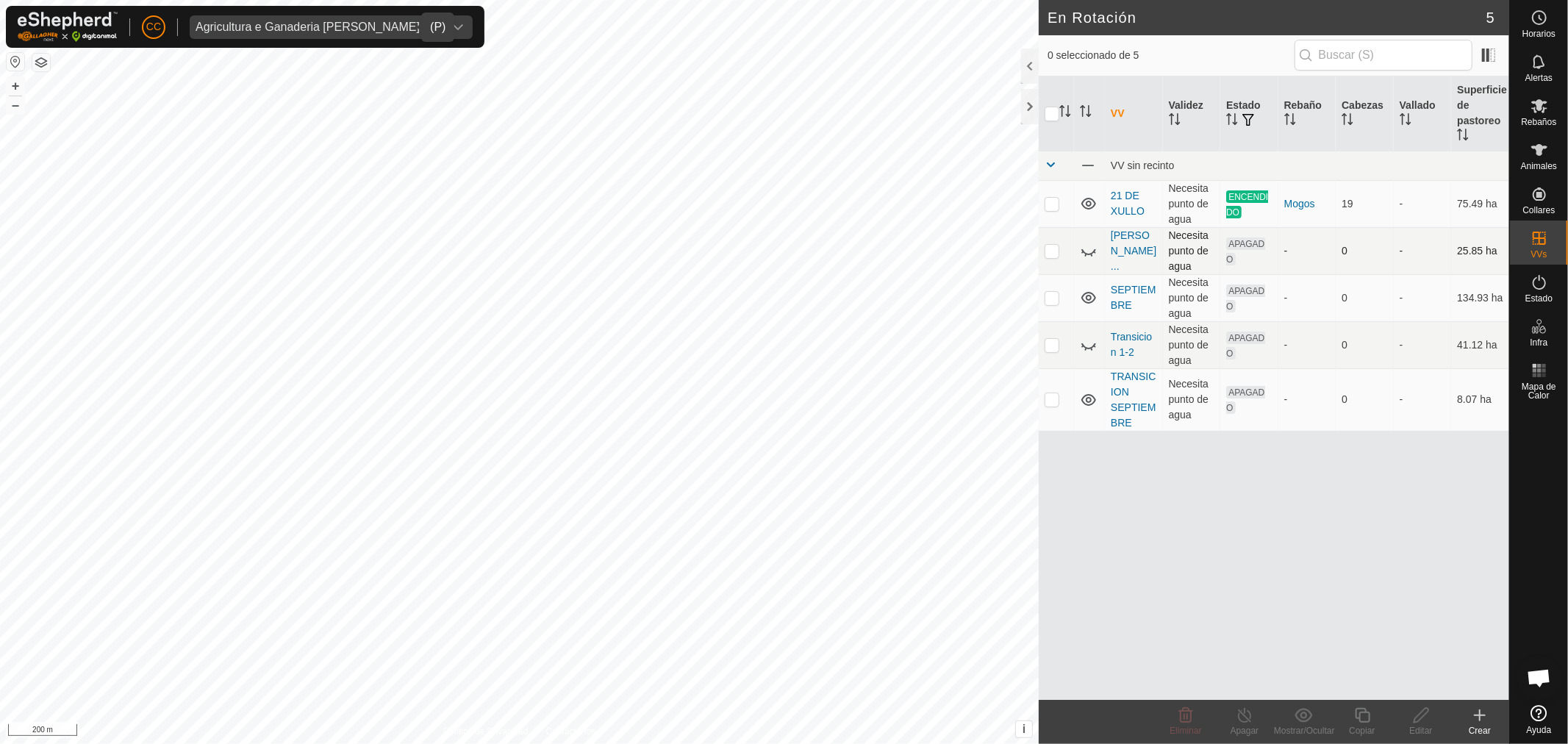
click at [1089, 251] on icon at bounding box center [1089, 251] width 18 height 18
click at [1544, 296] on span "Estado" at bounding box center [1538, 299] width 27 height 9
click at [1130, 254] on link "Lama DaLende..." at bounding box center [1133, 250] width 46 height 43
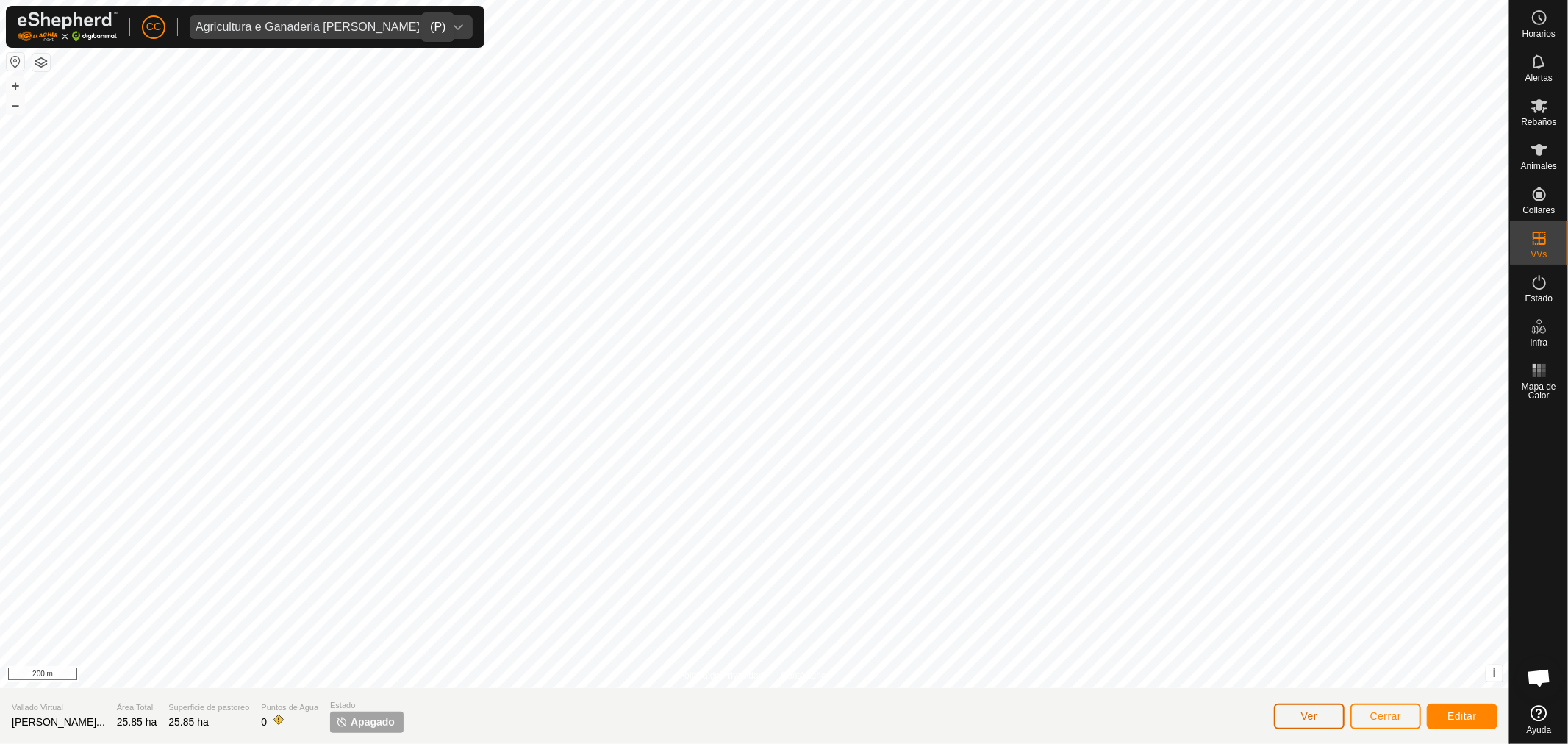
click at [1304, 716] on span "Ver" at bounding box center [1309, 716] width 17 height 12
click at [1475, 236] on link "En Rotación" at bounding box center [1446, 237] width 125 height 29
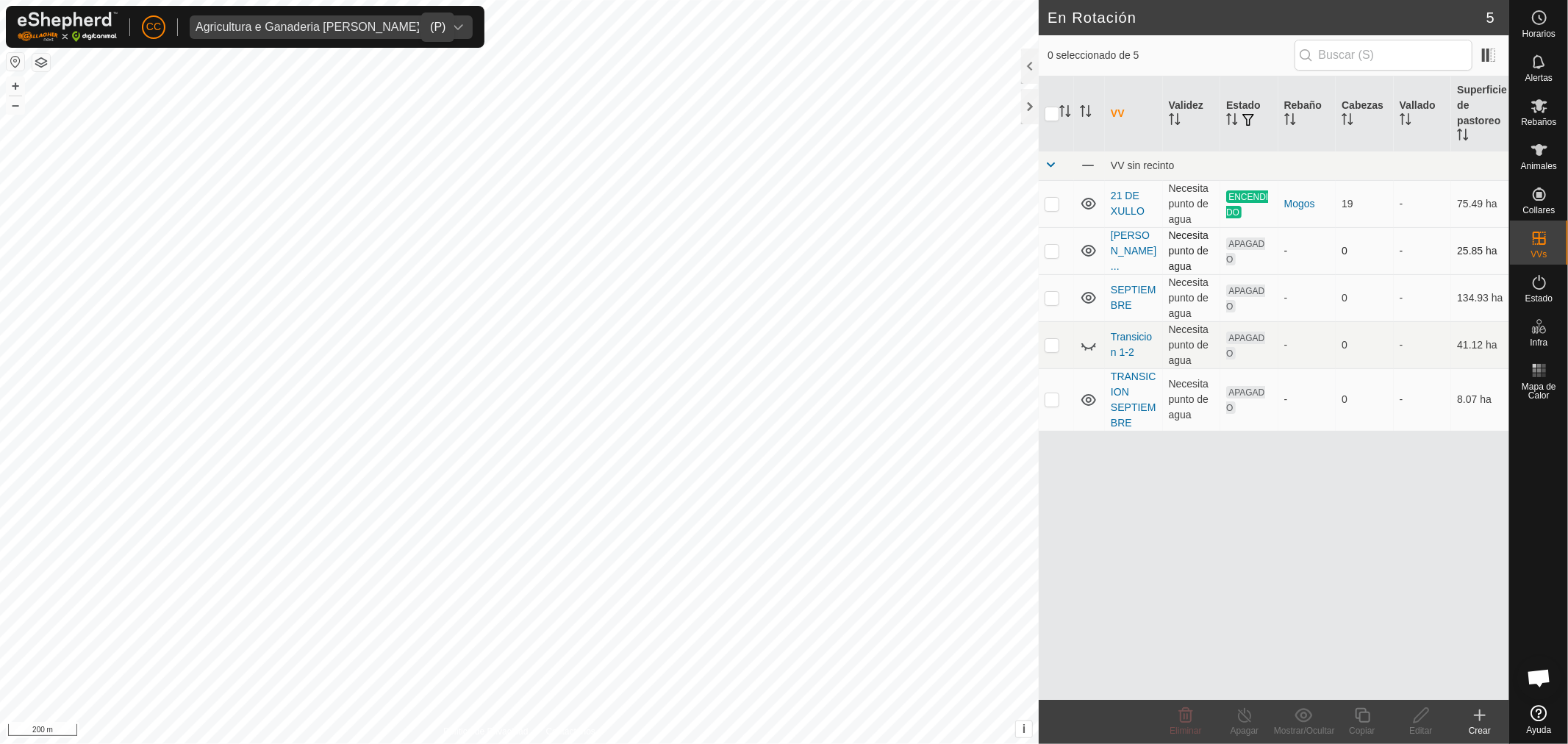
click at [1050, 248] on p-checkbox at bounding box center [1052, 251] width 15 height 12
checkbox input "true"
click at [1083, 247] on icon at bounding box center [1089, 251] width 18 height 18
drag, startPoint x: 1124, startPoint y: 241, endPoint x: 1174, endPoint y: 274, distance: 59.9
click at [1124, 241] on td "Lama DaLende..." at bounding box center [1133, 250] width 58 height 47
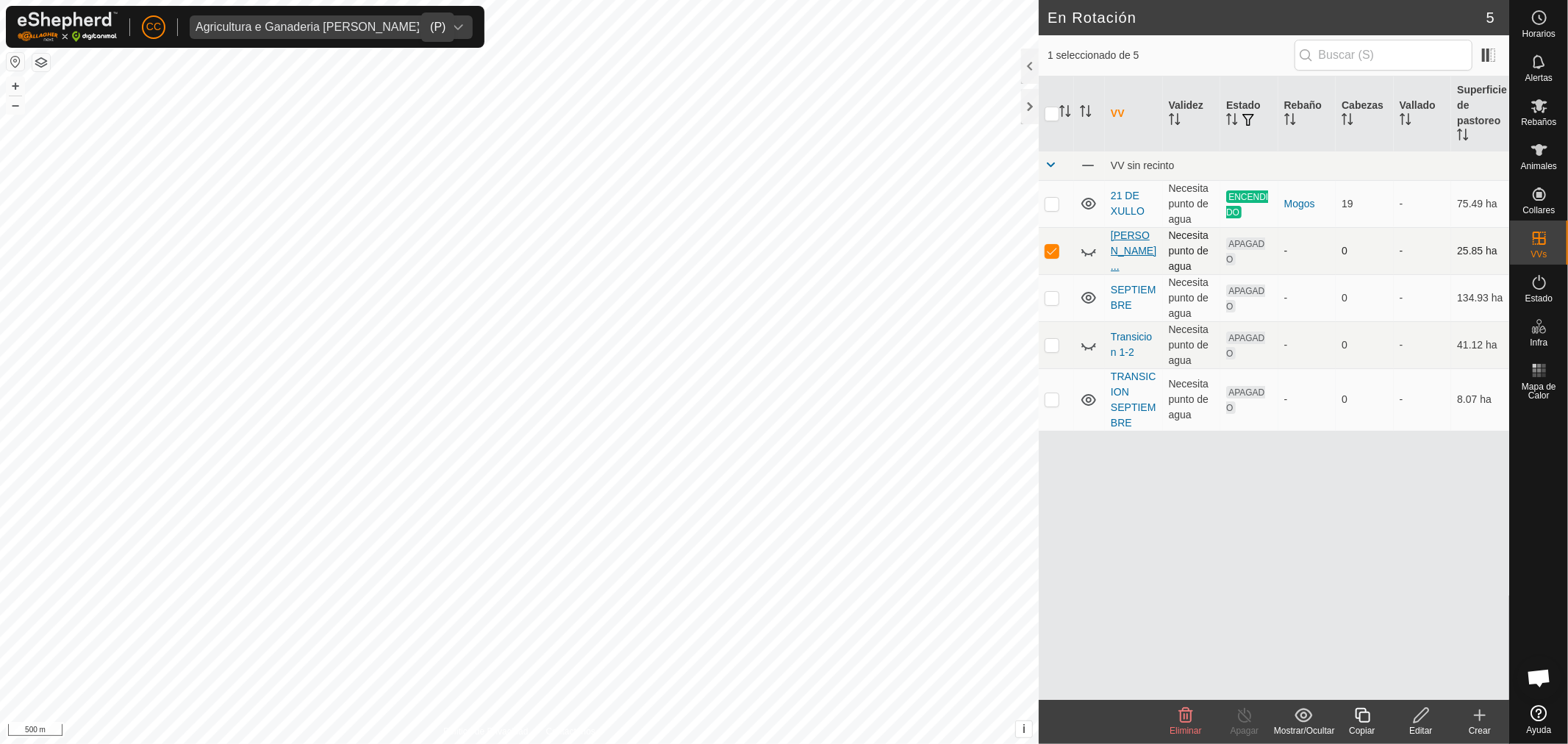
click at [1126, 247] on link "Lama DaLende..." at bounding box center [1133, 250] width 46 height 43
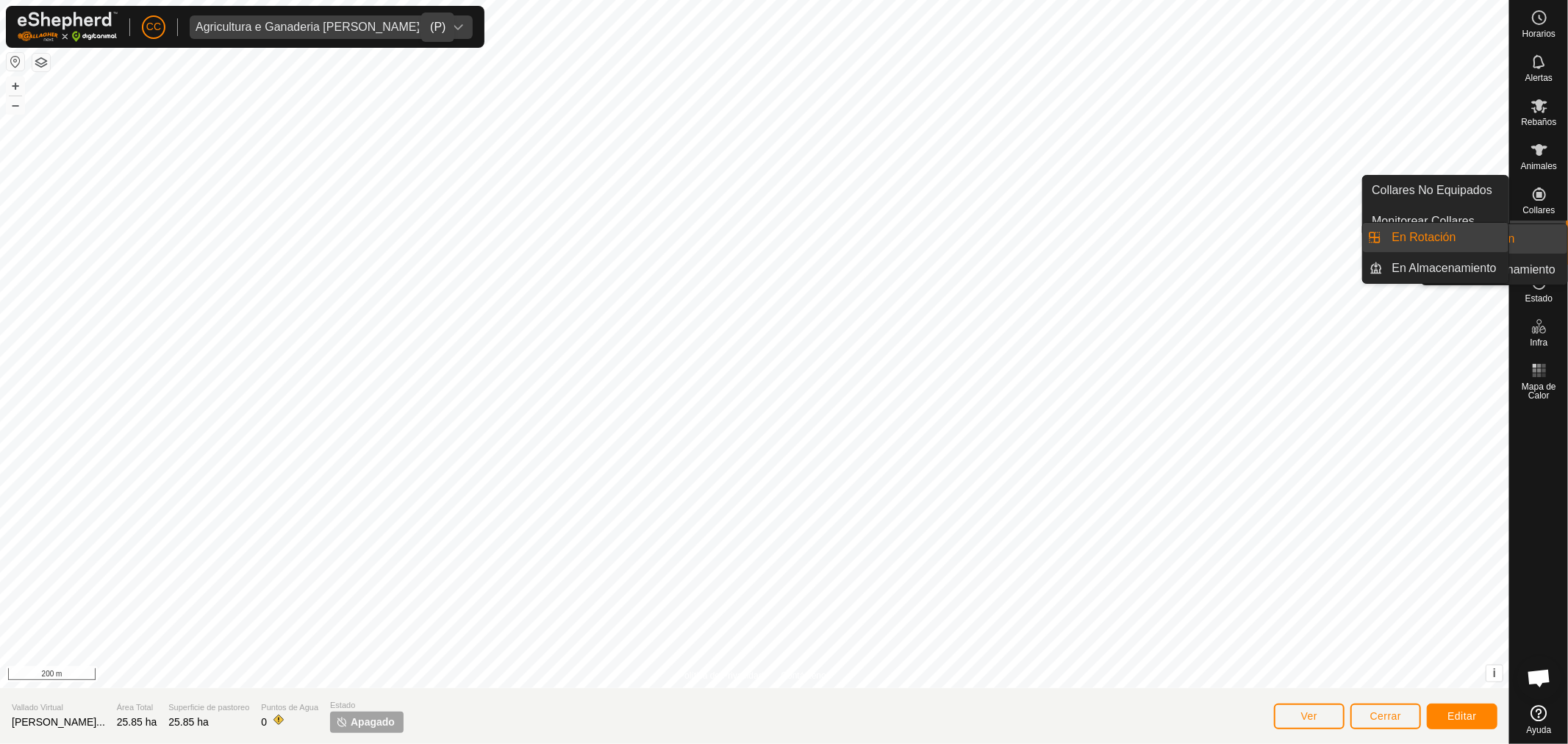
click at [1536, 245] on icon at bounding box center [1539, 238] width 18 height 18
click at [1419, 237] on link "En Rotación" at bounding box center [1446, 237] width 125 height 29
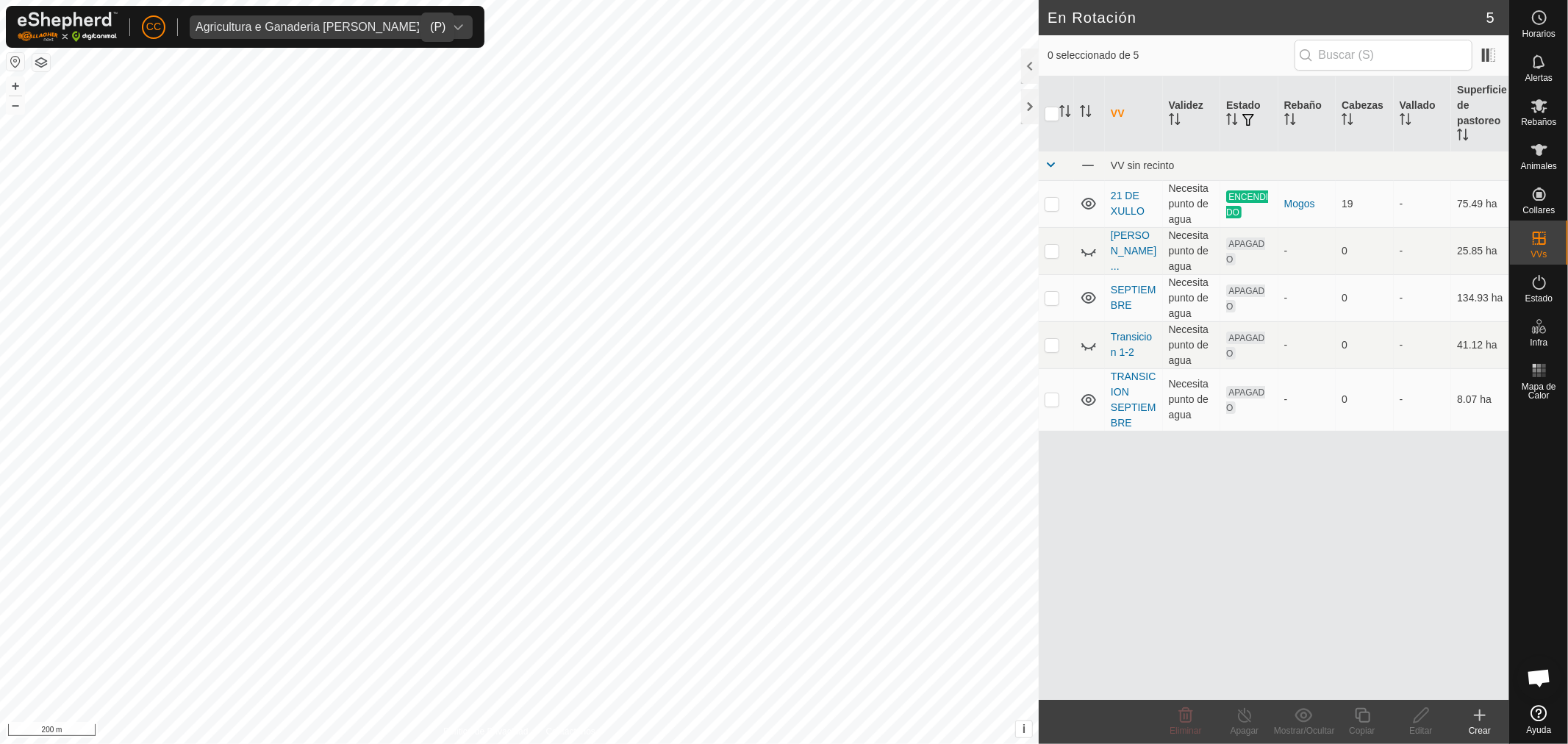
click at [1054, 251] on p-checkbox at bounding box center [1052, 251] width 15 height 12
checkbox input "true"
click at [1135, 249] on link "Lama DaLende..." at bounding box center [1133, 250] width 46 height 43
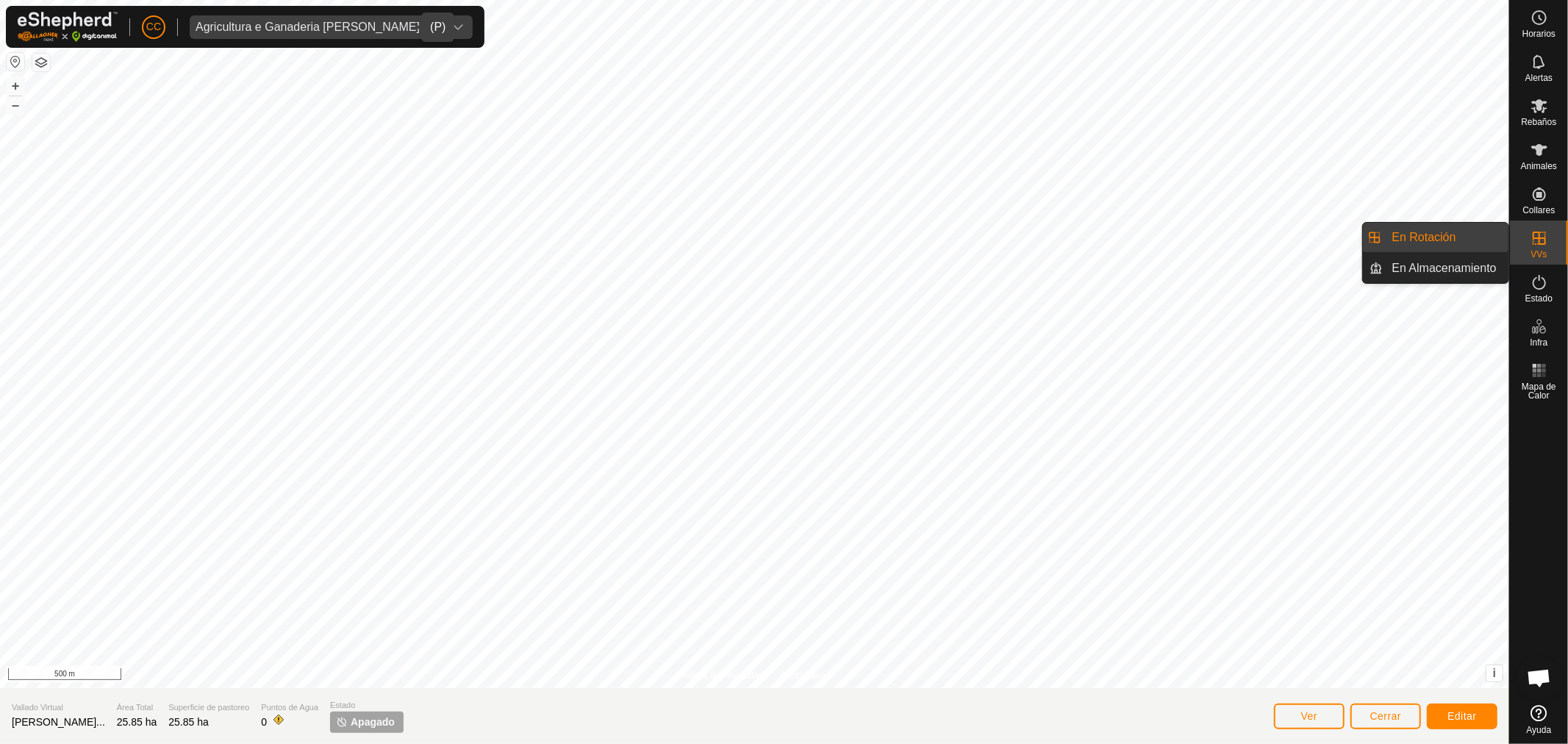
click at [1548, 240] on es-virtualpaddocks-svg-icon at bounding box center [1538, 238] width 26 height 23
click at [1461, 243] on link "En Rotación" at bounding box center [1446, 237] width 125 height 29
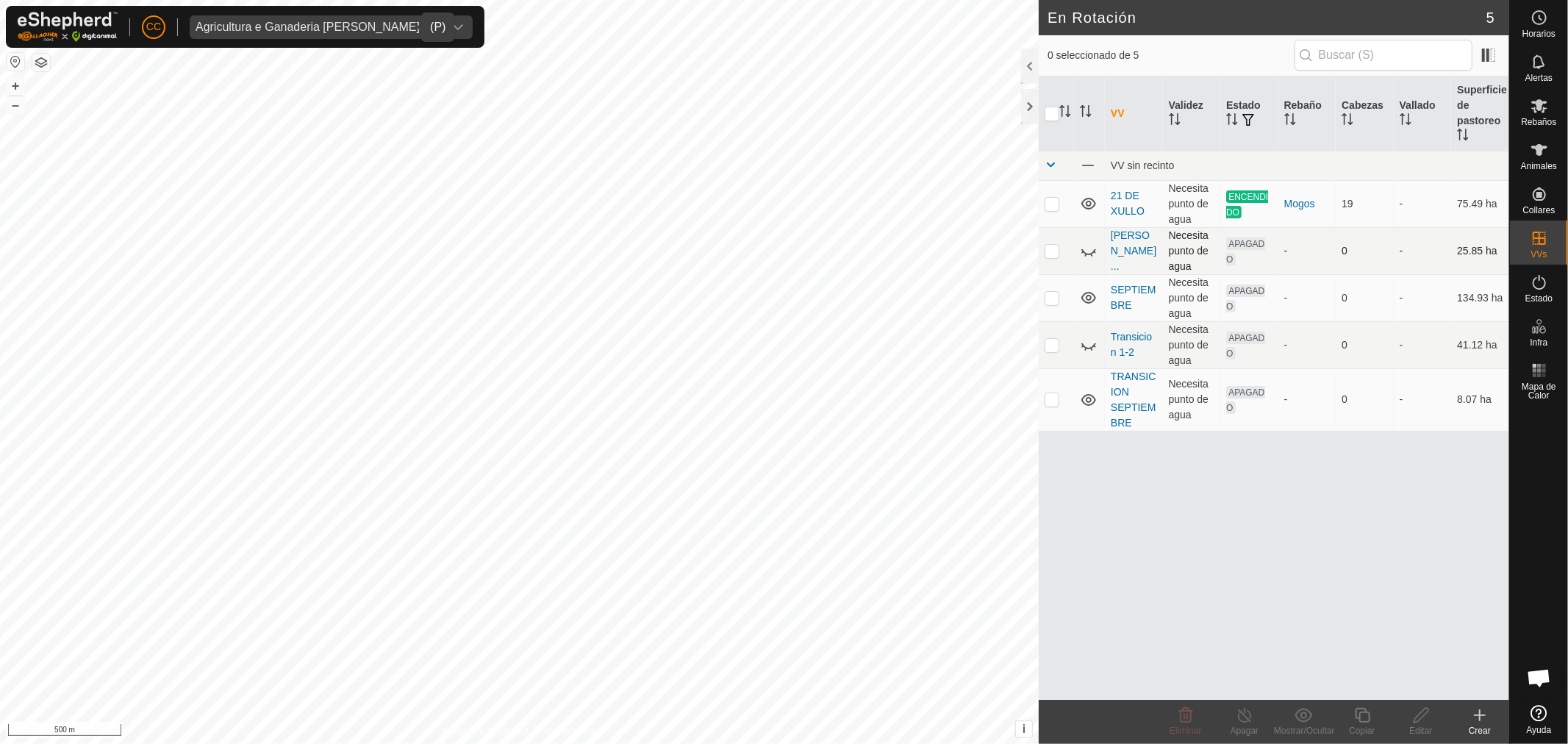
click at [1054, 248] on p-checkbox at bounding box center [1052, 251] width 15 height 12
checkbox input "true"
click at [1179, 726] on span "Eliminar" at bounding box center [1185, 731] width 31 height 10
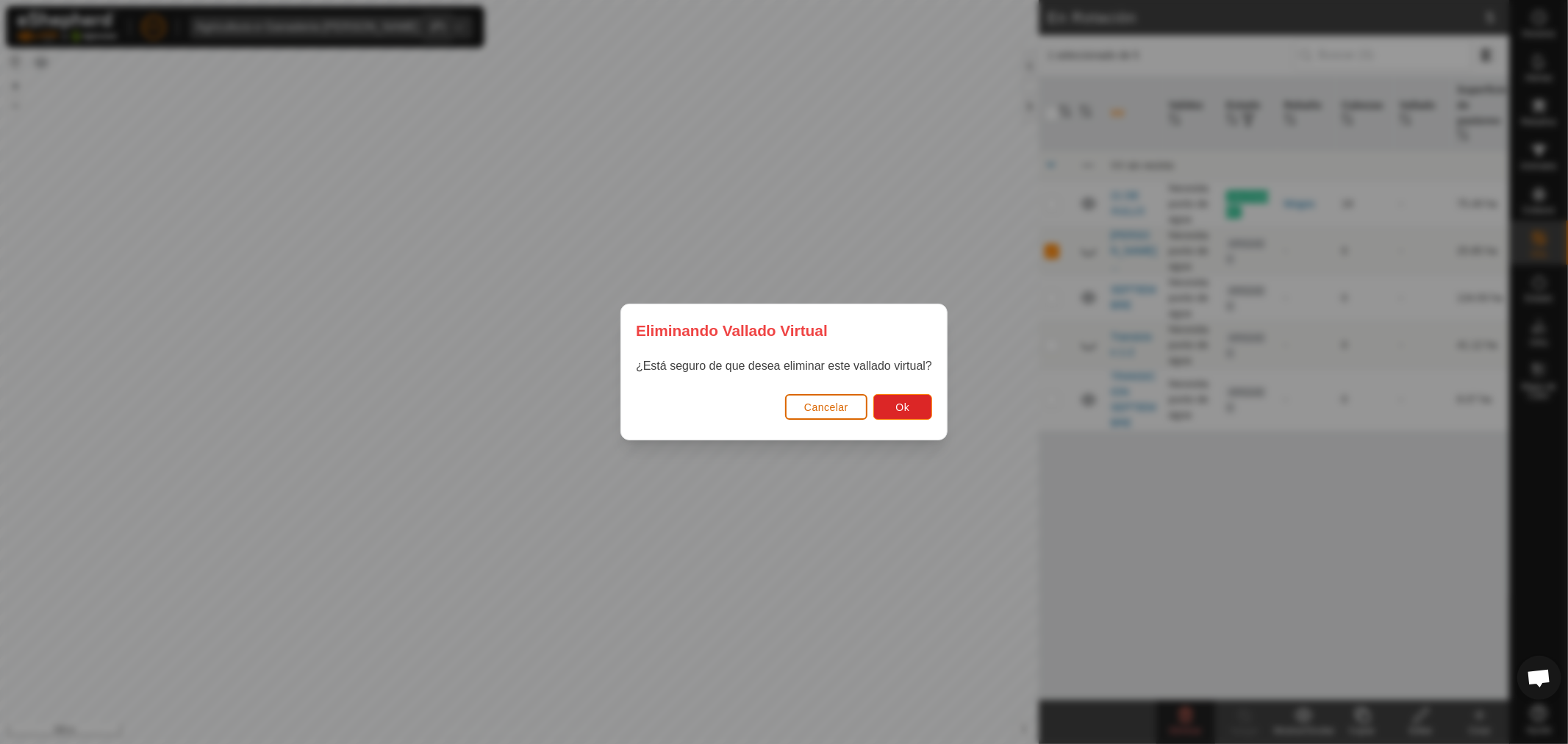
click at [821, 402] on span "Cancelar" at bounding box center [826, 407] width 44 height 12
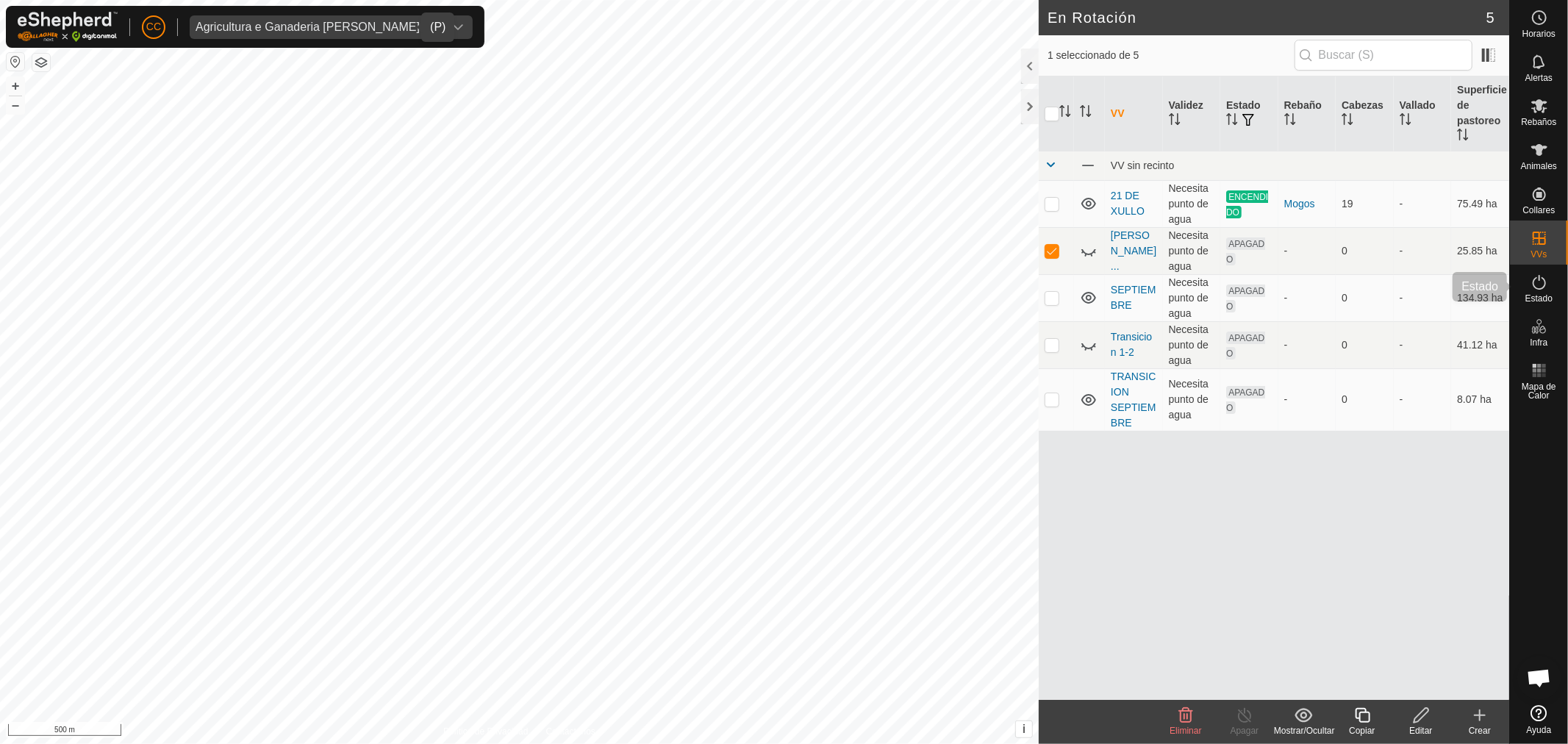
click at [1533, 285] on icon at bounding box center [1539, 282] width 13 height 15
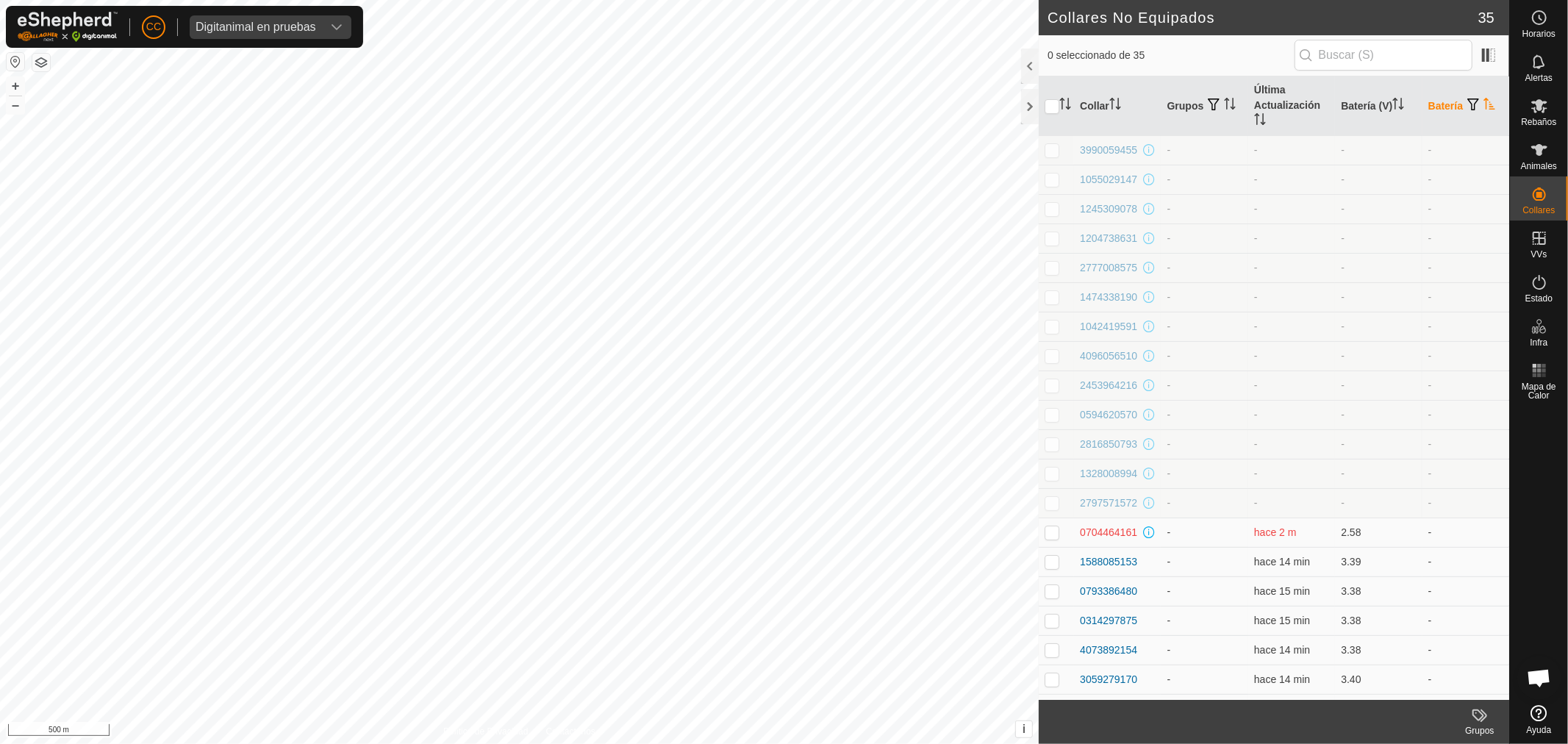
scroll to position [1, 0]
drag, startPoint x: 287, startPoint y: 23, endPoint x: 296, endPoint y: 37, distance: 16.6
click at [287, 23] on div "Digitanimal en pruebas" at bounding box center [255, 28] width 120 height 12
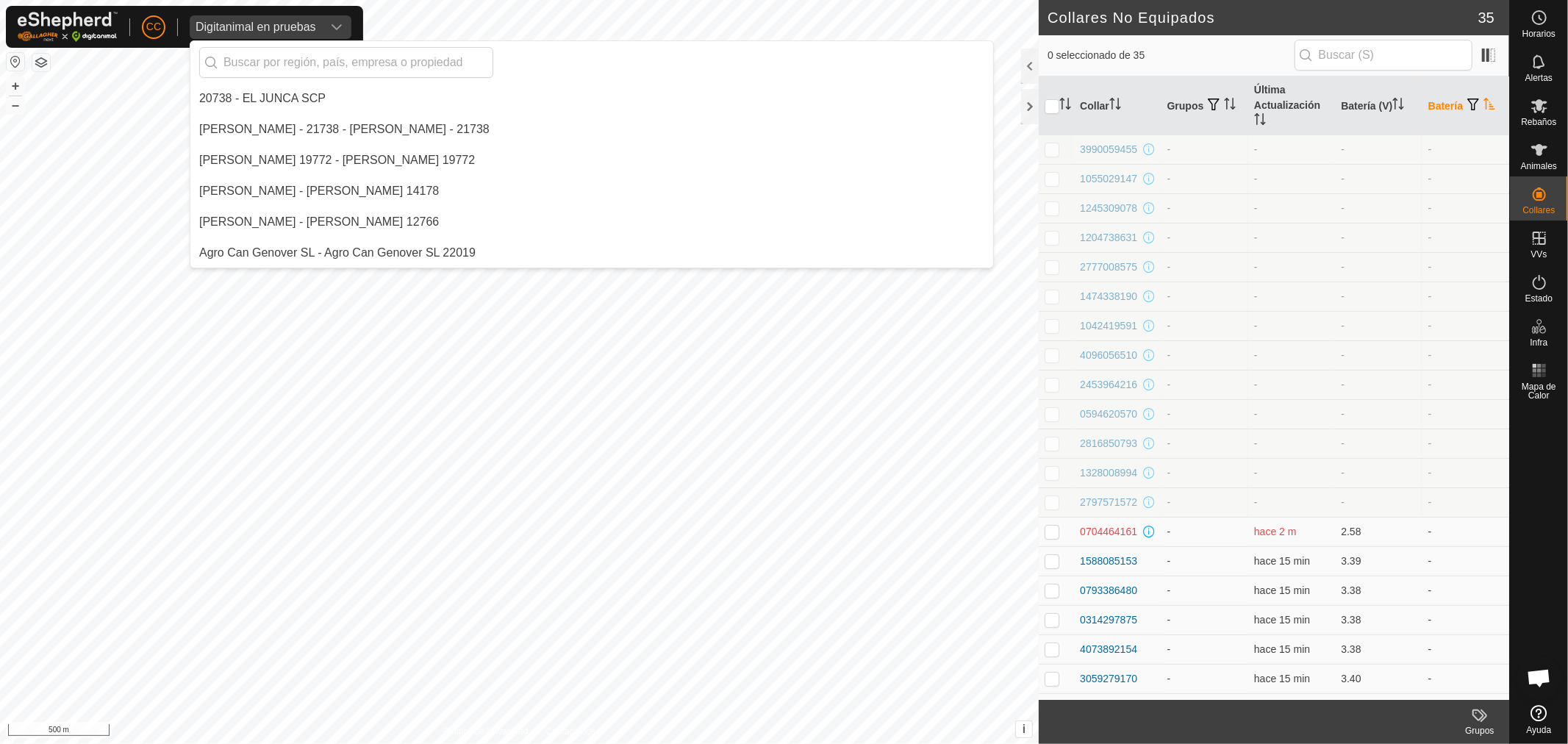
scroll to position [2871, 0]
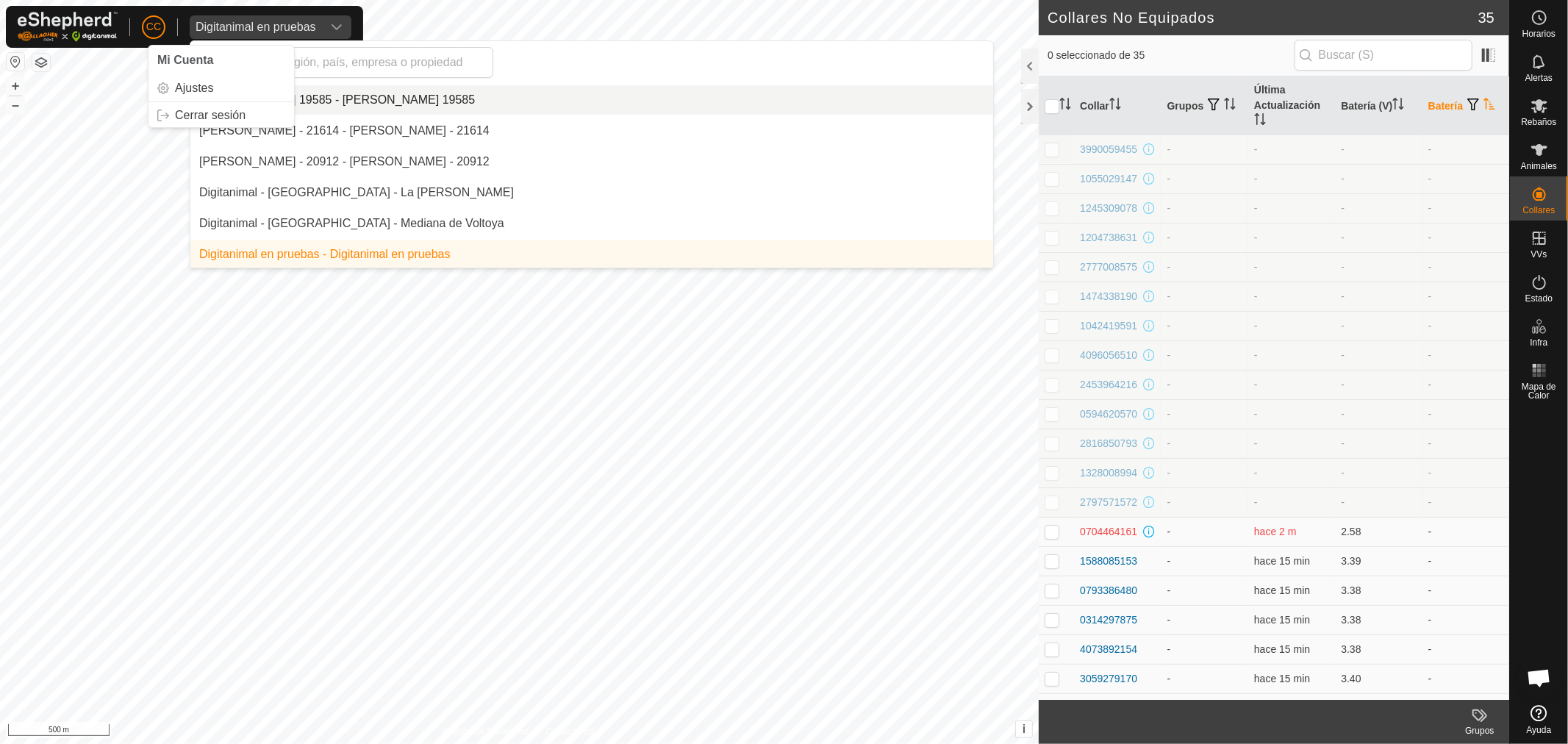
click at [149, 30] on span "CC" at bounding box center [154, 27] width 15 height 16
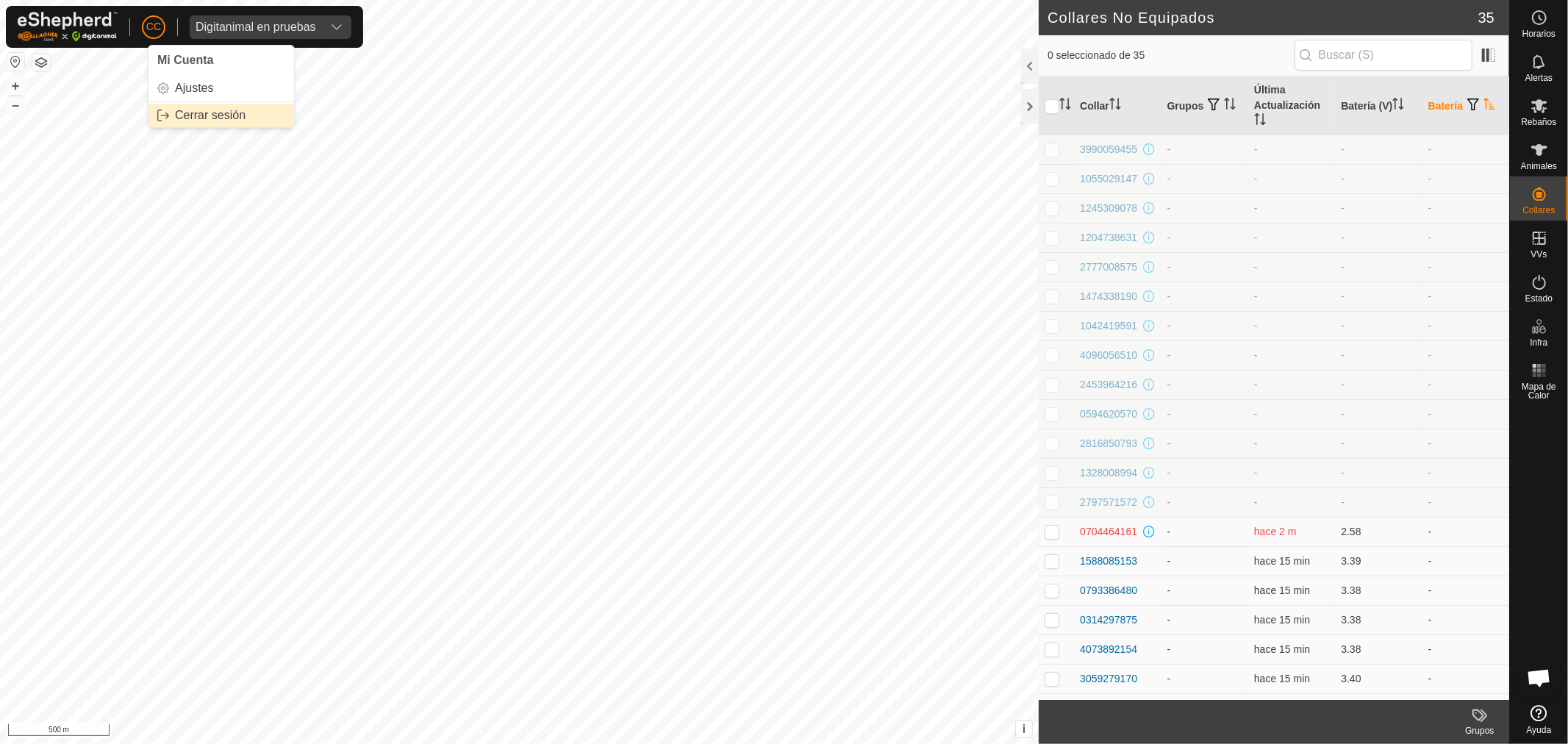
click at [208, 112] on link "Cerrar sesión" at bounding box center [221, 115] width 146 height 23
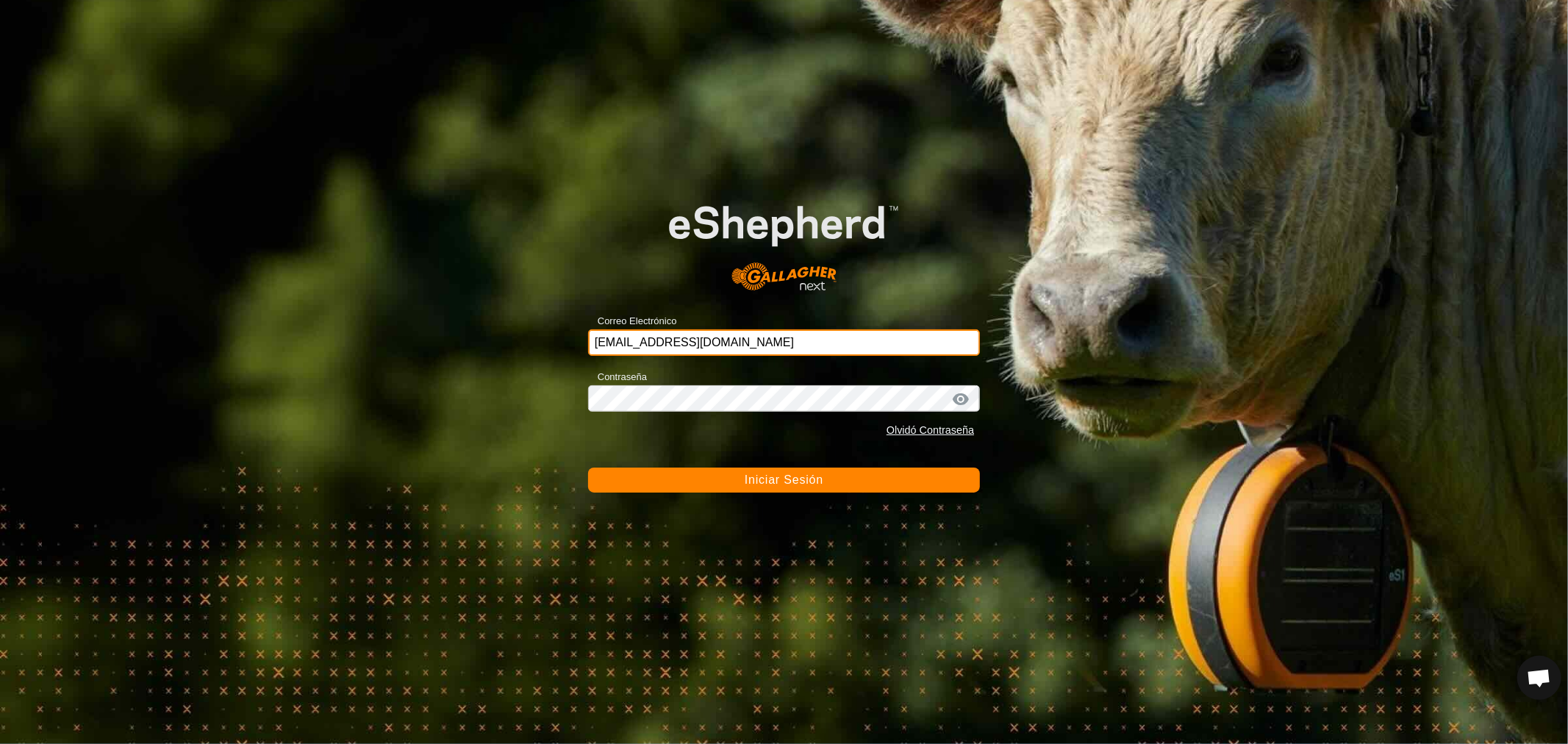
click at [747, 343] on input "[EMAIL_ADDRESS][DOMAIN_NAME]" at bounding box center [783, 342] width 392 height 26
paste input "[EMAIL_ADDRESS][DOMAIN_NAME]"
type input "[EMAIL_ADDRESS][DOMAIN_NAME]"
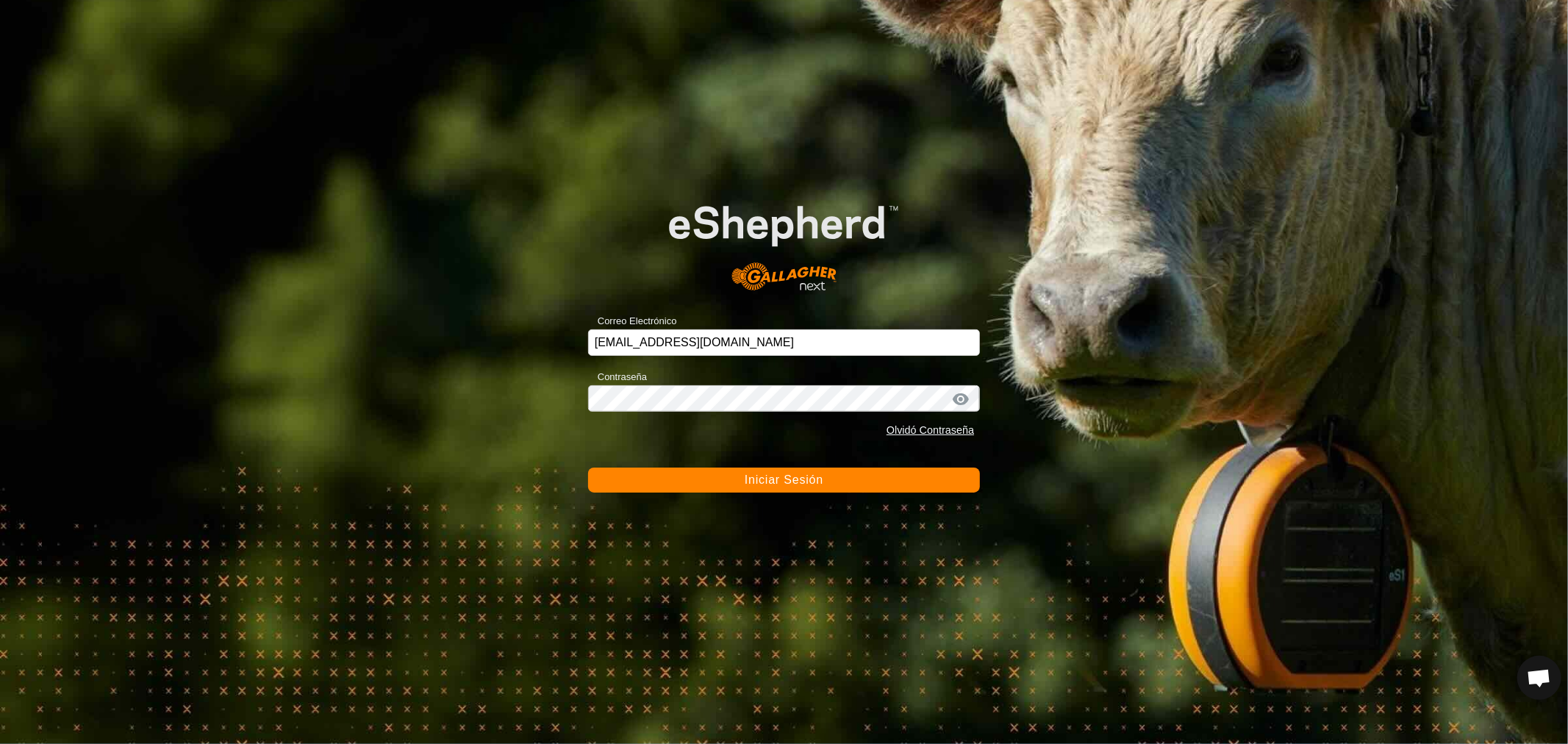
click at [703, 467] on form "Correo Electrónico [EMAIL_ADDRESS][DOMAIN_NAME] Contraseña Olvidó Contraseña In…" at bounding box center [783, 332] width 392 height 320
click at [703, 475] on button "Iniciar Sesión" at bounding box center [783, 480] width 392 height 25
